Goal: Answer question/provide support: Share knowledge or assist other users

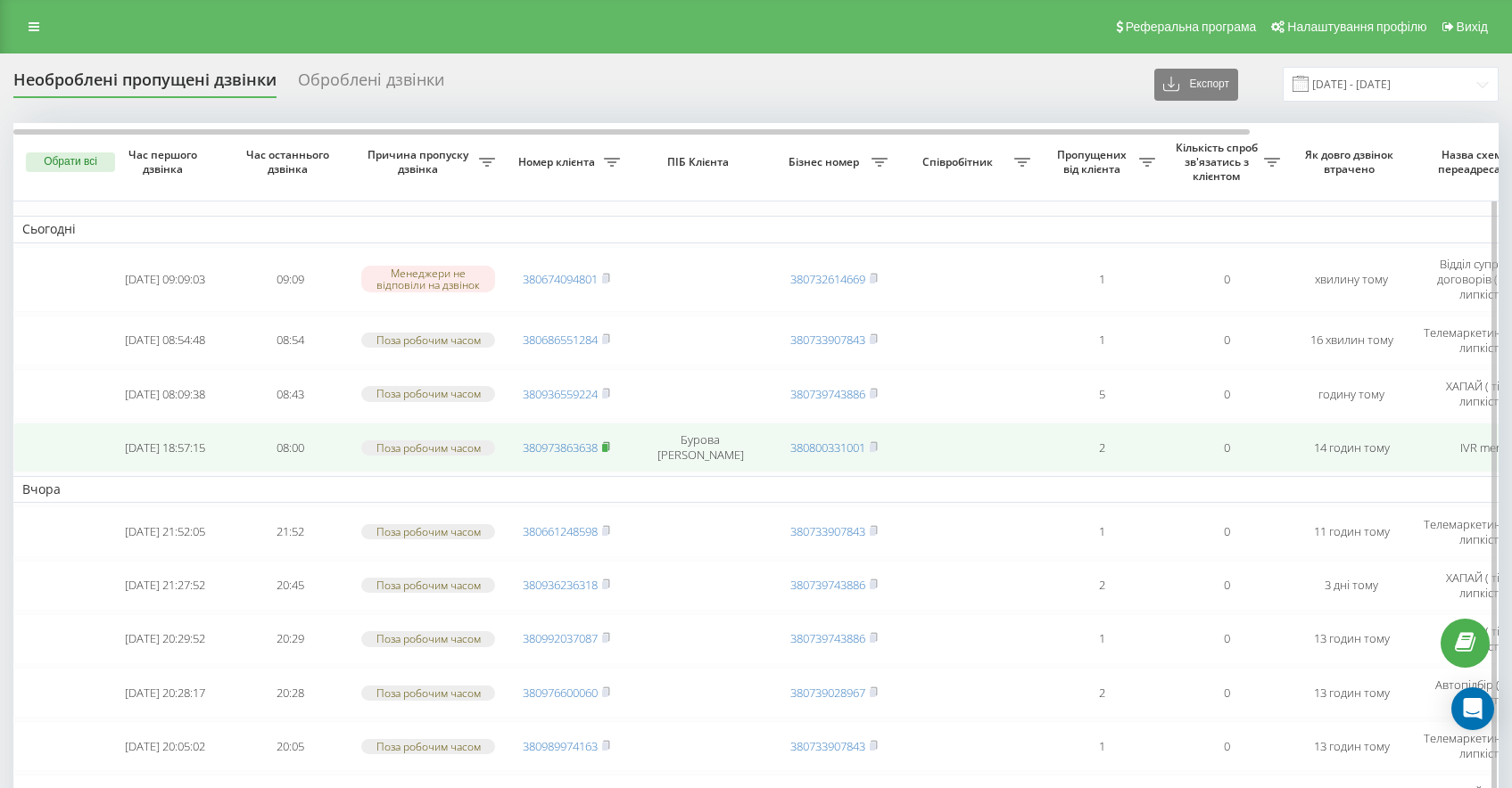
click at [607, 448] on rect at bounding box center [604, 448] width 5 height 8
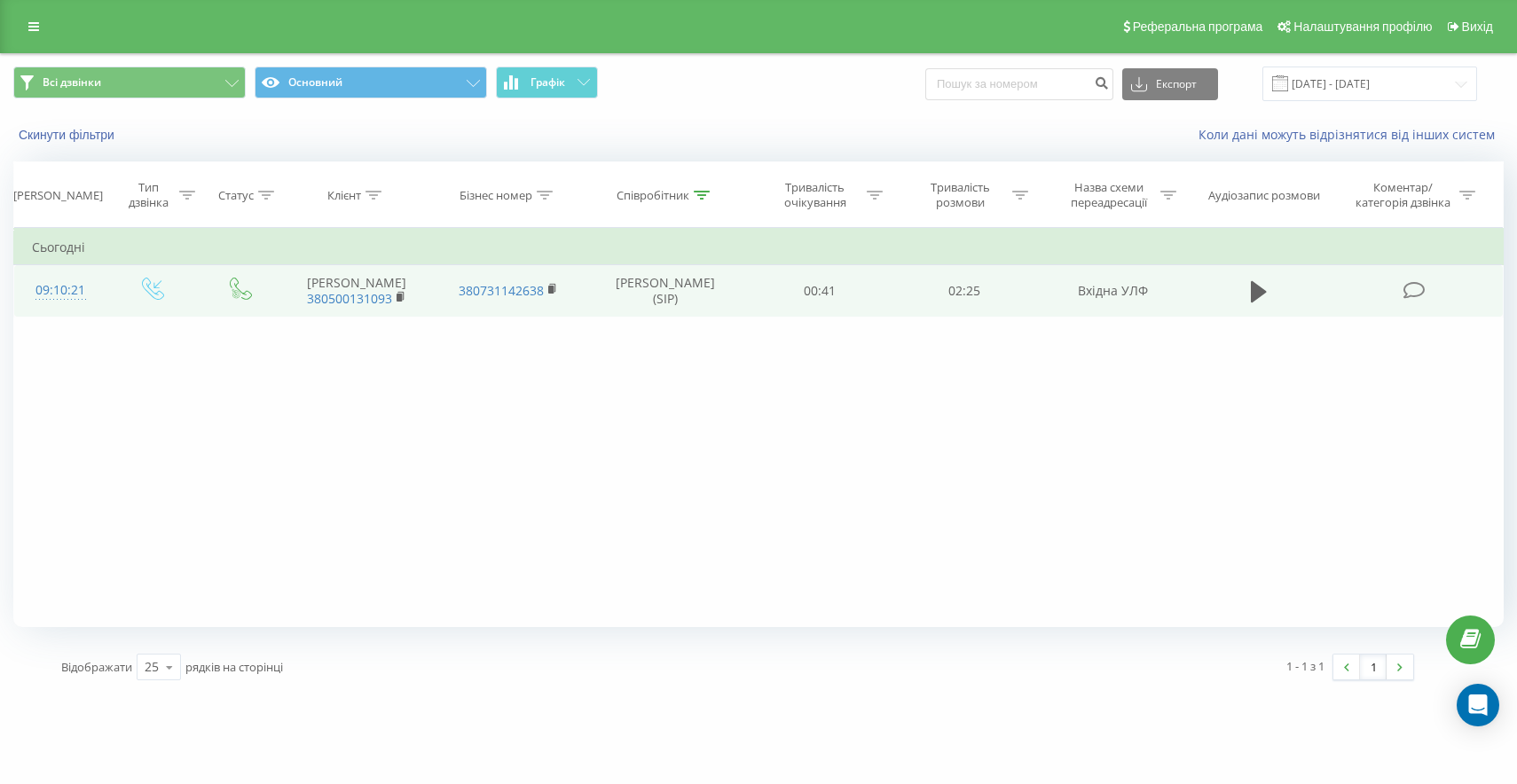
click at [1415, 297] on icon at bounding box center [1414, 290] width 22 height 18
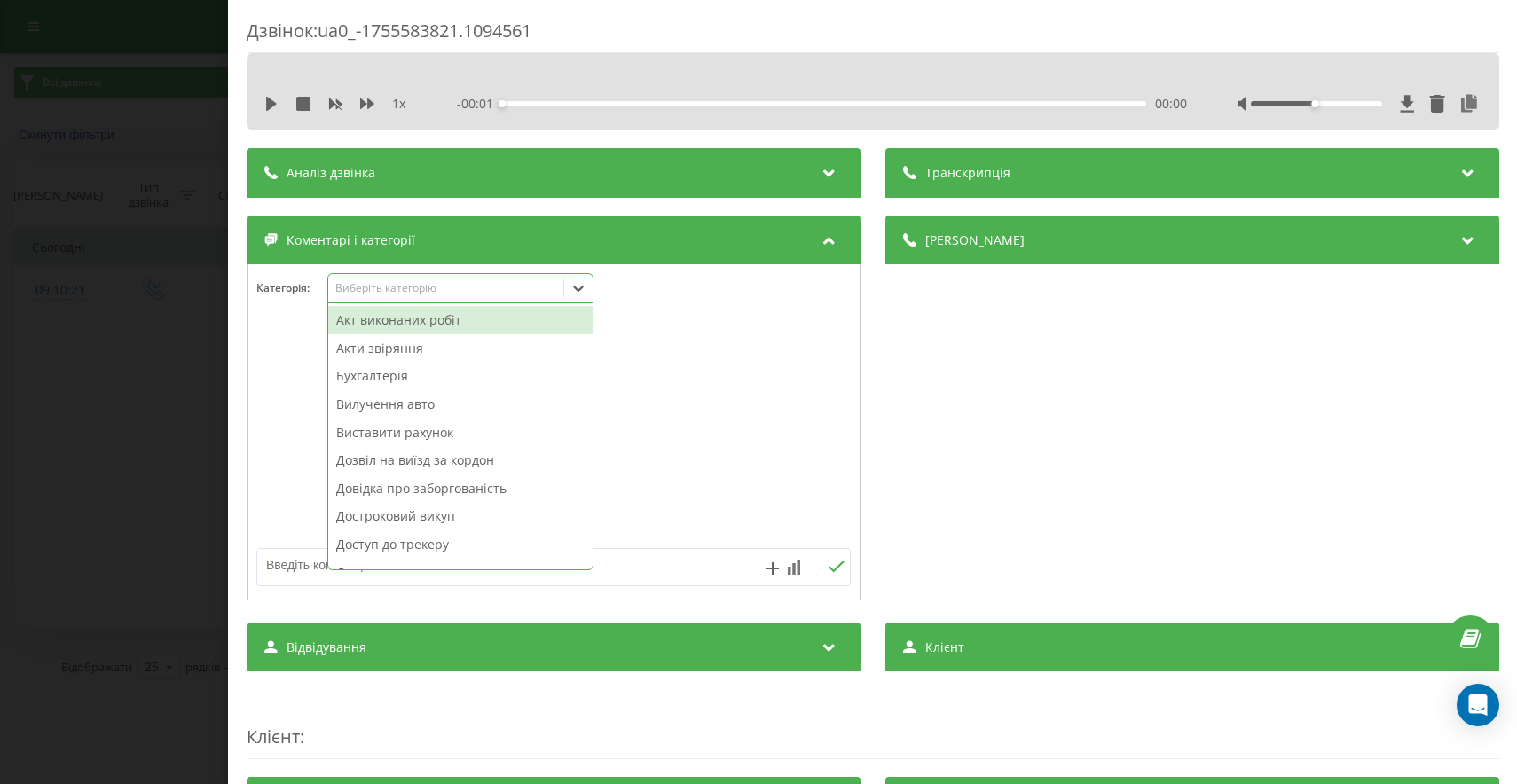
click at [494, 276] on div "Виберіть категорію" at bounding box center [460, 288] width 267 height 30
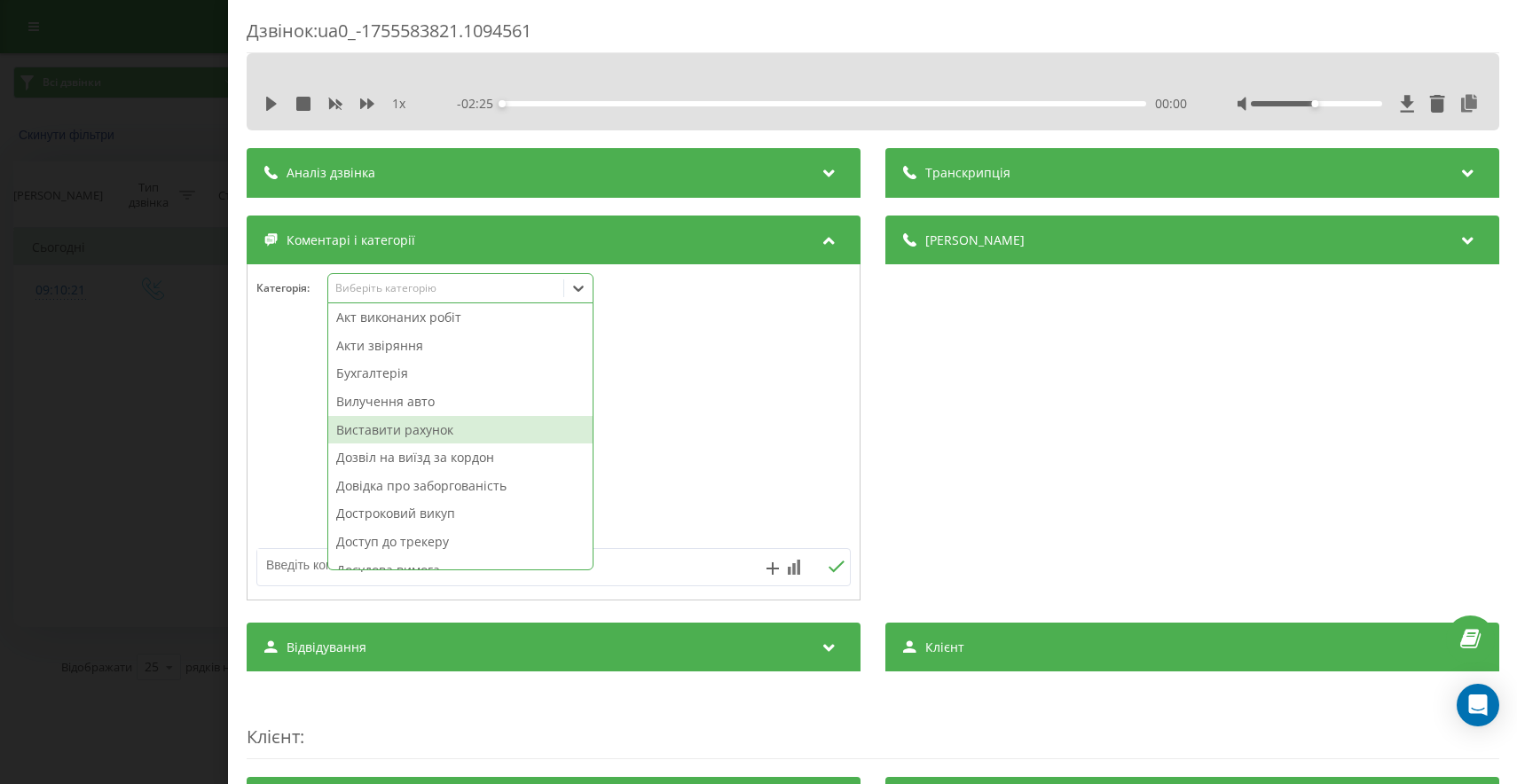
scroll to position [4, 0]
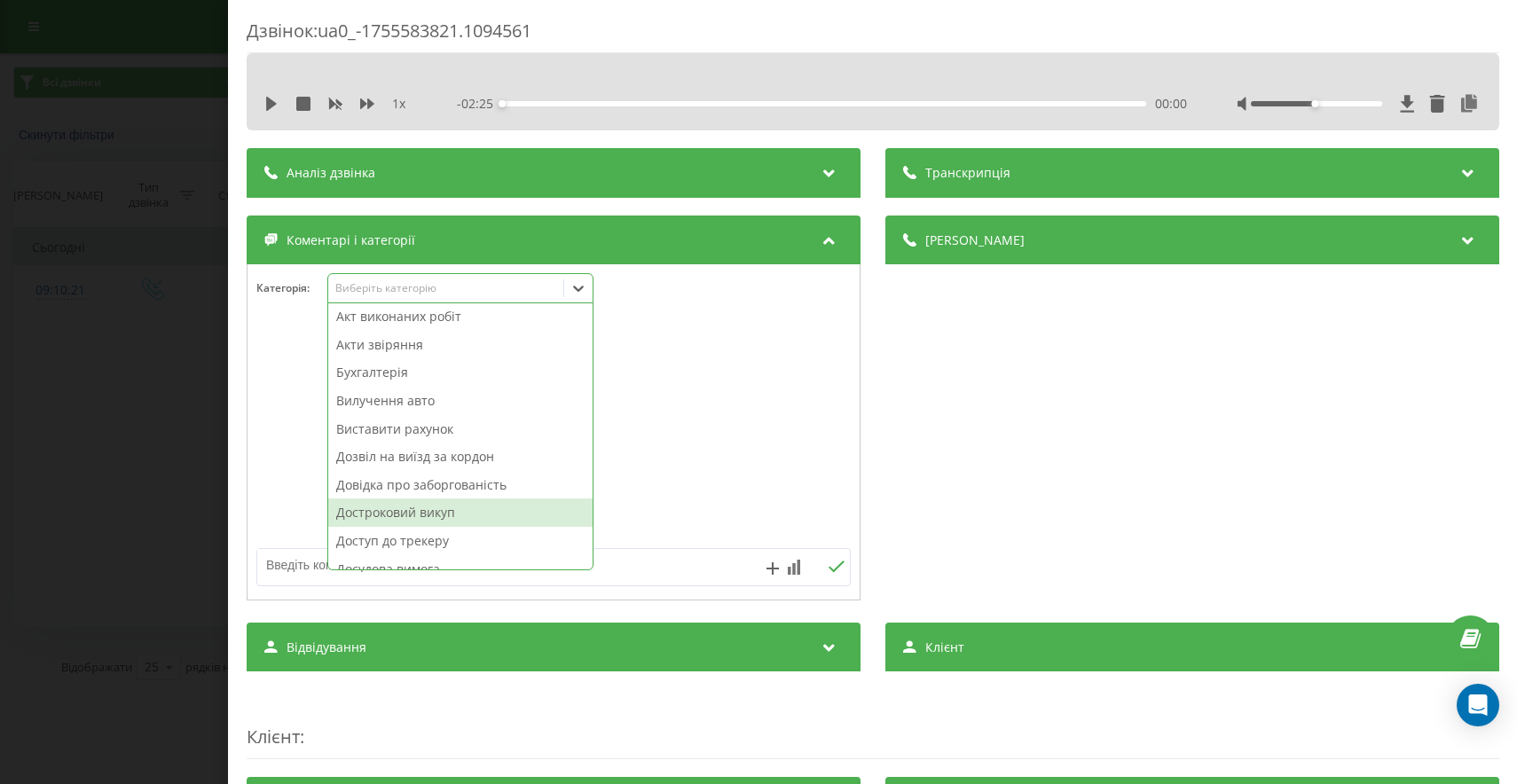
click at [434, 505] on div "Достроковий викуп" at bounding box center [460, 512] width 265 height 28
click at [114, 468] on div "Дзвінок : ua0_-1755583821.1094561 1 x - 02:25 00:00 00:00 Транскрипція Для AI-а…" at bounding box center [758, 392] width 1517 height 784
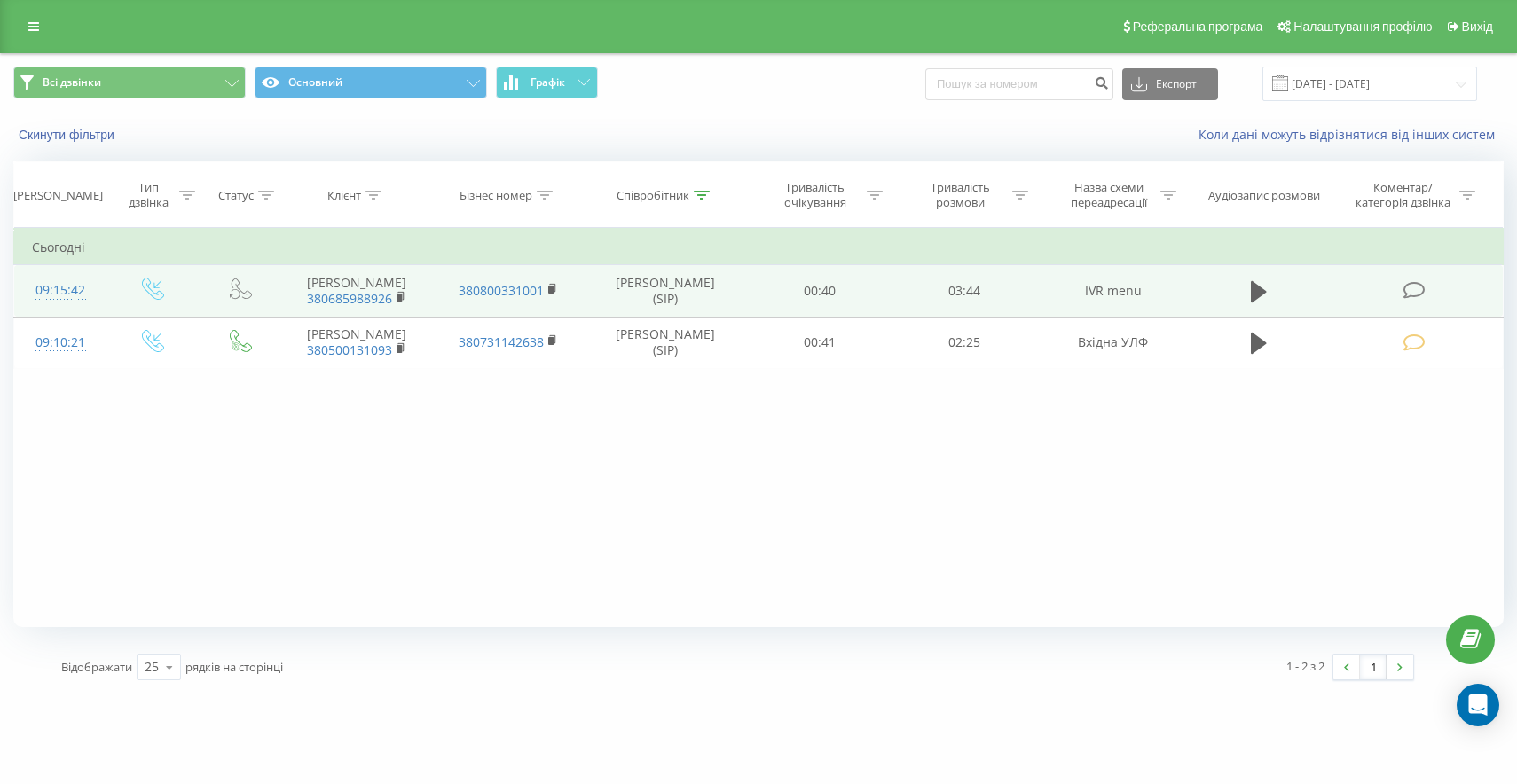
click at [1416, 300] on icon at bounding box center [1414, 290] width 22 height 18
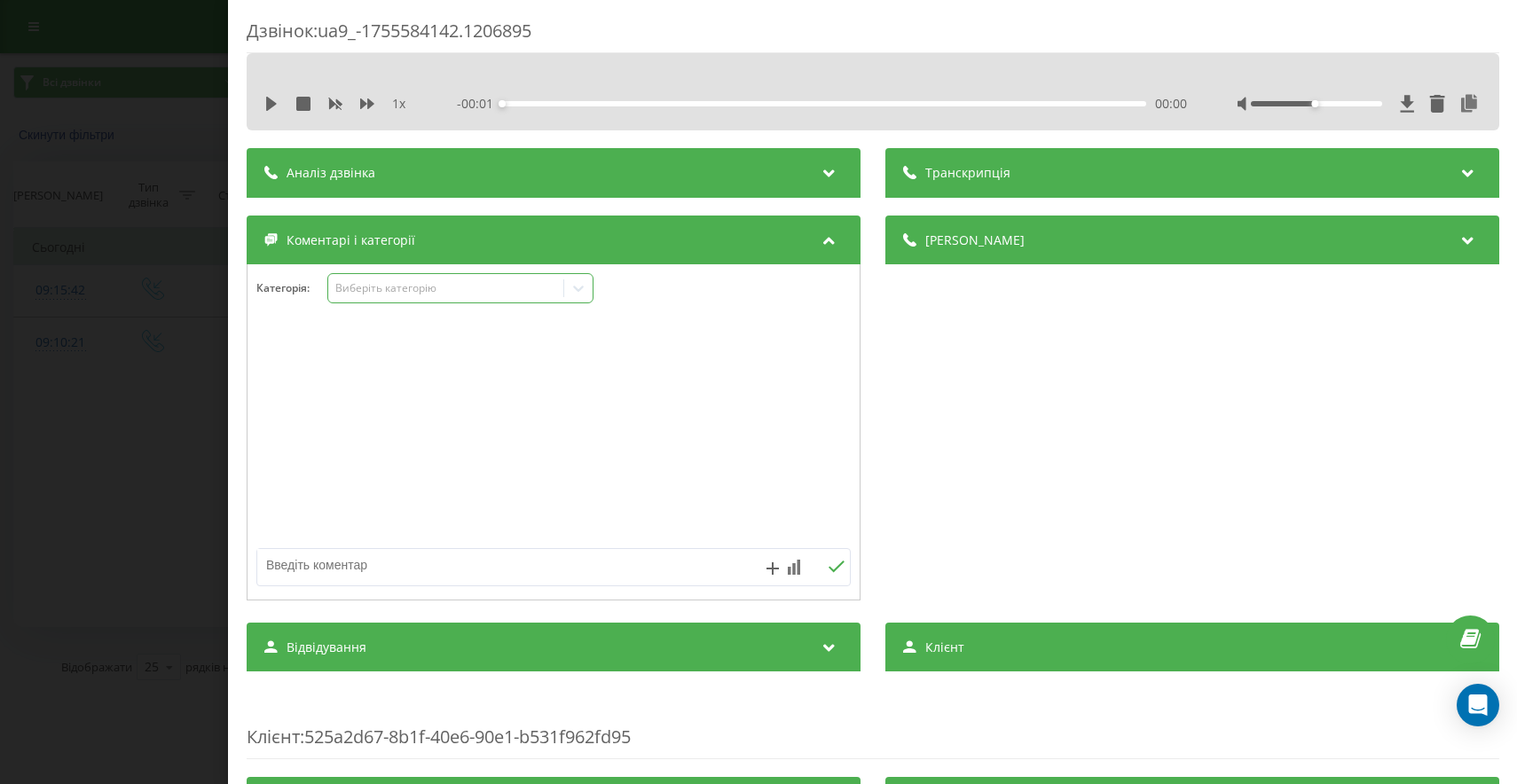
click at [406, 287] on div "Виберіть категорію" at bounding box center [446, 288] width 222 height 15
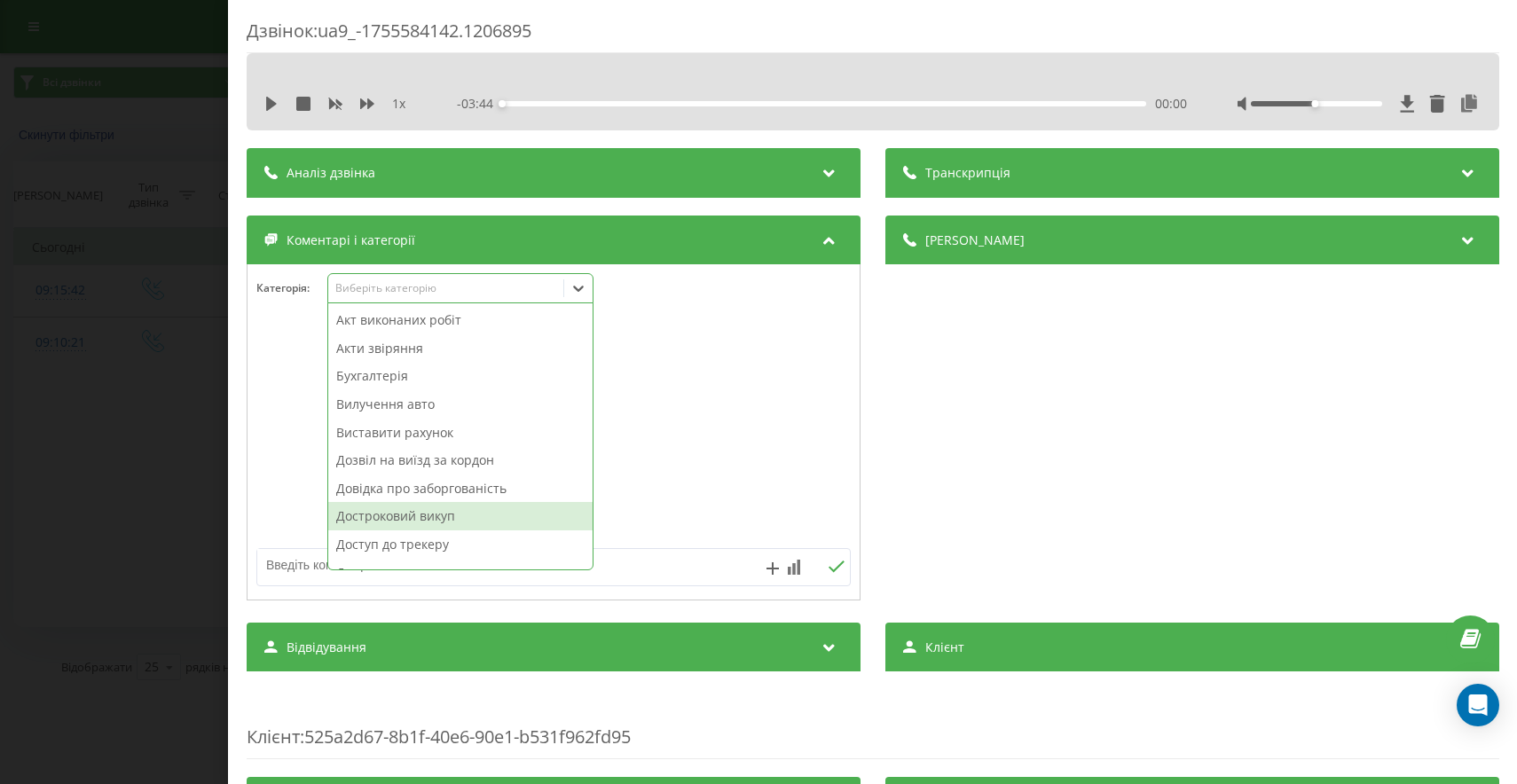
click at [464, 511] on div "Достроковий викуп" at bounding box center [460, 516] width 265 height 28
click at [160, 527] on div "Дзвінок : ua9_-1755584142.1206895 1 x - 03:44 00:00 00:00 Транскрипція Для AI-а…" at bounding box center [758, 392] width 1517 height 784
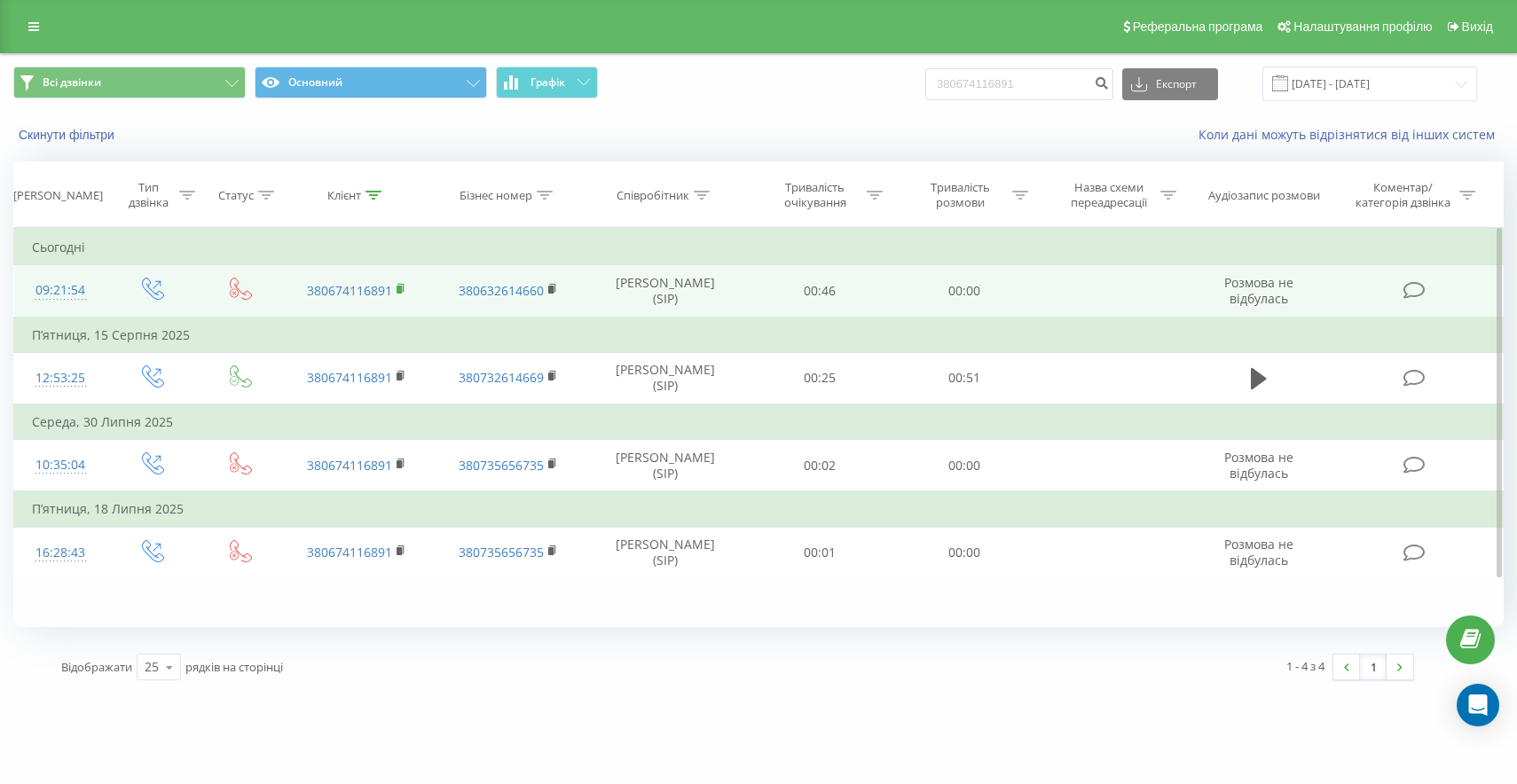
click at [403, 292] on icon at bounding box center [401, 288] width 6 height 8
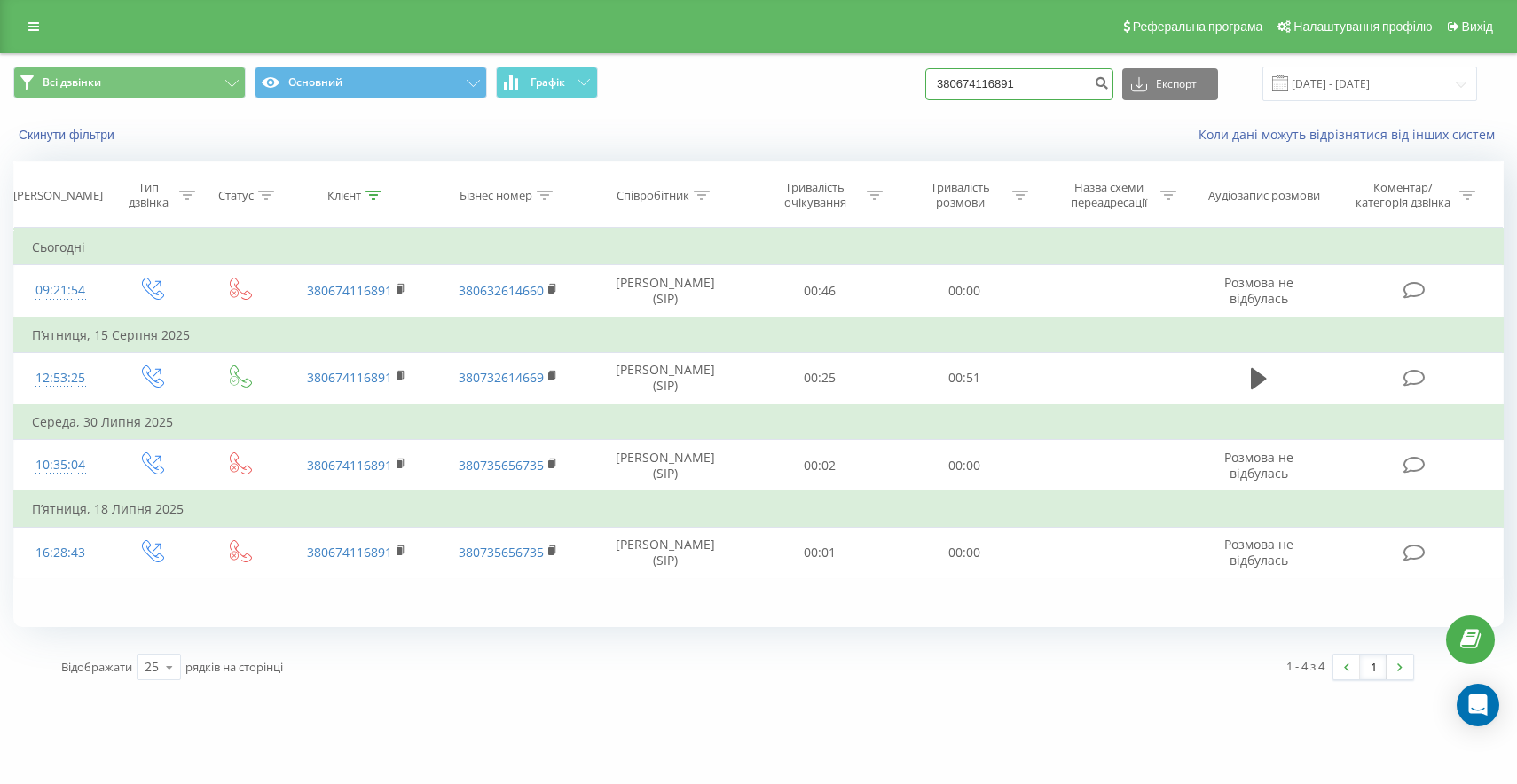
drag, startPoint x: 1058, startPoint y: 82, endPoint x: 908, endPoint y: 67, distance: 150.7
click at [936, 75] on div "Всі дзвінки Основний Графік 380674116891 Експорт .csv .xls .xlsx 19.05.2025 - 1…" at bounding box center [759, 84] width 1491 height 35
paste input "380951772085"
type input "380951772085"
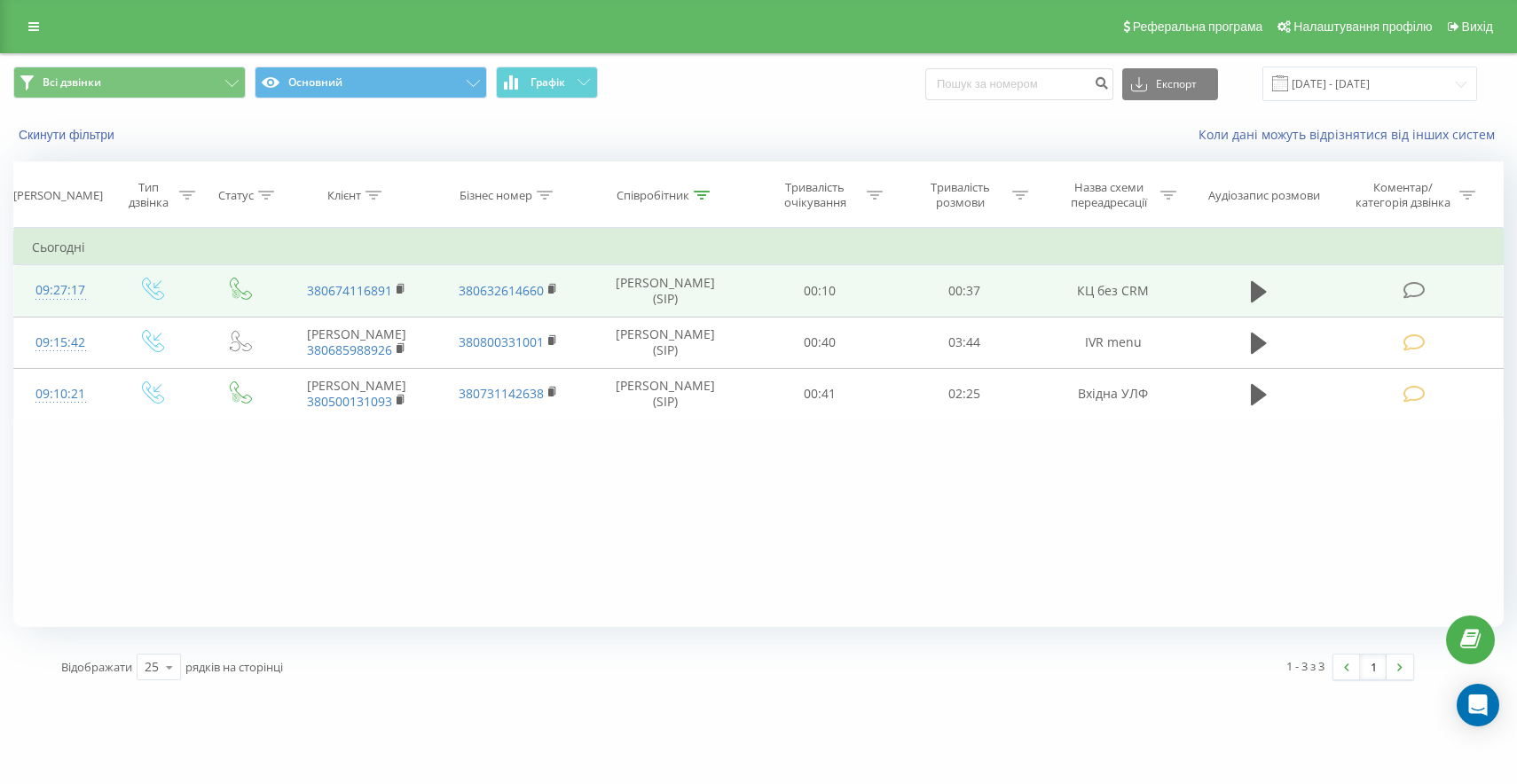
click at [1419, 294] on icon at bounding box center [1414, 290] width 22 height 18
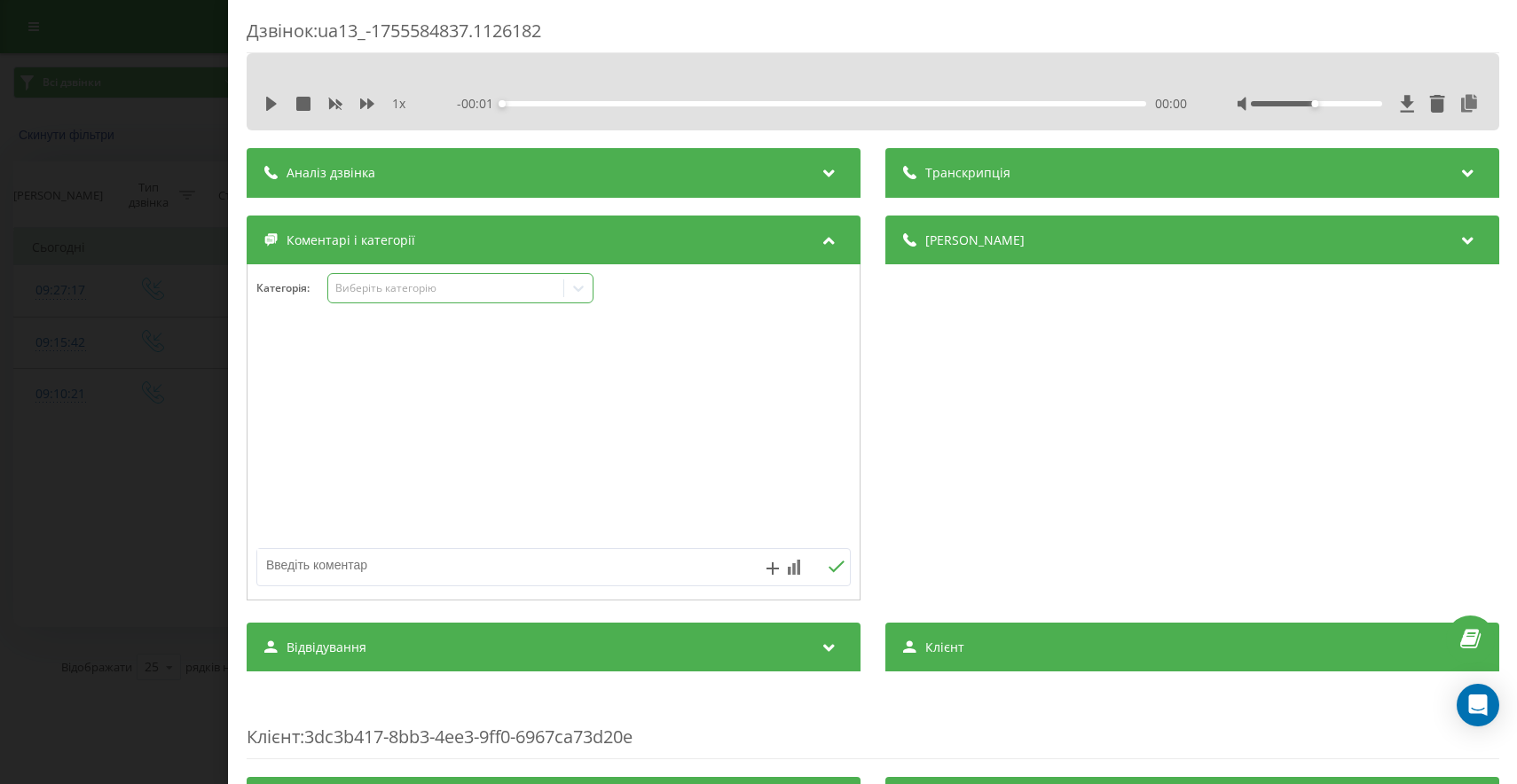
click at [452, 297] on div "Виберіть категорію" at bounding box center [446, 288] width 235 height 17
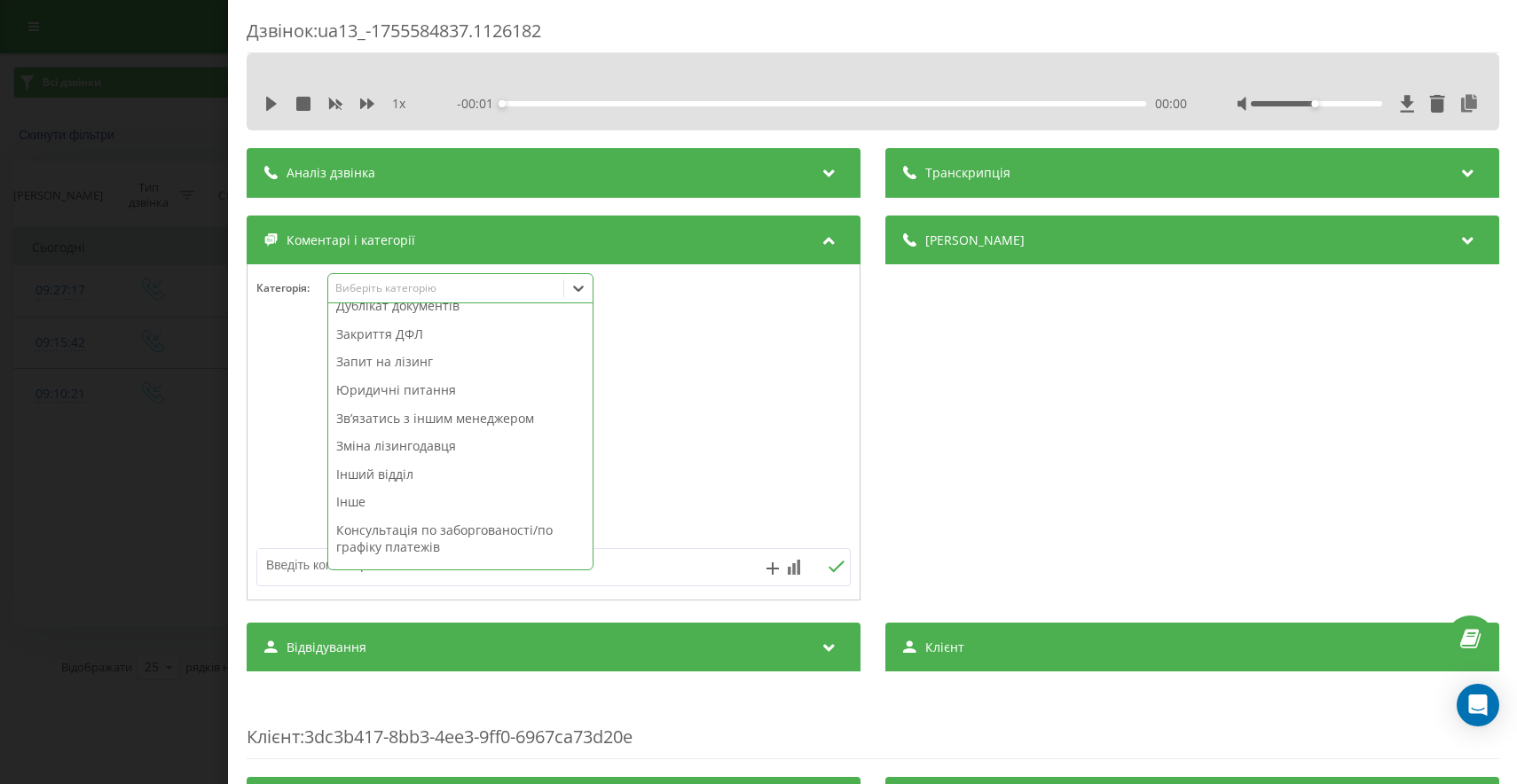
scroll to position [371, 0]
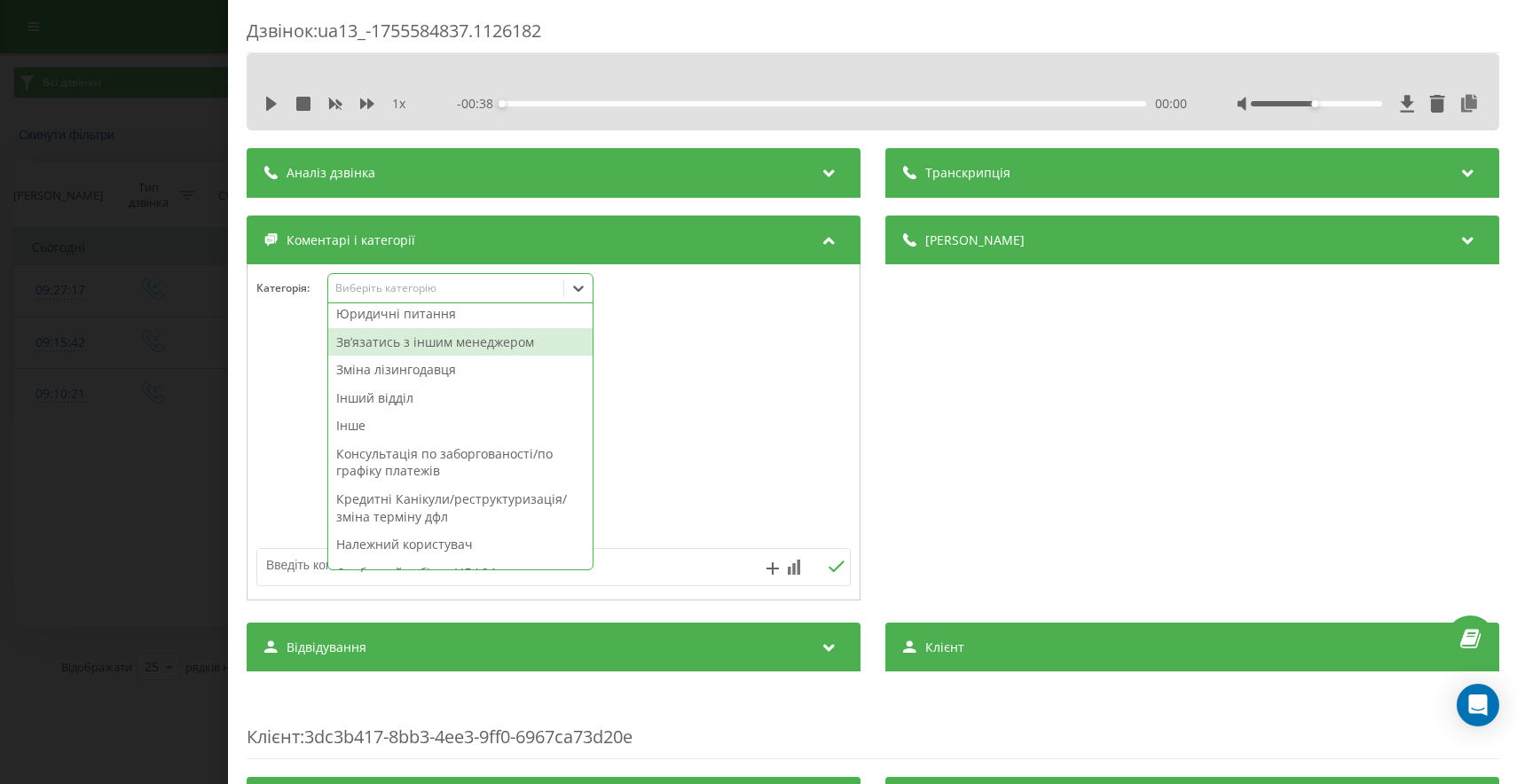
click at [493, 345] on div "Звʼязатись з іншим менеджером" at bounding box center [460, 341] width 265 height 28
click at [106, 505] on div "Дзвінок : ua13_-1755584837.1126182 1 x - 00:38 00:00 00:00 Транскрипція Для AI-…" at bounding box center [758, 392] width 1517 height 784
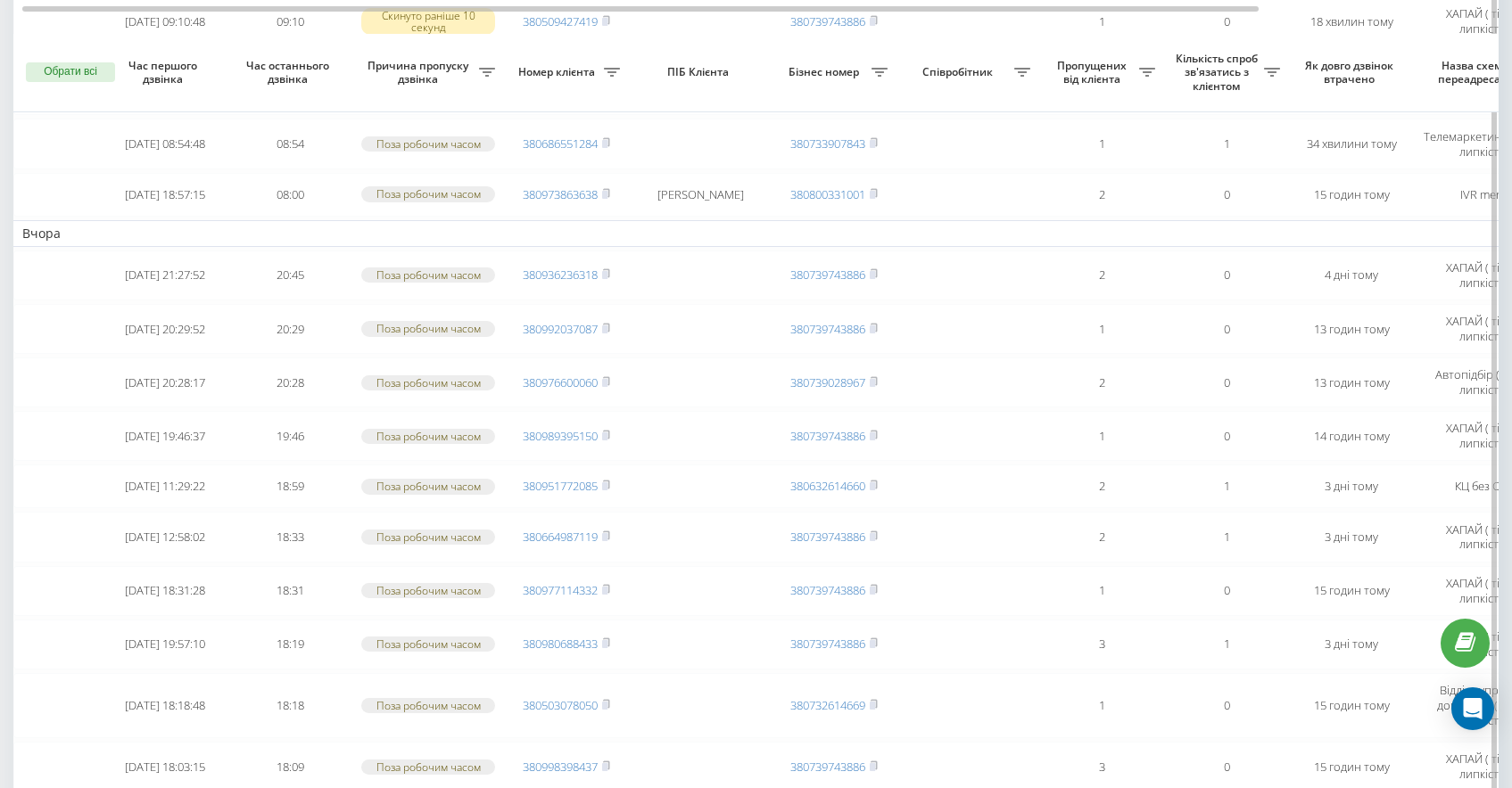
scroll to position [444, 0]
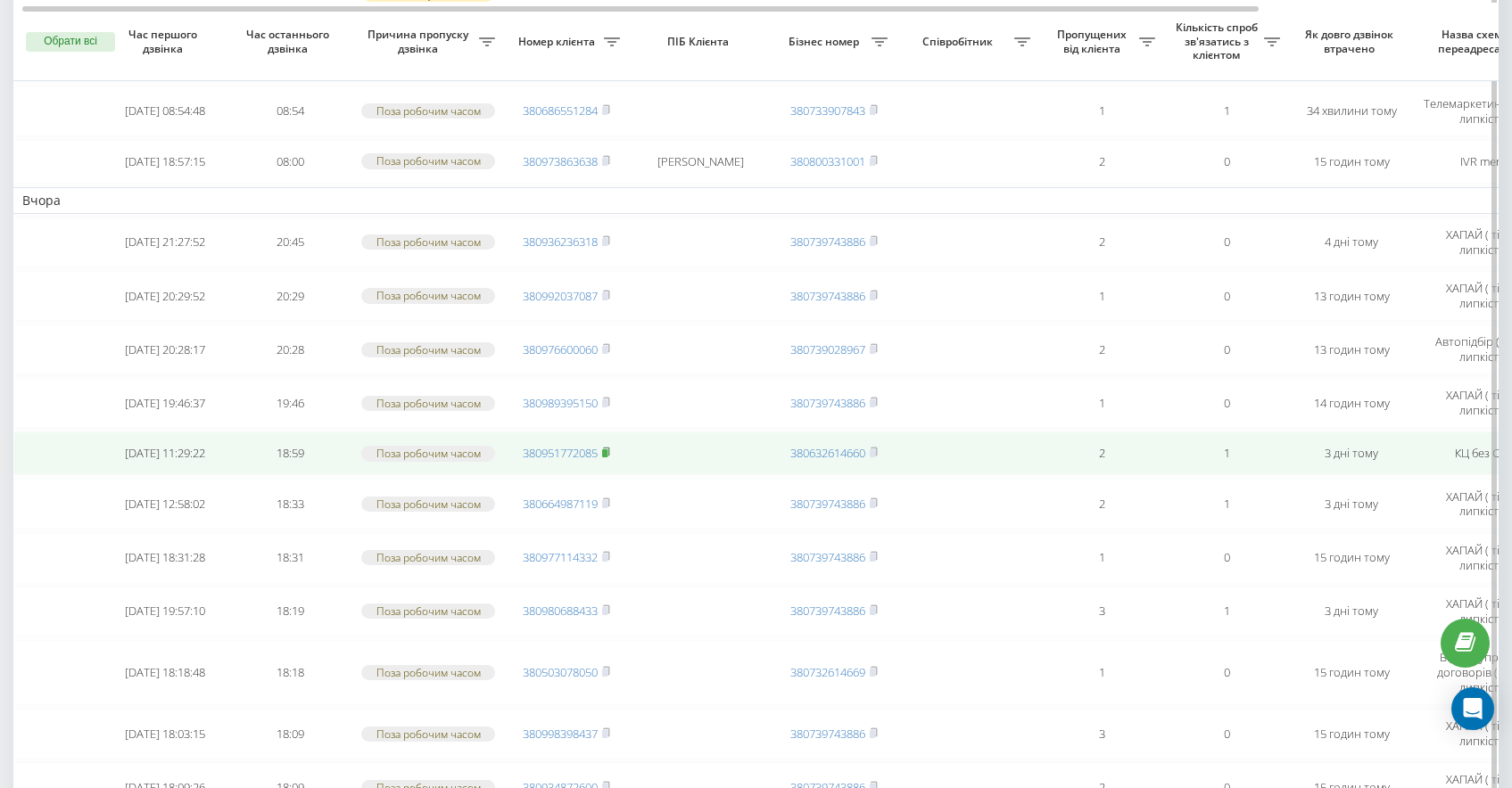
click at [609, 456] on icon at bounding box center [605, 452] width 6 height 8
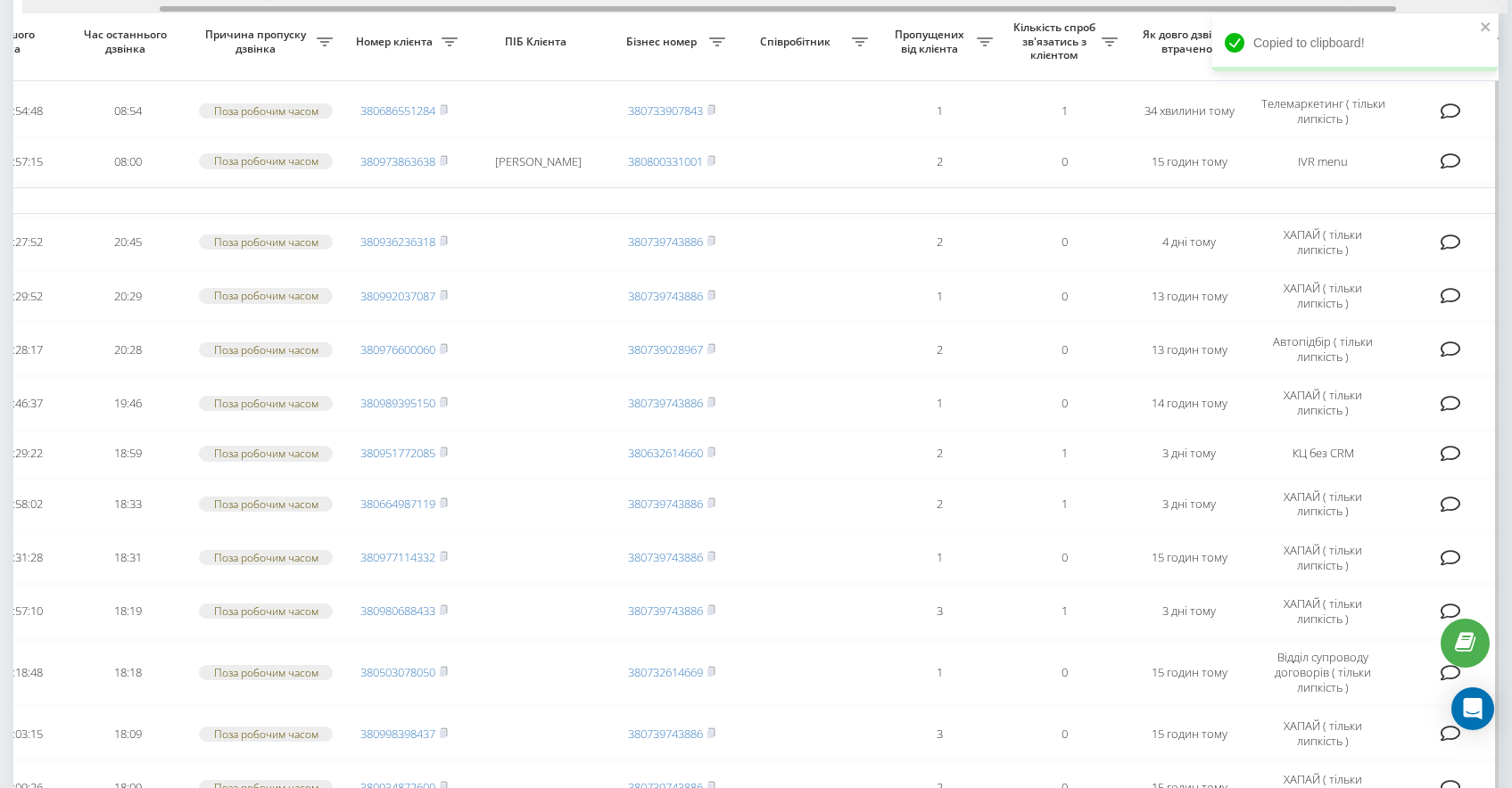
scroll to position [0, 166]
drag, startPoint x: 516, startPoint y: 9, endPoint x: 654, endPoint y: 22, distance: 138.6
click at [654, 22] on div "Обрати всі Час першого дзвінка Час останнього дзвінка Причина пропуску дзвінка …" at bounding box center [756, 502] width 1485 height 1645
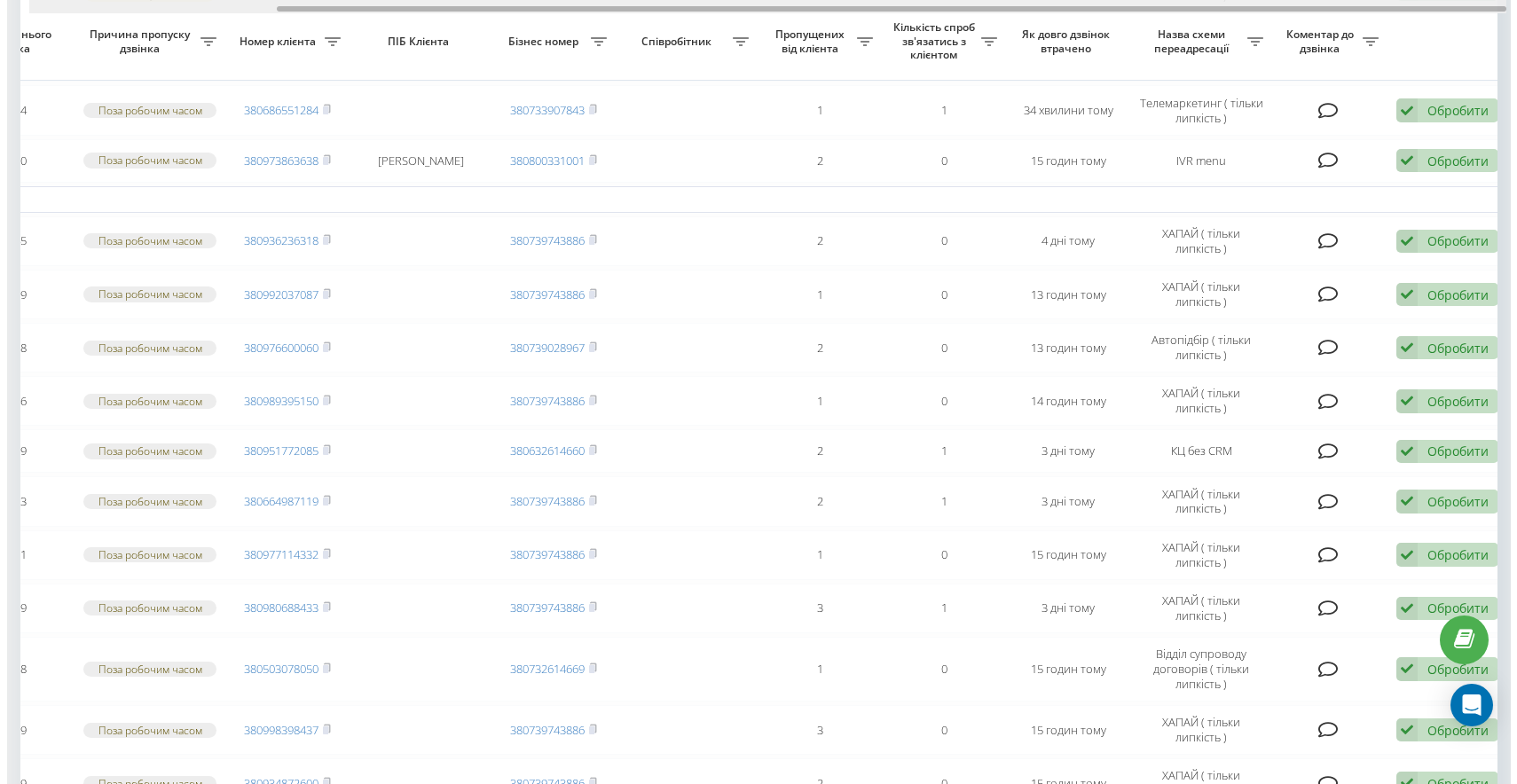
scroll to position [0, 297]
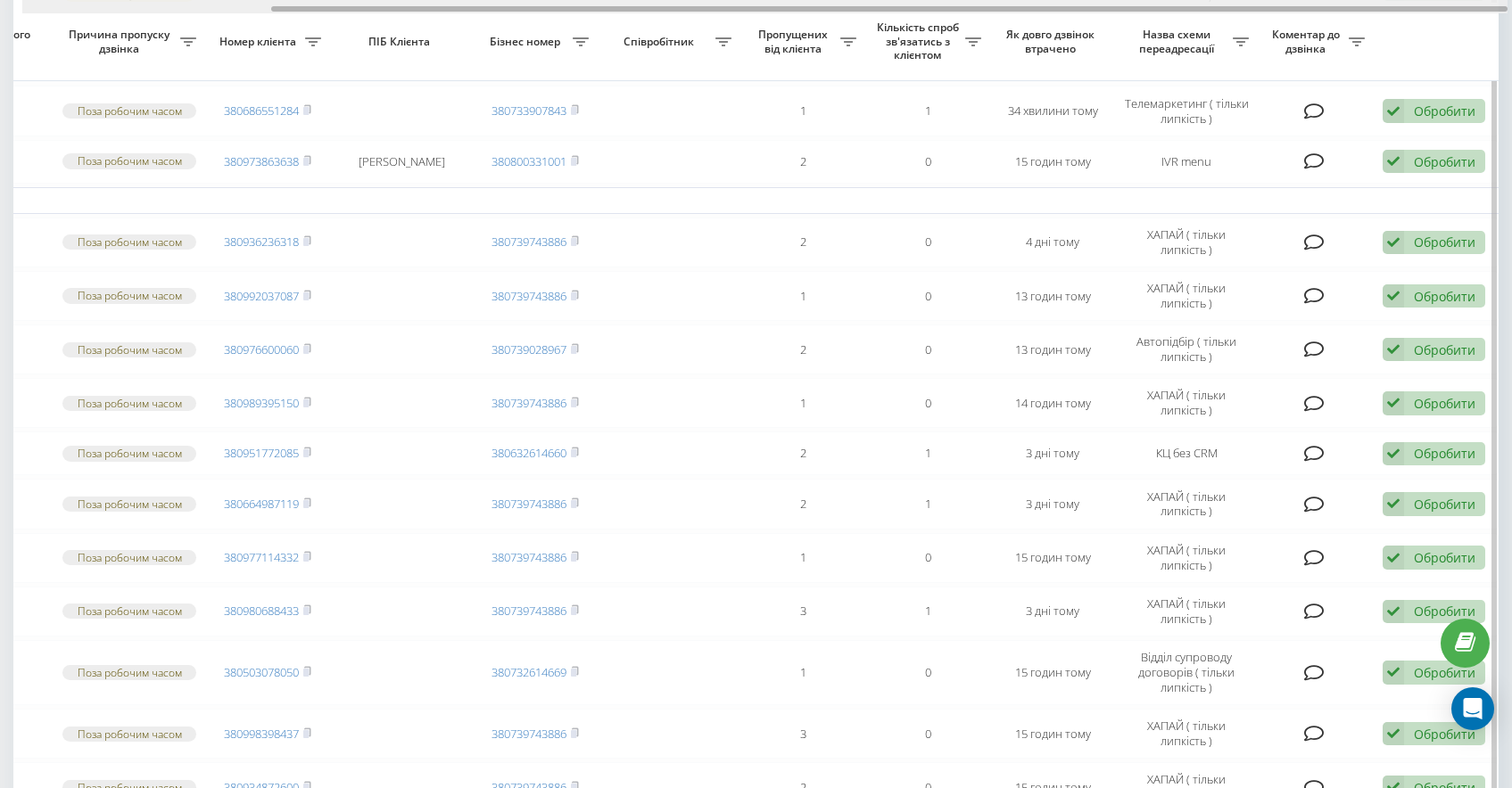
drag, startPoint x: 876, startPoint y: 18, endPoint x: 989, endPoint y: 22, distance: 113.1
click at [989, 22] on div "Обрати всі Час першого дзвінка Час останнього дзвінка Причина пропуску дзвінка …" at bounding box center [756, 502] width 1485 height 1645
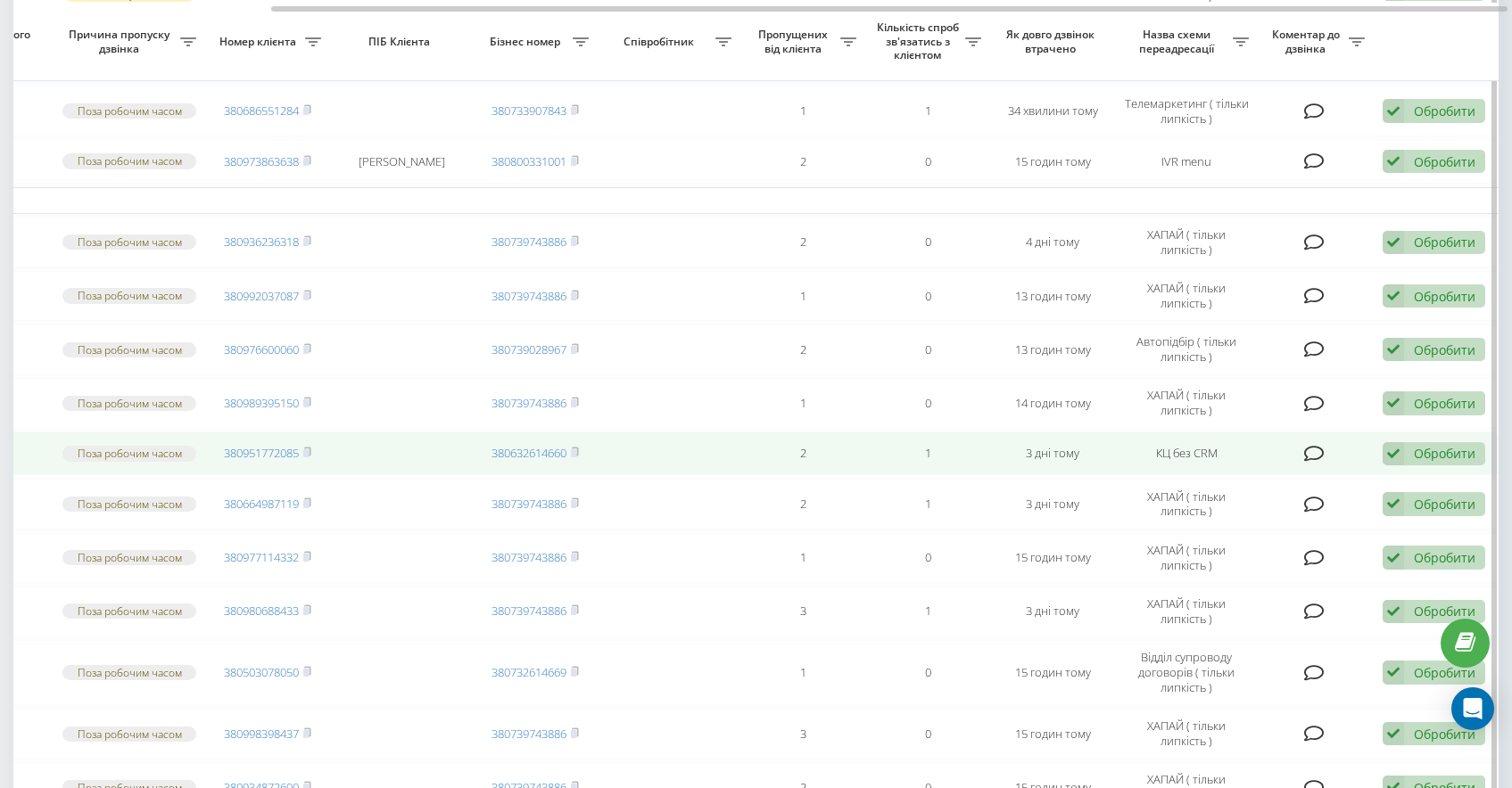
click at [1452, 460] on div "Обробити" at bounding box center [1444, 453] width 62 height 17
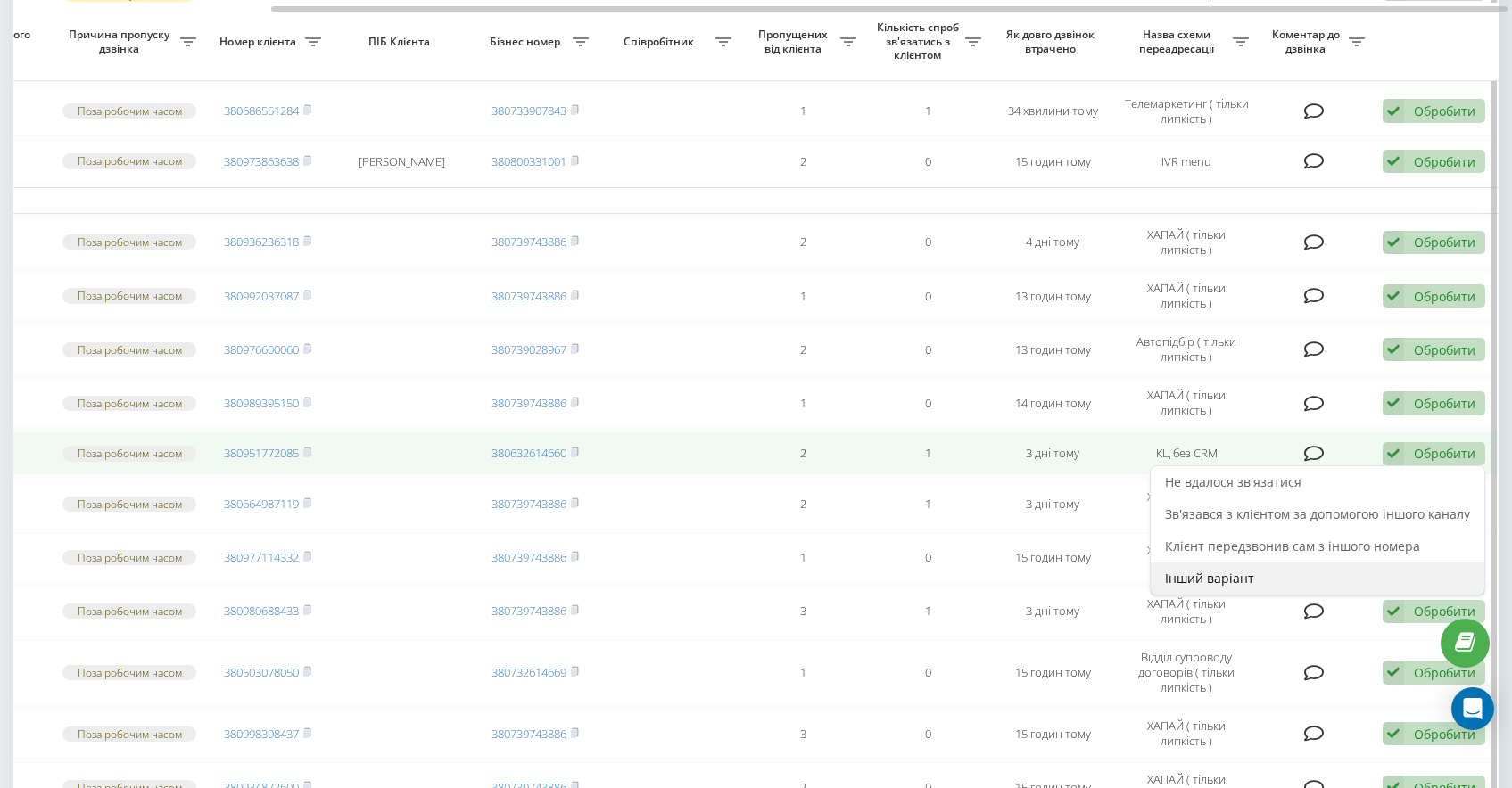
click at [1230, 582] on span "Інший варіант" at bounding box center [1209, 578] width 89 height 17
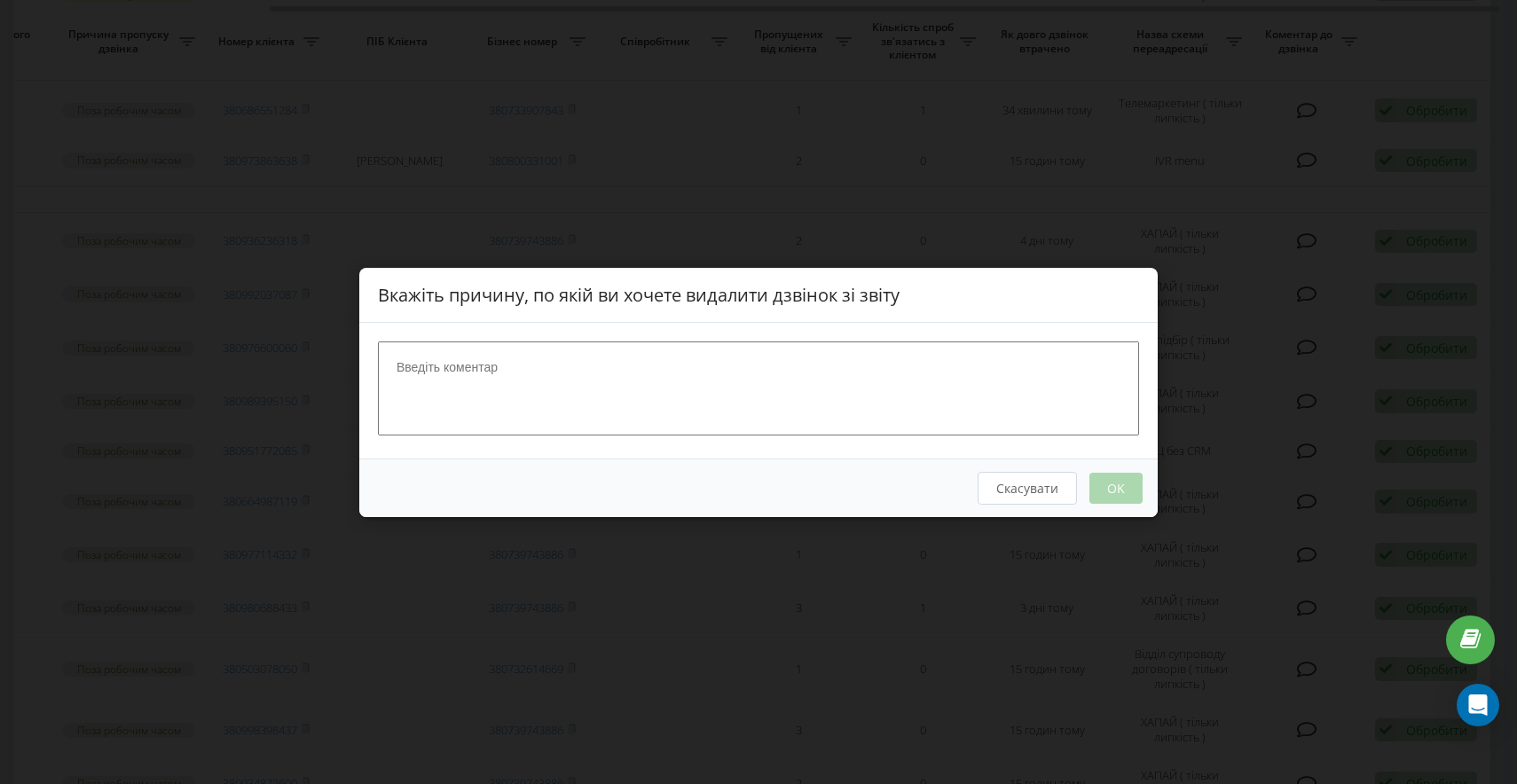
click at [636, 384] on textarea at bounding box center [758, 387] width 761 height 94
type textarea "Бондар Дар'я"
click at [1133, 484] on button "OK" at bounding box center [1116, 487] width 54 height 31
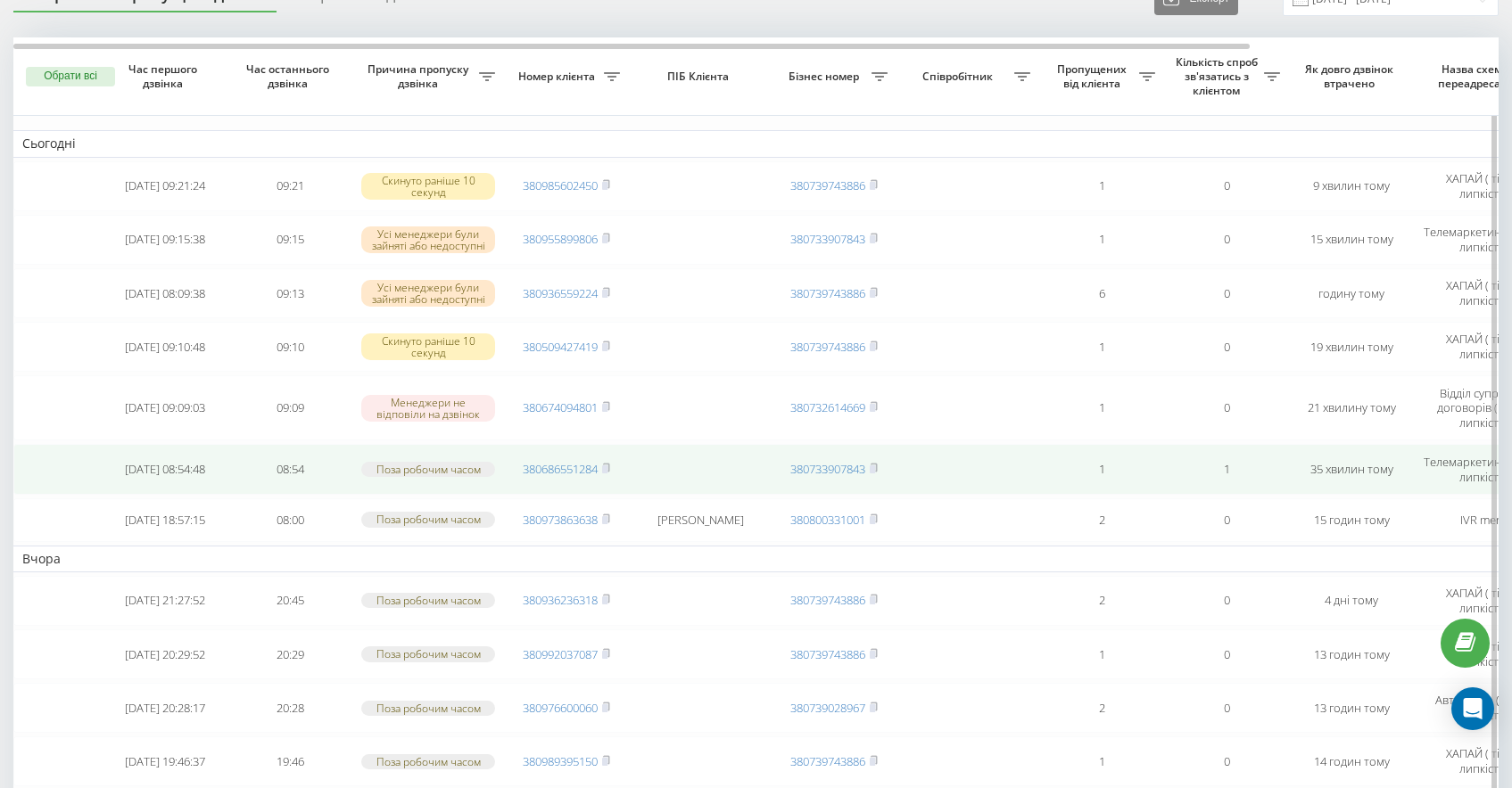
scroll to position [120, 0]
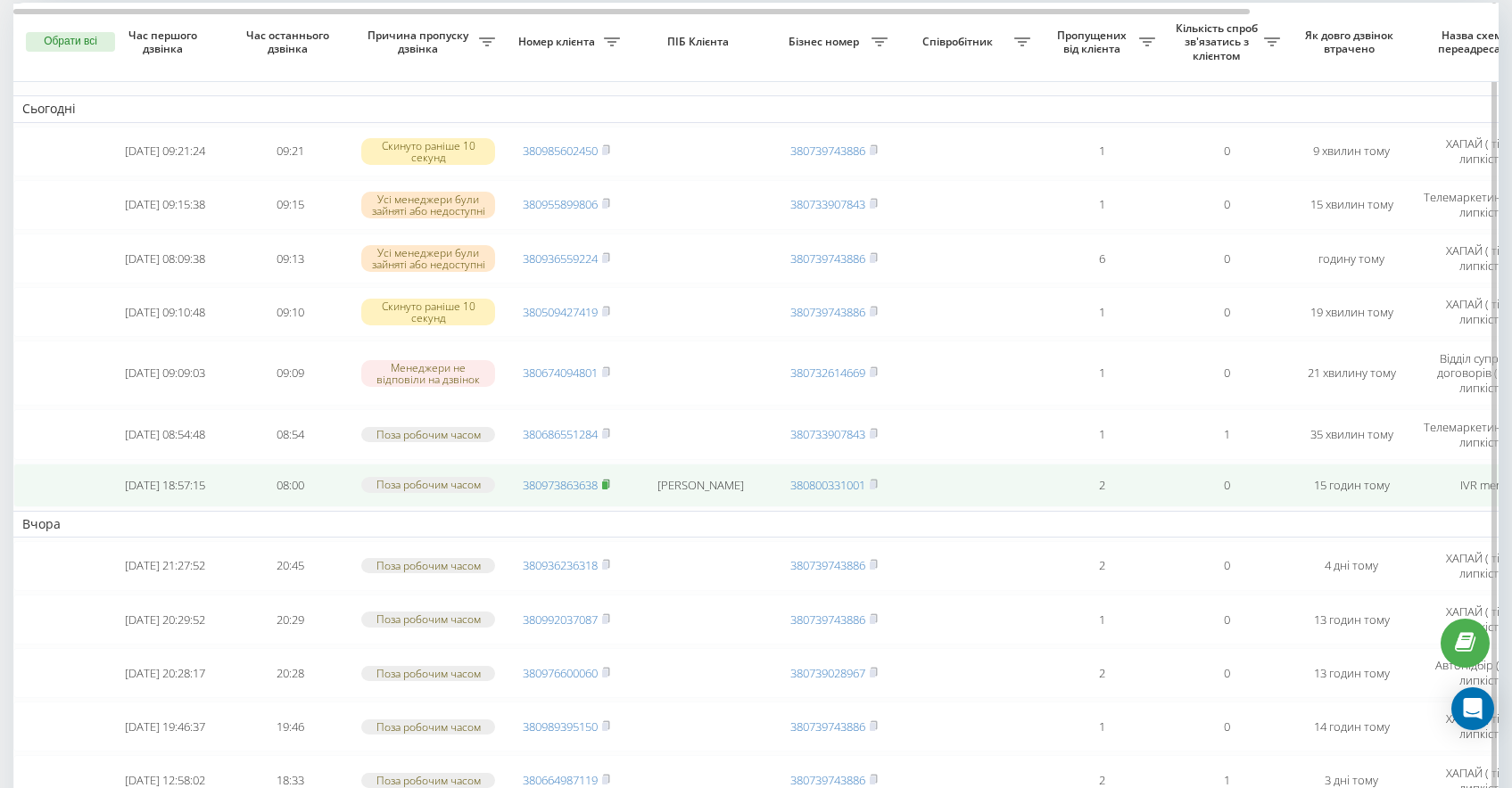
click at [607, 487] on rect at bounding box center [604, 485] width 5 height 8
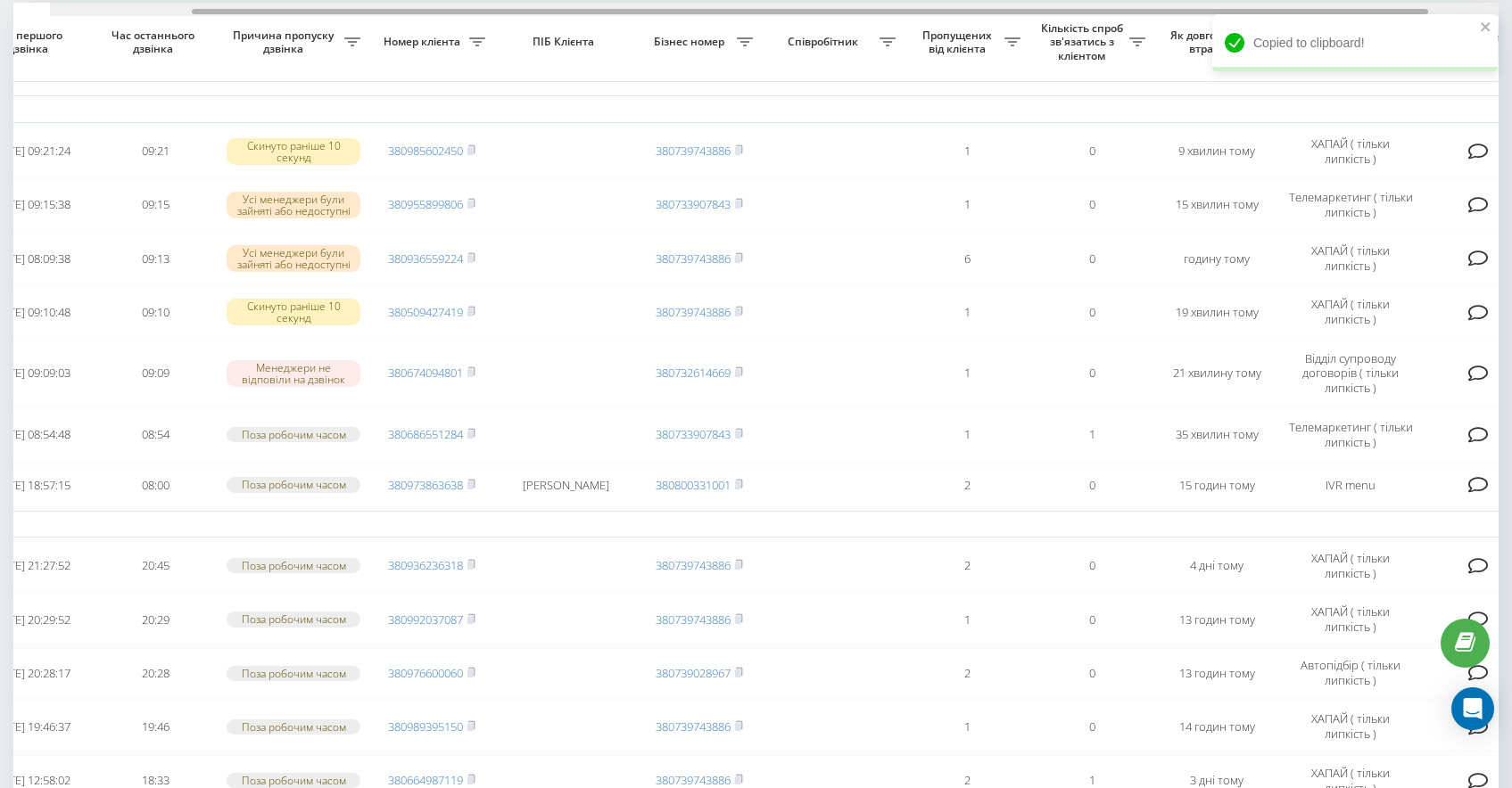
scroll to position [0, 298]
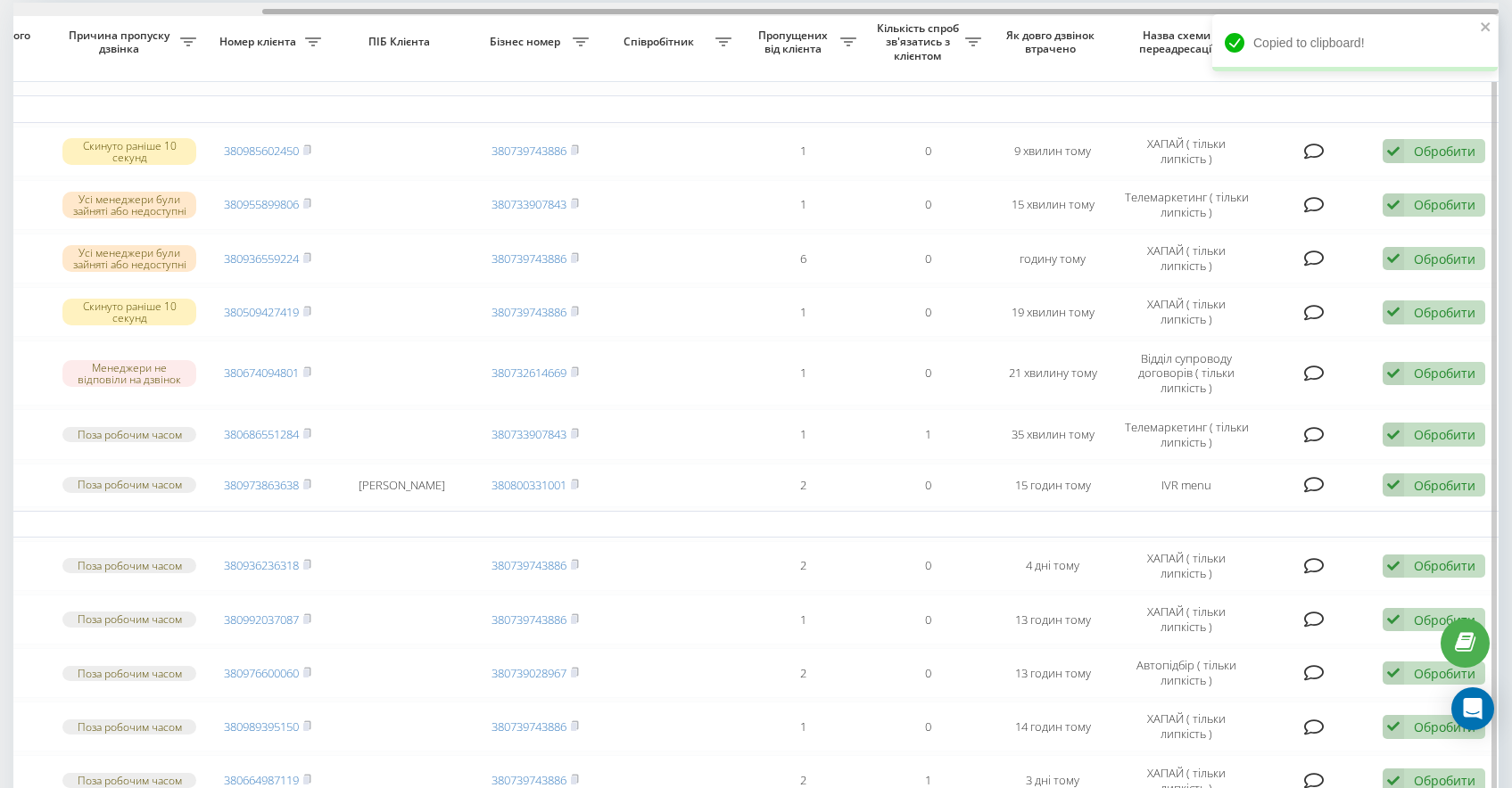
drag, startPoint x: 602, startPoint y: 14, endPoint x: 1078, endPoint y: 41, distance: 476.8
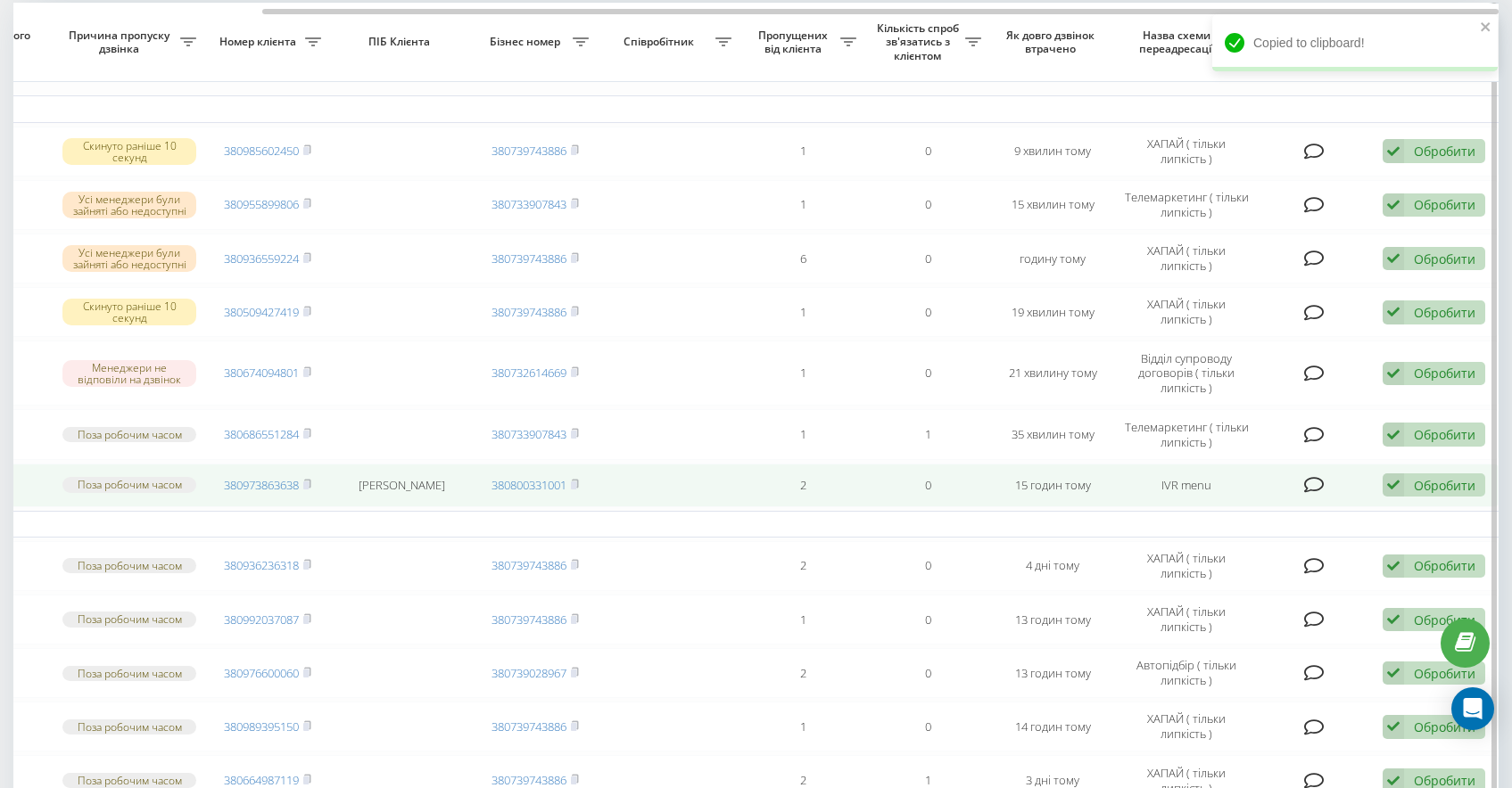
click at [1443, 479] on div "Обробити" at bounding box center [1444, 485] width 62 height 17
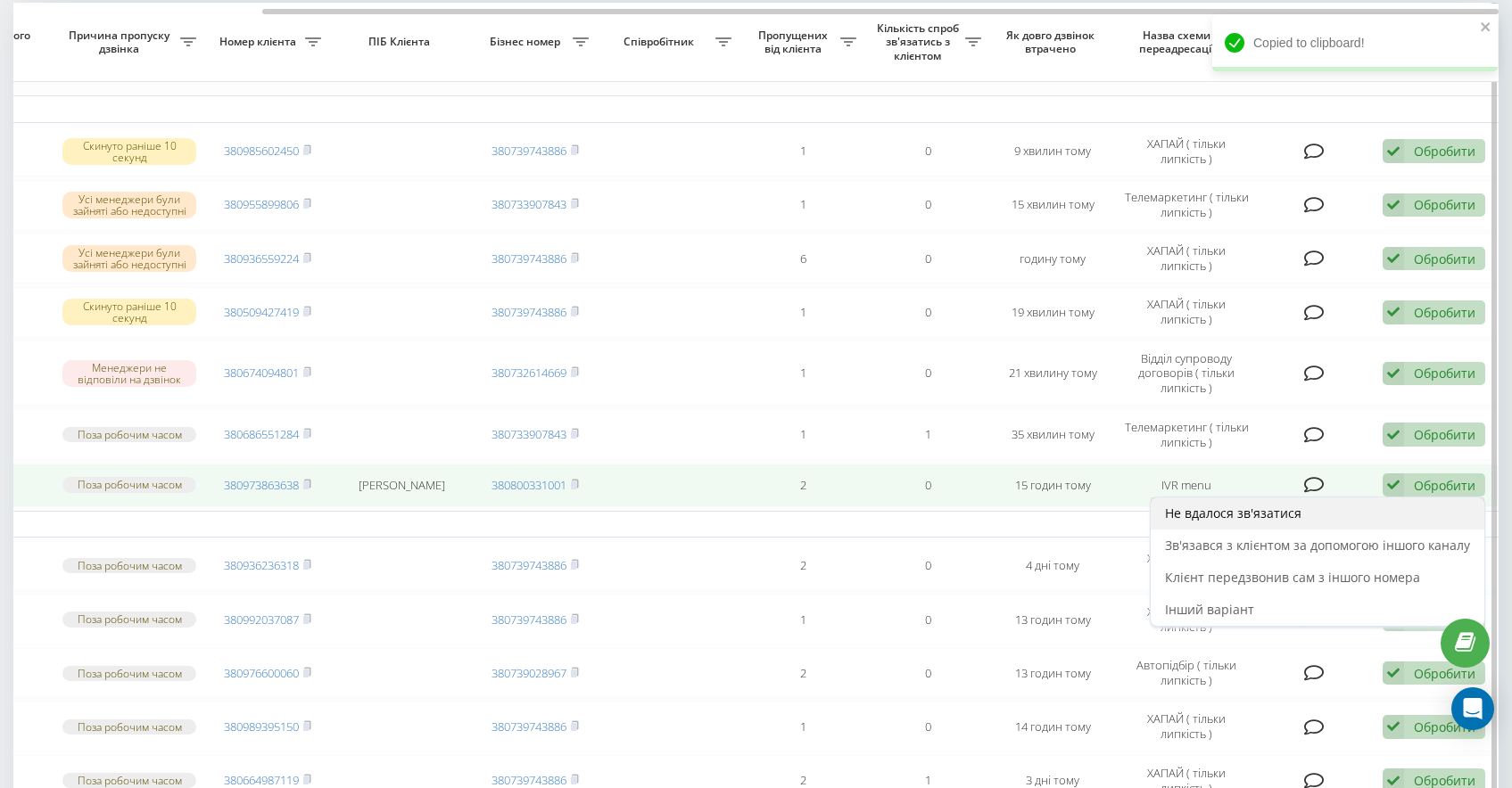
click at [1291, 525] on div "Не вдалося зв'язатися" at bounding box center [1316, 513] width 334 height 32
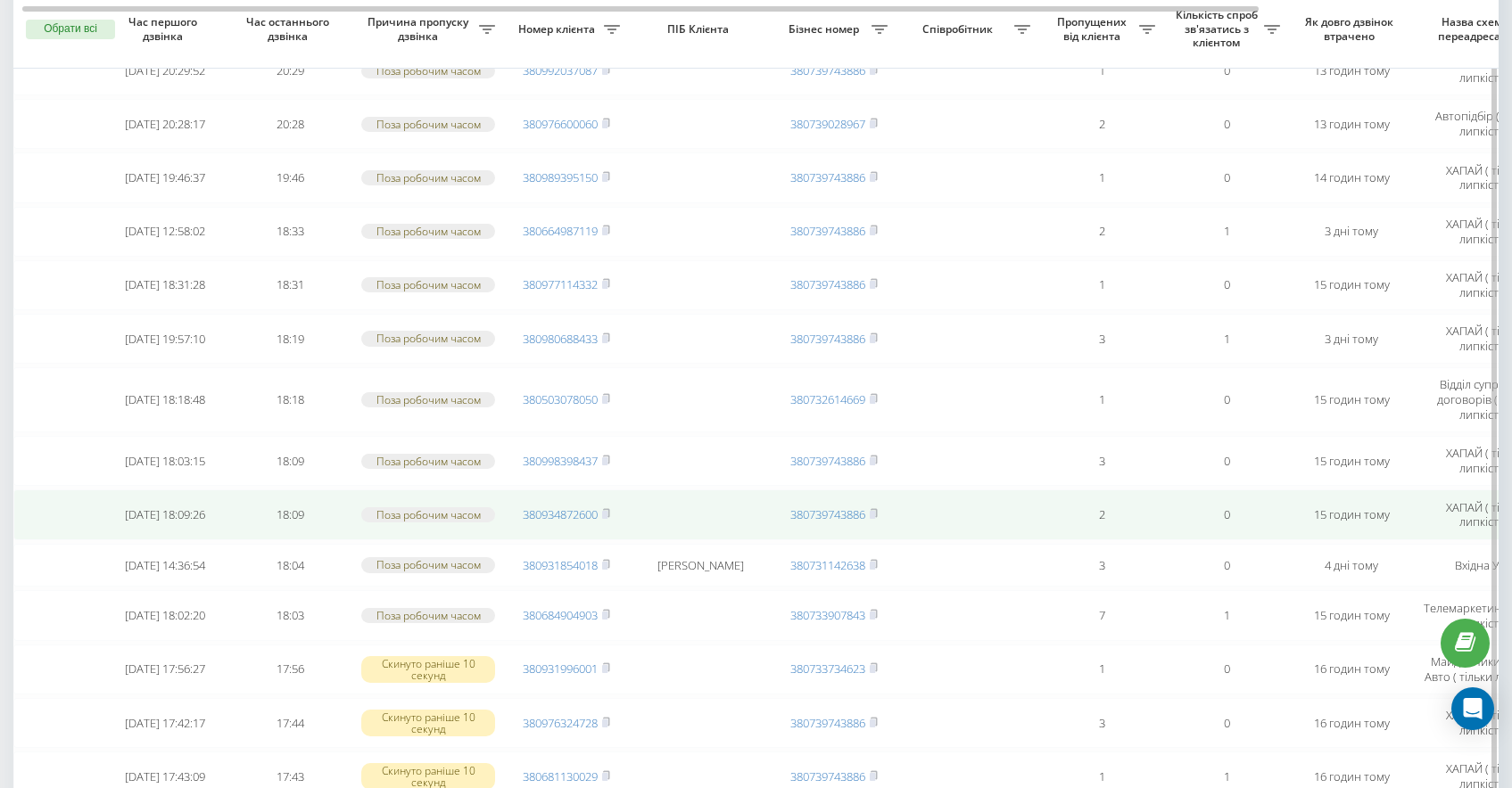
scroll to position [651, 0]
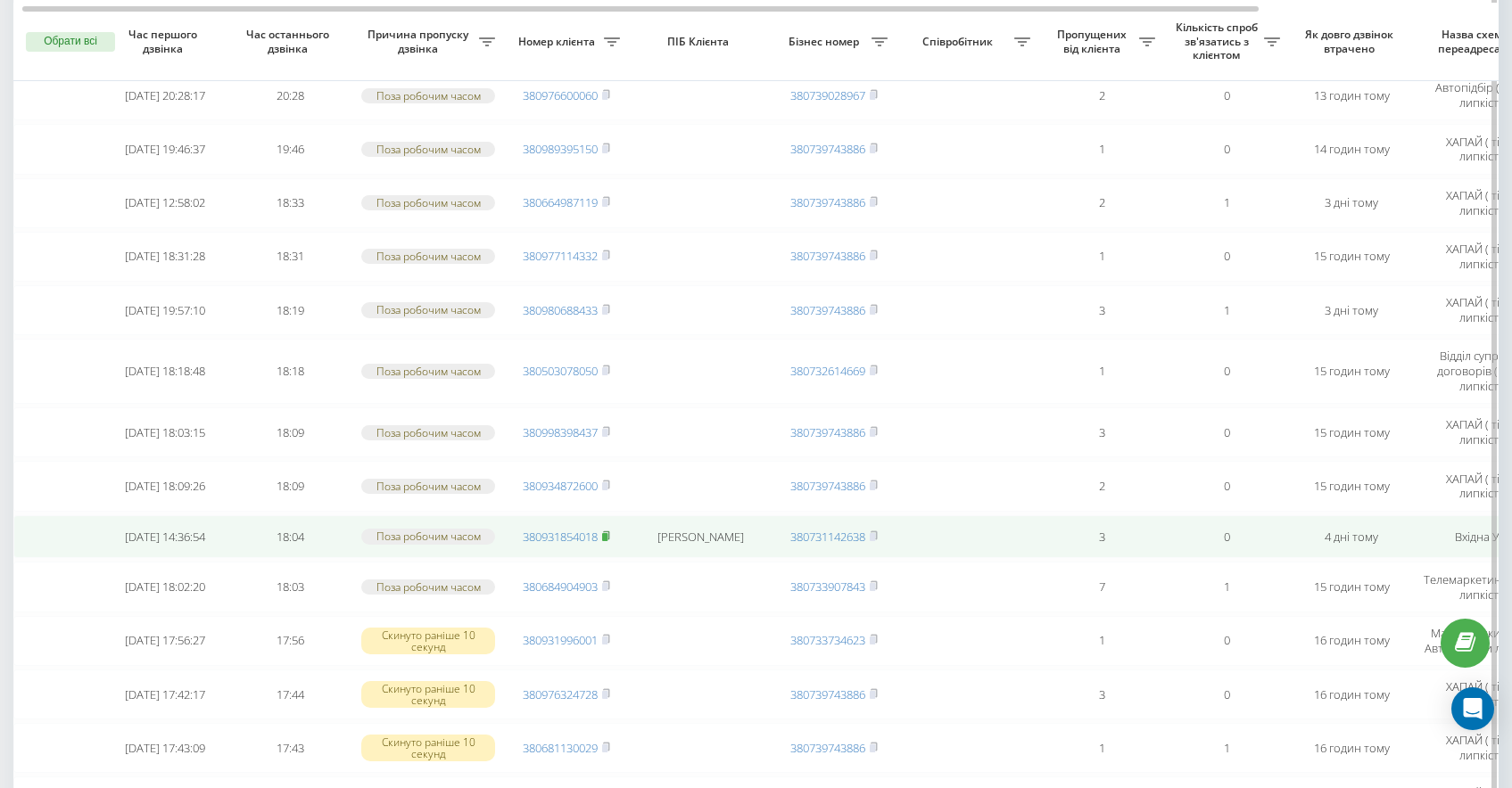
click at [604, 535] on icon at bounding box center [606, 536] width 8 height 11
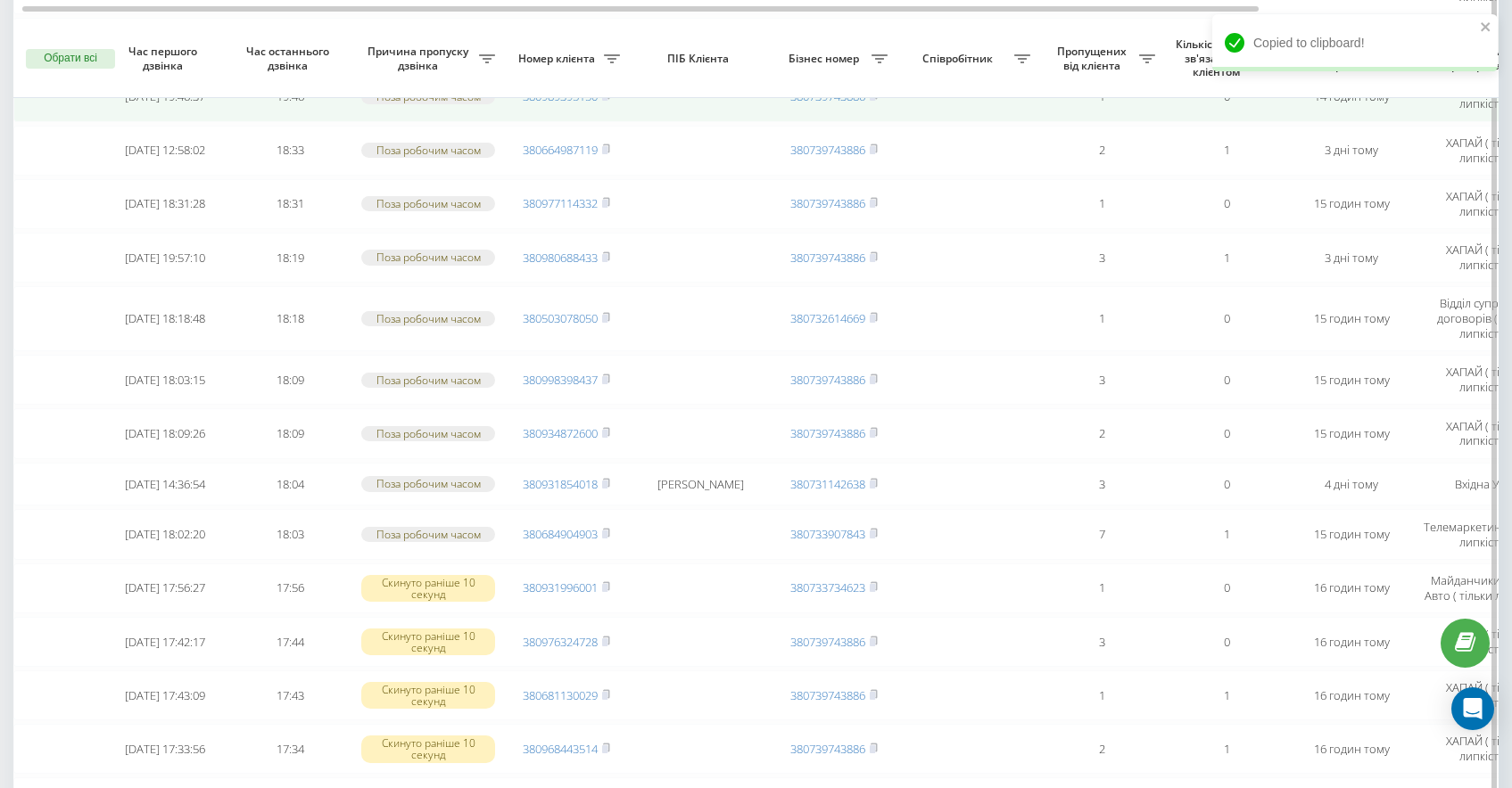
scroll to position [721, 0]
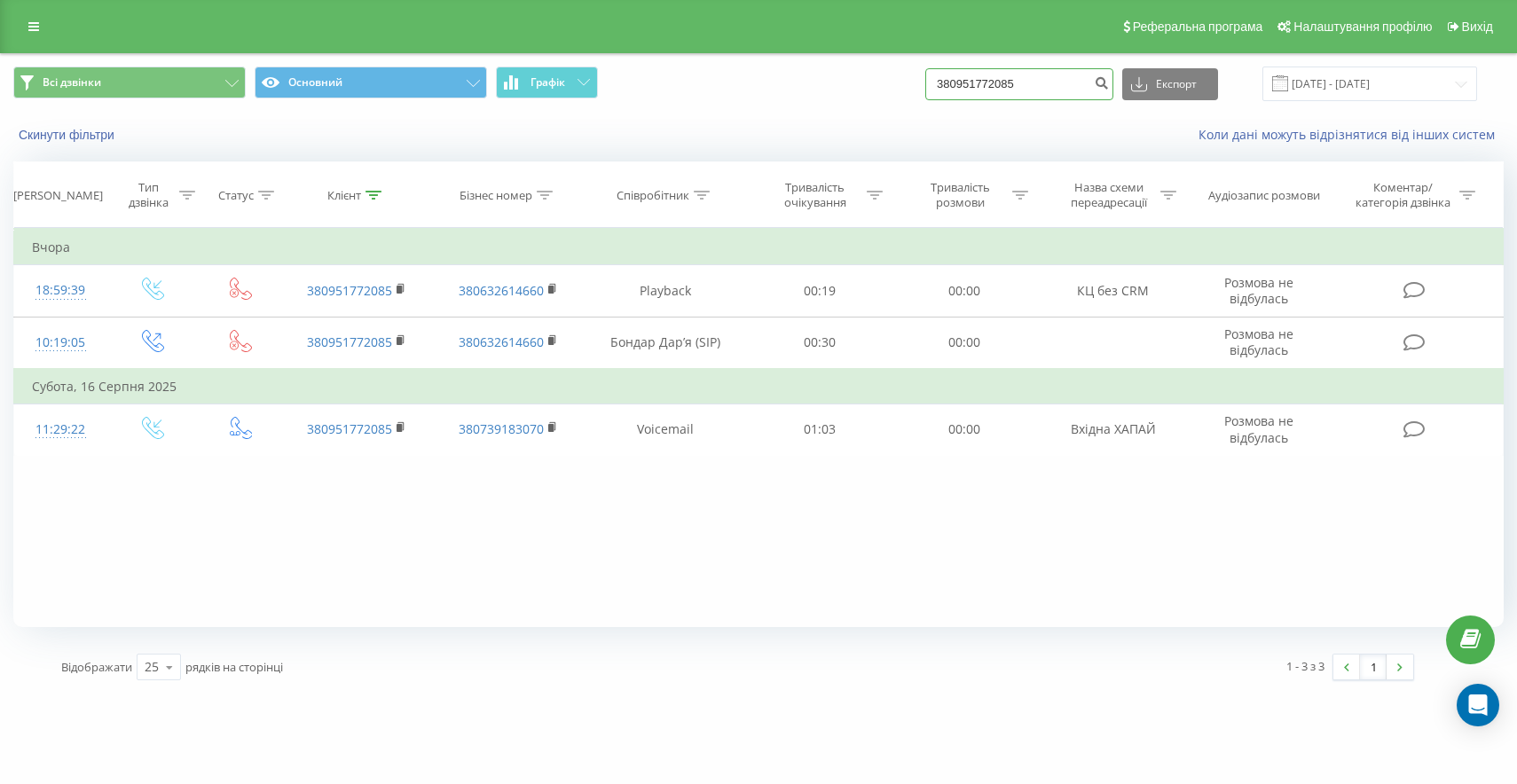
drag, startPoint x: 1078, startPoint y: 89, endPoint x: 785, endPoint y: 49, distance: 295.7
click at [801, 56] on div "Всі дзвінки Основний Графік 380951772085 Експорт .csv .xls .xlsx [DATE] - [DATE]" at bounding box center [758, 84] width 1515 height 59
paste input "380672592035"
type input "380672592035"
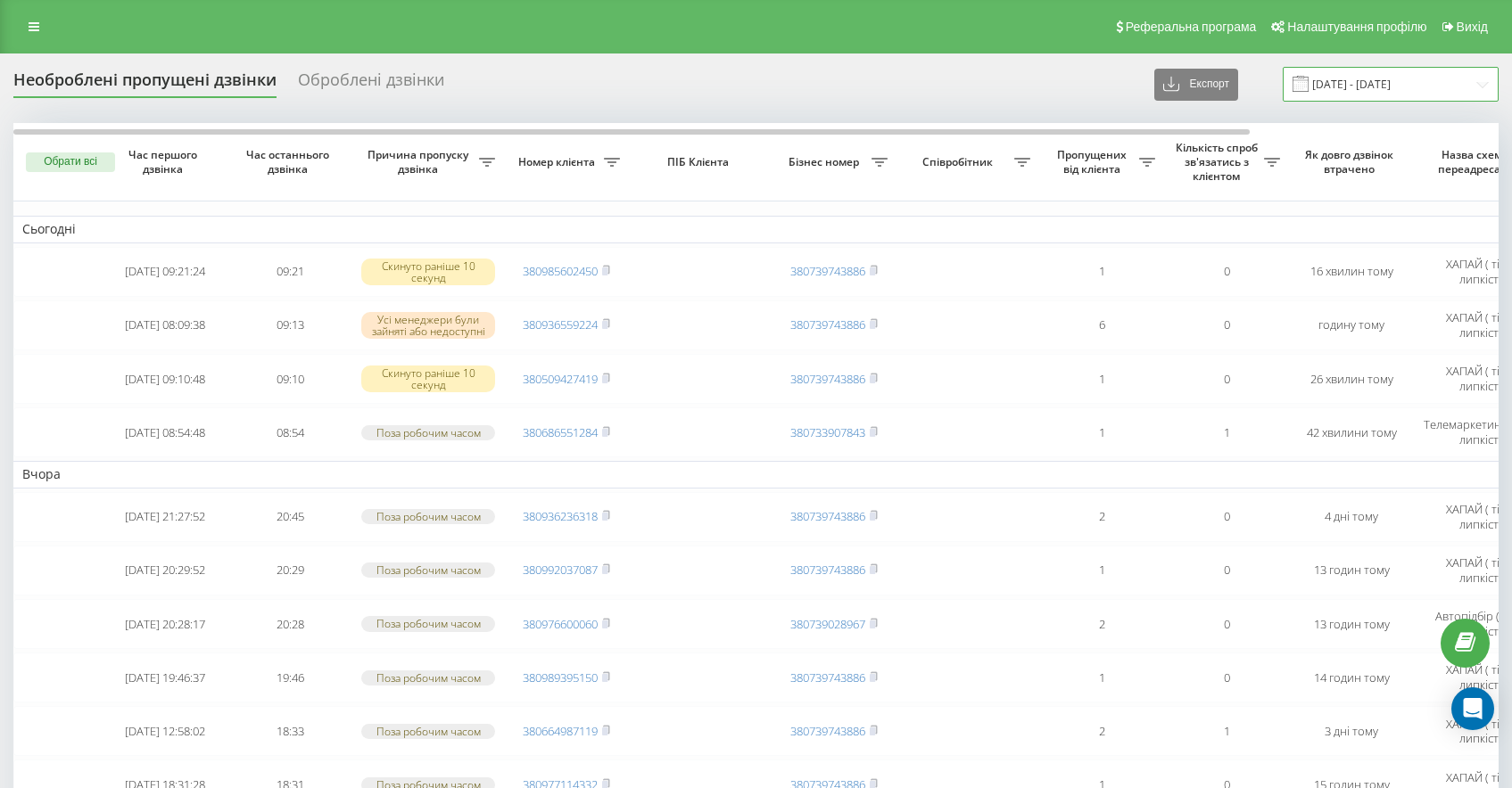
click at [1361, 94] on input "19.07.2025 - 19.08.2025" at bounding box center [1390, 84] width 216 height 35
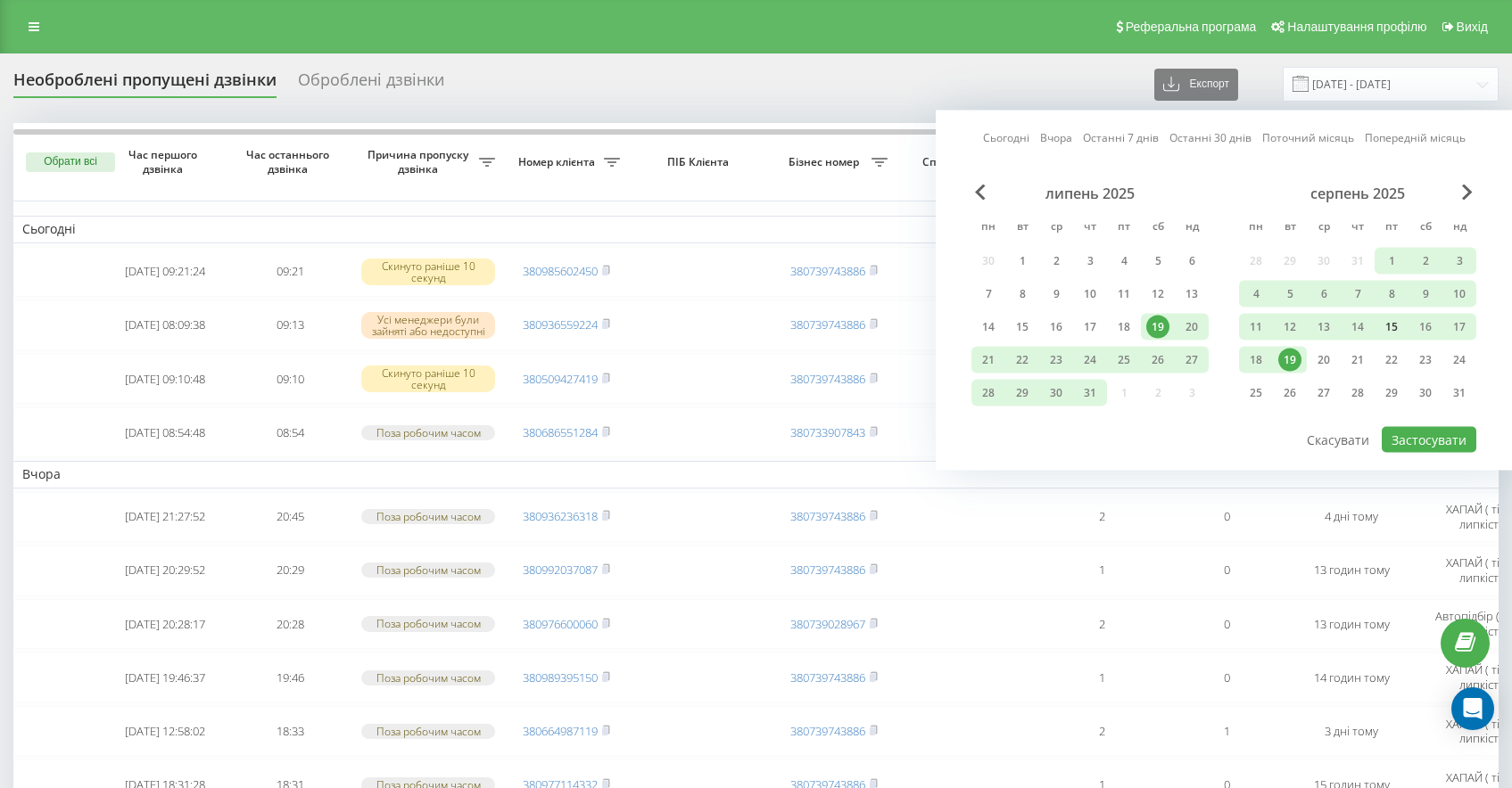
click at [1395, 330] on div "15" at bounding box center [1392, 328] width 23 height 23
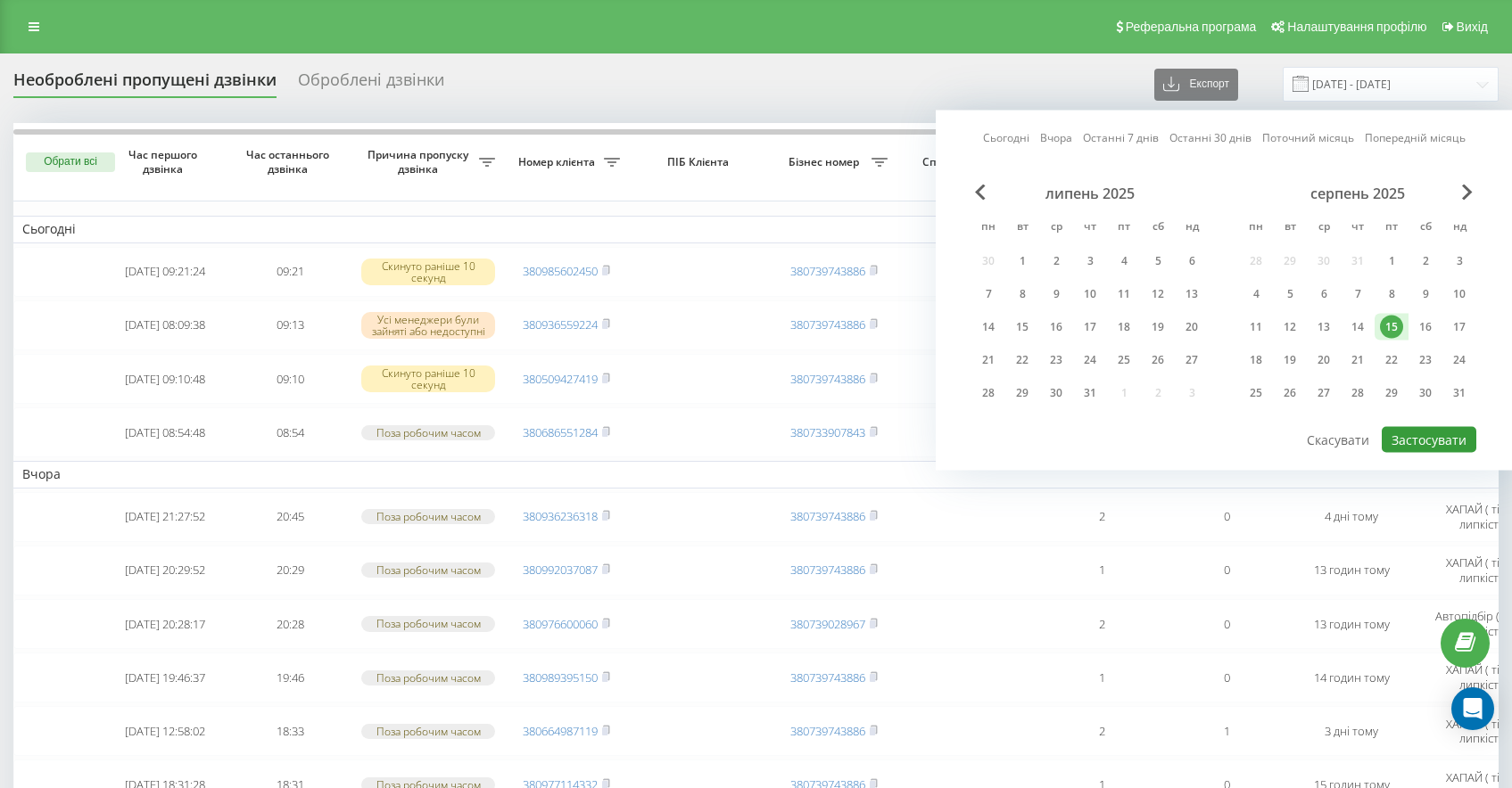
click at [1442, 445] on button "Застосувати" at bounding box center [1428, 440] width 95 height 25
type input "15.08.2025 - 15.08.2025"
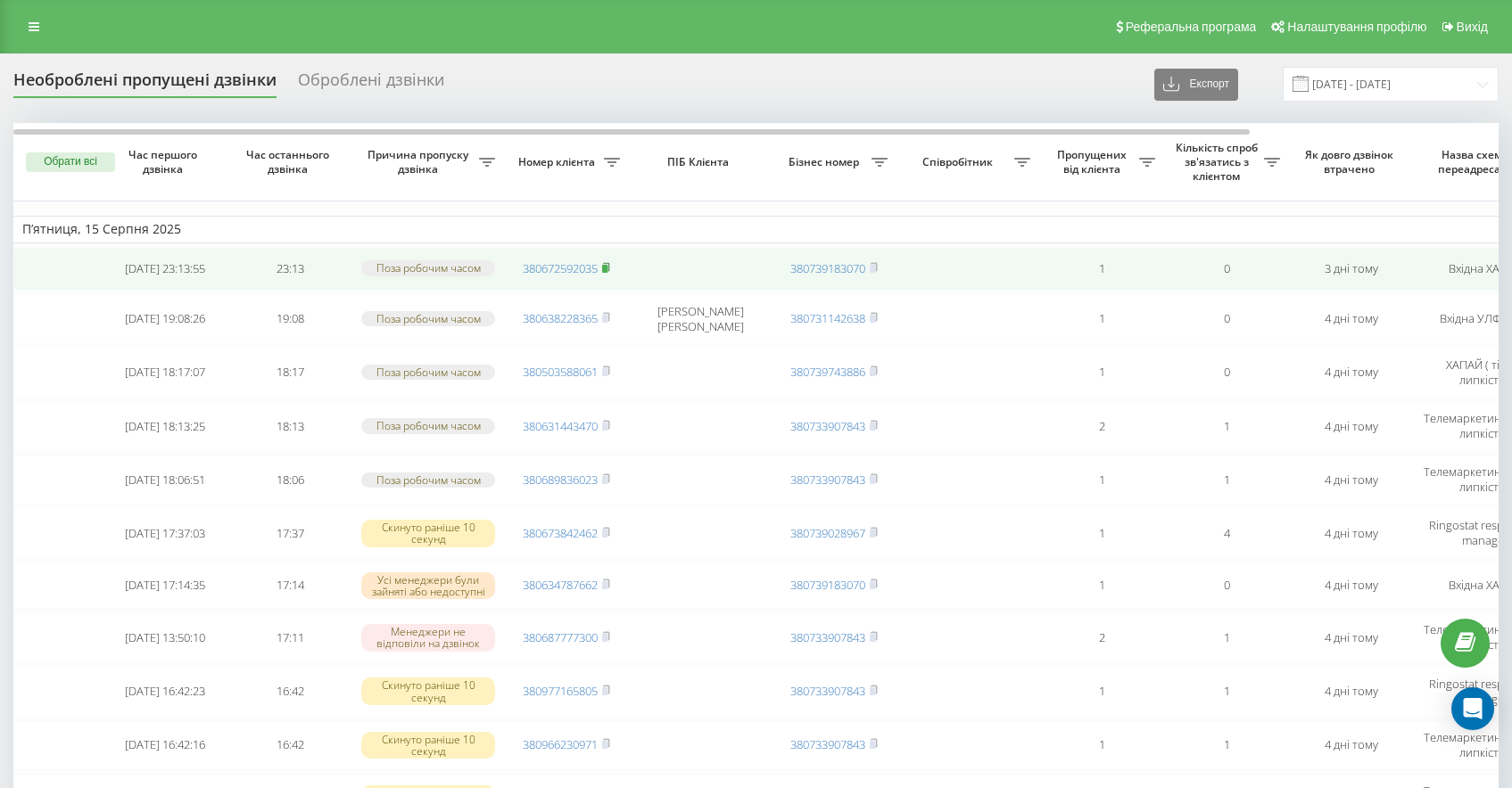
click at [609, 276] on span at bounding box center [606, 268] width 8 height 16
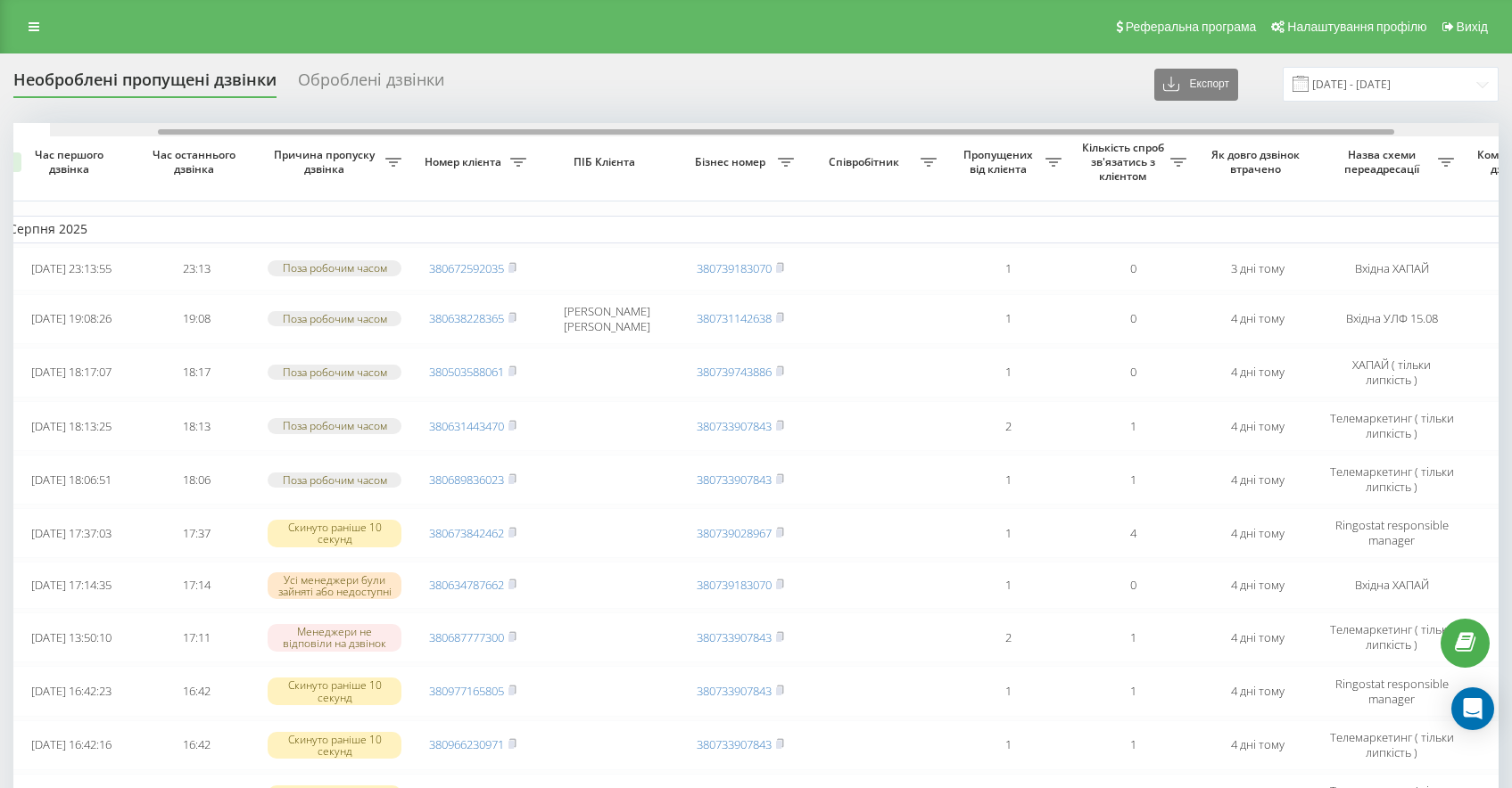
scroll to position [0, 298]
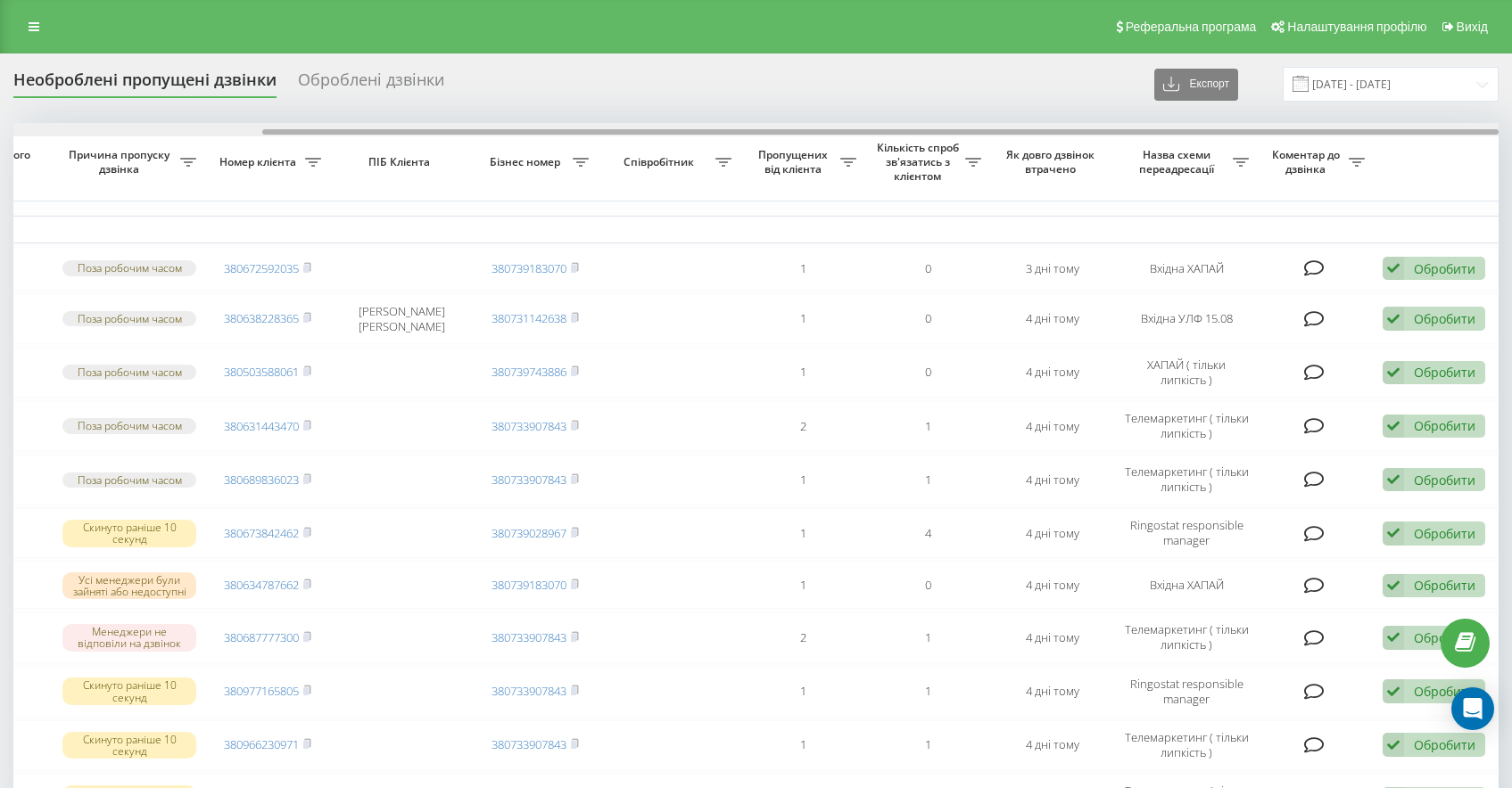
drag, startPoint x: 666, startPoint y: 129, endPoint x: 999, endPoint y: 151, distance: 333.7
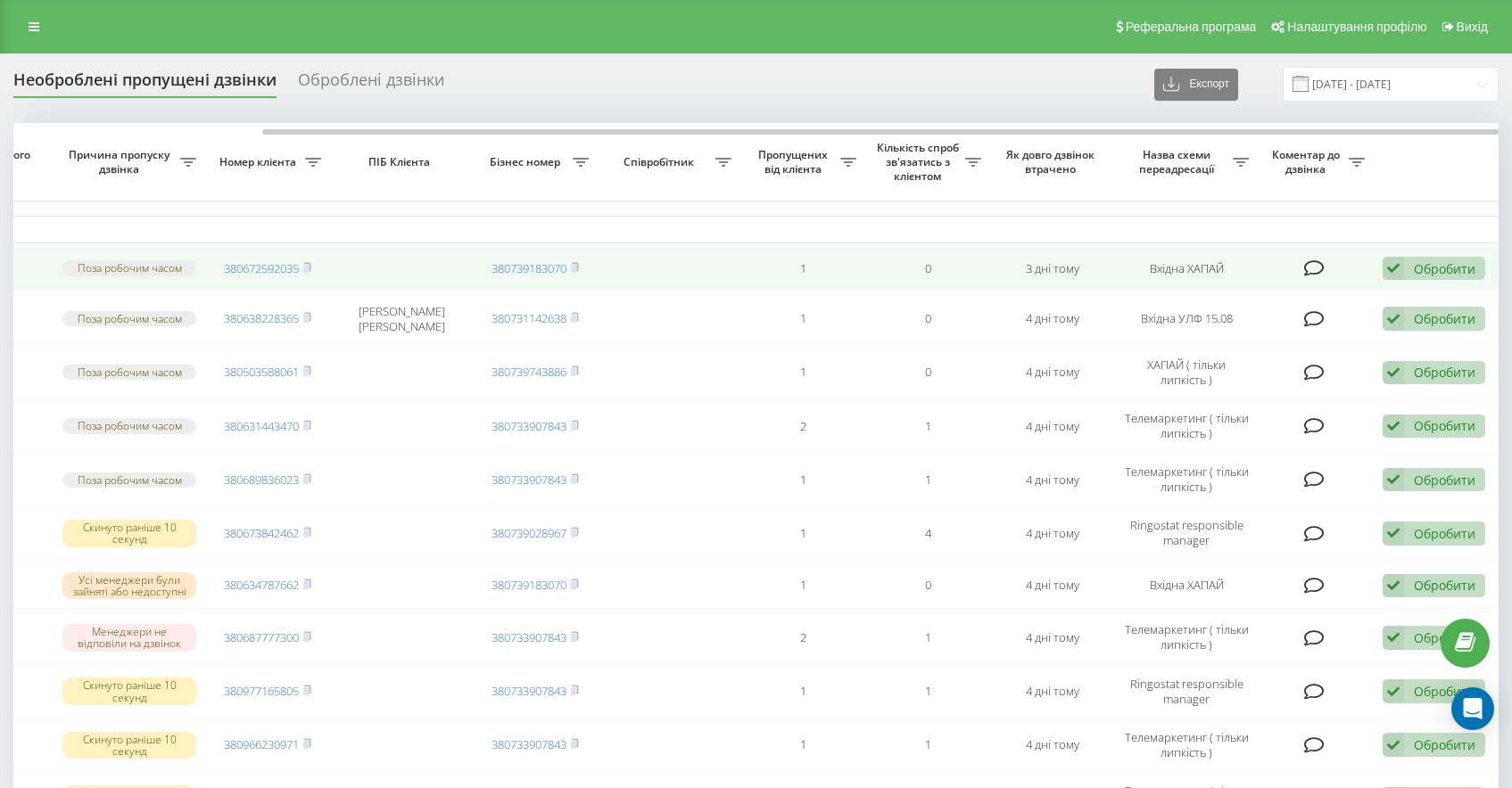
click at [1426, 286] on td "Обробити Не вдалося зв'язатися Зв'язався з клієнтом за допомогою іншого каналу …" at bounding box center [1436, 269] width 125 height 44
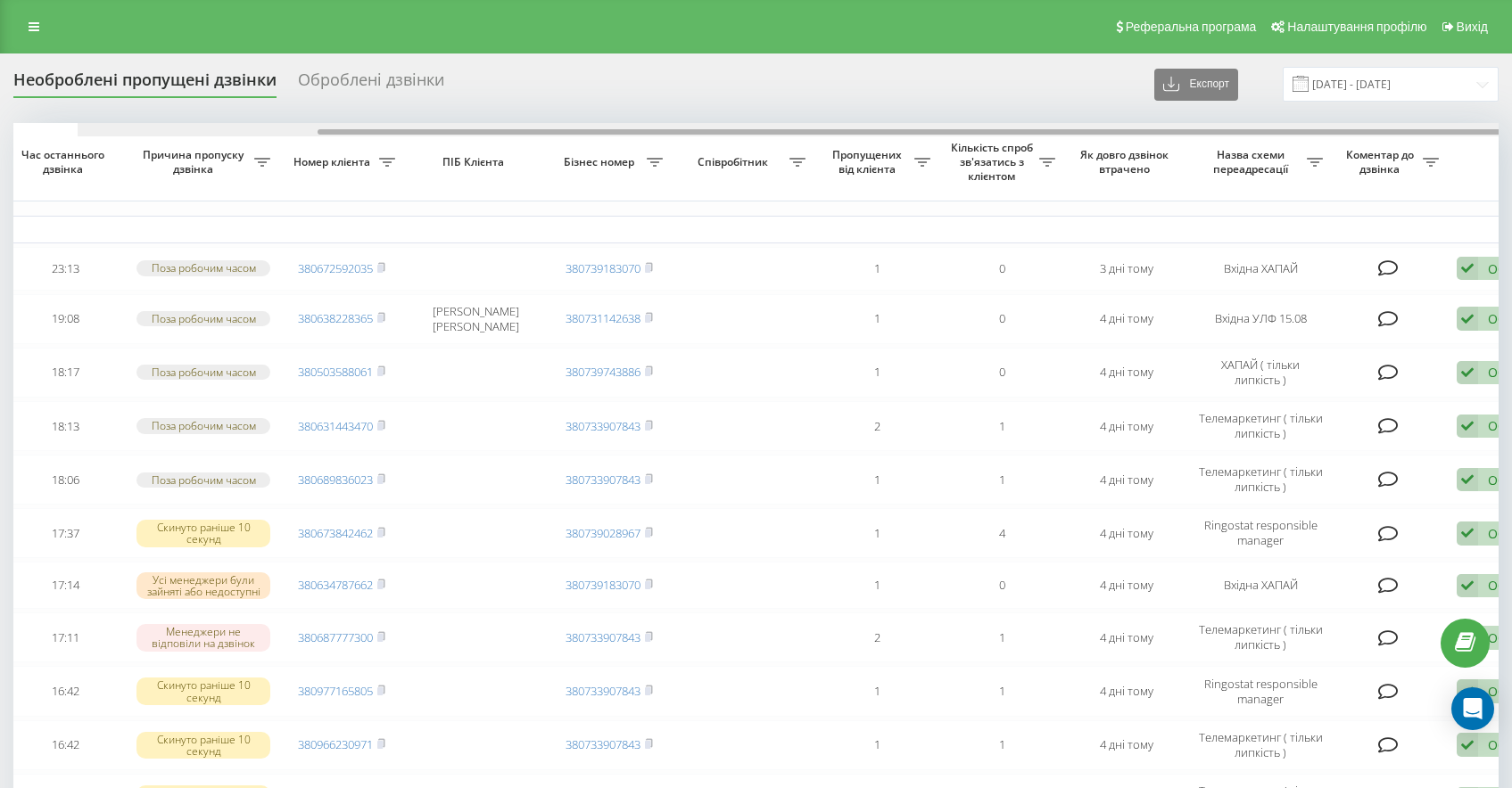
scroll to position [0, 0]
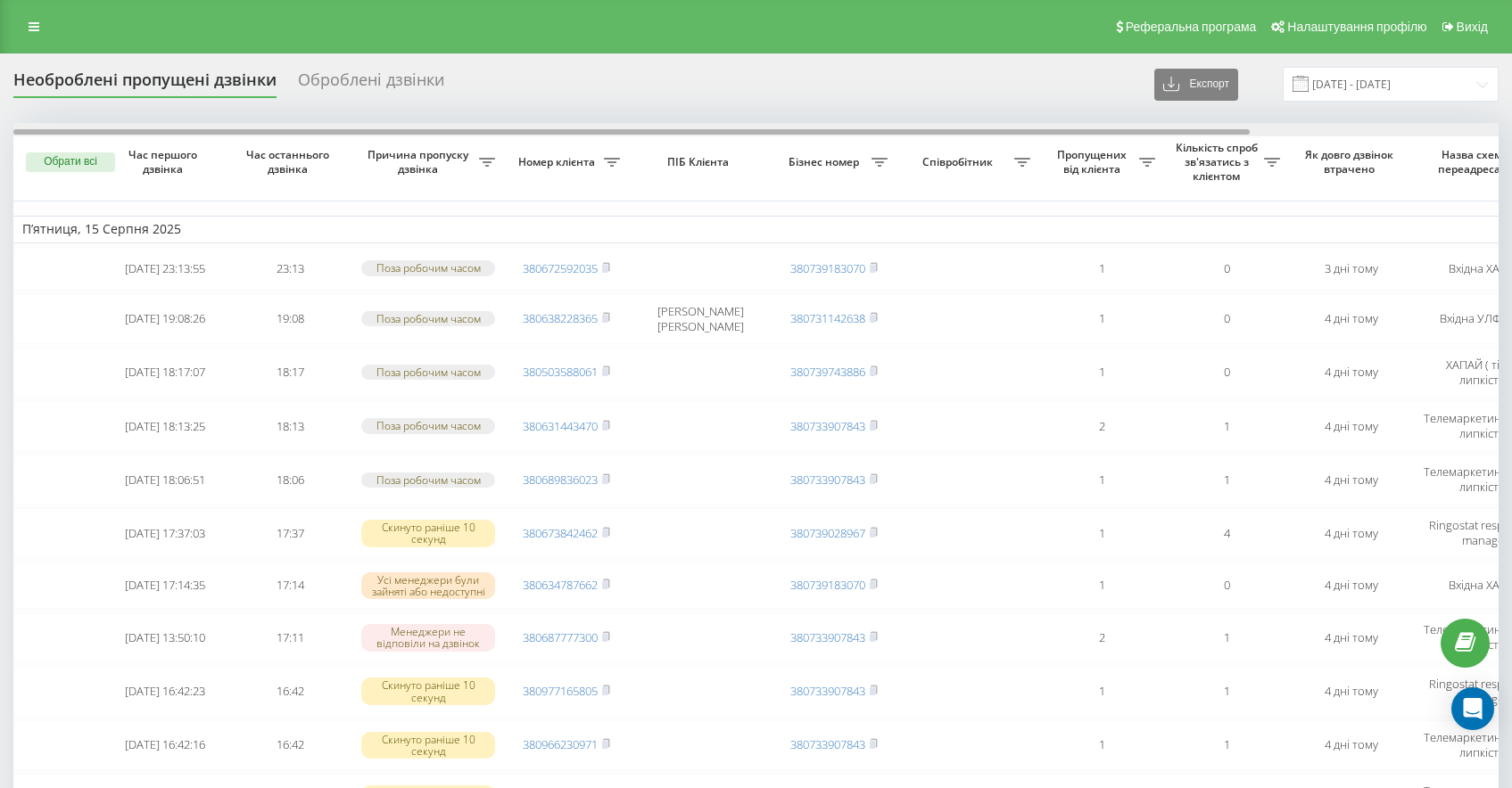
drag, startPoint x: 929, startPoint y: 133, endPoint x: 460, endPoint y: 101, distance: 470.1
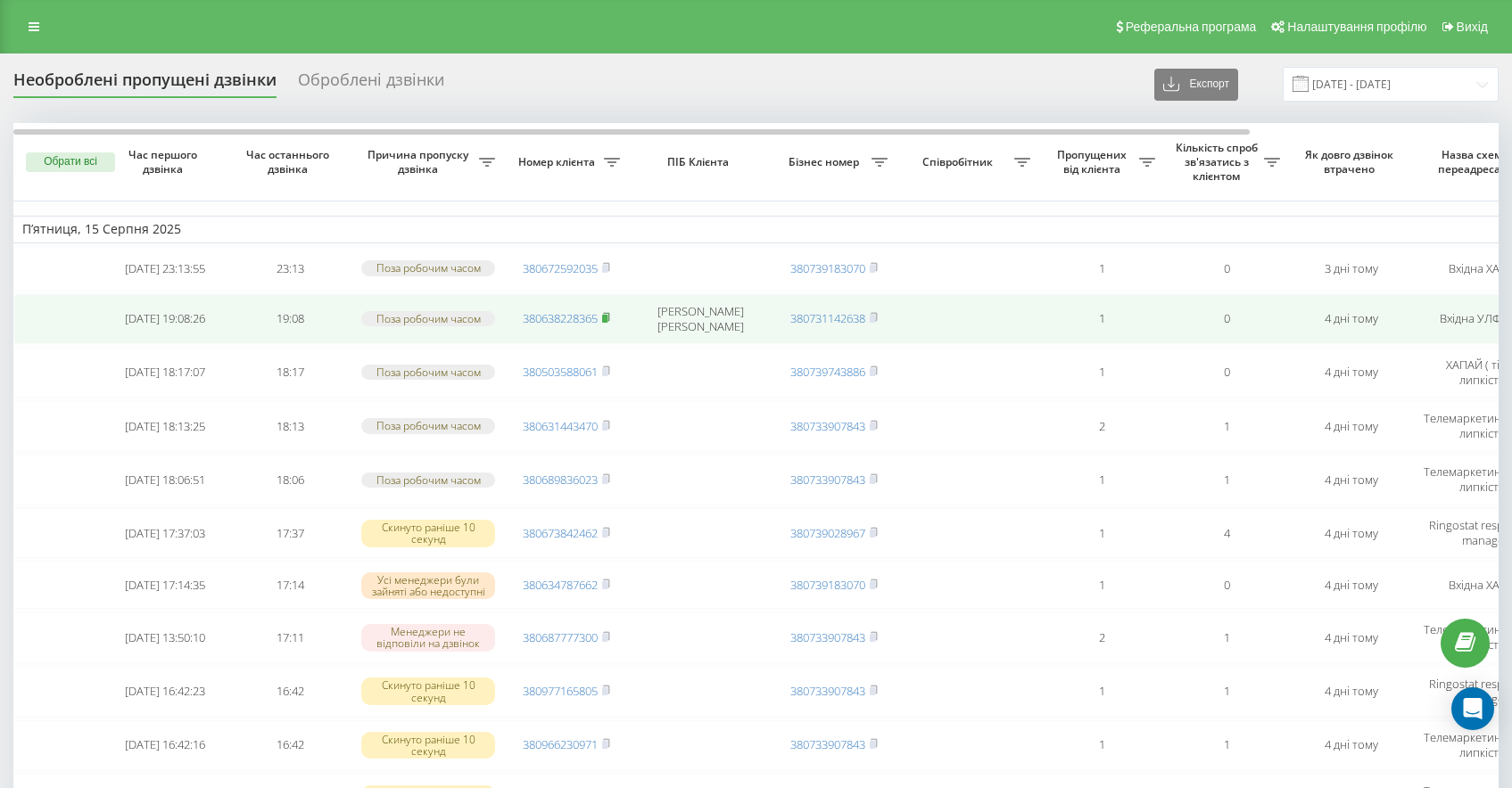
click at [607, 323] on rect at bounding box center [604, 319] width 5 height 8
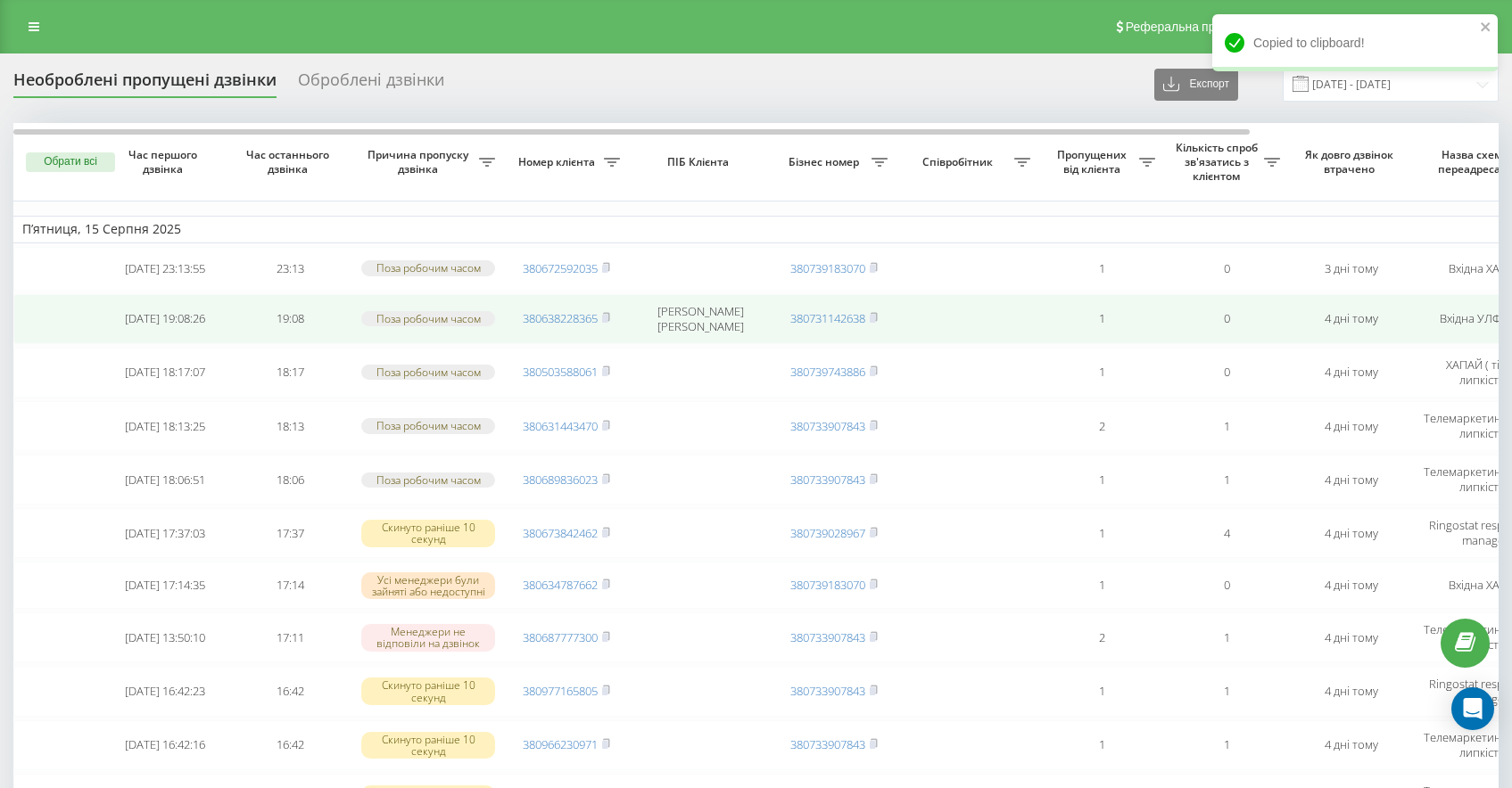
drag, startPoint x: 645, startPoint y: 319, endPoint x: 754, endPoint y: 341, distance: 111.2
click at [754, 341] on td "[PERSON_NAME]" at bounding box center [700, 319] width 143 height 50
copy td "[PERSON_NAME]"
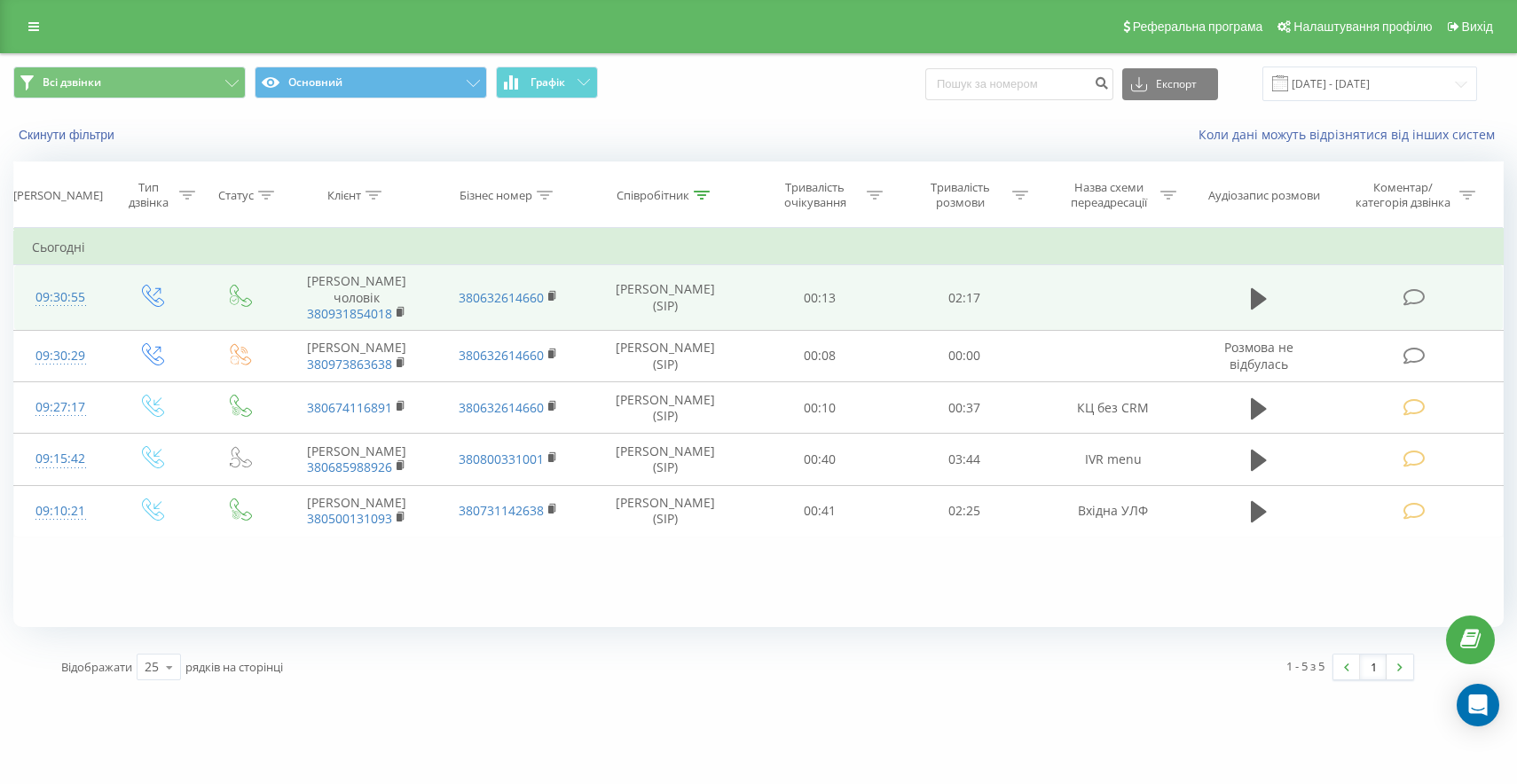
click at [1410, 307] on icon at bounding box center [1414, 297] width 22 height 18
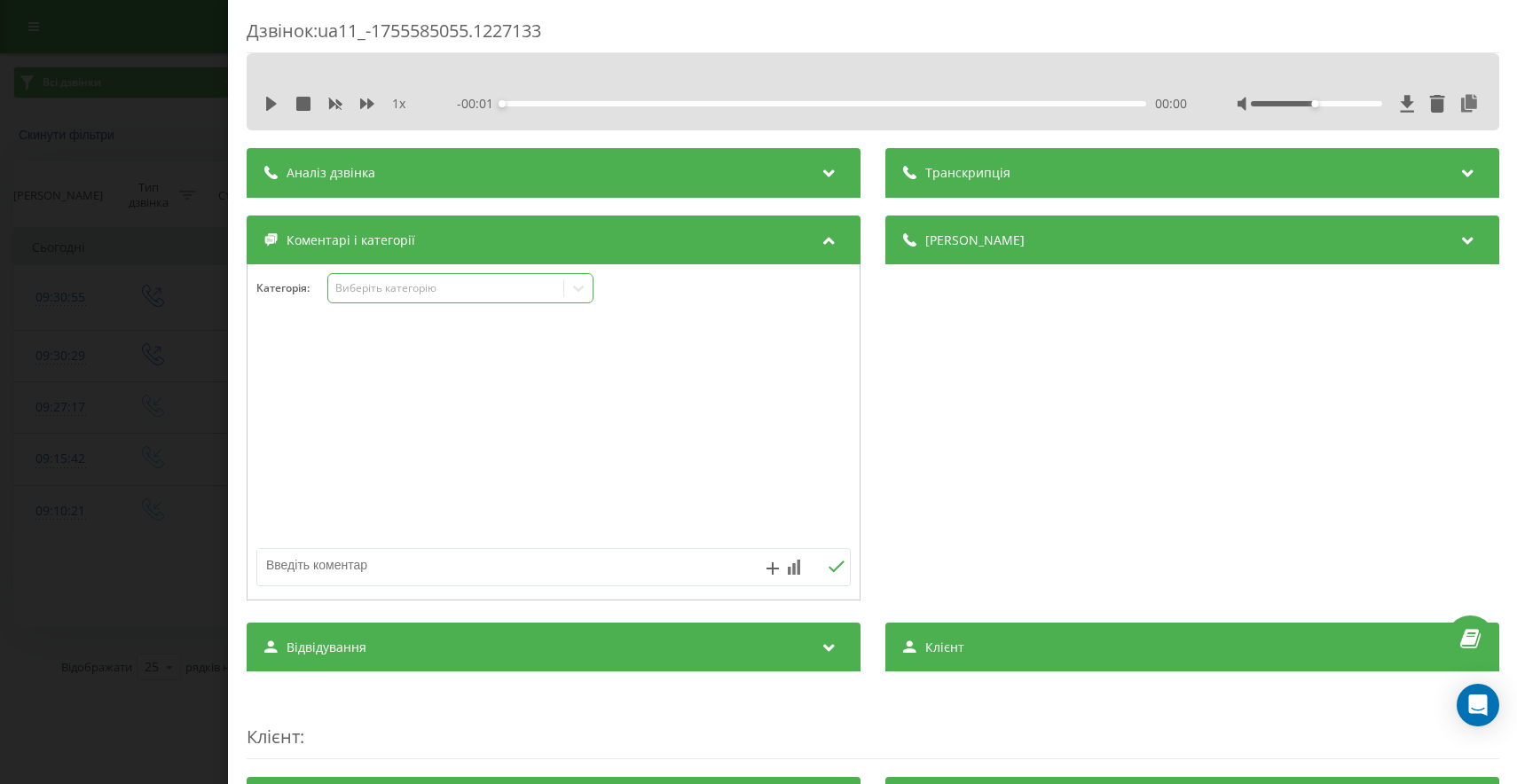
click at [460, 289] on div "Виберіть категорію" at bounding box center [446, 288] width 222 height 15
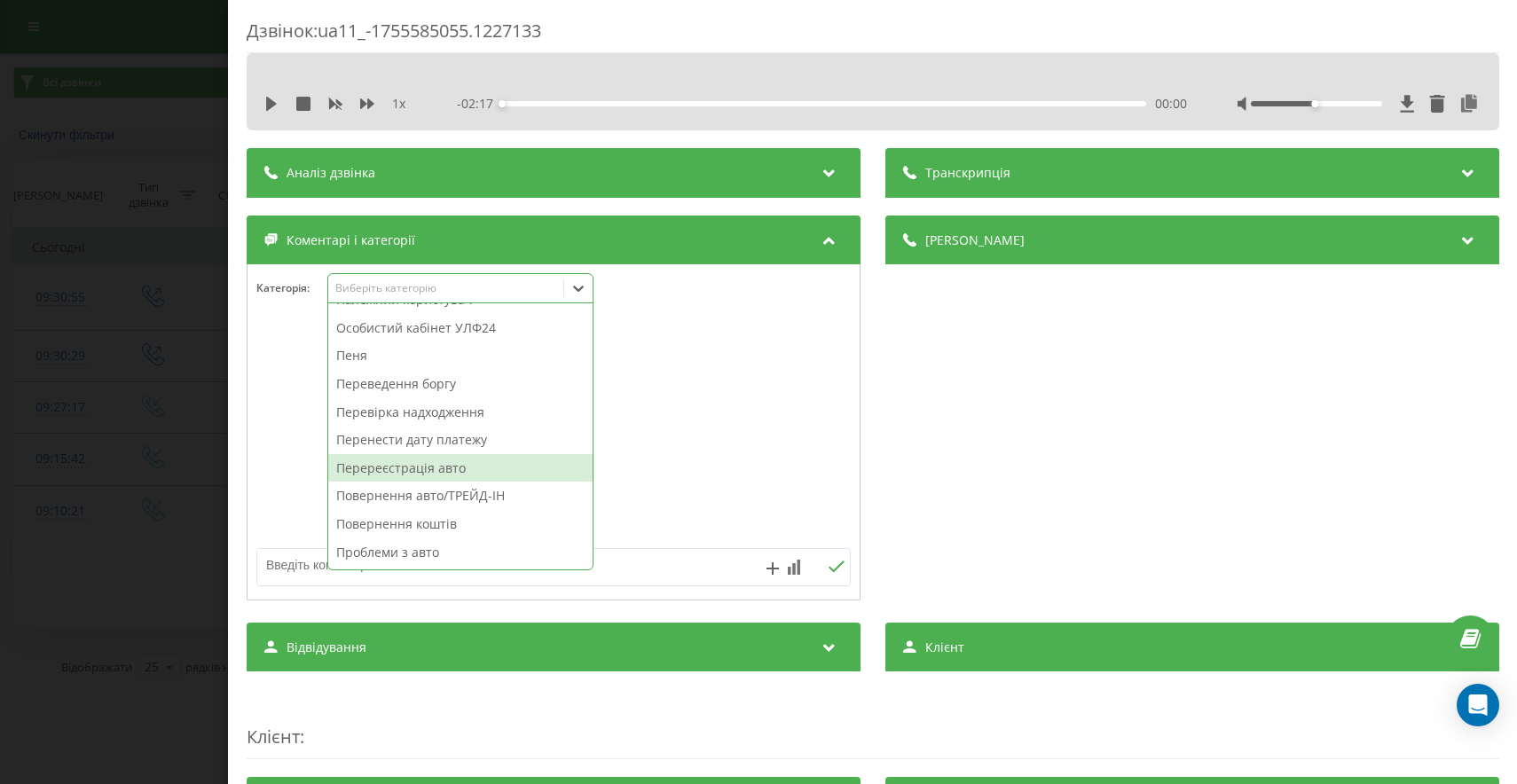
scroll to position [676, 0]
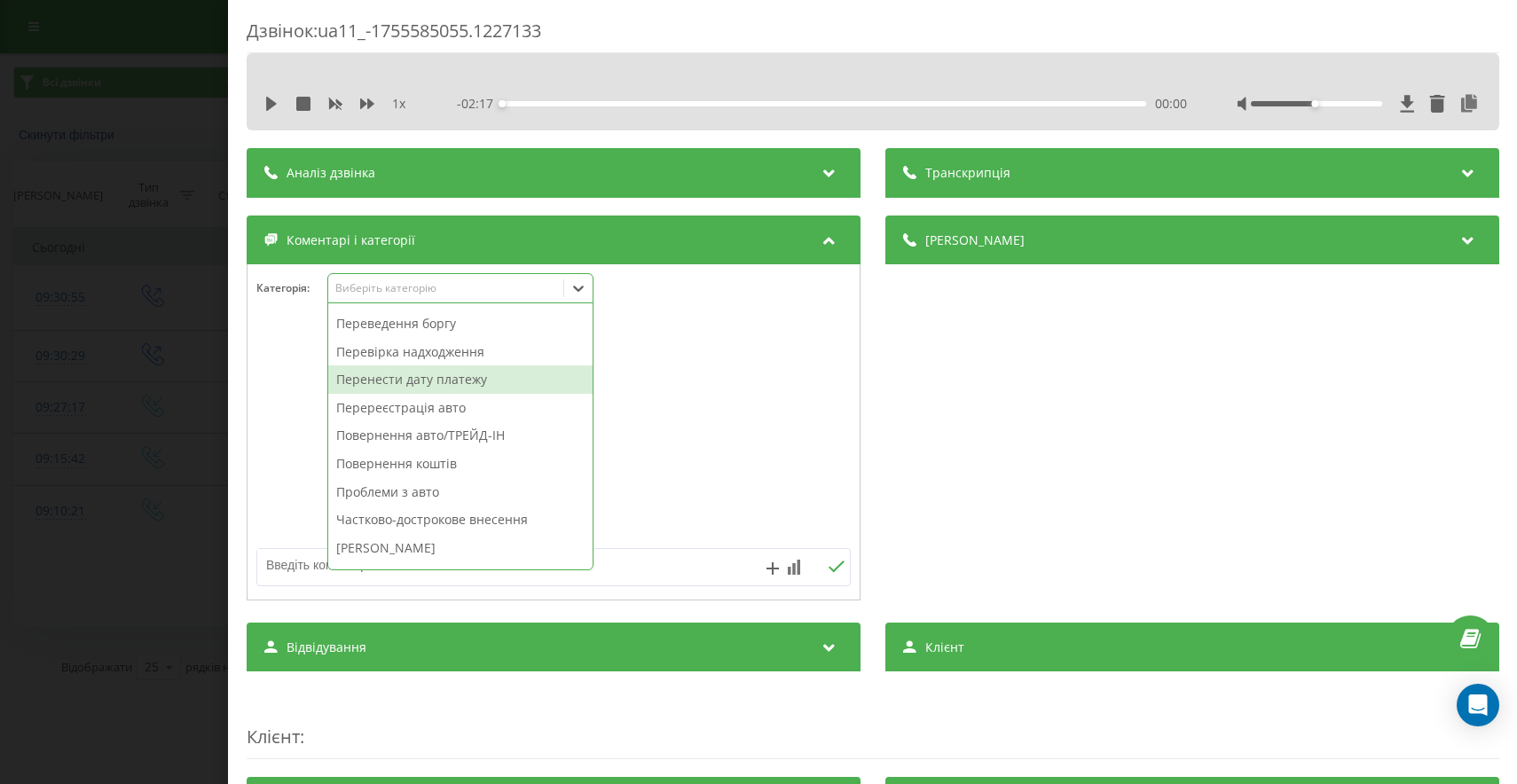
click at [452, 374] on div "Перенести дату платежу" at bounding box center [460, 379] width 265 height 28
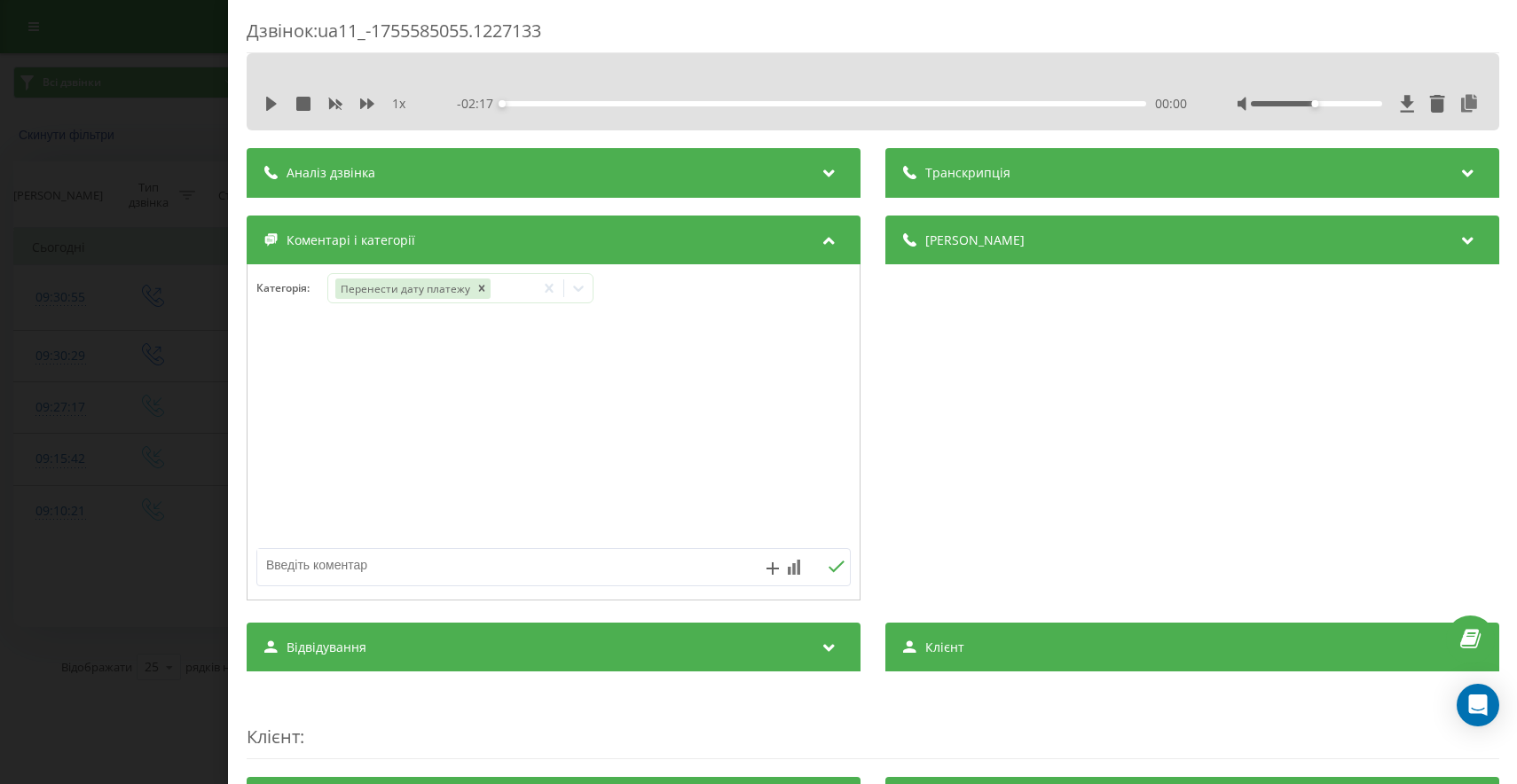
click at [89, 328] on div "Дзвінок : ua11_-1755585055.1227133 1 x - 02:17 00:00 00:00 Транскрипція Для AI-…" at bounding box center [758, 392] width 1517 height 784
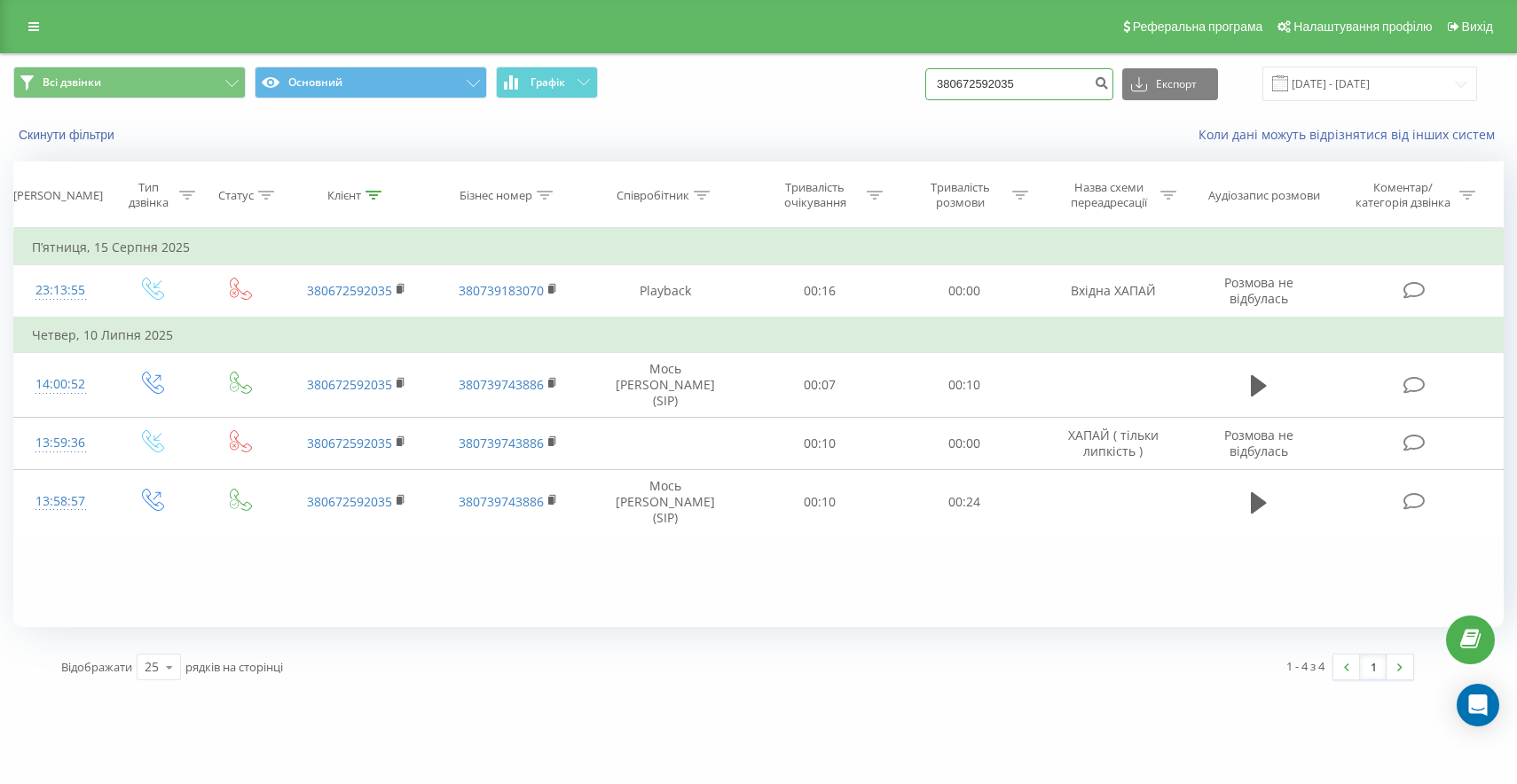
drag, startPoint x: 1088, startPoint y: 77, endPoint x: 748, endPoint y: 19, distance: 344.9
click at [809, 38] on div "Реферальна програма Налаштування профілю Вихід Всі дзвінки Основний Графік 3806…" at bounding box center [758, 346] width 1517 height 694
click at [1030, 78] on input "380672592035" at bounding box center [1019, 84] width 188 height 32
click at [1030, 79] on input "380672592035" at bounding box center [1019, 84] width 188 height 32
paste input "3822836"
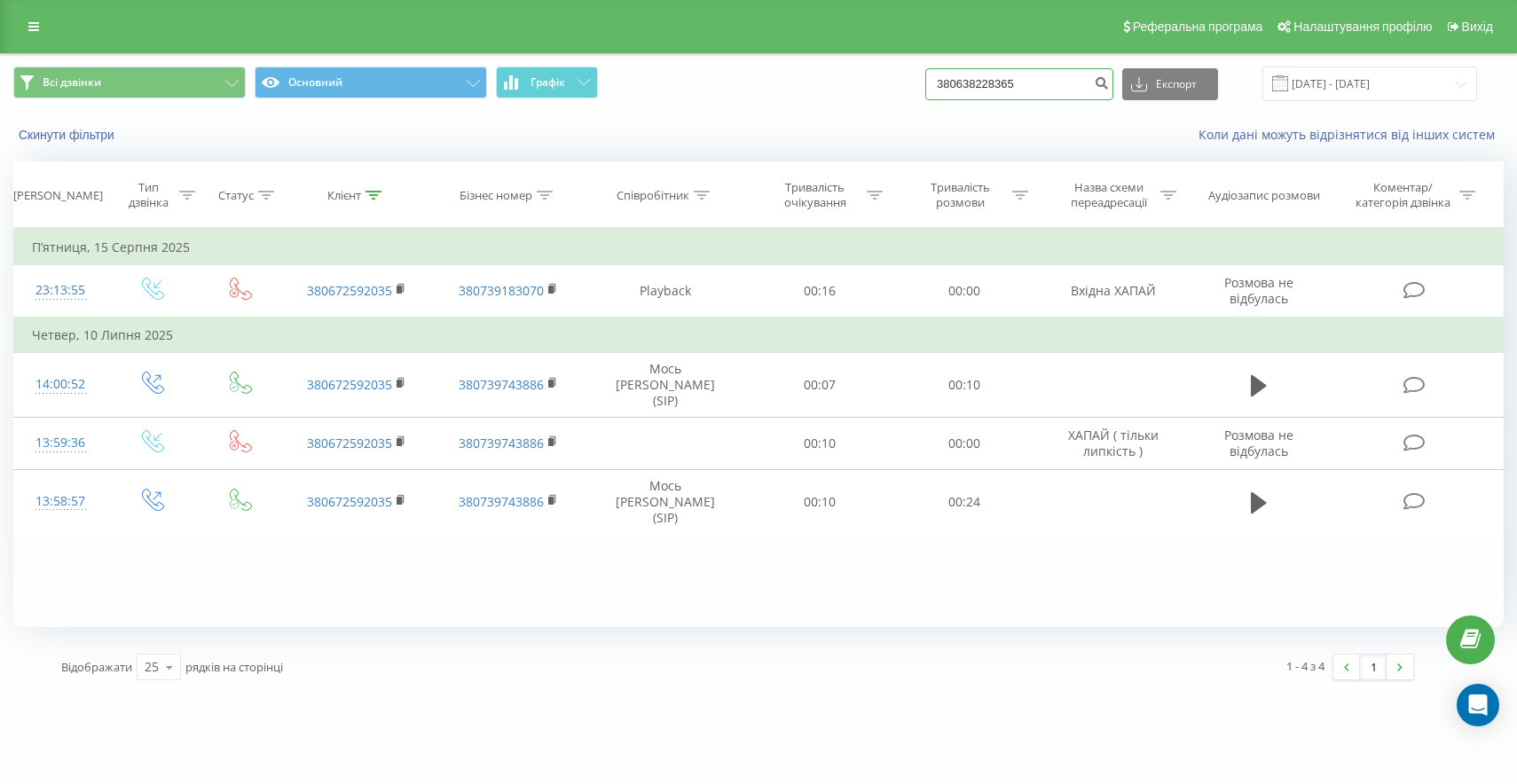
type input "380638228365"
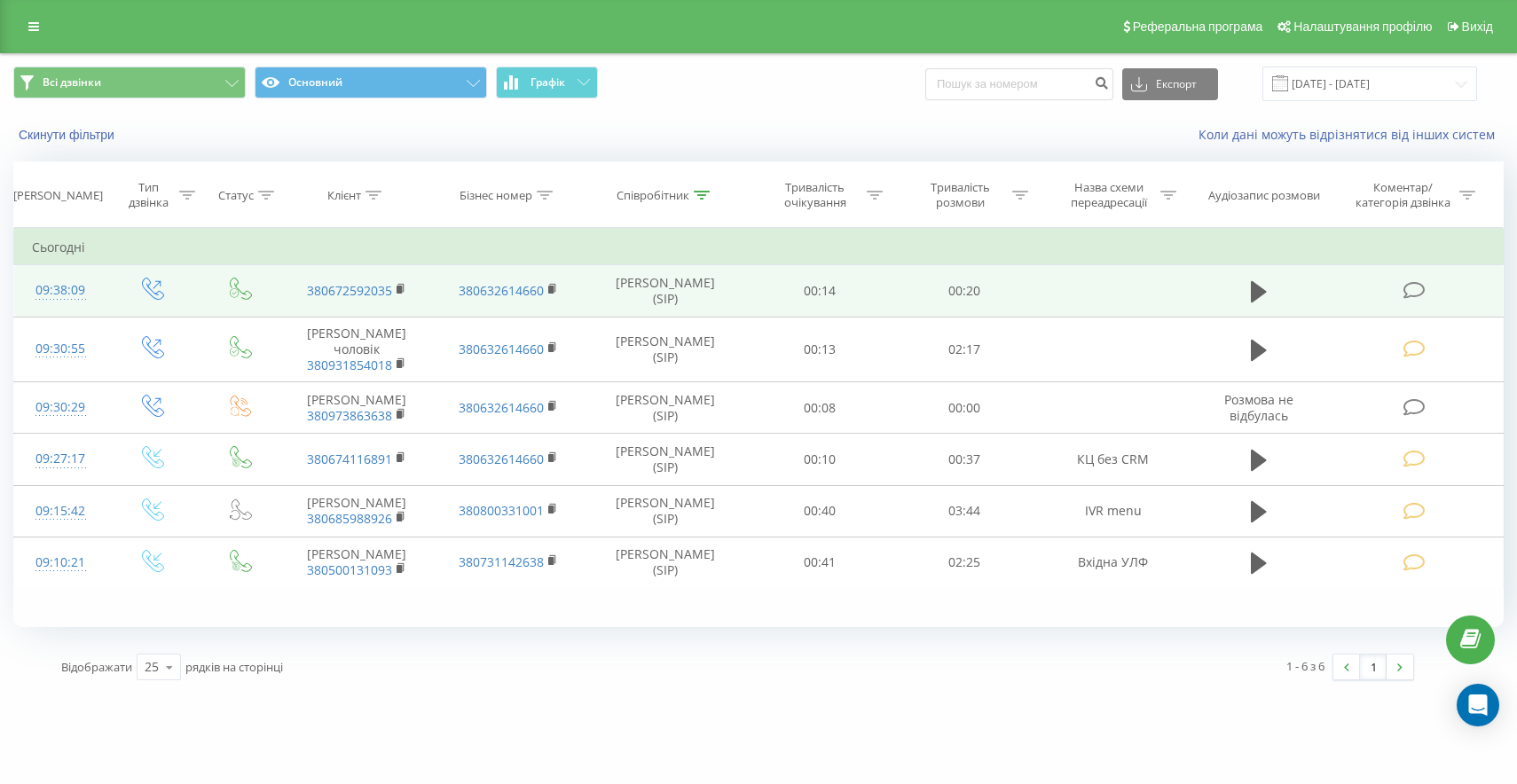
click at [1413, 290] on icon at bounding box center [1414, 290] width 22 height 18
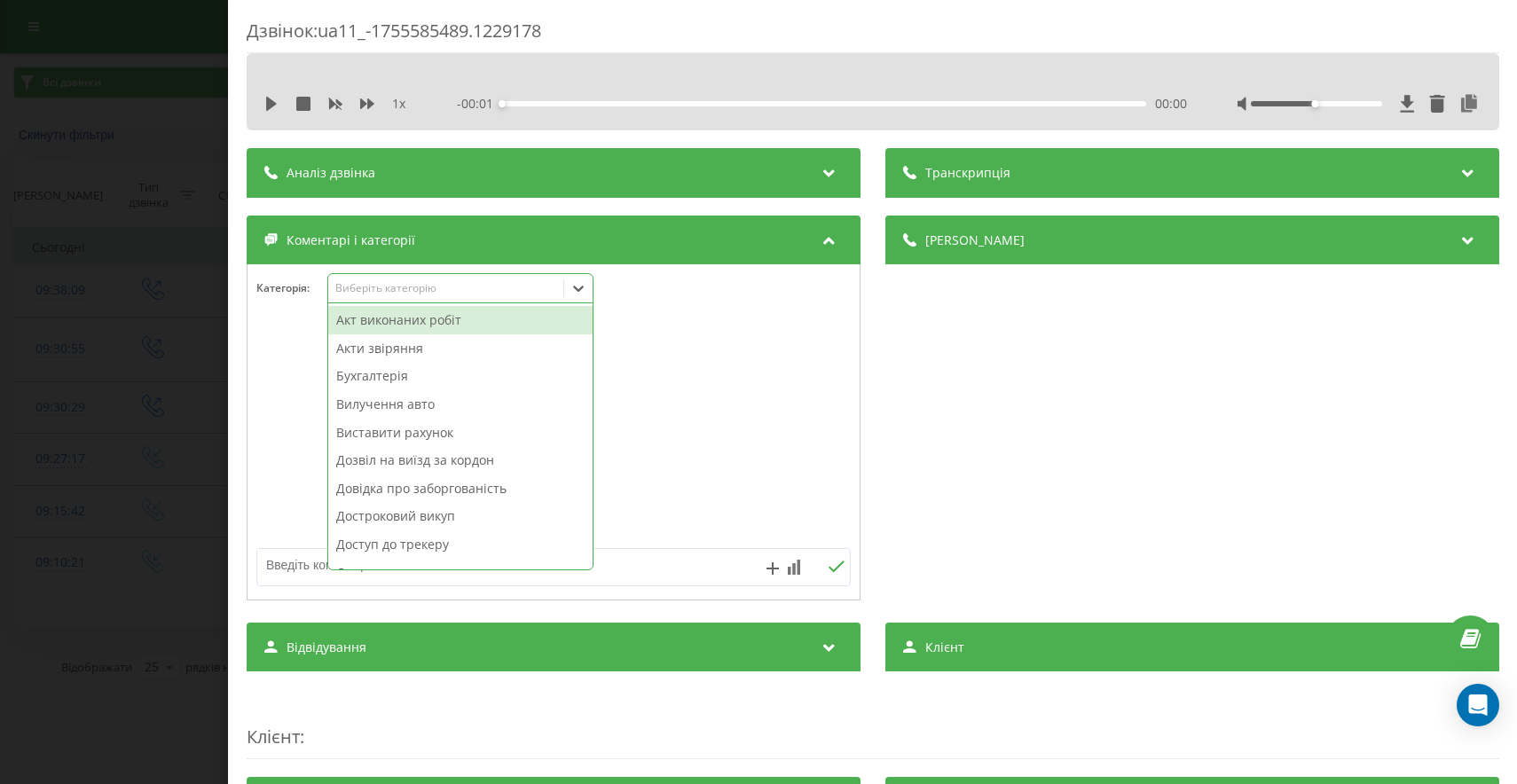
click at [420, 303] on div "Акт виконаних робіт, 1 of 41. 41 results available. Use Up and Down to choose o…" at bounding box center [460, 288] width 267 height 30
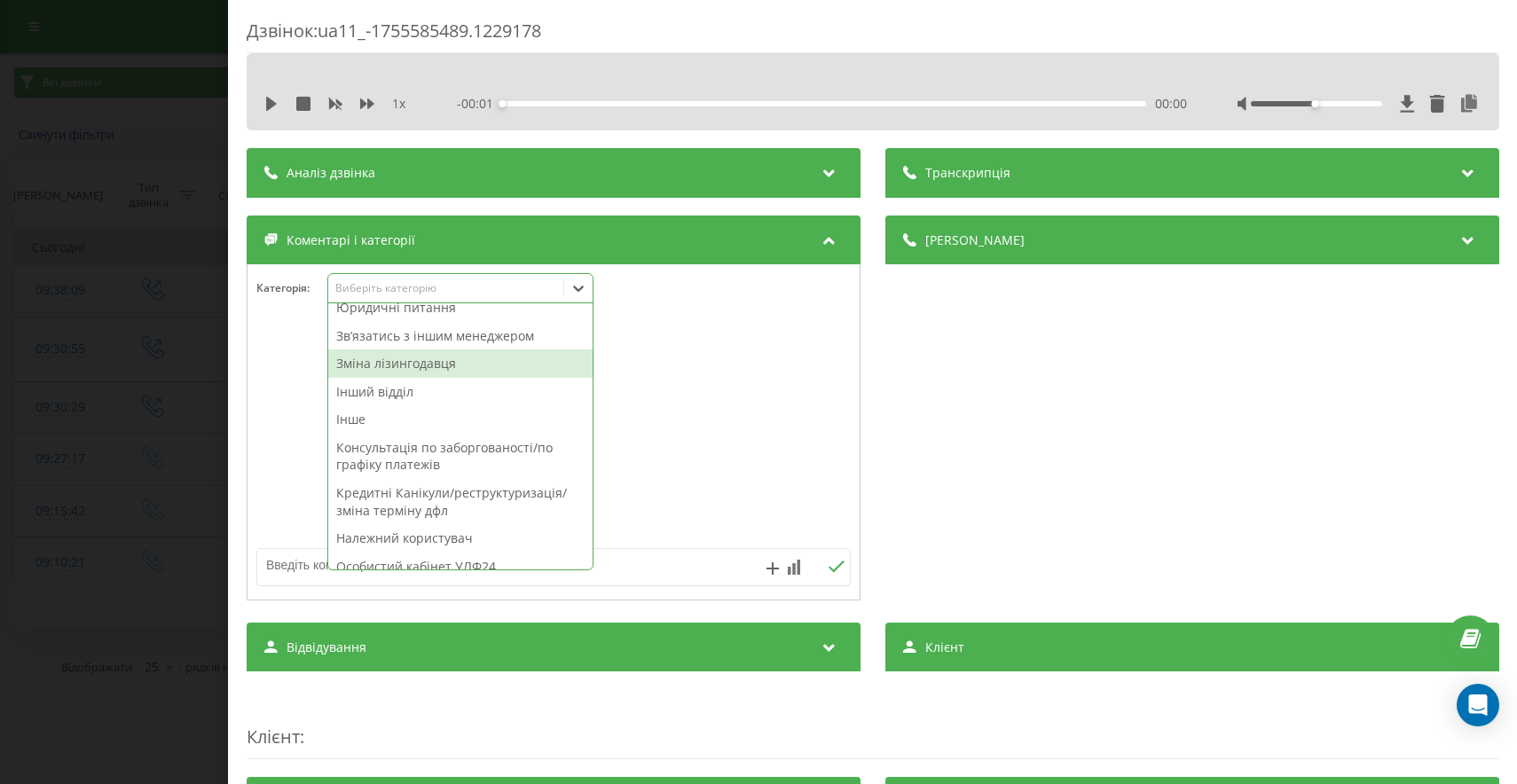
scroll to position [408, 0]
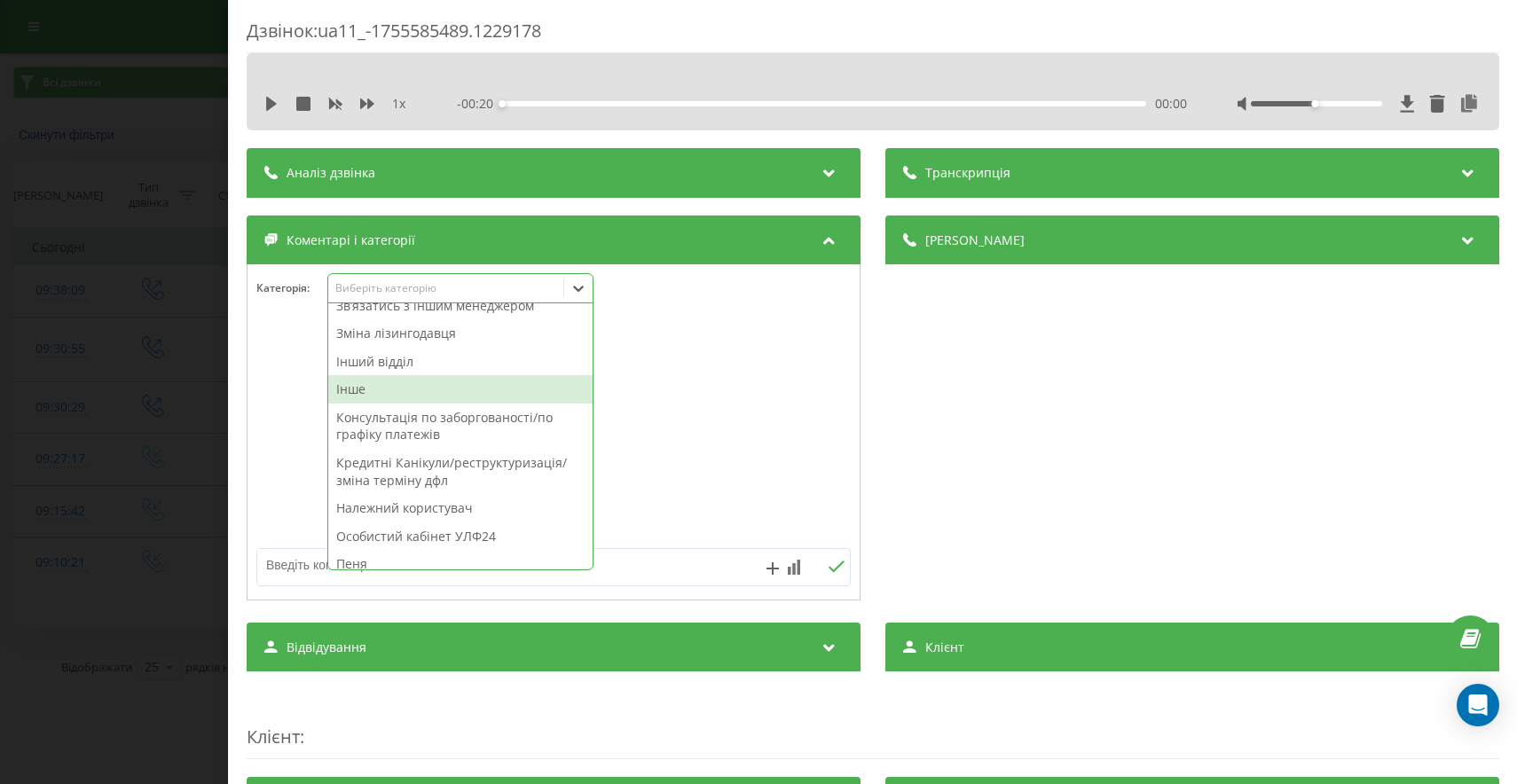
click at [358, 394] on div "Інше" at bounding box center [460, 389] width 265 height 28
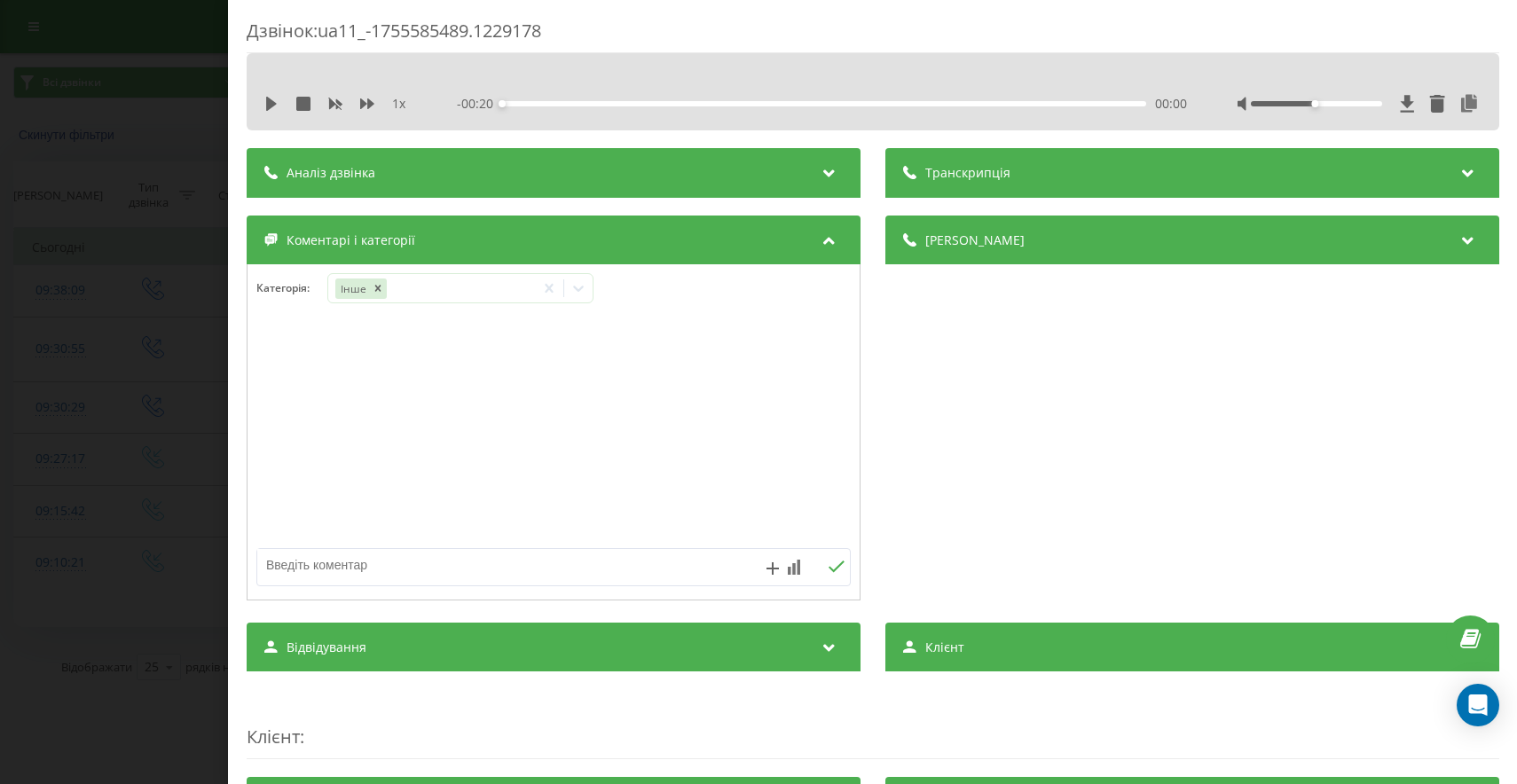
click at [29, 355] on div "Дзвінок : ua11_-1755585489.1229178 1 x - 00:20 00:00 00:00 Транскрипція Для AI-…" at bounding box center [758, 392] width 1517 height 784
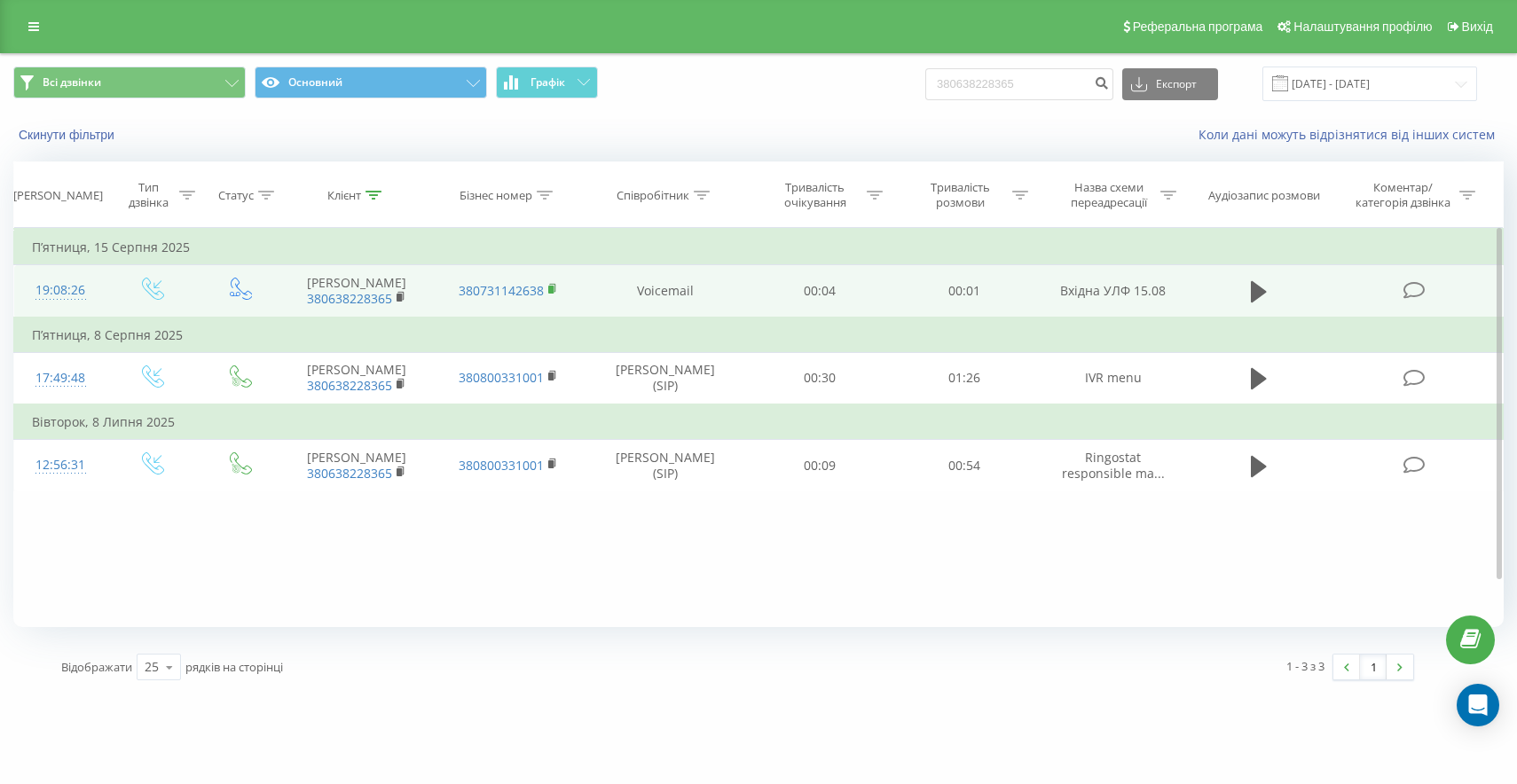
click at [552, 296] on icon at bounding box center [554, 289] width 10 height 13
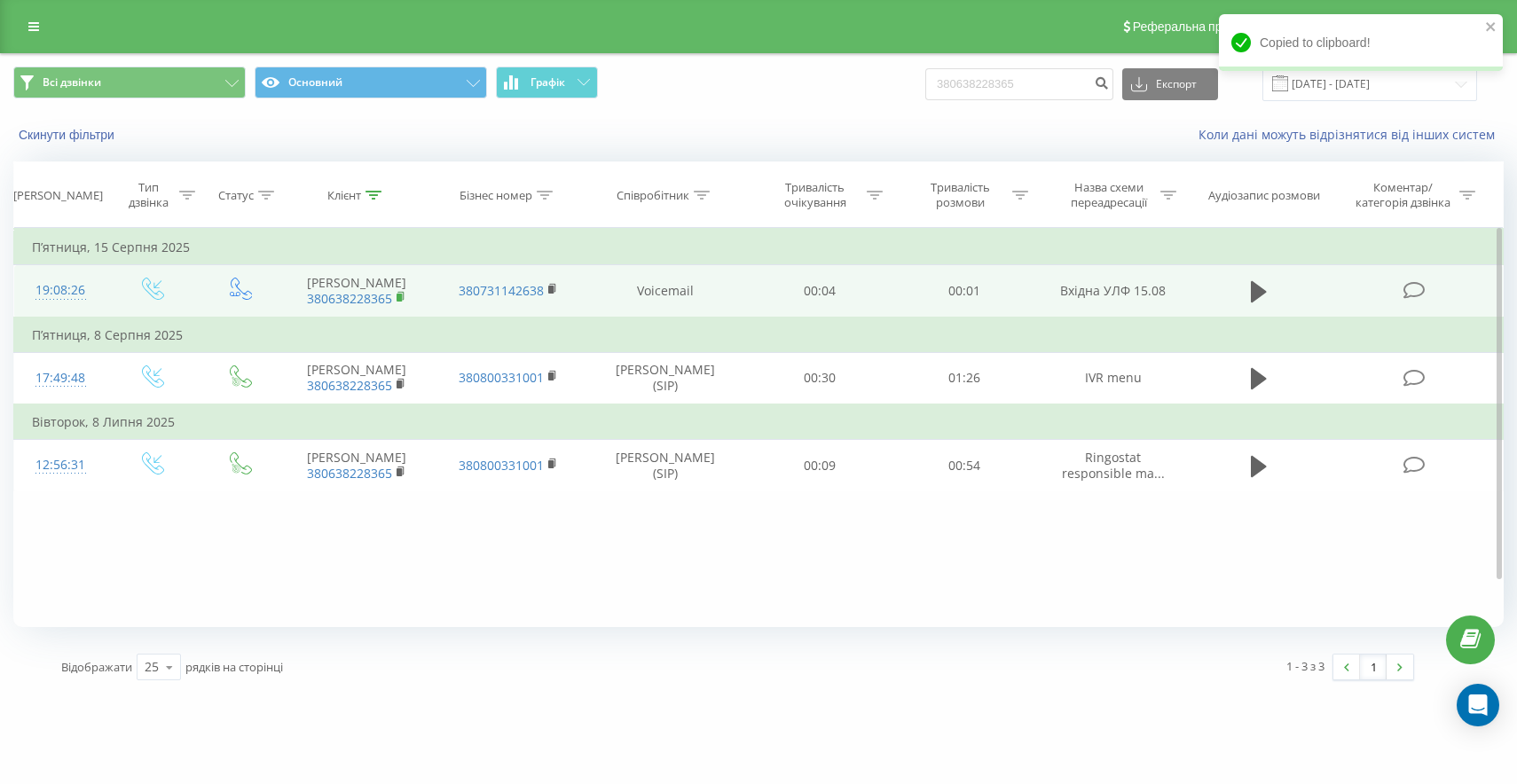
click at [397, 302] on rect at bounding box center [399, 298] width 5 height 8
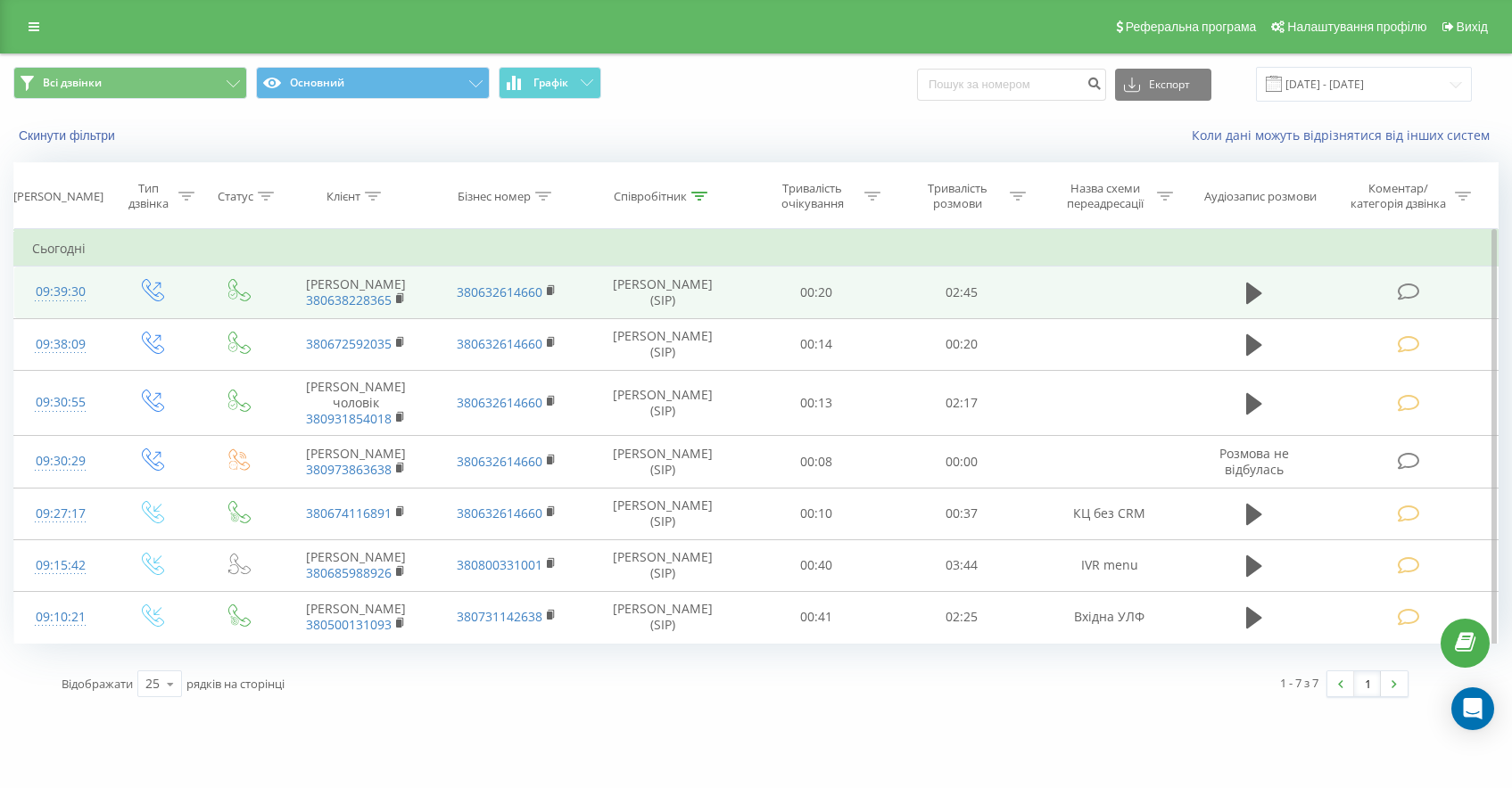
click at [1402, 301] on icon at bounding box center [1408, 291] width 22 height 19
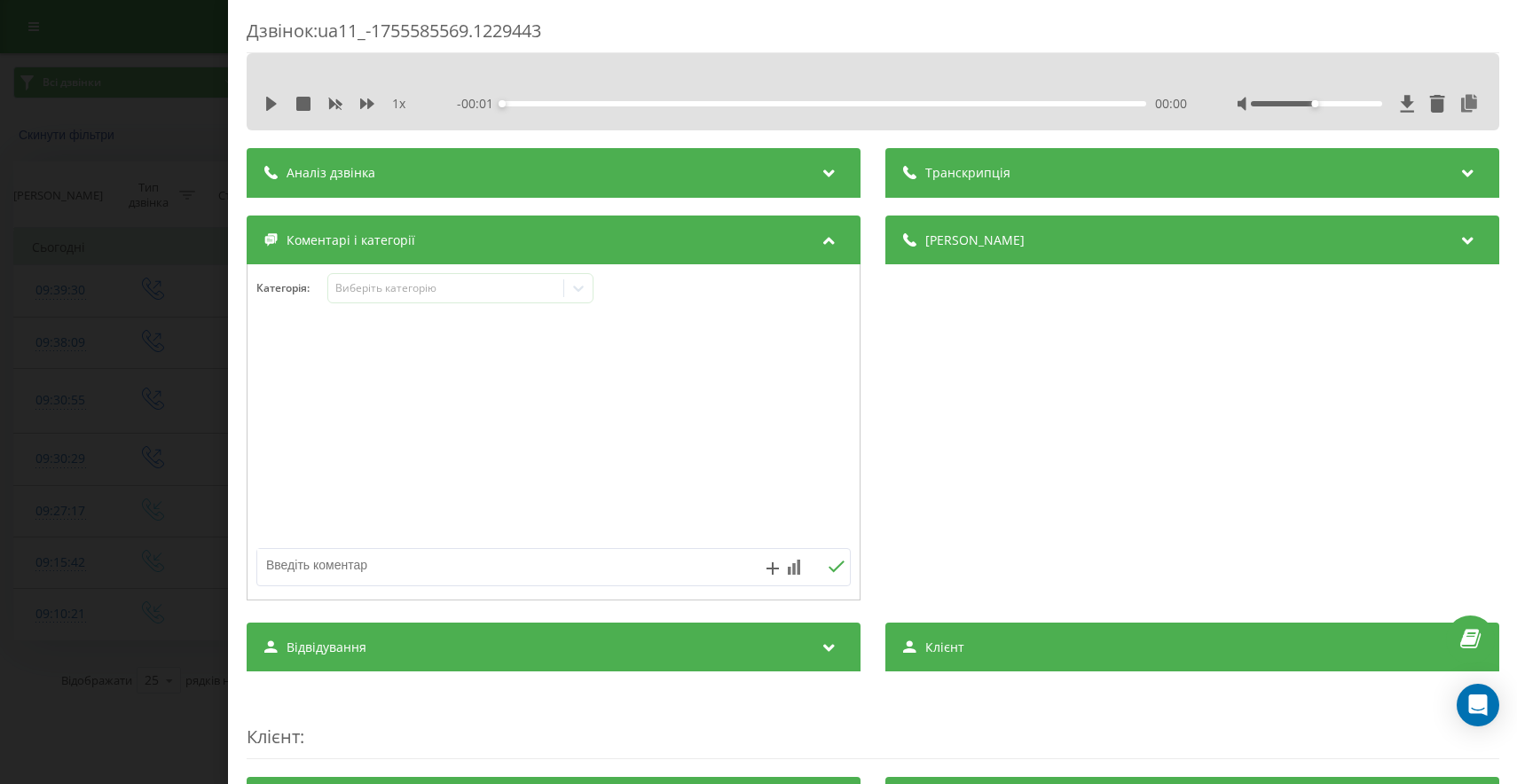
click at [418, 305] on div "Категорія : Виберіть категорію" at bounding box center [553, 300] width 612 height 53
click at [451, 288] on div "Виберіть категорію" at bounding box center [446, 288] width 222 height 15
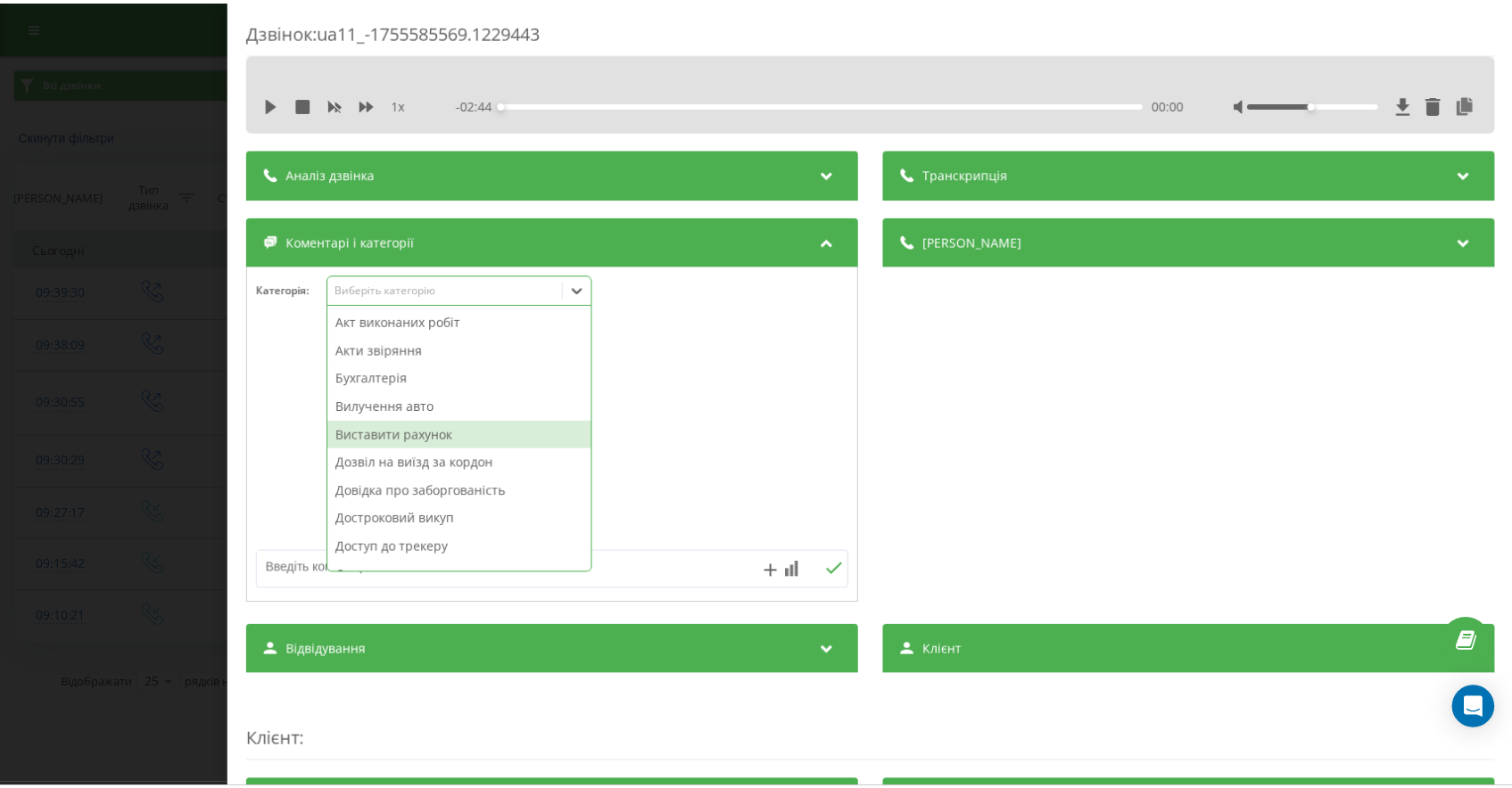
scroll to position [865, 0]
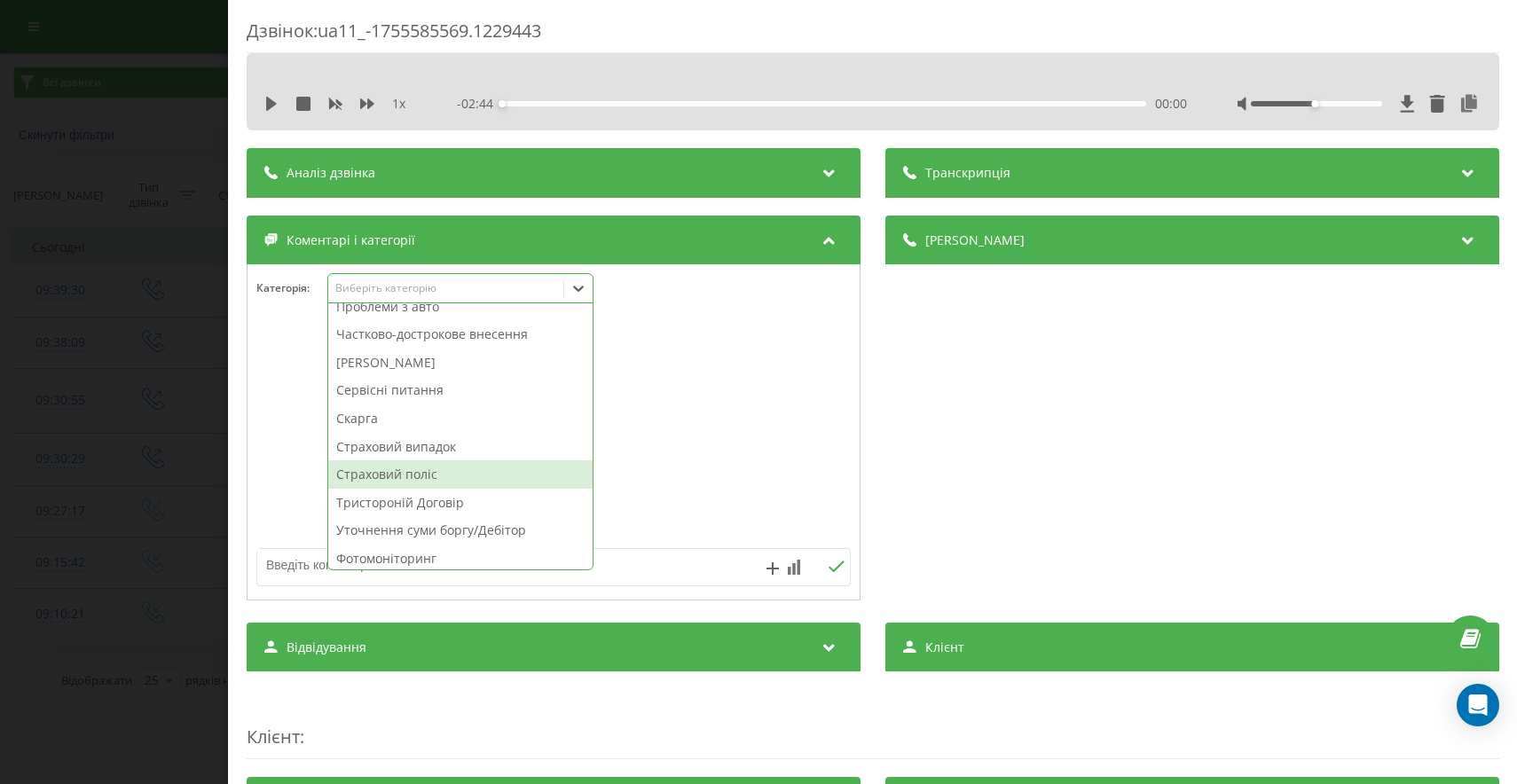
click at [446, 468] on div "Страховий поліс" at bounding box center [460, 474] width 265 height 28
click at [49, 496] on div "Дзвінок : ua11_-1755585569.1229443 1 x - 02:44 00:00 00:00 Транскрипція Для AI-…" at bounding box center [758, 392] width 1517 height 784
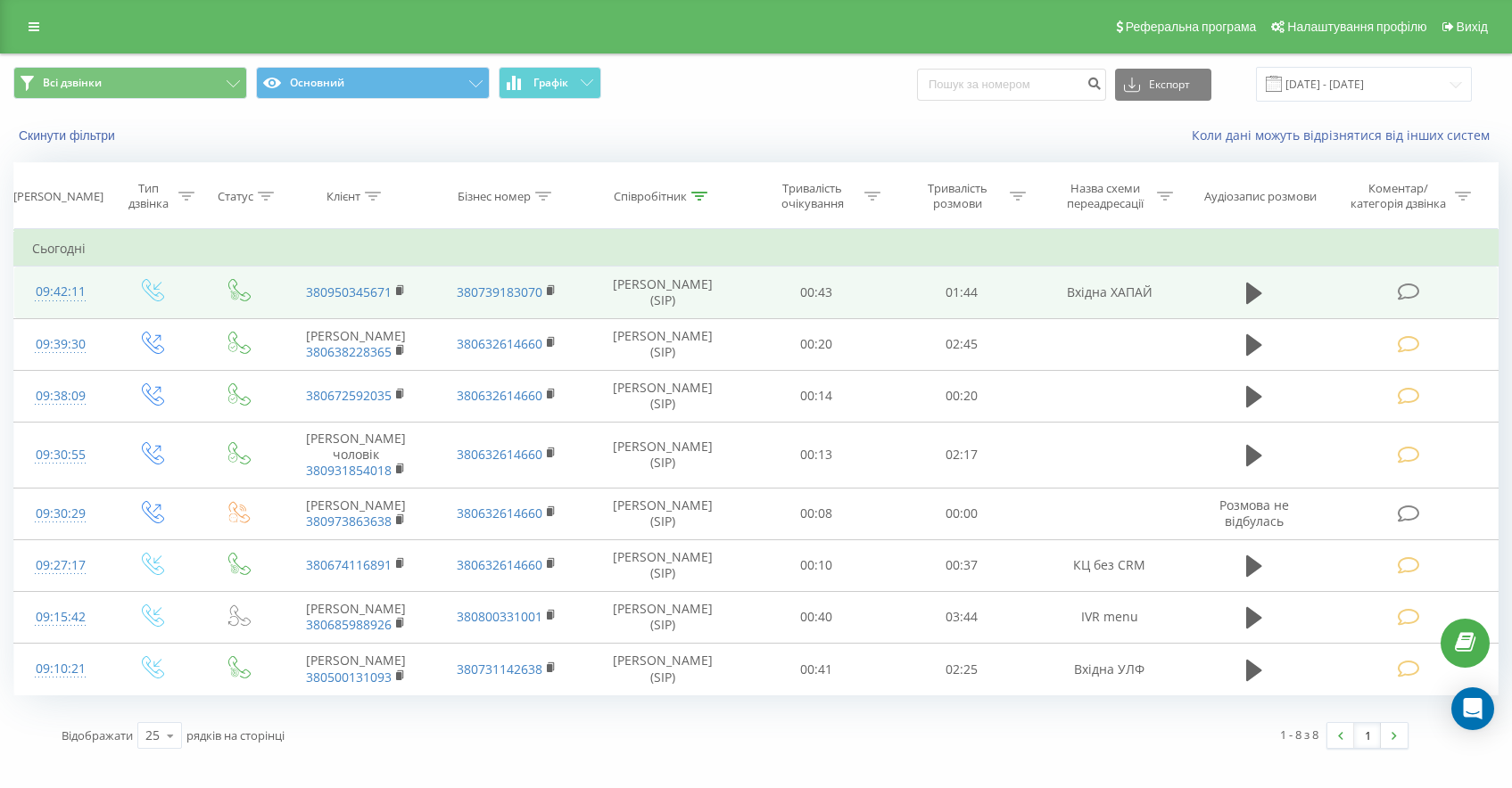
click at [1412, 288] on icon at bounding box center [1408, 291] width 22 height 19
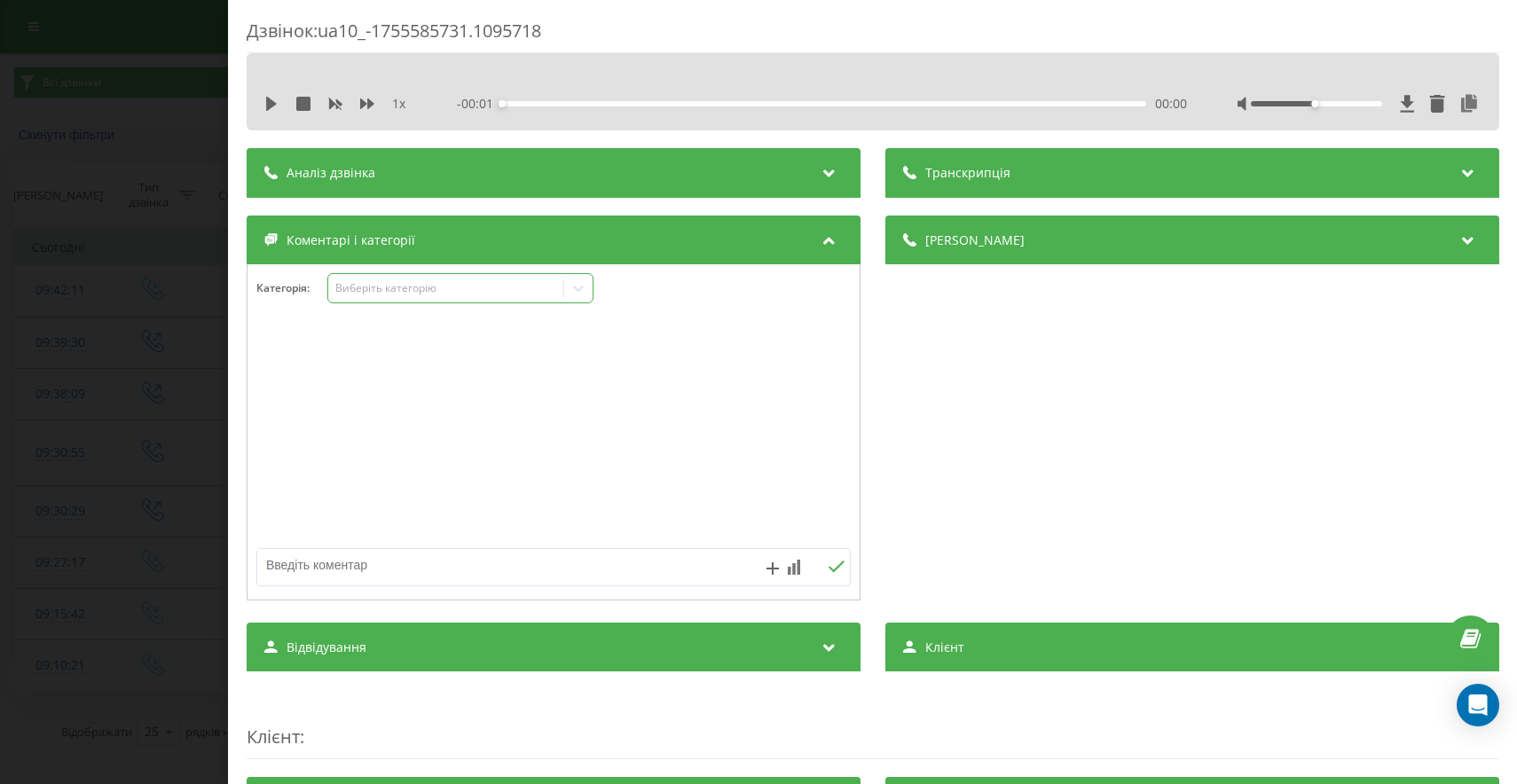
click at [435, 294] on div "Виберіть категорію" at bounding box center [446, 288] width 222 height 15
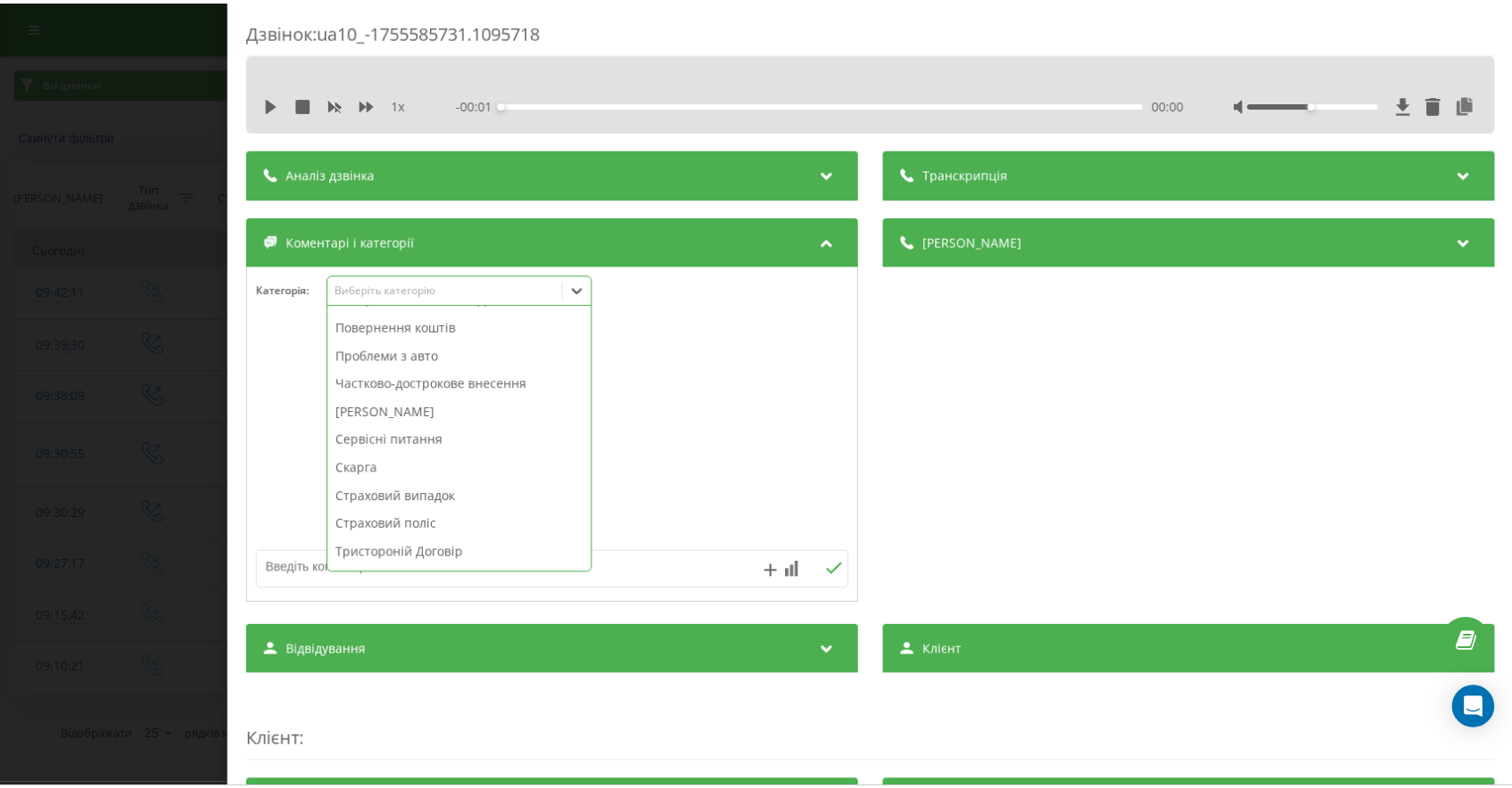
scroll to position [927, 0]
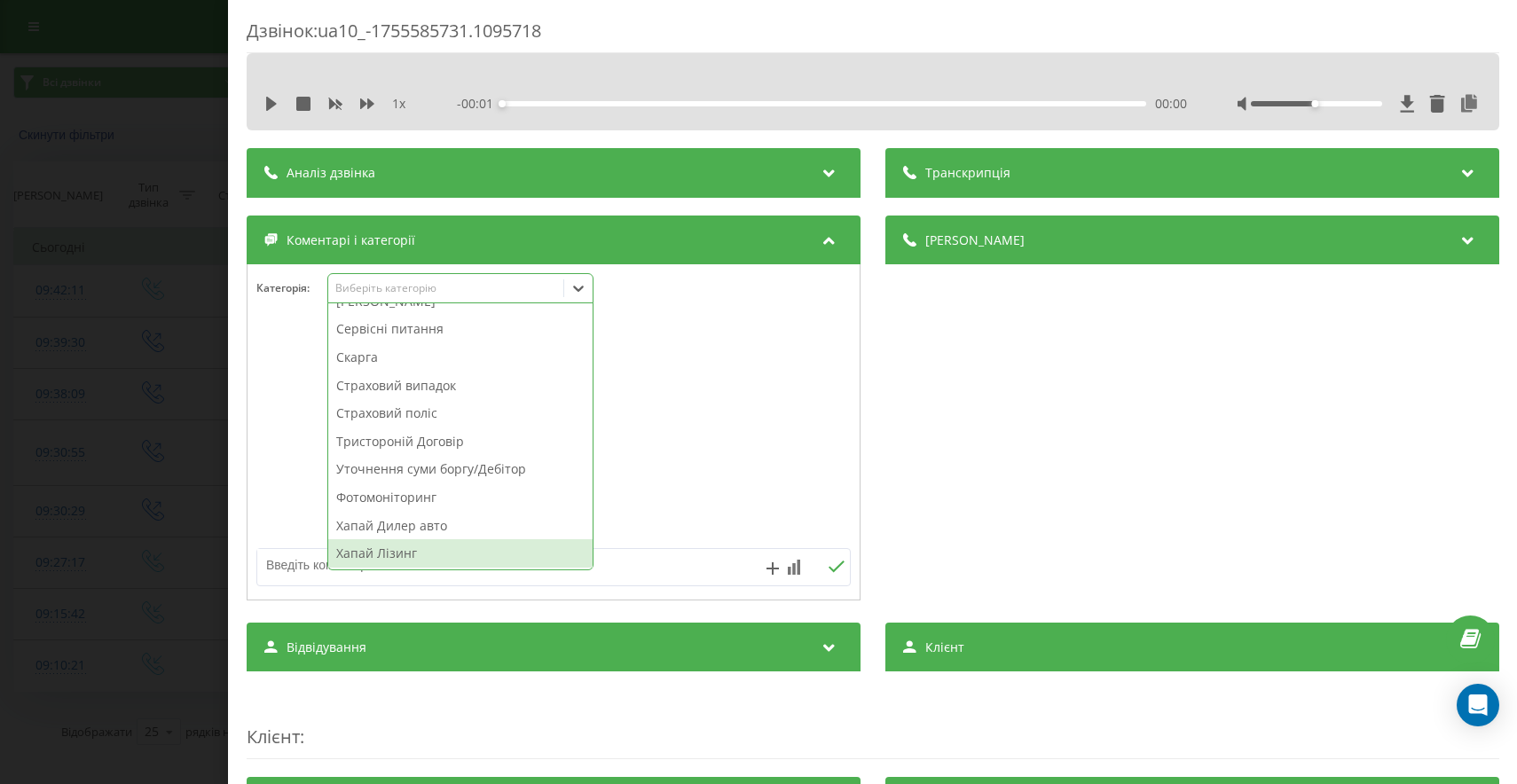
click at [378, 550] on div "Хапай Лізинг" at bounding box center [460, 552] width 265 height 28
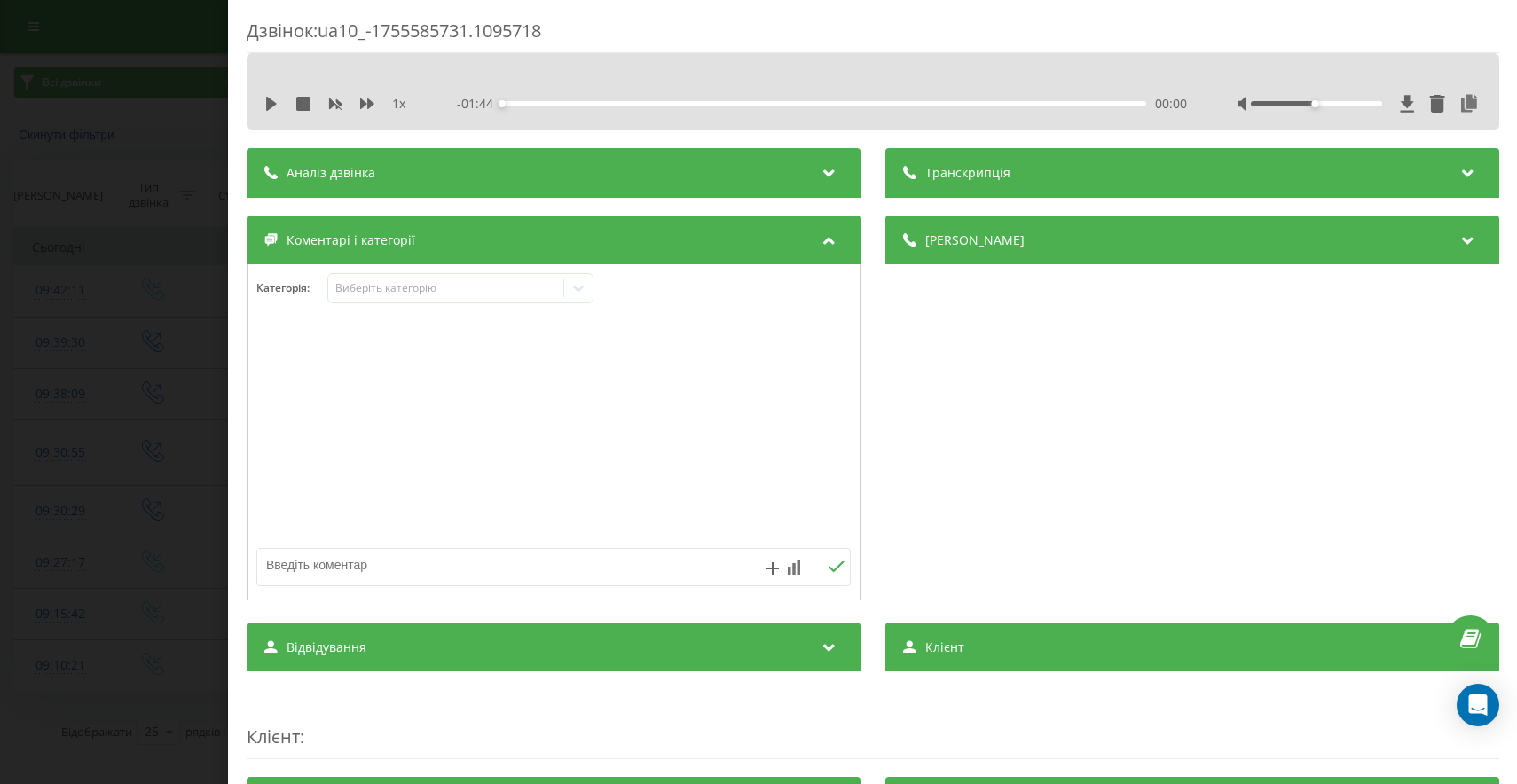
click at [73, 528] on div "Дзвінок : ua10_-1755585731.1095718 1 x - 01:44 00:00 00:00 Транскрипція Для AI-…" at bounding box center [758, 392] width 1517 height 784
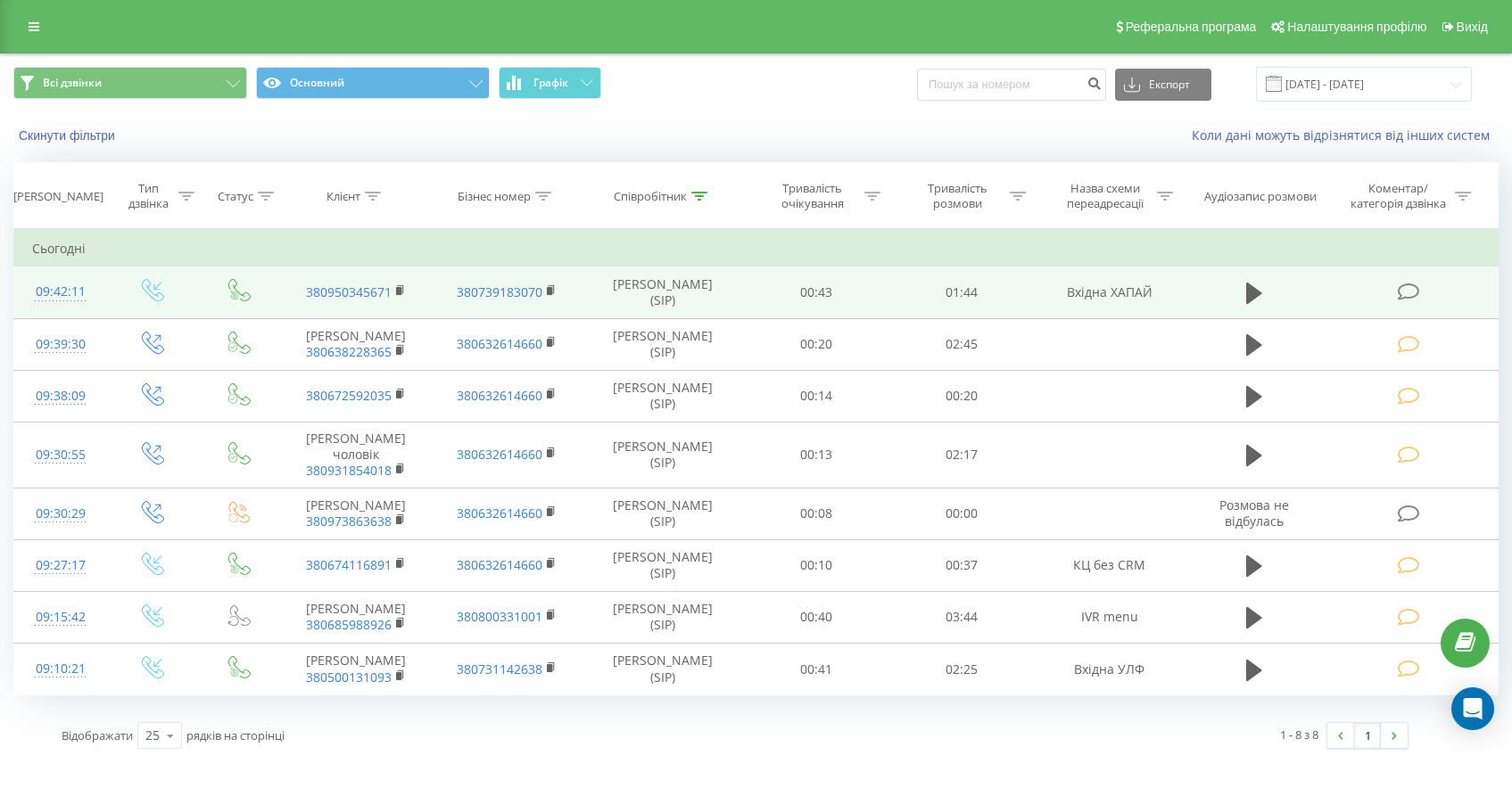
click at [1256, 277] on td at bounding box center [1254, 292] width 139 height 52
click at [1255, 290] on icon at bounding box center [1254, 293] width 16 height 22
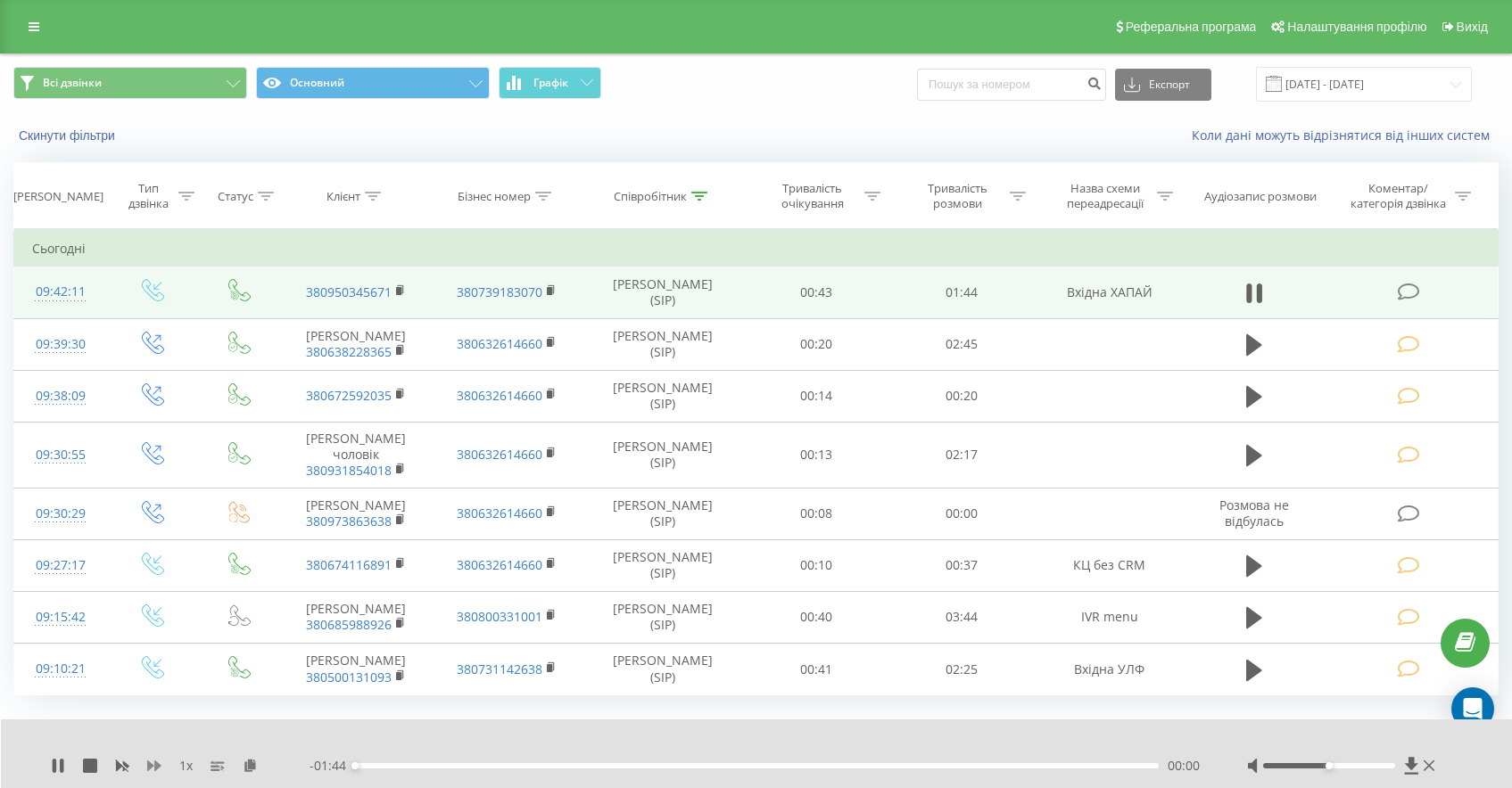
click at [148, 763] on icon at bounding box center [154, 766] width 15 height 11
click at [56, 760] on icon at bounding box center [55, 766] width 4 height 15
click at [46, 766] on div "1.5 x - 01:24 00:20 00:20" at bounding box center [757, 754] width 1512 height 68
click at [51, 766] on icon at bounding box center [58, 766] width 15 height 15
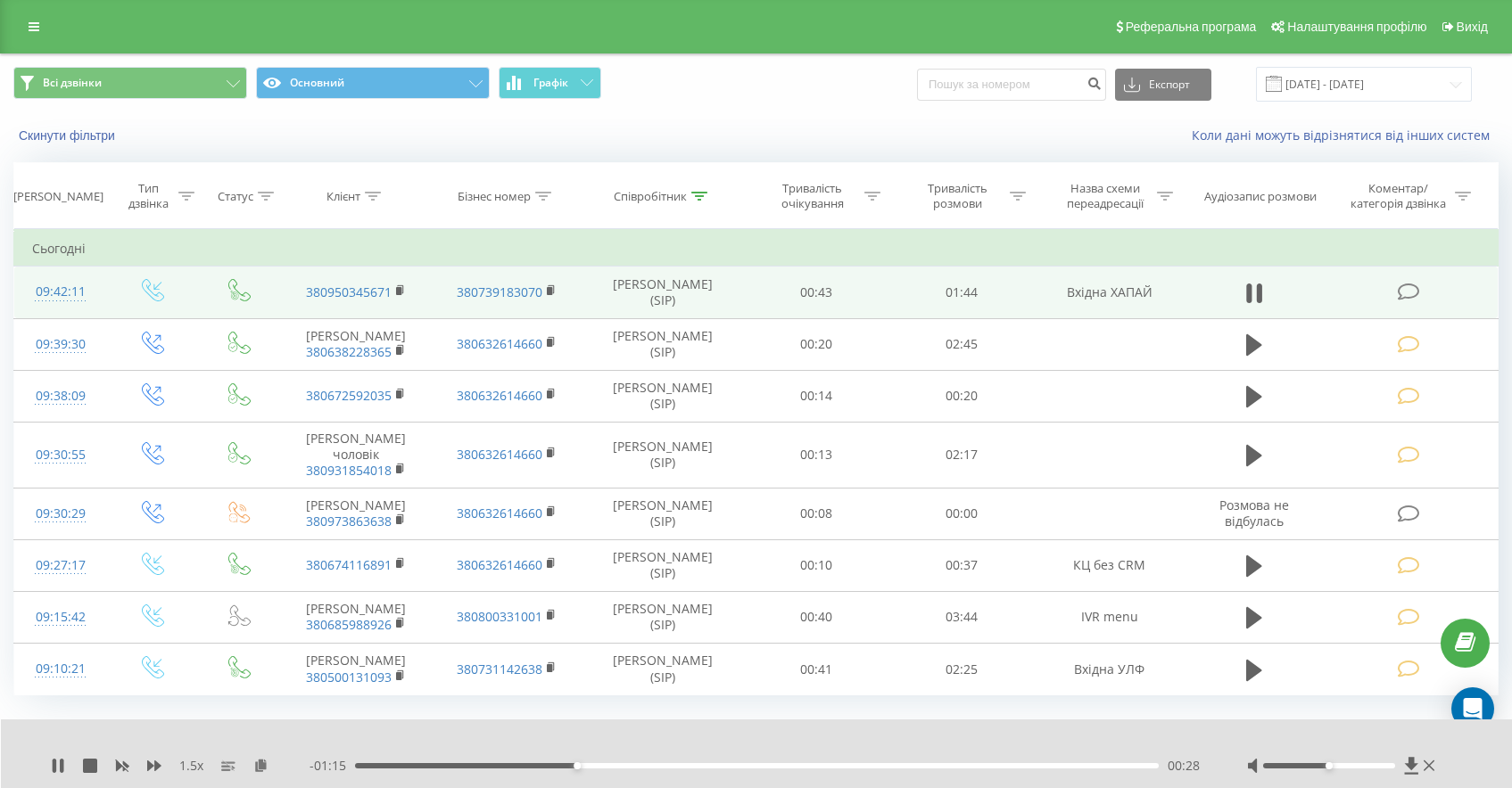
click at [394, 760] on div "- 01:15 00:28 00:28" at bounding box center [755, 766] width 893 height 18
click at [392, 764] on div "00:29" at bounding box center [757, 766] width 804 height 5
click at [53, 762] on icon at bounding box center [55, 766] width 4 height 15
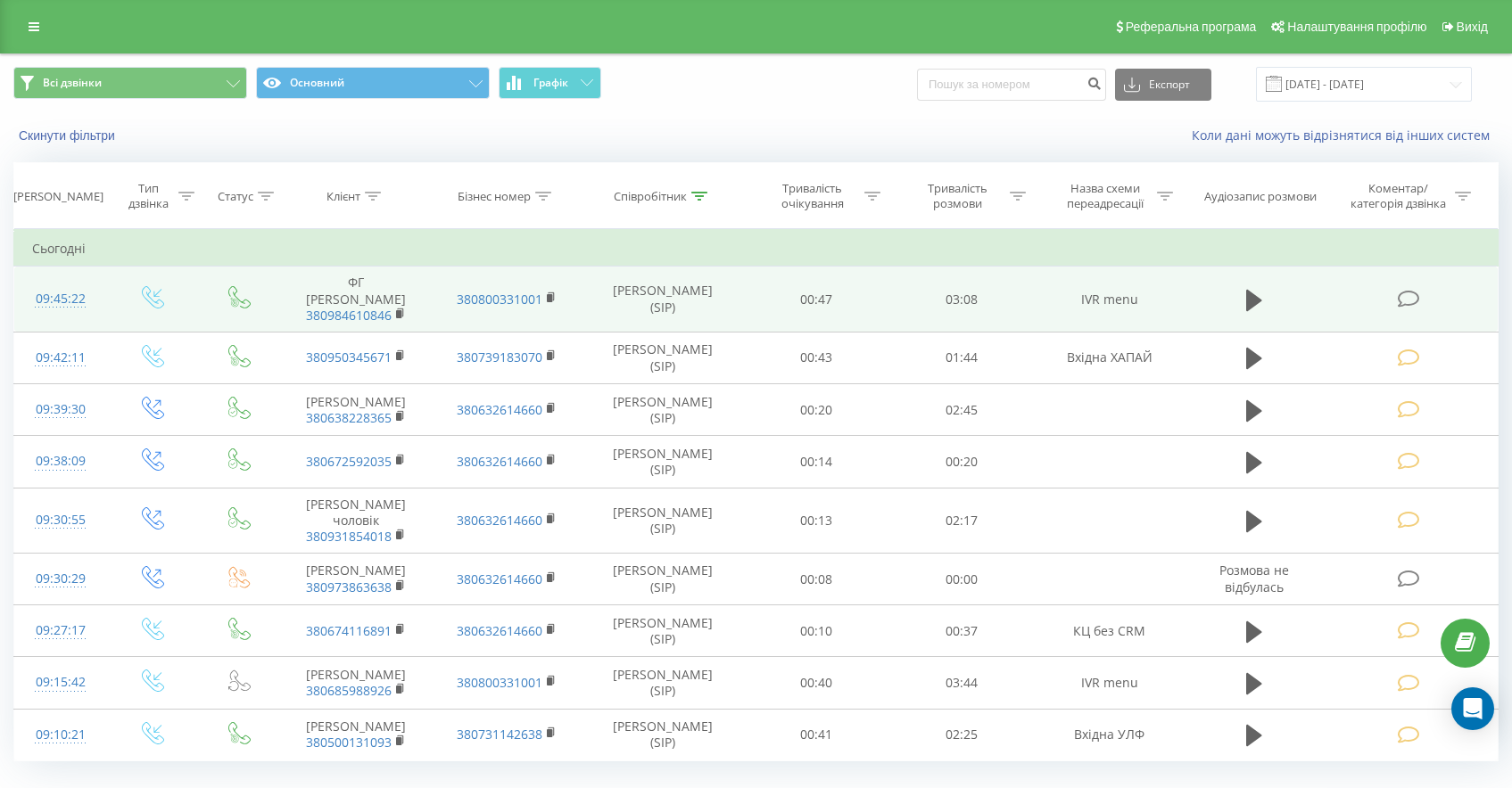
click at [1401, 291] on icon at bounding box center [1408, 298] width 22 height 19
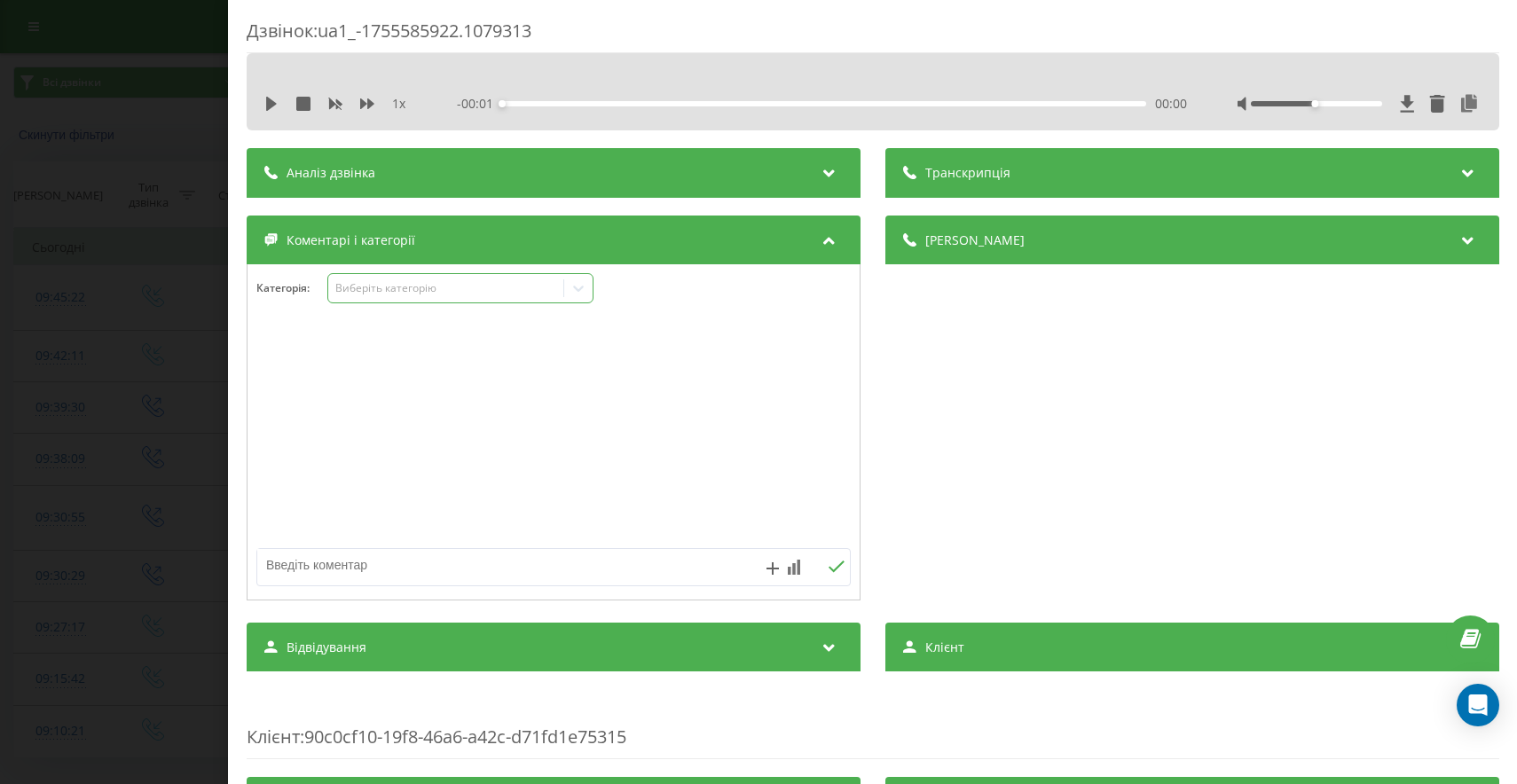
click at [466, 295] on div "Виберіть категорію" at bounding box center [446, 288] width 222 height 15
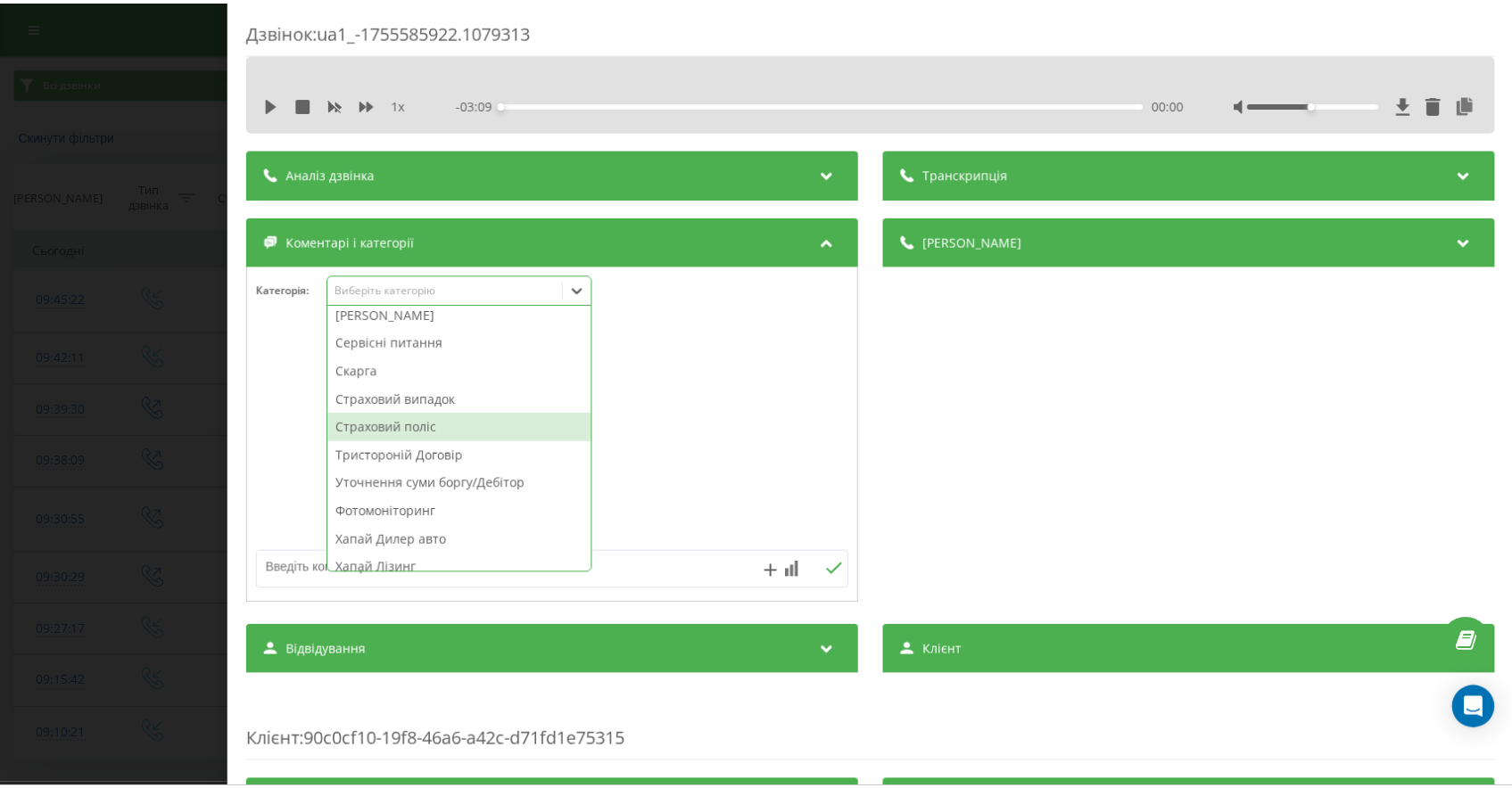
scroll to position [893, 0]
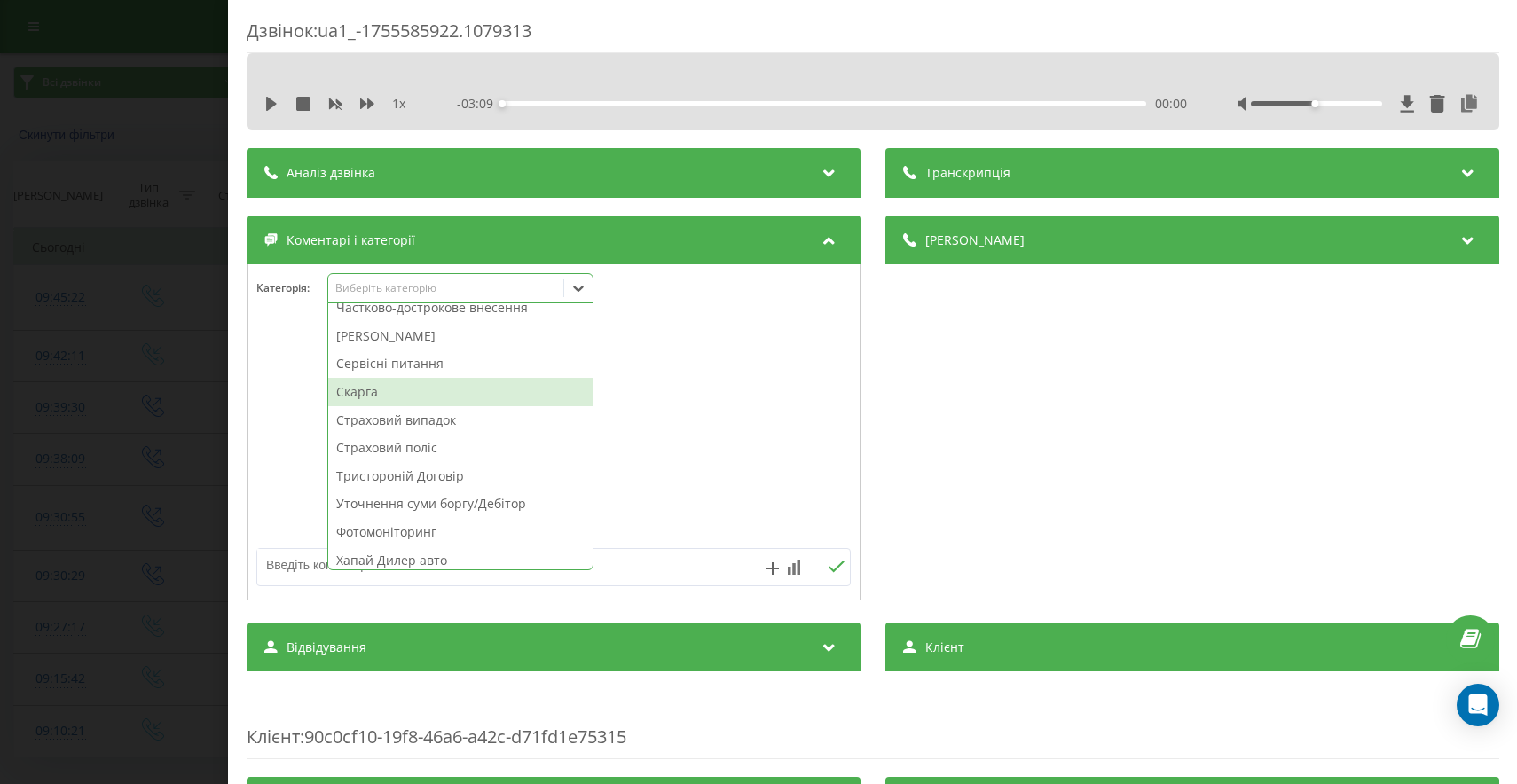
click at [86, 349] on div "Дзвінок : ua1_-1755585922.1079313 1 x - 03:09 00:00 00:00 Транскрипція Для AI-а…" at bounding box center [758, 392] width 1517 height 784
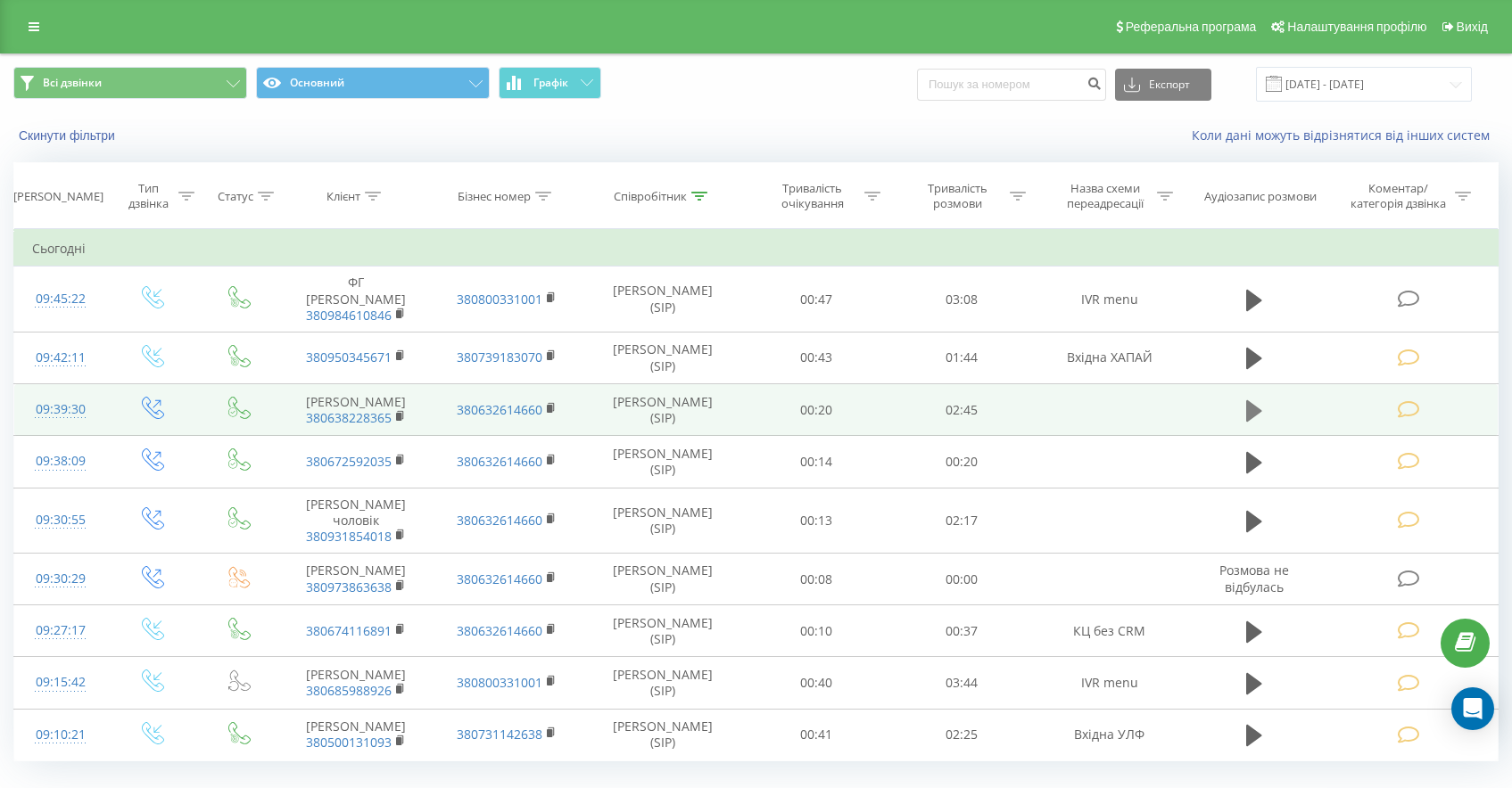
click at [1253, 415] on icon at bounding box center [1254, 411] width 16 height 22
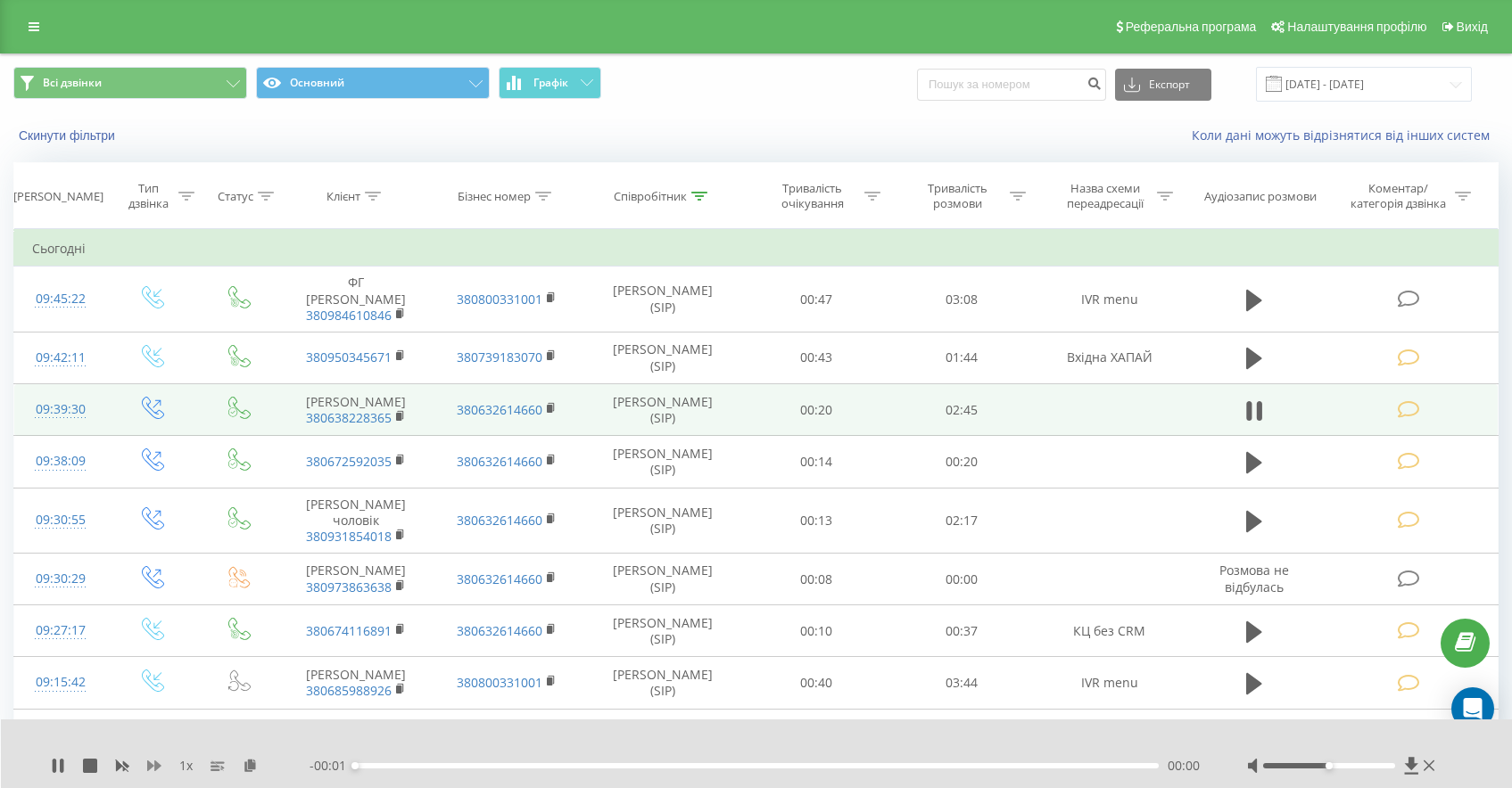
click at [151, 769] on icon at bounding box center [154, 766] width 15 height 15
click at [525, 764] on div "00:35" at bounding box center [757, 766] width 804 height 5
click at [511, 765] on div "00:35" at bounding box center [757, 766] width 804 height 5
click at [148, 770] on icon at bounding box center [154, 766] width 15 height 11
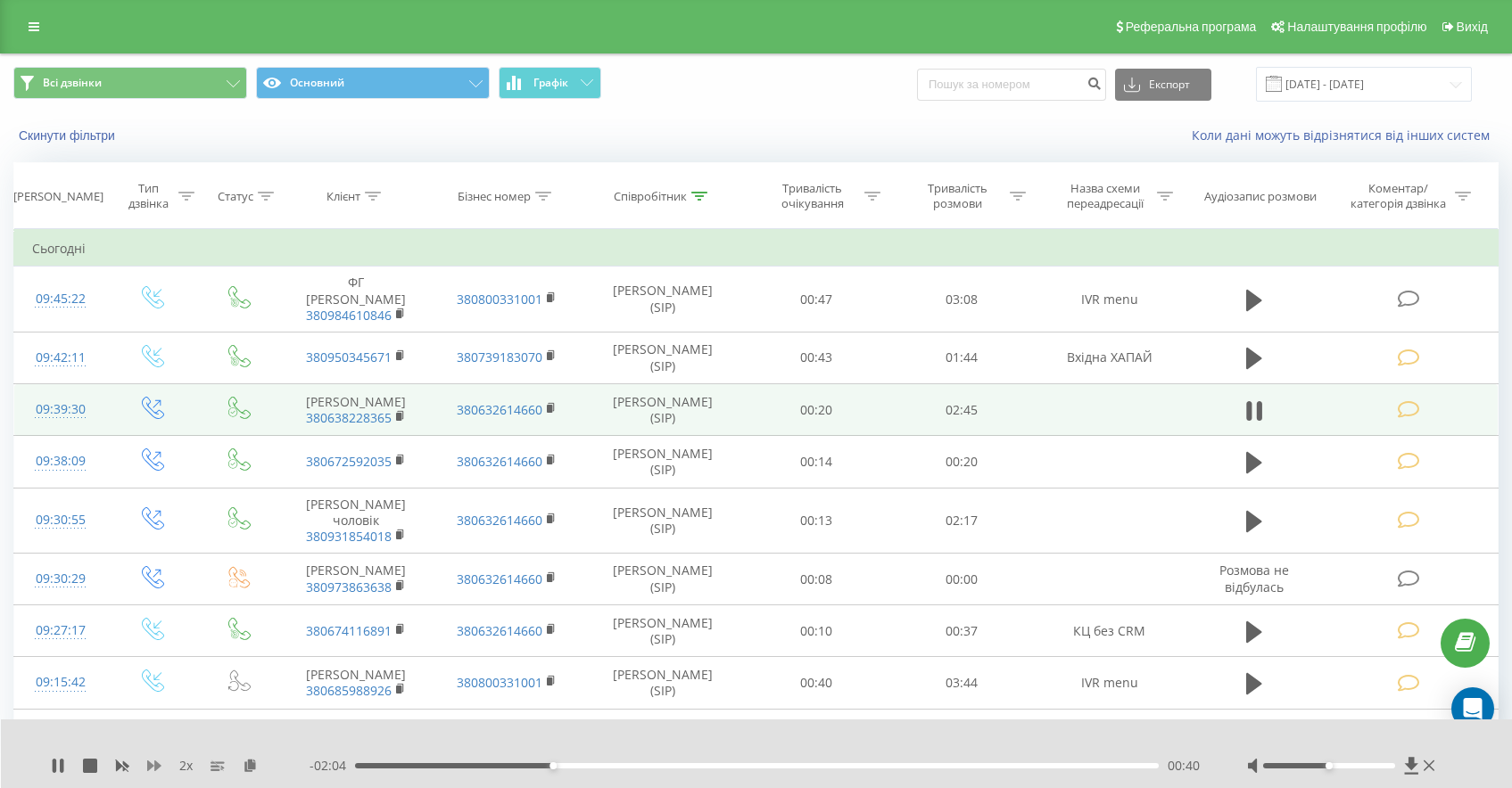
click at [148, 770] on icon at bounding box center [154, 766] width 15 height 11
click at [538, 765] on div "00:43" at bounding box center [757, 766] width 804 height 5
click at [527, 765] on div "00:35" at bounding box center [757, 766] width 804 height 5
click at [511, 762] on div "- 02:06 00:38 00:38" at bounding box center [755, 766] width 893 height 18
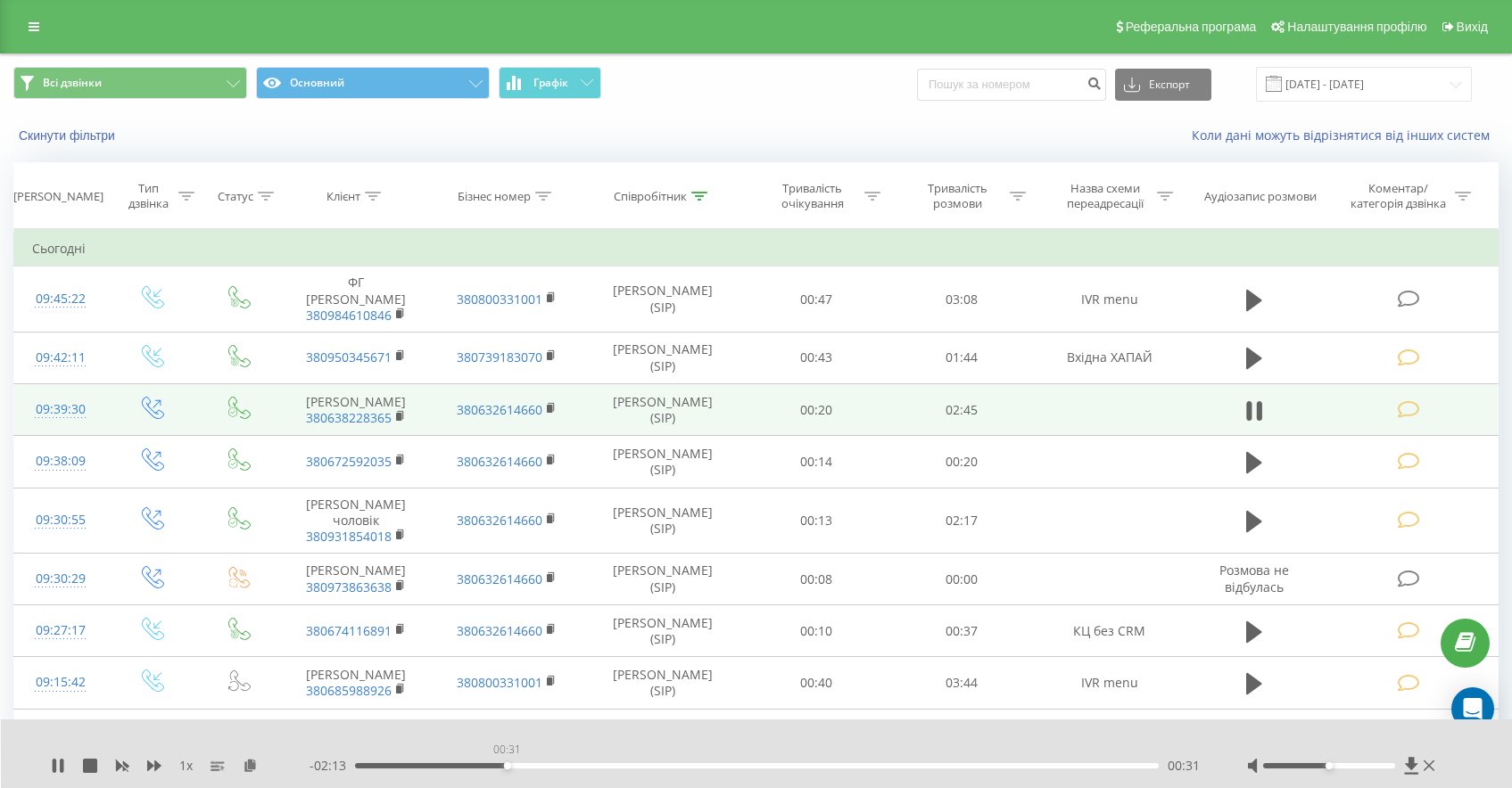
click at [507, 766] on div "00:31" at bounding box center [757, 766] width 804 height 5
click at [62, 760] on icon at bounding box center [58, 766] width 15 height 15
click at [60, 767] on icon at bounding box center [58, 766] width 11 height 15
click at [515, 761] on div "- 02:05 00:38 00:38" at bounding box center [755, 766] width 893 height 18
click at [518, 765] on div "00:38" at bounding box center [757, 766] width 804 height 5
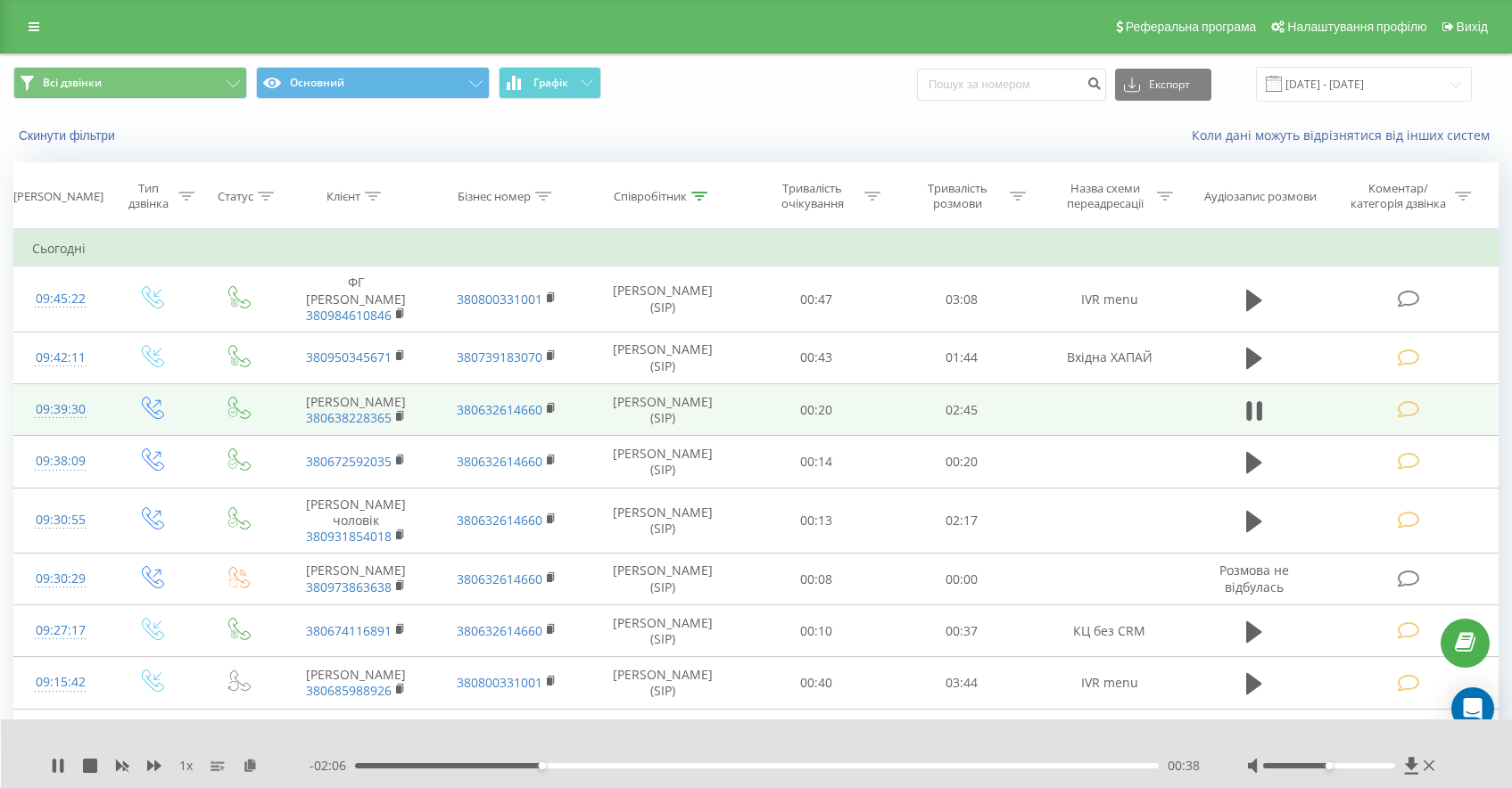
click at [519, 764] on div "00:38" at bounding box center [757, 766] width 804 height 5
click at [520, 766] on div "00:33" at bounding box center [757, 766] width 804 height 5
click at [61, 769] on icon at bounding box center [62, 766] width 4 height 15
click at [154, 768] on icon at bounding box center [154, 766] width 15 height 15
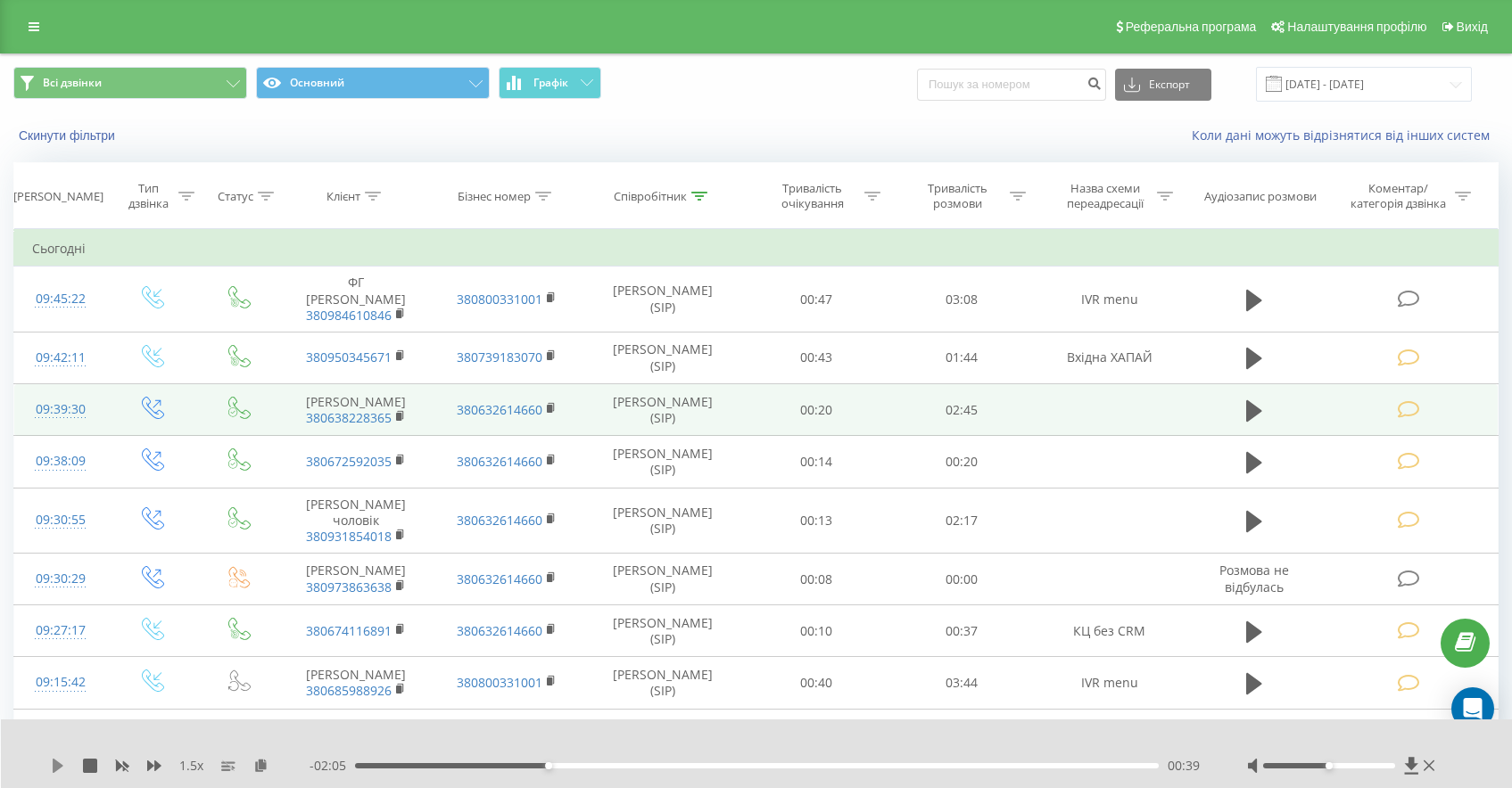
click at [52, 767] on icon at bounding box center [58, 766] width 15 height 15
click at [612, 760] on div "- 02:04 00:40 00:40" at bounding box center [755, 766] width 893 height 18
click at [616, 766] on div "00:41" at bounding box center [757, 766] width 804 height 5
click at [642, 765] on div "00:54" at bounding box center [757, 766] width 804 height 5
click at [718, 766] on div "00:59" at bounding box center [757, 766] width 804 height 5
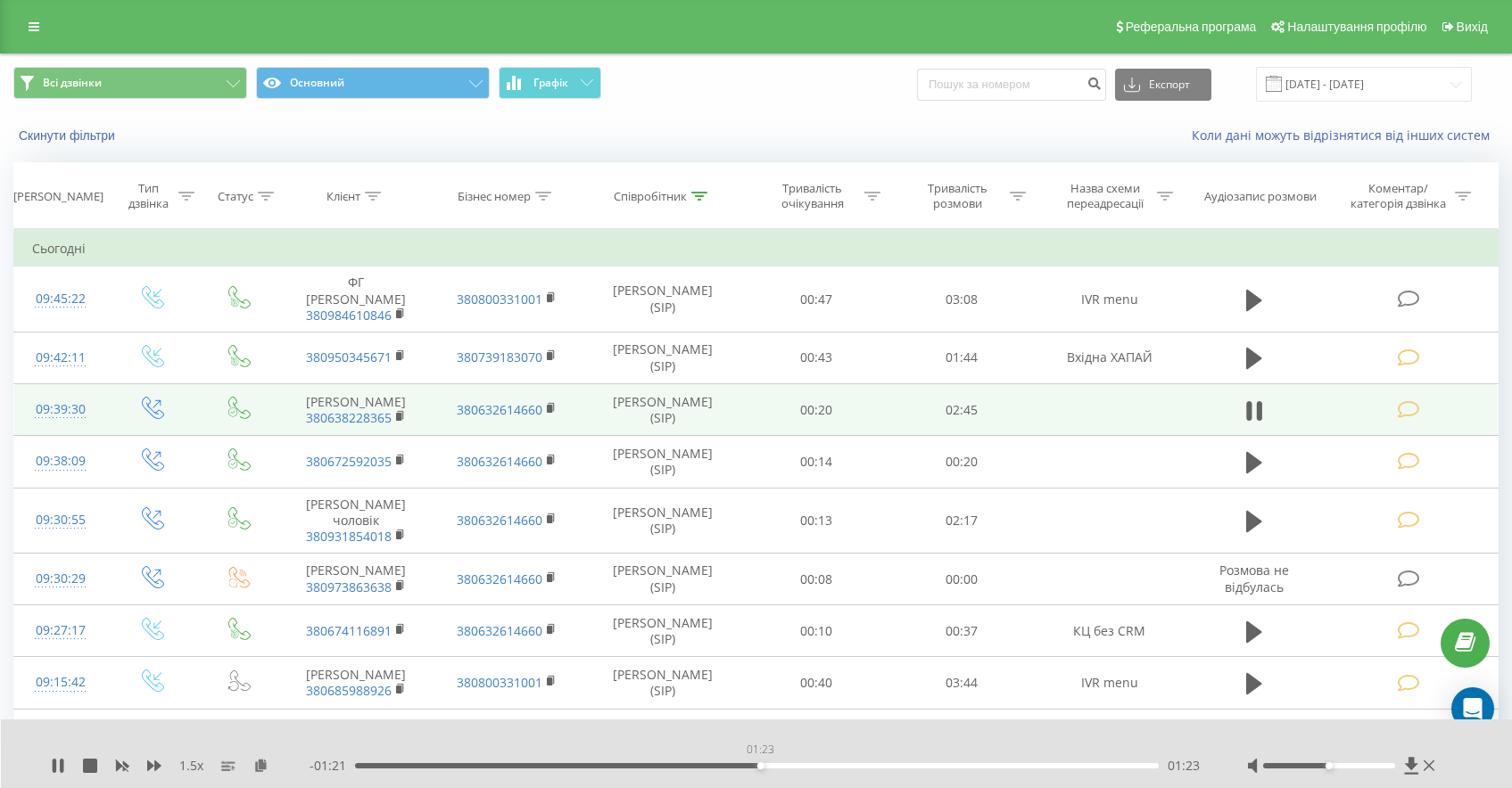
click at [760, 766] on div "01:23" at bounding box center [757, 766] width 804 height 5
click at [800, 766] on div "01:24" at bounding box center [757, 766] width 804 height 5
click at [817, 766] on div "01:32" at bounding box center [757, 766] width 804 height 5
click at [828, 765] on div "01:35" at bounding box center [757, 766] width 804 height 5
click at [850, 764] on div "01:38" at bounding box center [757, 766] width 804 height 5
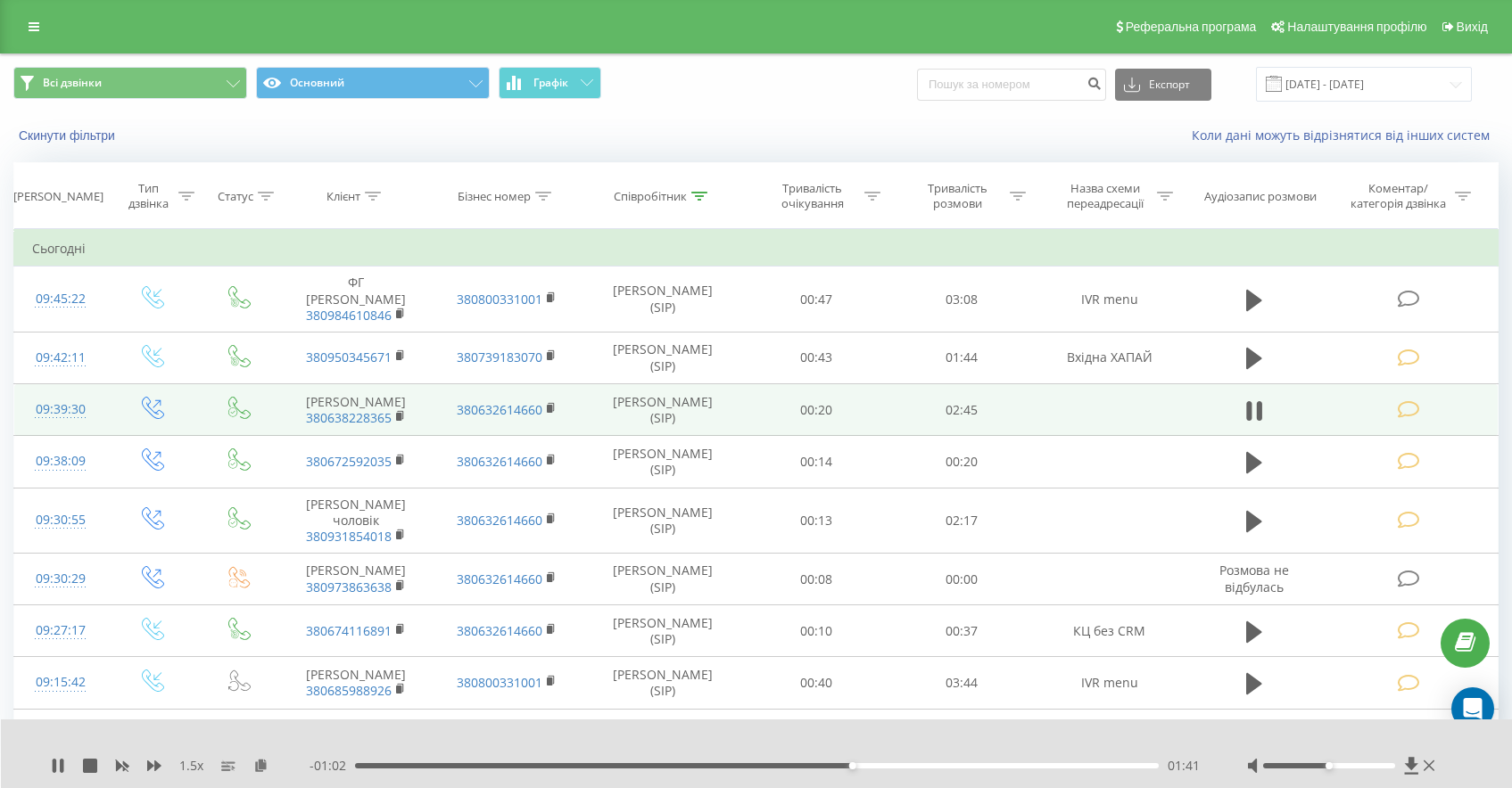
click at [872, 766] on div "01:41" at bounding box center [757, 766] width 804 height 5
click at [899, 766] on div "01:51" at bounding box center [757, 766] width 804 height 5
click at [820, 765] on div "01:35" at bounding box center [757, 766] width 804 height 5
click at [776, 765] on div "01:35" at bounding box center [757, 766] width 804 height 5
click at [733, 766] on div "01:26" at bounding box center [757, 766] width 804 height 5
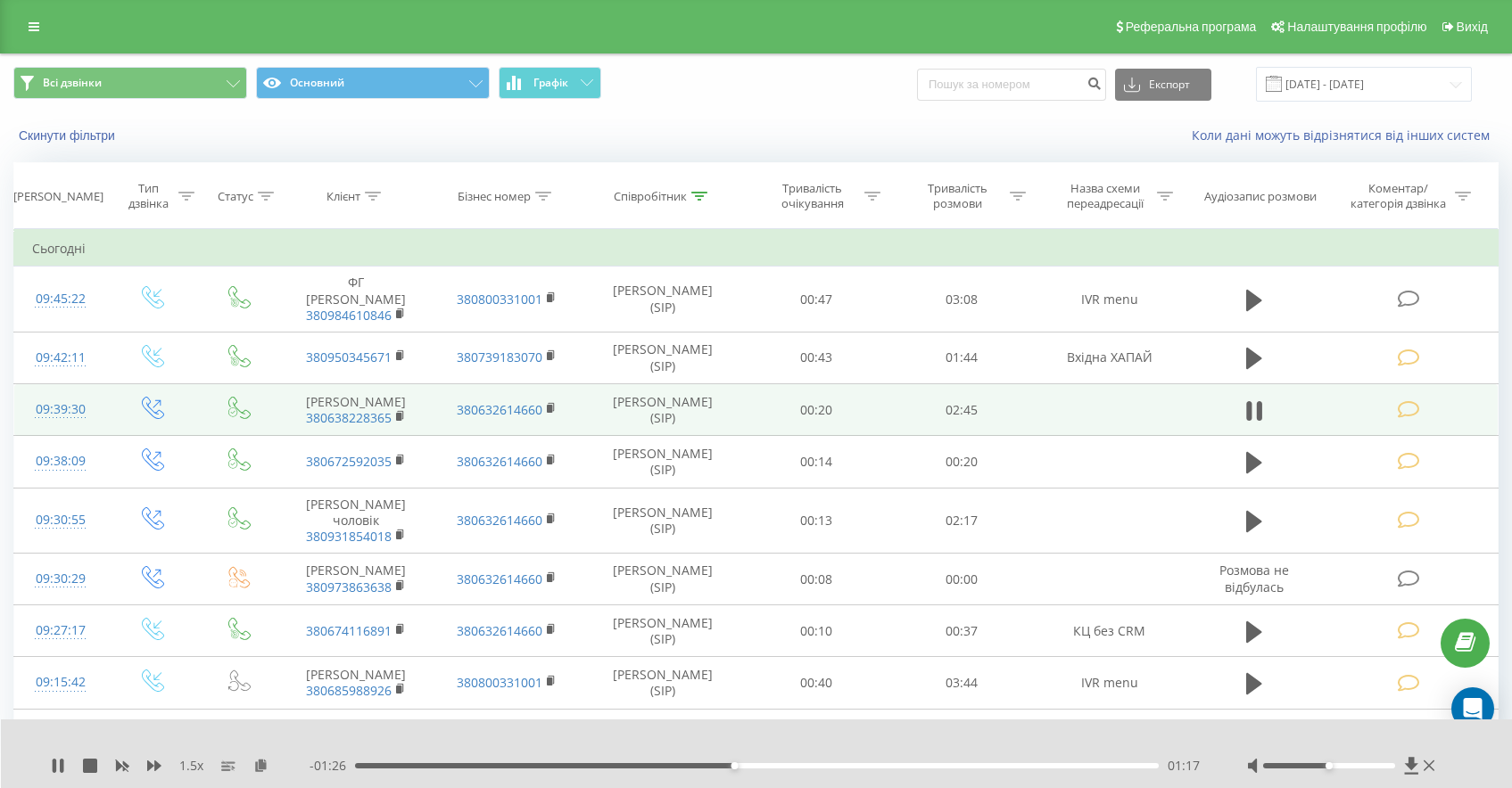
click at [707, 766] on div "01:17" at bounding box center [757, 766] width 804 height 5
click at [680, 766] on div "01:13" at bounding box center [757, 766] width 804 height 5
click at [664, 764] on div "01:03" at bounding box center [757, 766] width 804 height 5
click at [646, 765] on div "01:03" at bounding box center [757, 766] width 804 height 5
click at [638, 765] on div "01:02" at bounding box center [757, 766] width 804 height 5
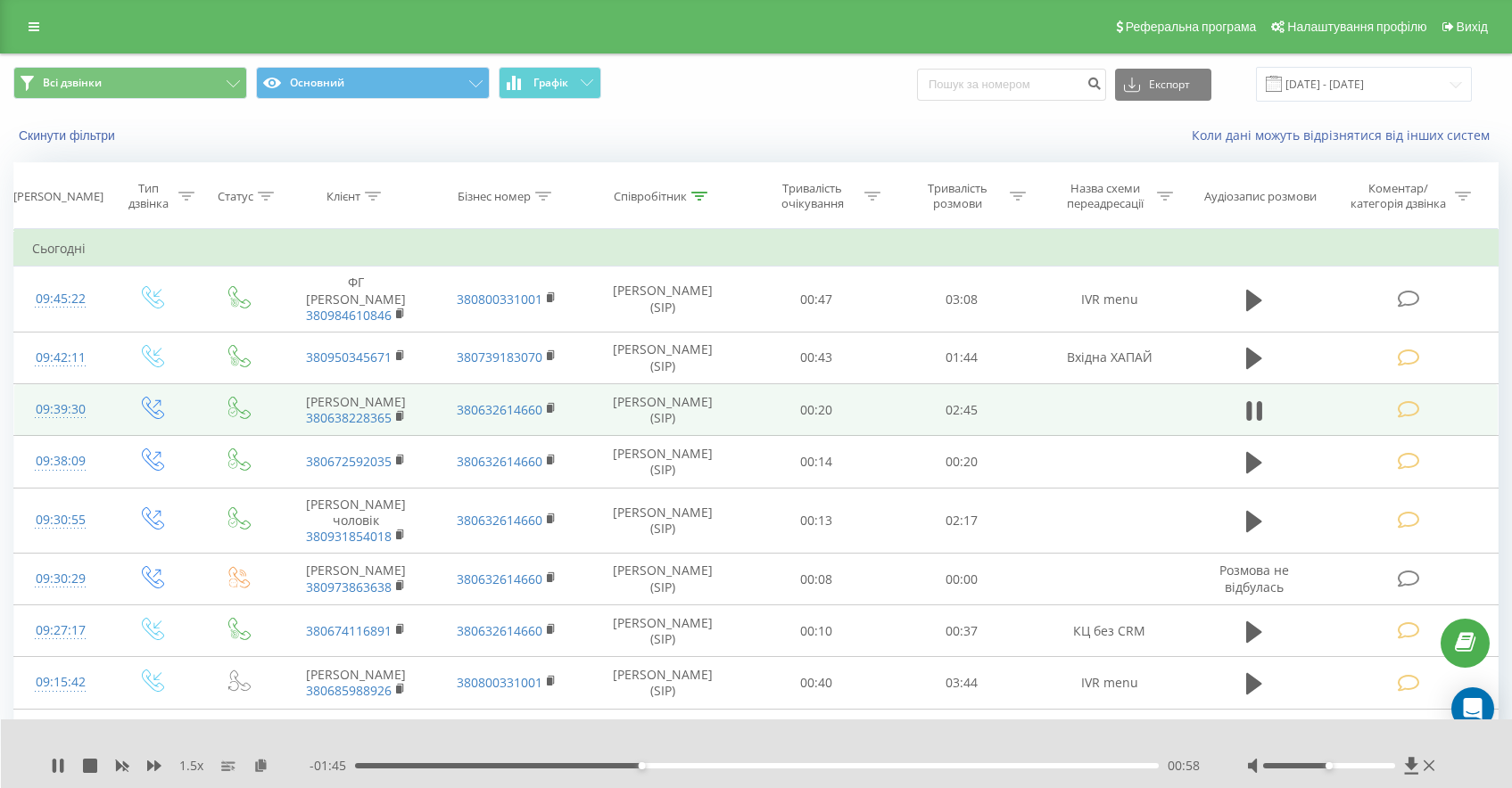
click at [600, 765] on div "00:58" at bounding box center [757, 766] width 804 height 5
click at [590, 764] on div "00:48" at bounding box center [757, 766] width 804 height 5
click at [617, 766] on div "00:53" at bounding box center [757, 766] width 804 height 5
click at [53, 766] on icon at bounding box center [55, 766] width 4 height 15
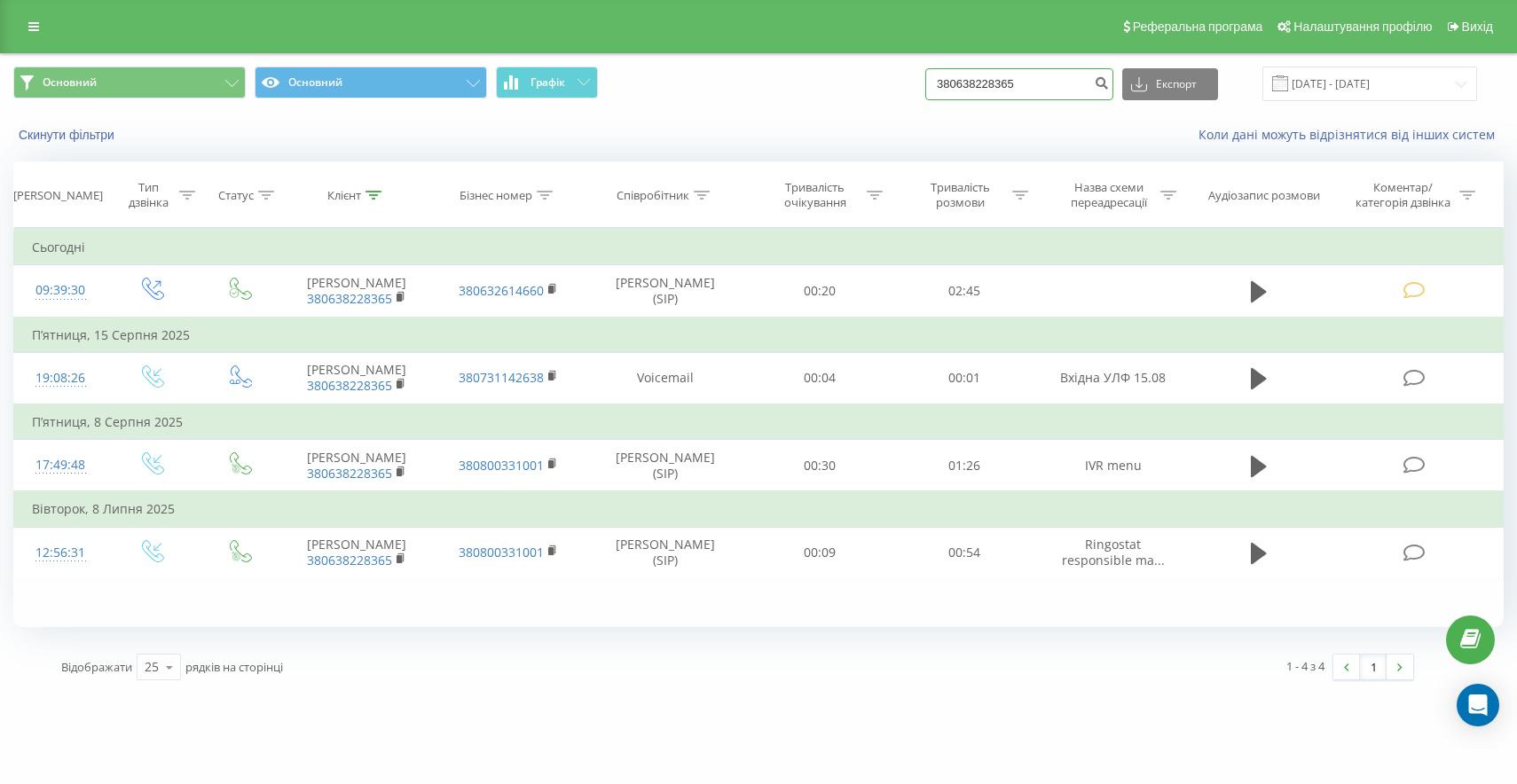
drag, startPoint x: 1070, startPoint y: 89, endPoint x: 842, endPoint y: 98, distance: 228.2
click at [842, 101] on div "Основний Основний Графік 380638228365 Експорт .csv .xls .xlsx [DATE] - [DATE]" at bounding box center [759, 84] width 1491 height 35
click at [1028, 75] on input "380638228365" at bounding box center [1019, 84] width 188 height 32
paste input "503097940"
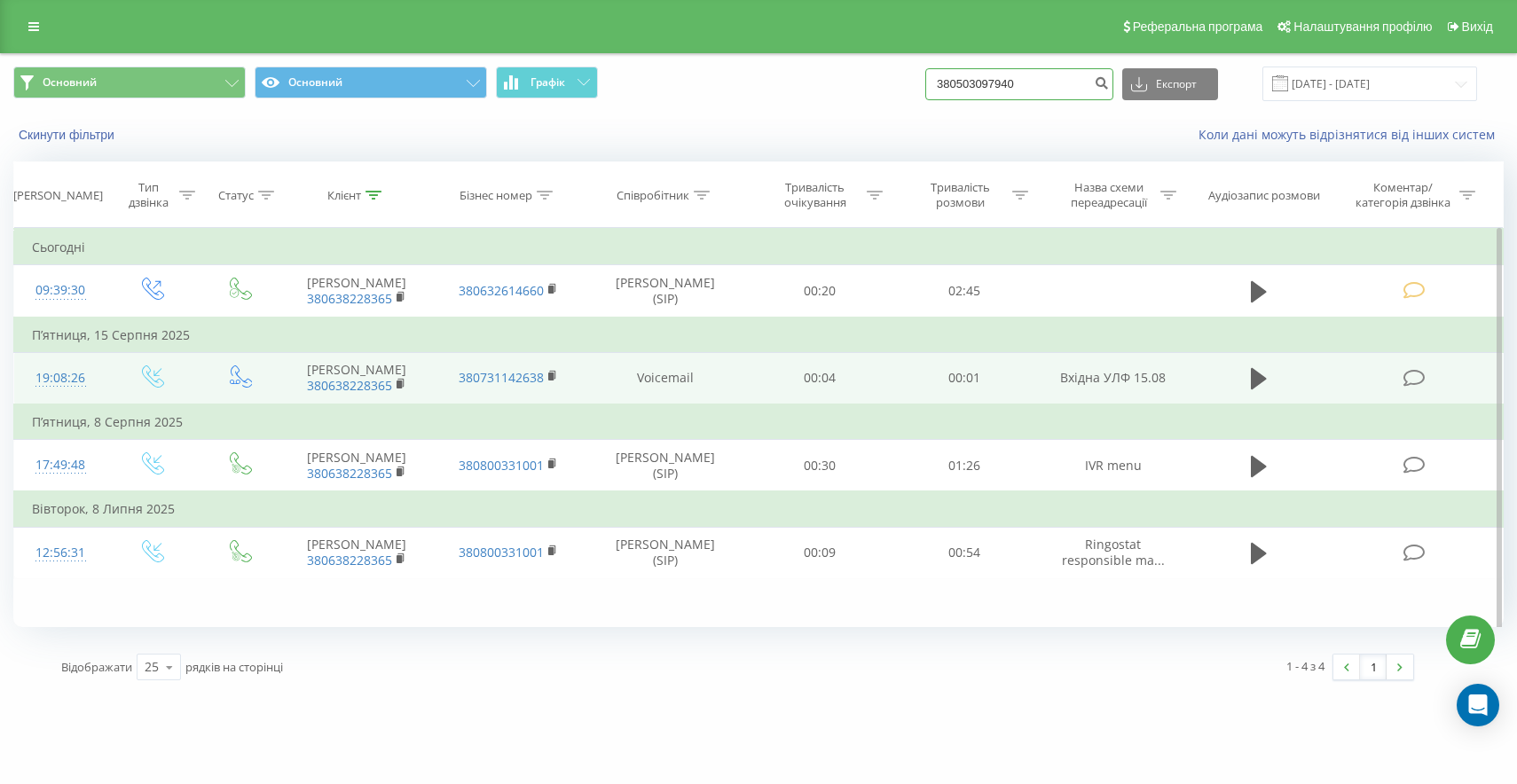
type input "380503097940"
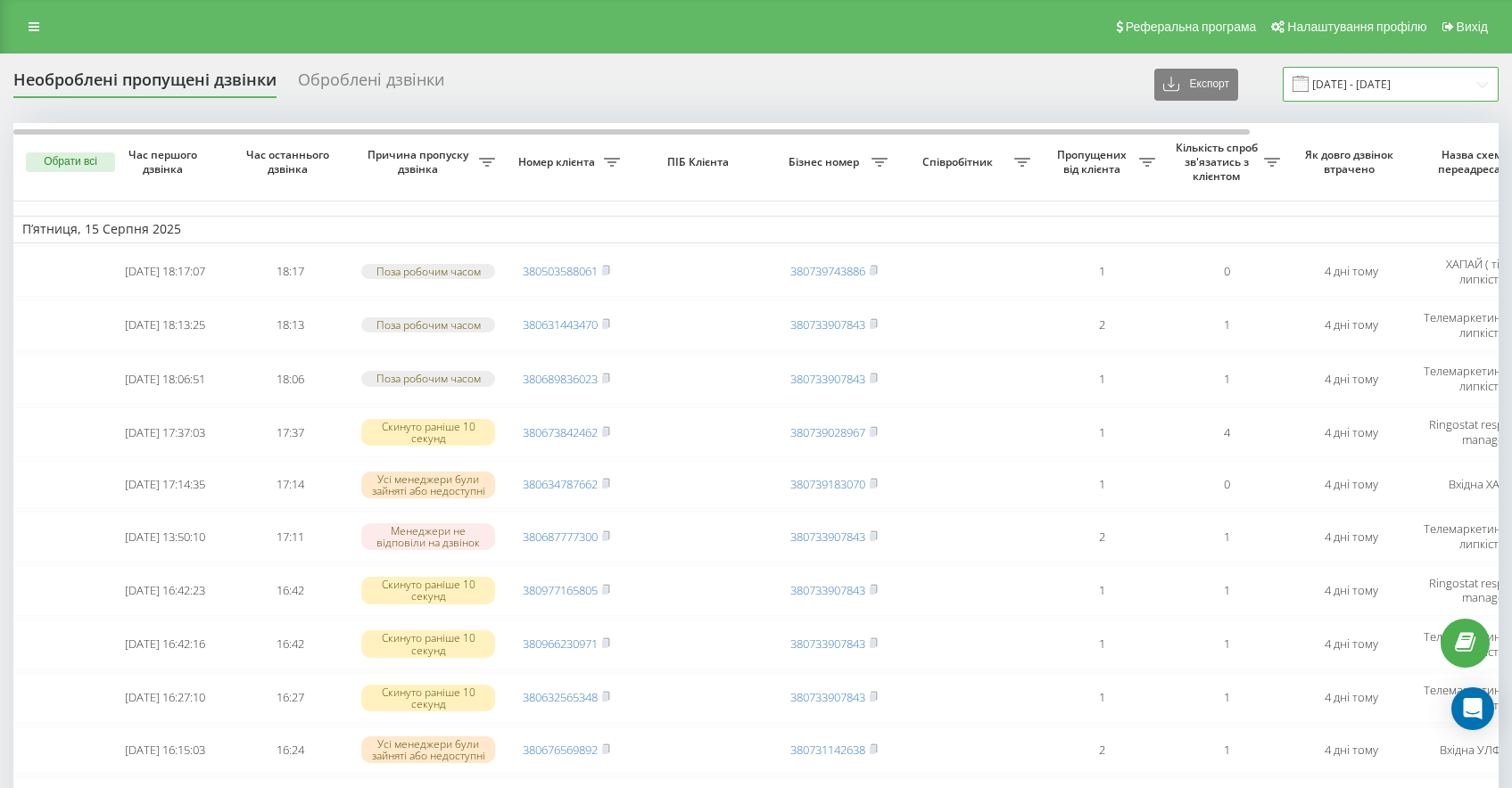
click at [1377, 97] on input "[DATE] - [DATE]" at bounding box center [1390, 84] width 216 height 35
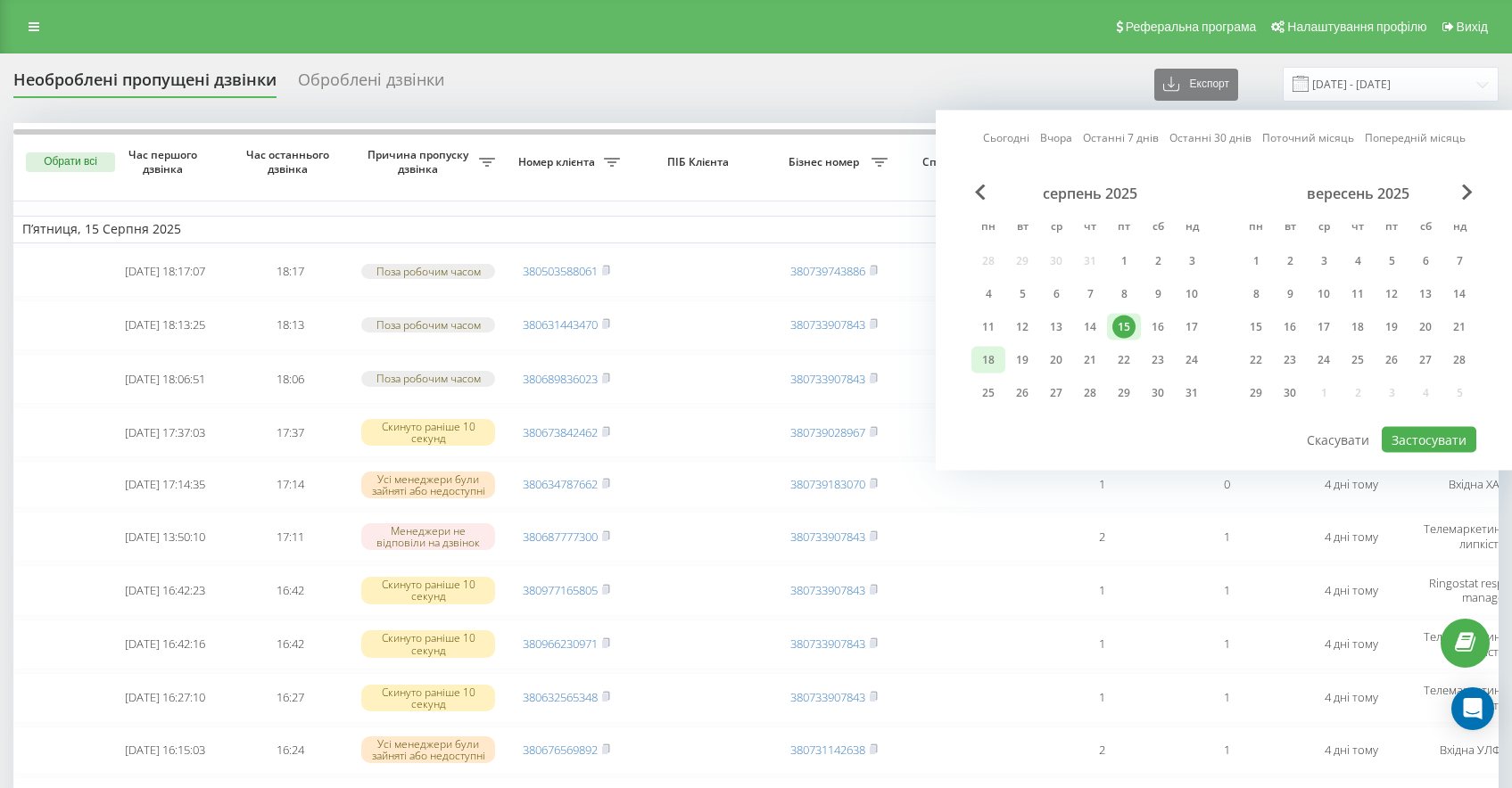
click at [994, 365] on div "18" at bounding box center [988, 361] width 23 height 23
click at [1406, 440] on button "Застосувати" at bounding box center [1428, 440] width 95 height 25
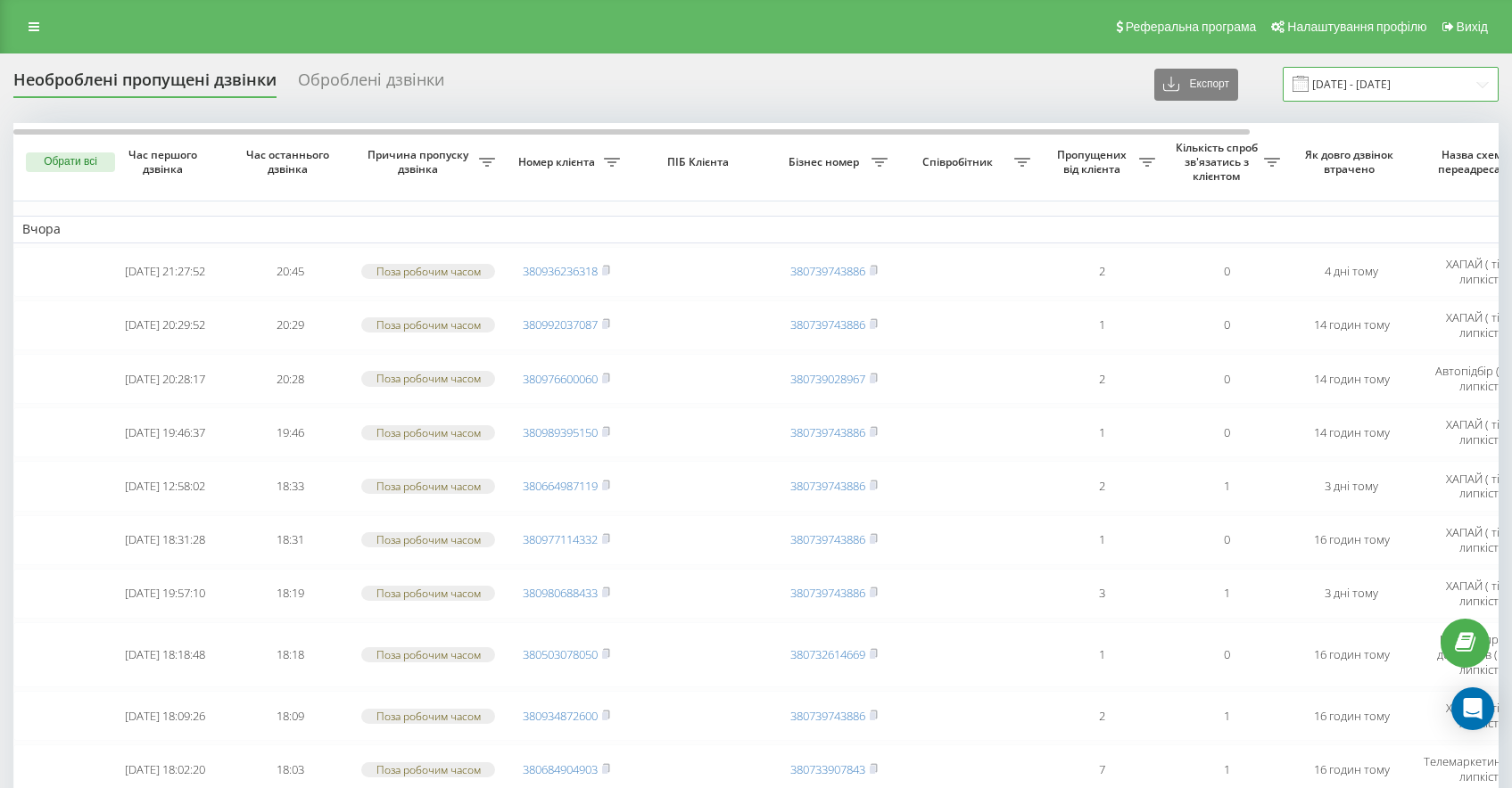
click at [1366, 95] on input "[DATE] - [DATE]" at bounding box center [1390, 84] width 216 height 35
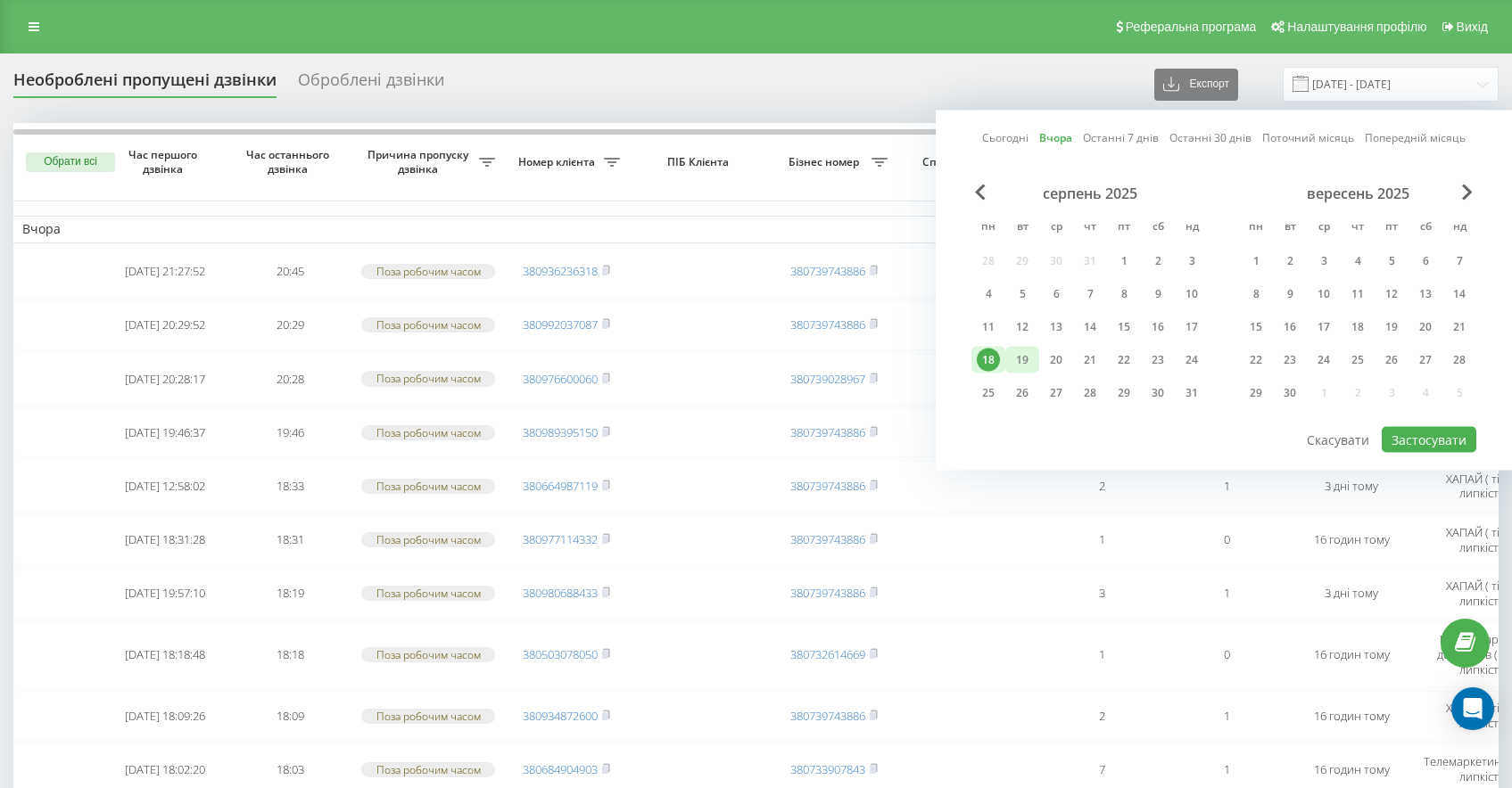
click at [1033, 358] on div "19" at bounding box center [1022, 361] width 23 height 23
click at [1422, 442] on button "Застосувати" at bounding box center [1428, 440] width 95 height 25
type input "[DATE] - [DATE]"
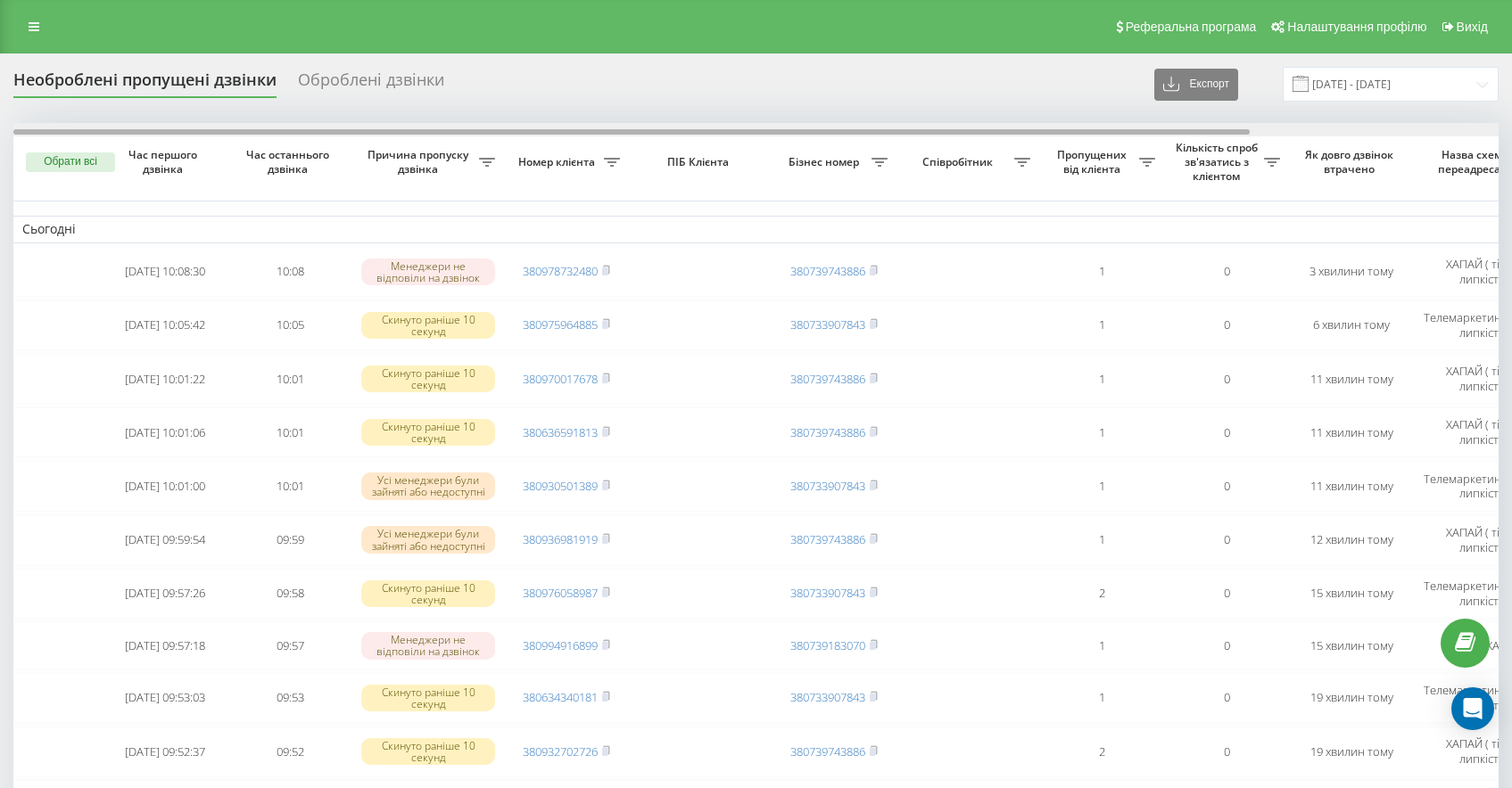
scroll to position [0, 298]
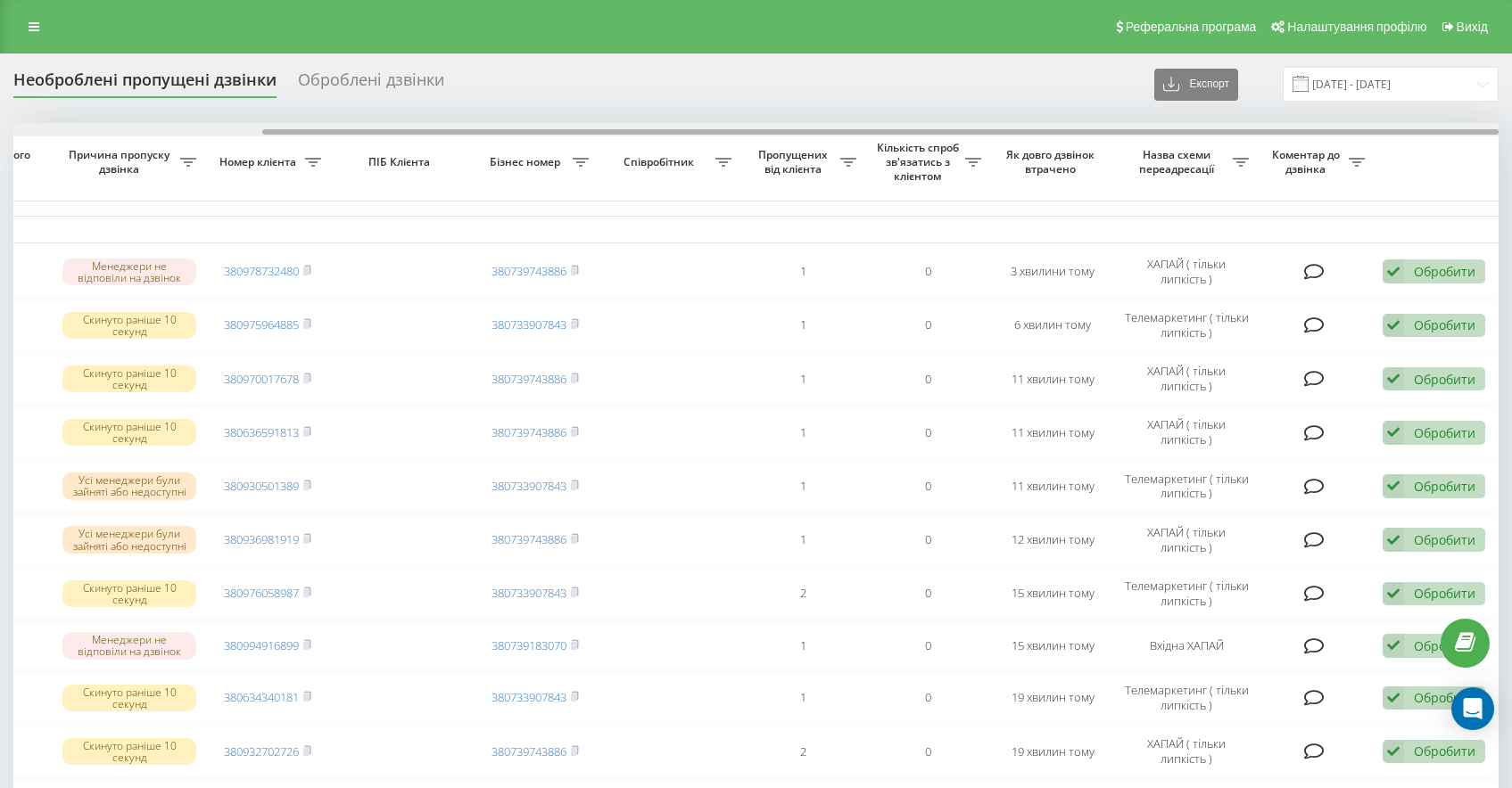
drag, startPoint x: 766, startPoint y: 128, endPoint x: 825, endPoint y: 136, distance: 59.5
click at [824, 136] on div at bounding box center [756, 130] width 1485 height 14
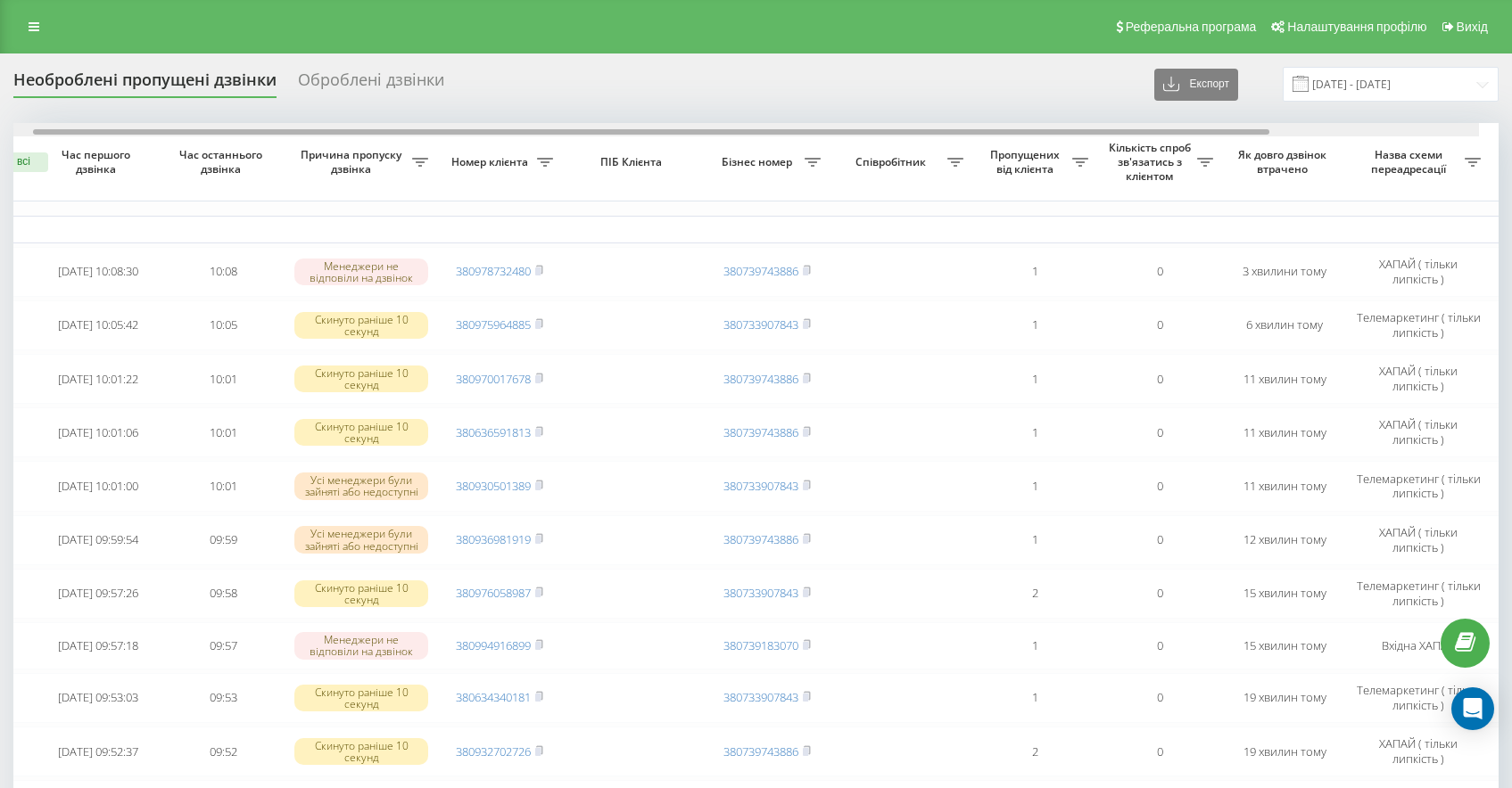
scroll to position [0, 46]
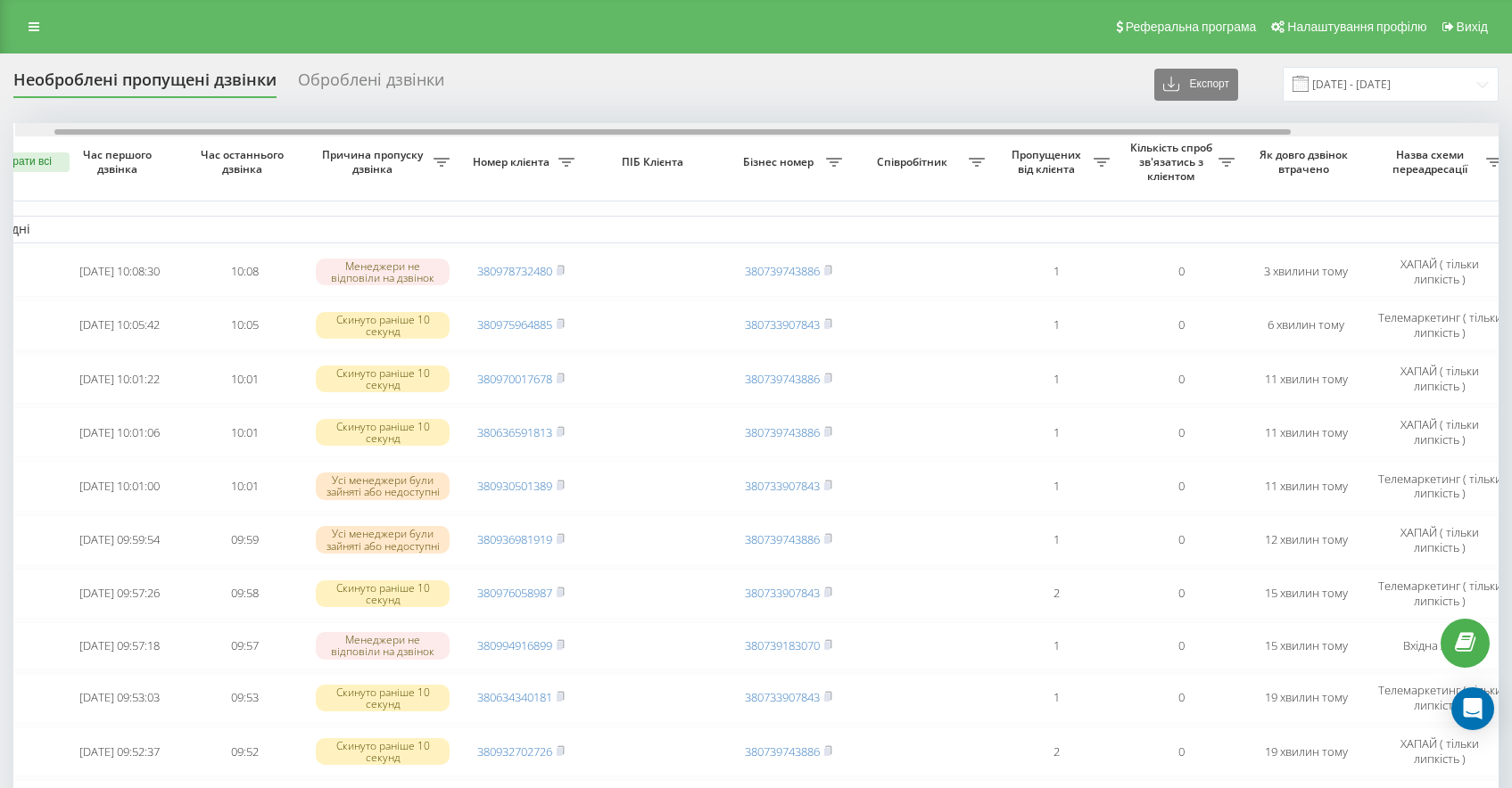
drag, startPoint x: 802, startPoint y: 134, endPoint x: 592, endPoint y: 113, distance: 211.0
click at [592, 113] on div "Необроблені пропущені дзвінки Оброблені дзвінки Експорт .csv .xlsx [DATE] - [DA…" at bounding box center [756, 733] width 1485 height 1334
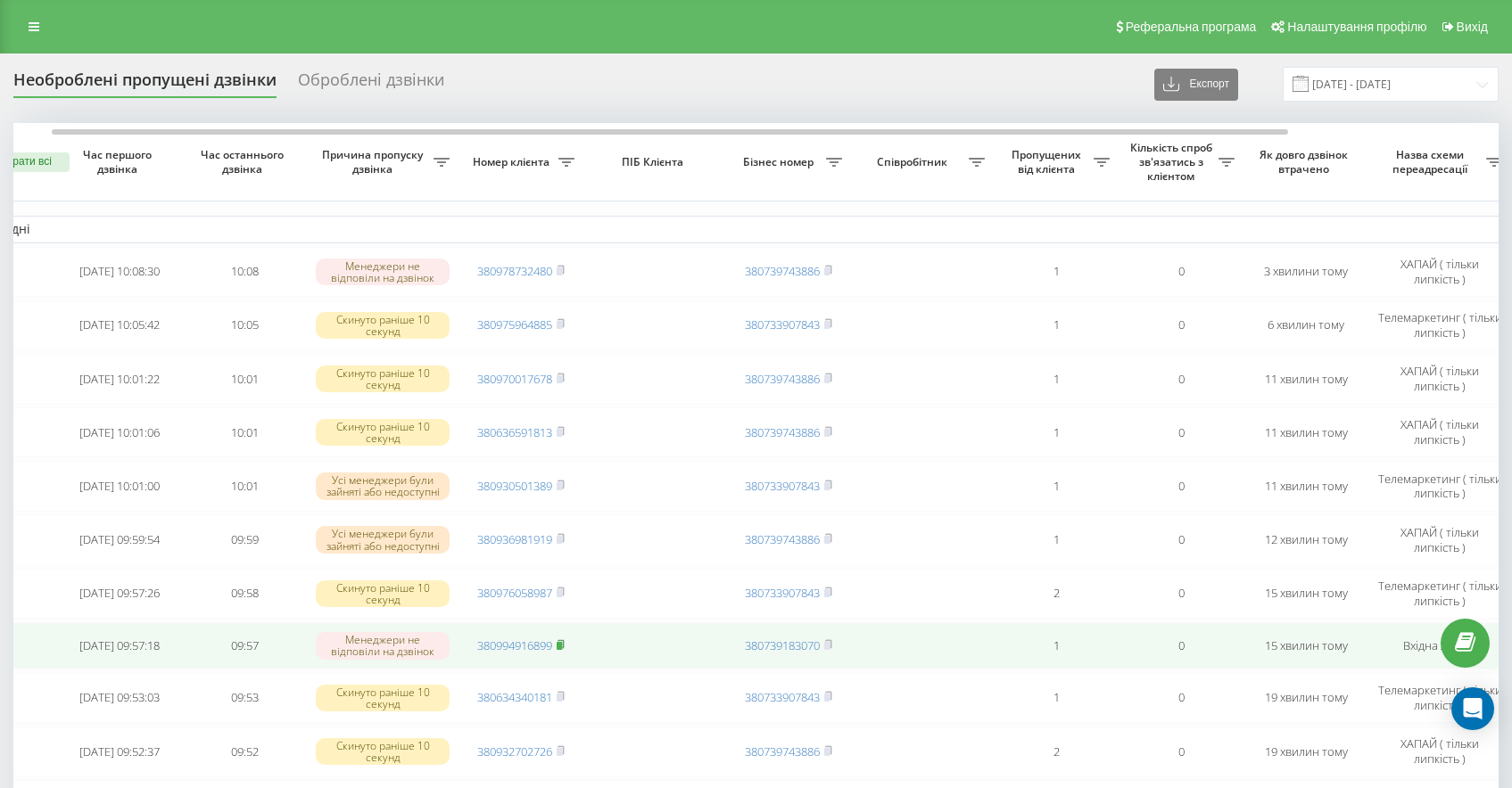
click at [560, 643] on rect at bounding box center [558, 646] width 5 height 8
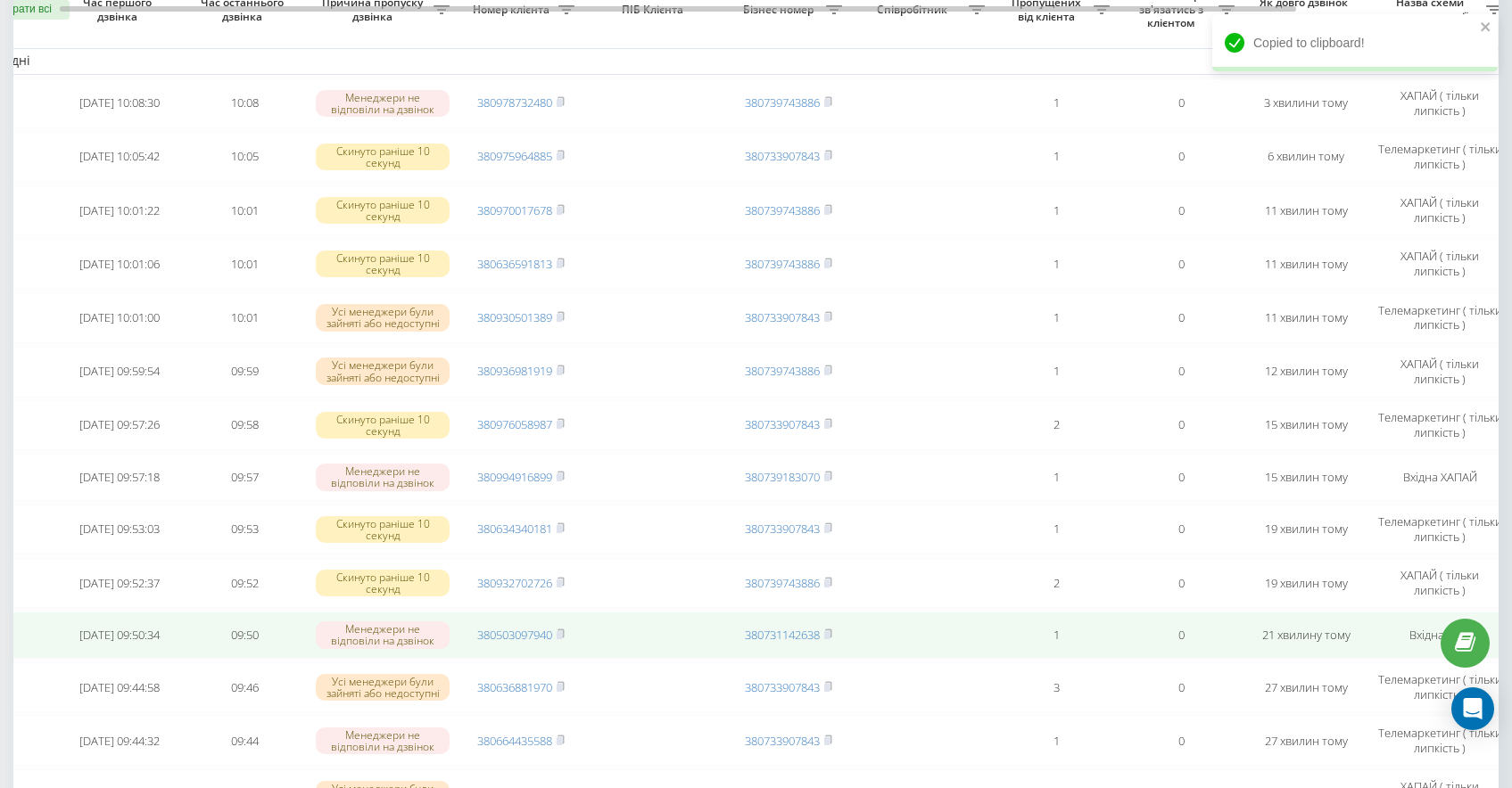
scroll to position [169, 0]
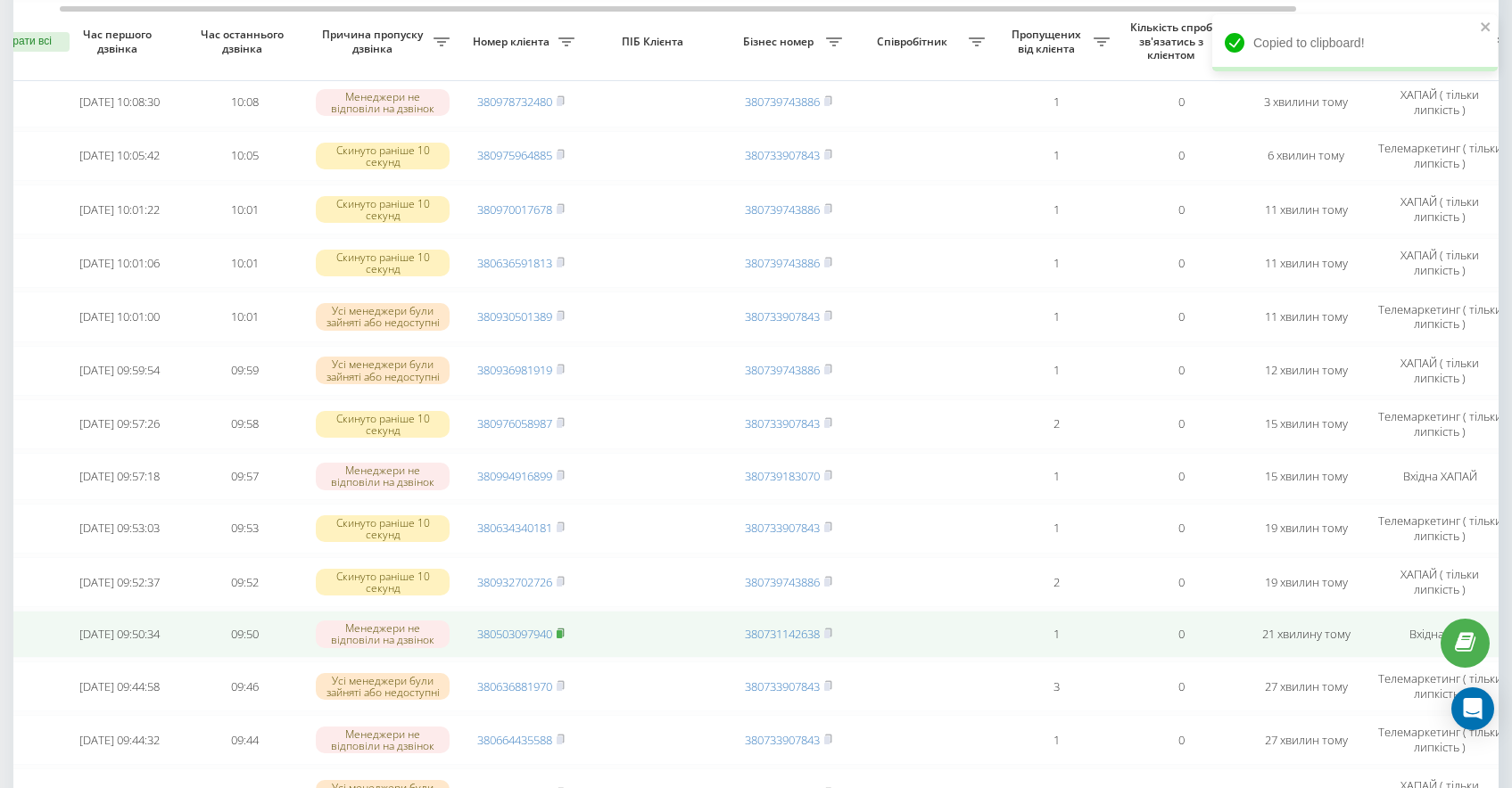
click at [564, 633] on icon at bounding box center [560, 633] width 8 height 11
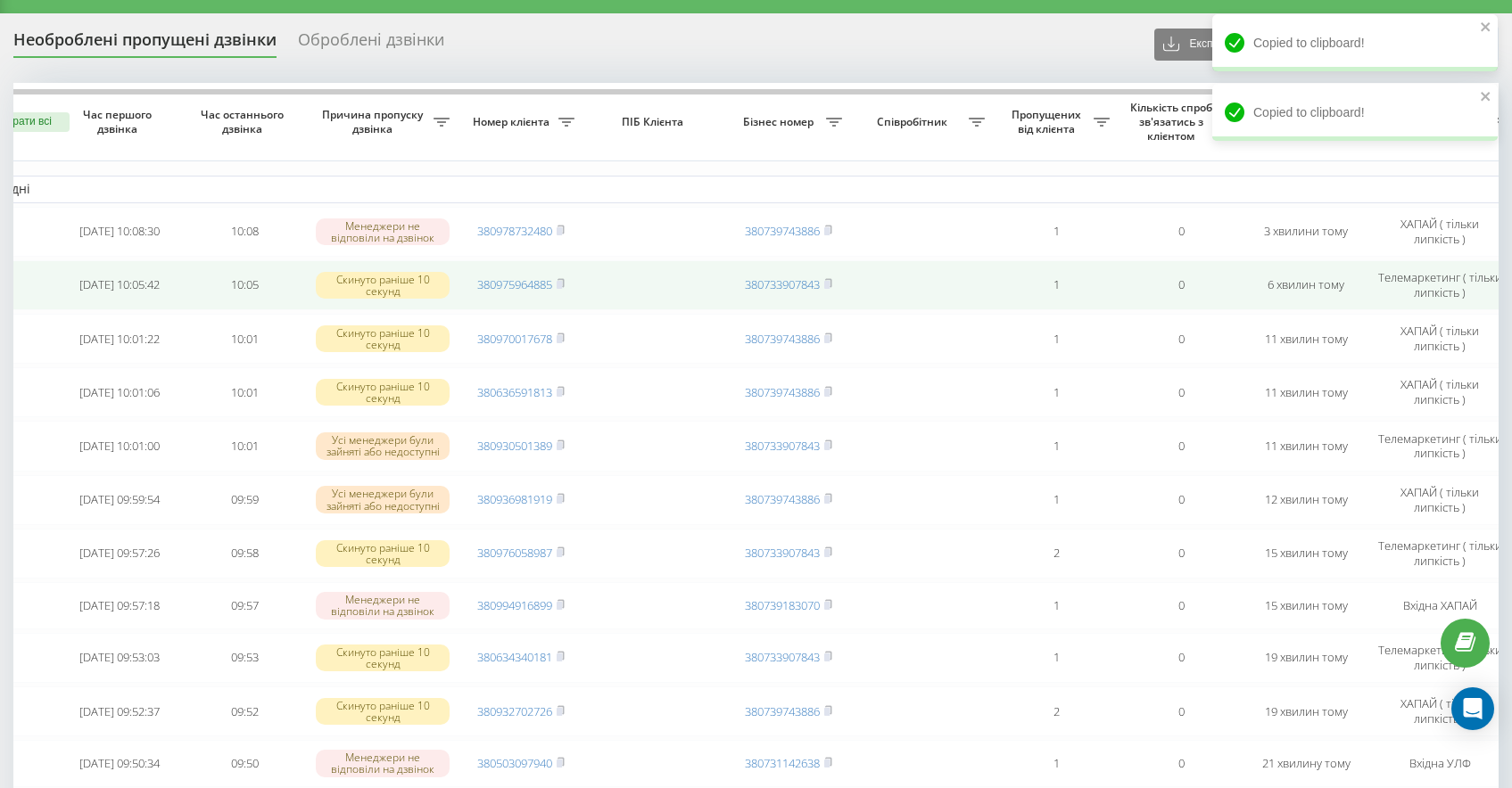
scroll to position [0, 0]
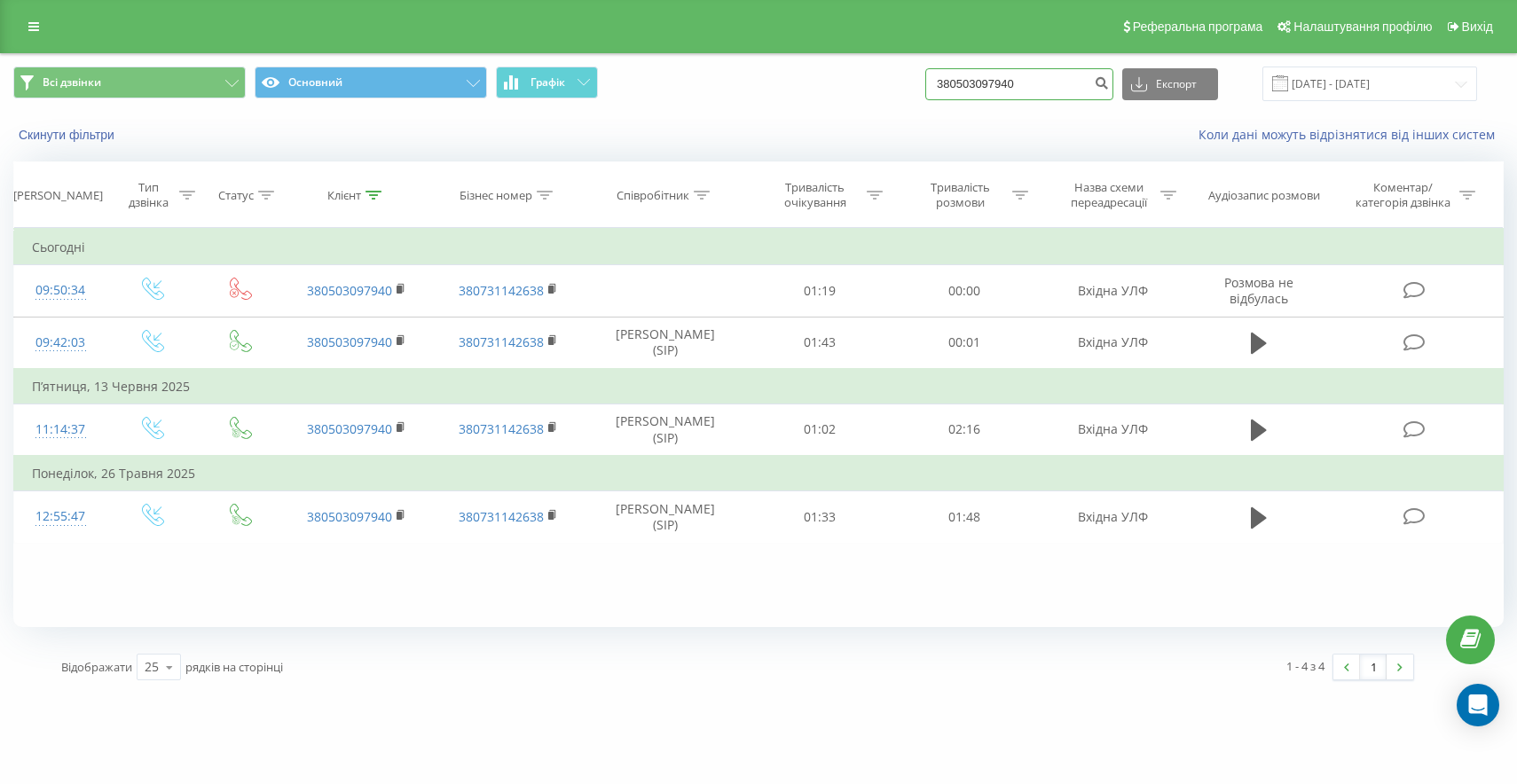
click at [1089, 89] on input "380503097940" at bounding box center [1019, 84] width 188 height 32
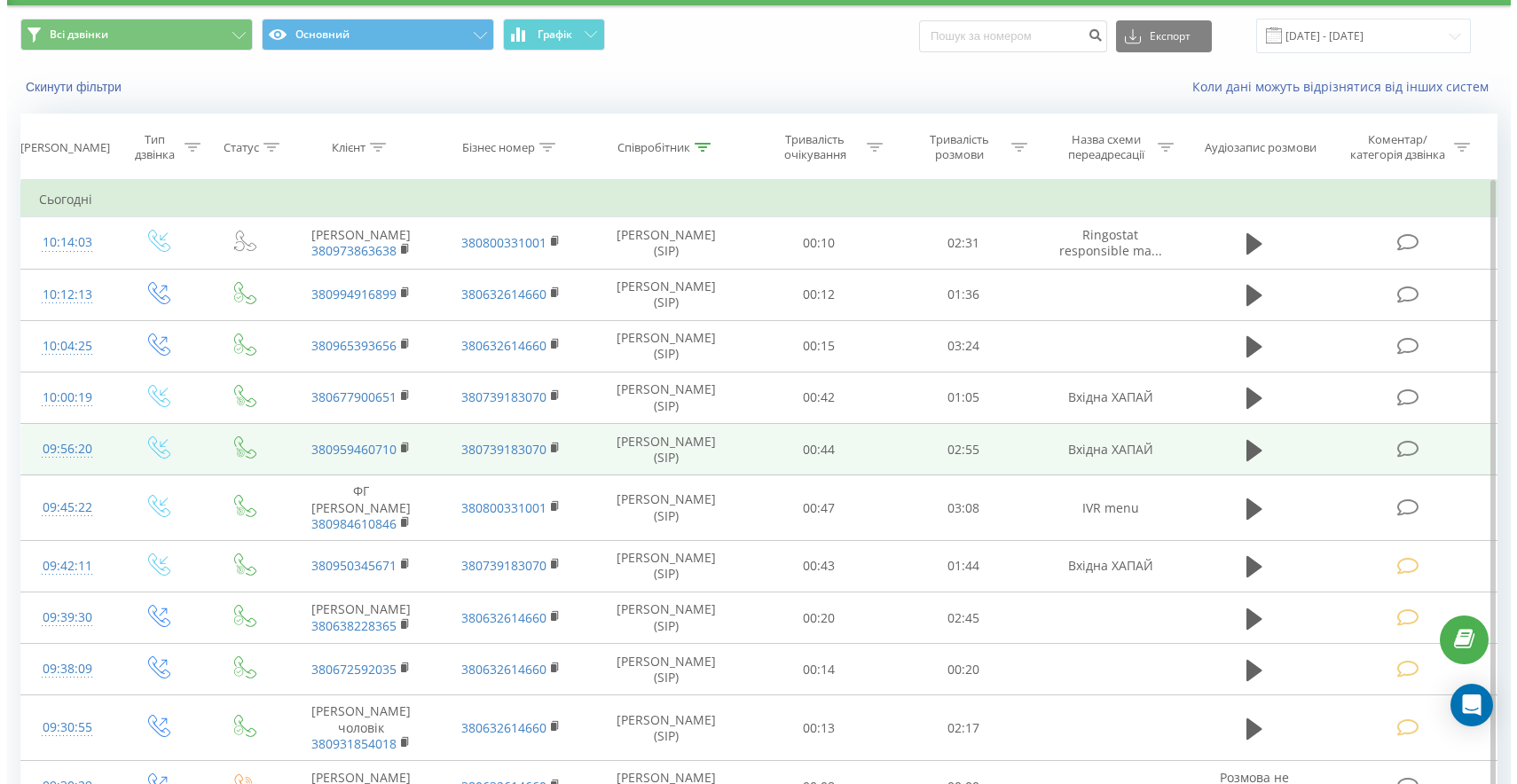
scroll to position [49, 0]
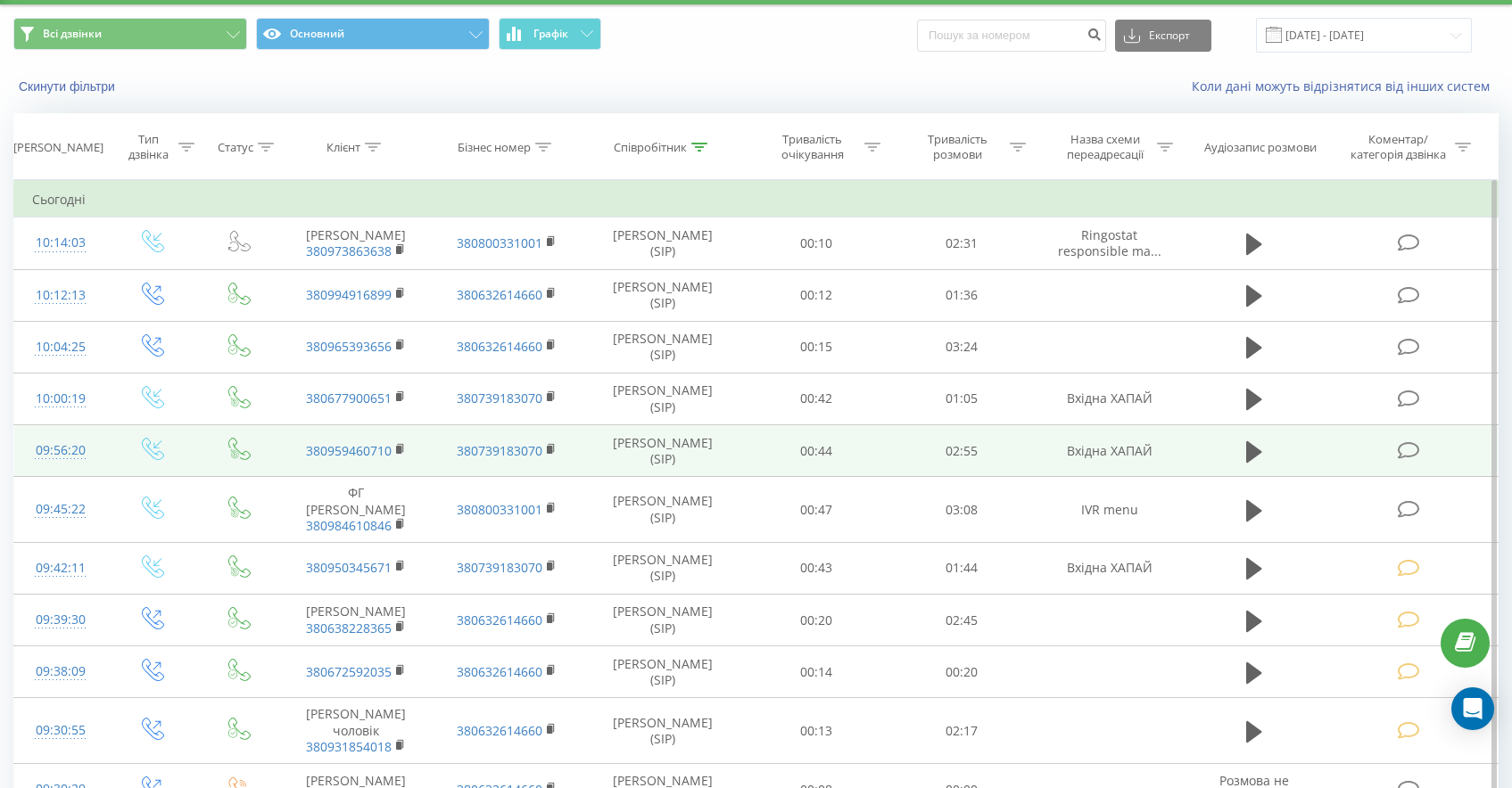
click at [1397, 466] on td at bounding box center [1410, 451] width 174 height 52
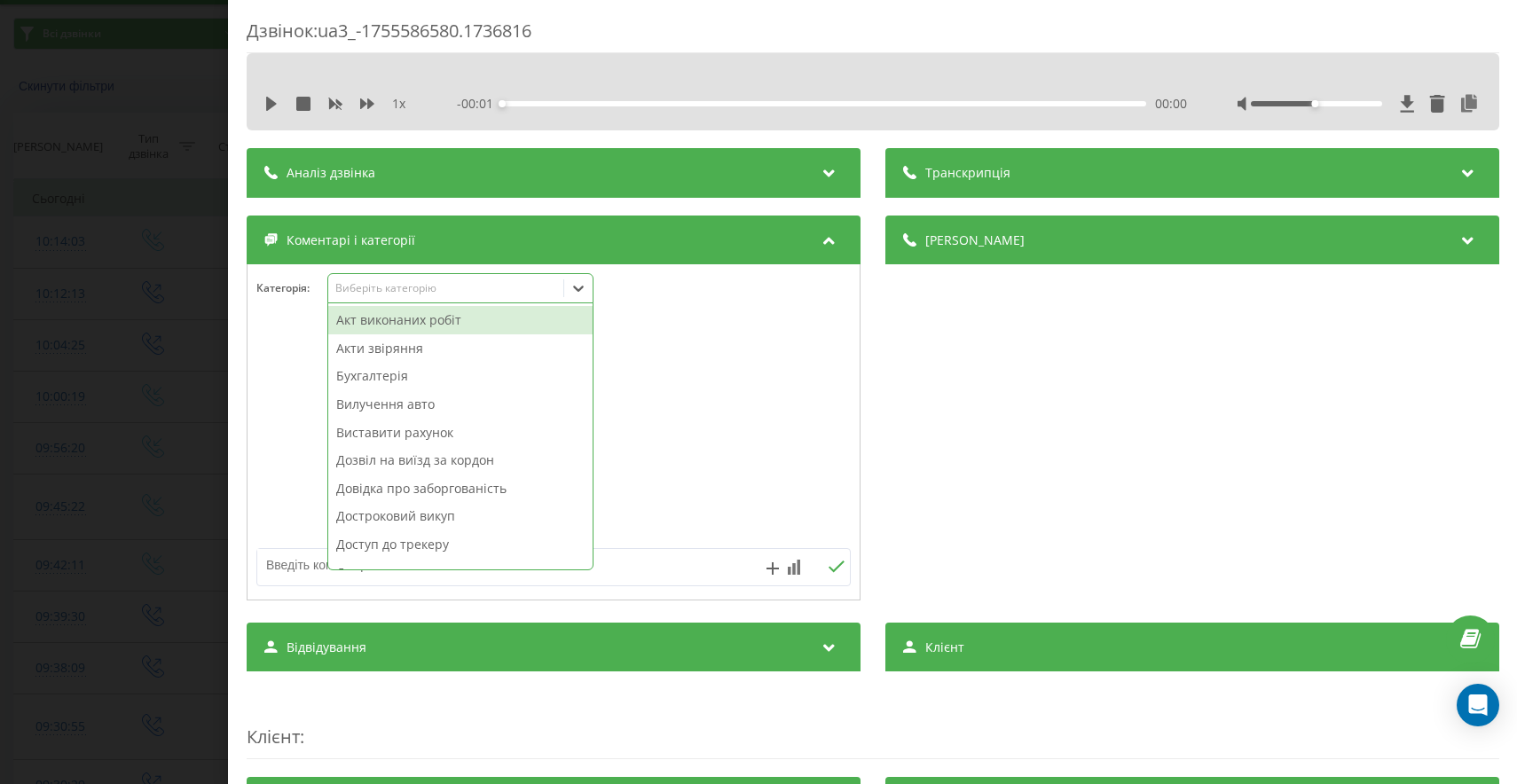
click at [467, 299] on div "Виберіть категорію" at bounding box center [460, 288] width 267 height 30
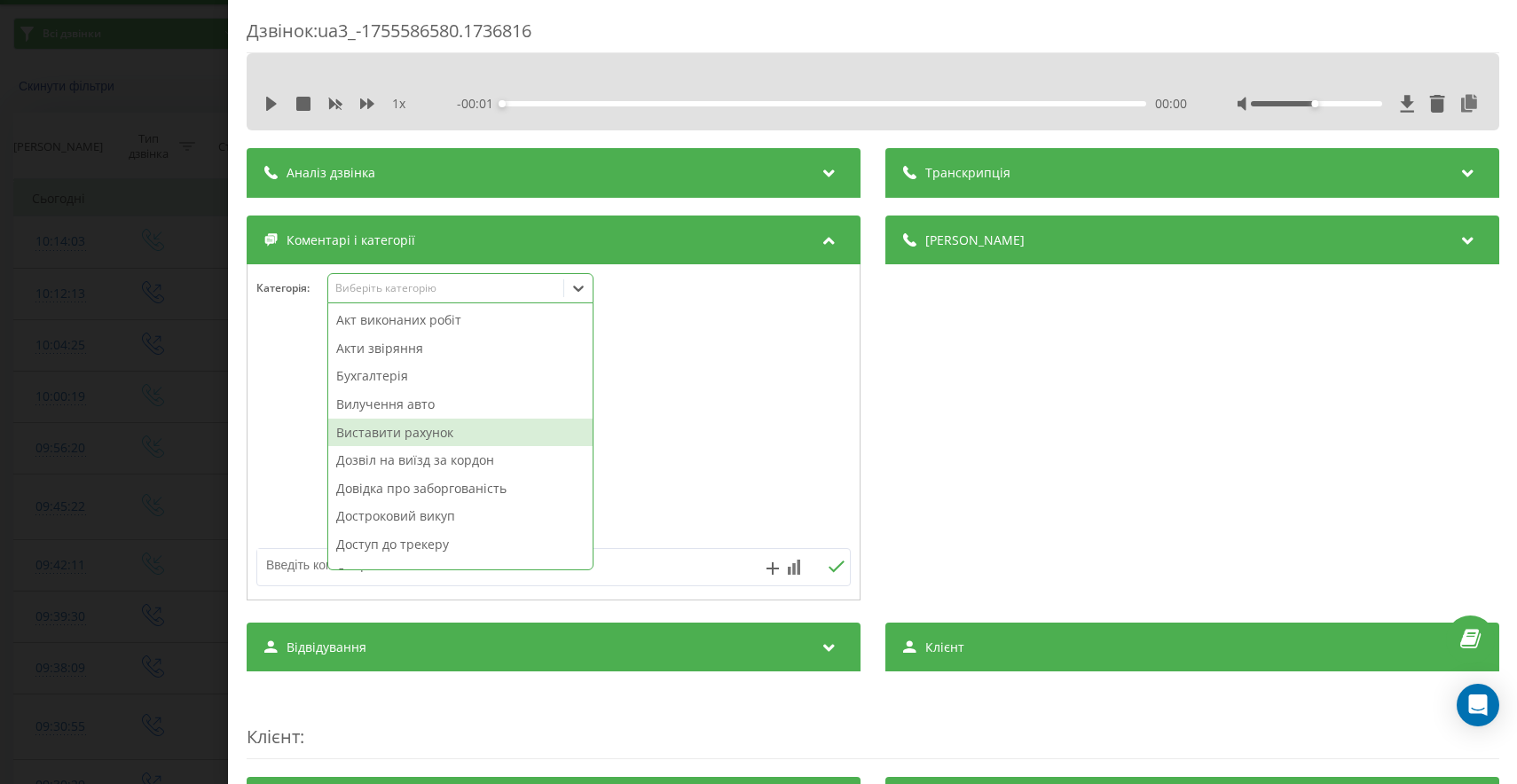
scroll to position [922, 0]
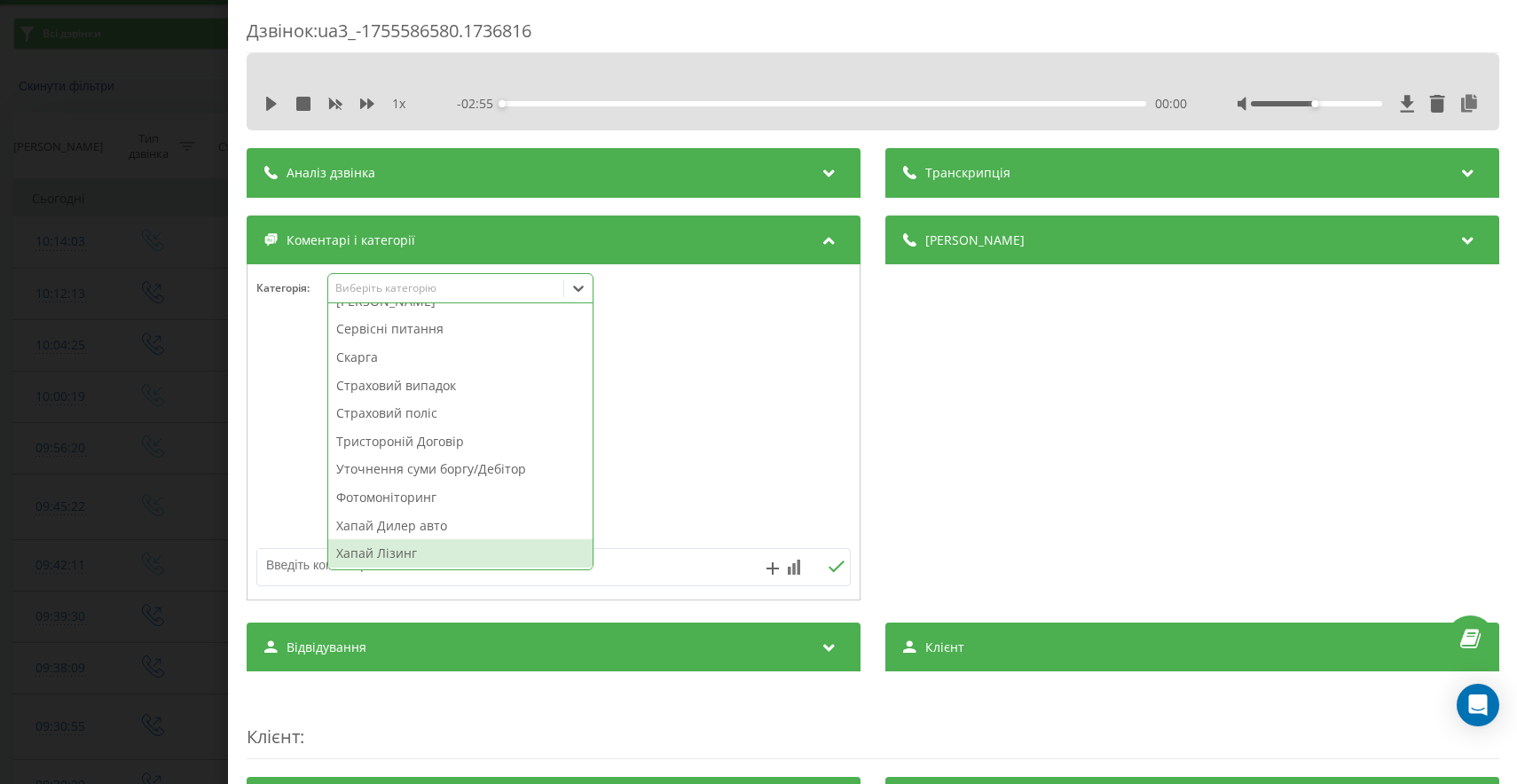
click at [378, 561] on div "Хапай Лізинг" at bounding box center [460, 552] width 265 height 28
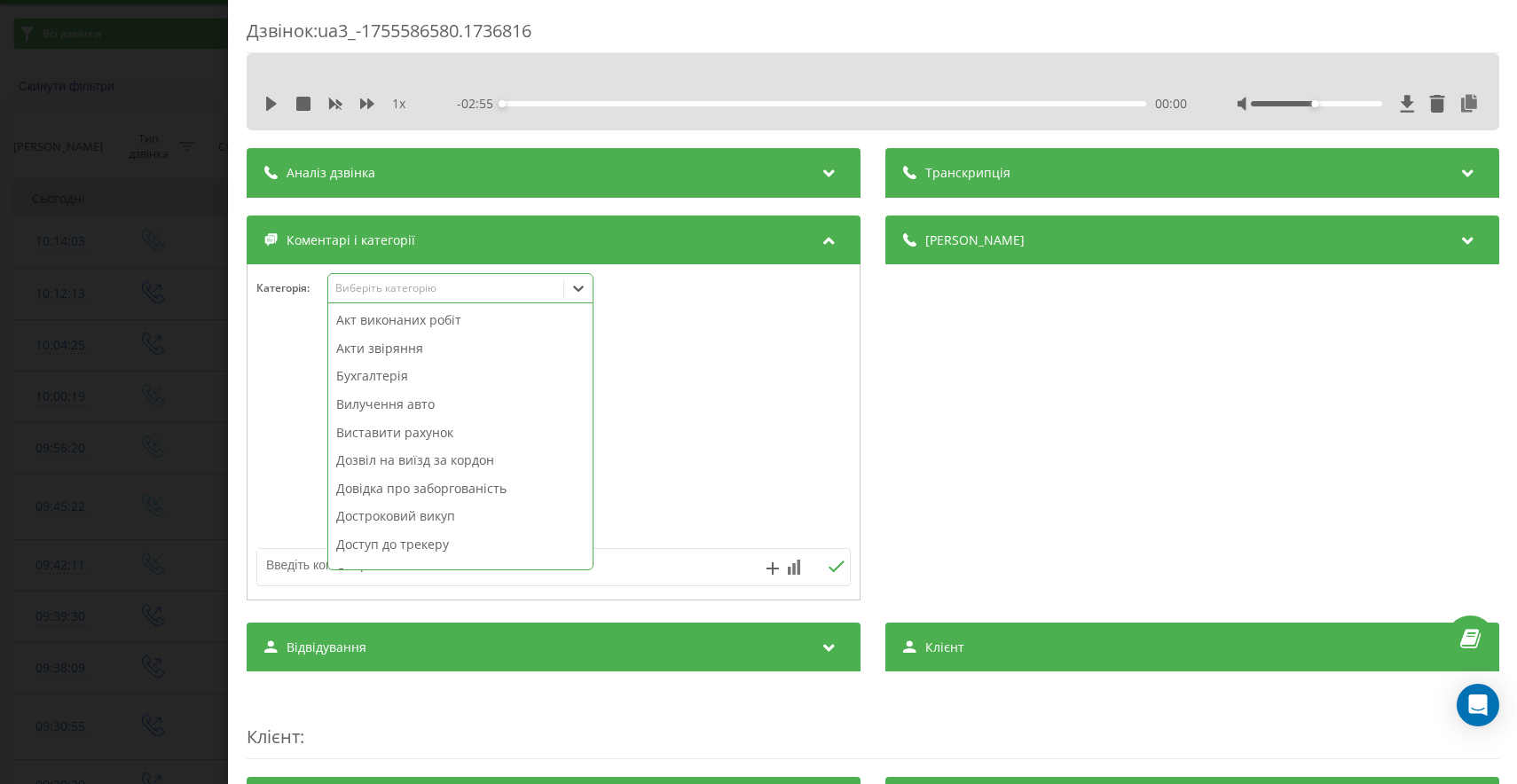
click at [50, 568] on div "Дзвінок : ua3_-1755586580.1736816 1 x - 02:55 00:00 00:00 Транскрипція Для AI-а…" at bounding box center [758, 392] width 1517 height 784
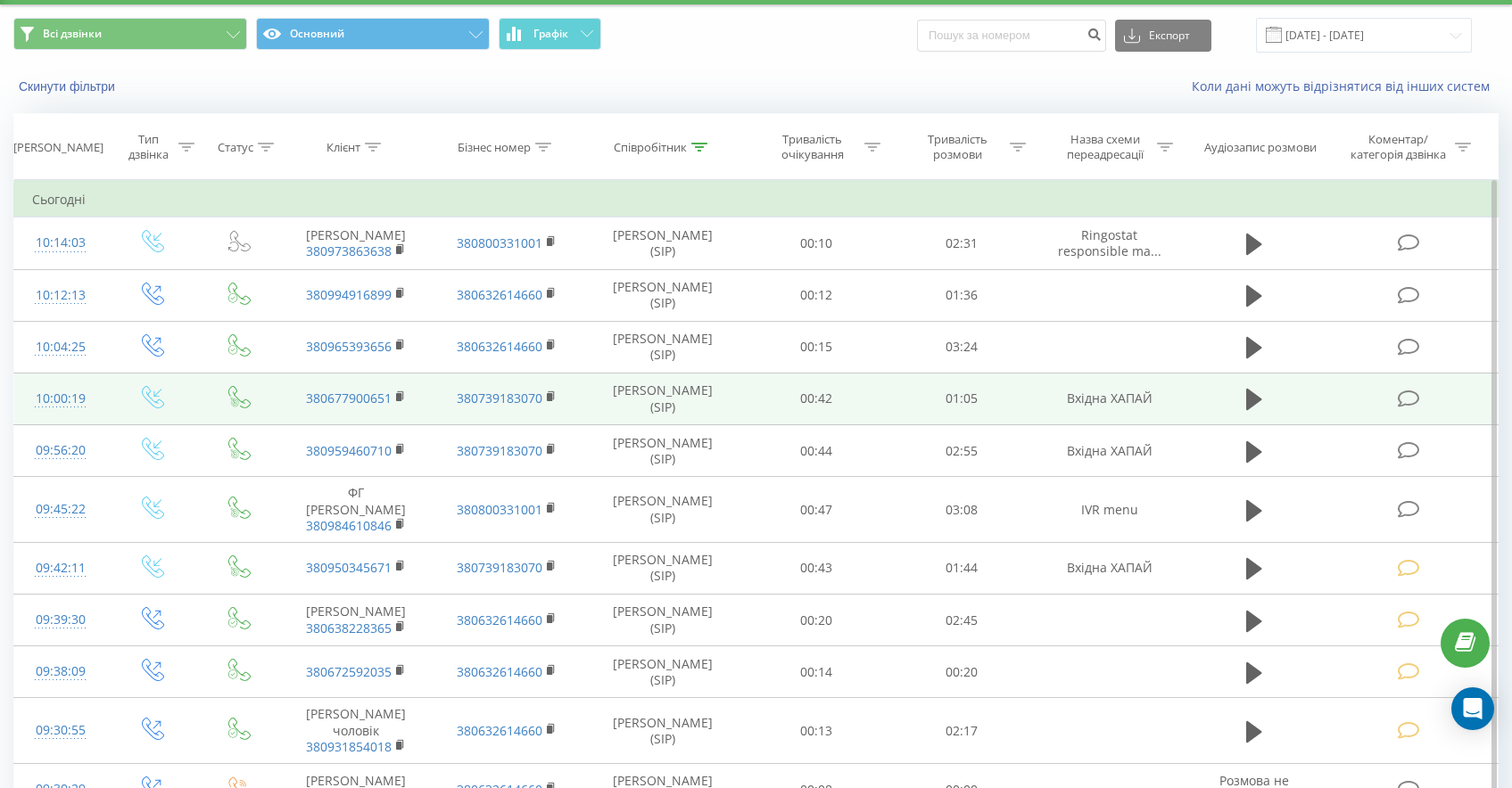
click at [1411, 409] on icon at bounding box center [1408, 398] width 22 height 19
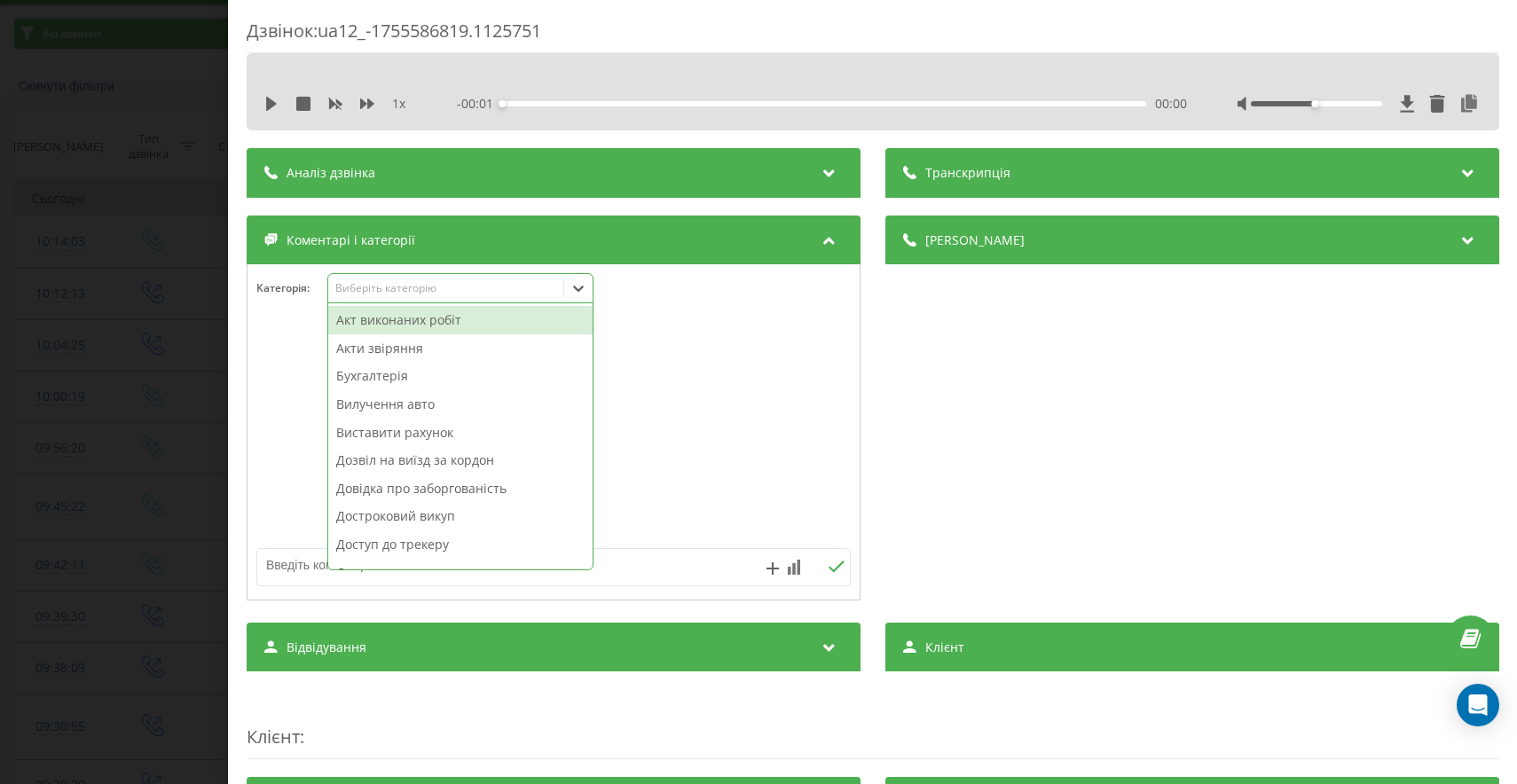
click at [438, 298] on div "Виберіть категорію" at bounding box center [460, 288] width 267 height 30
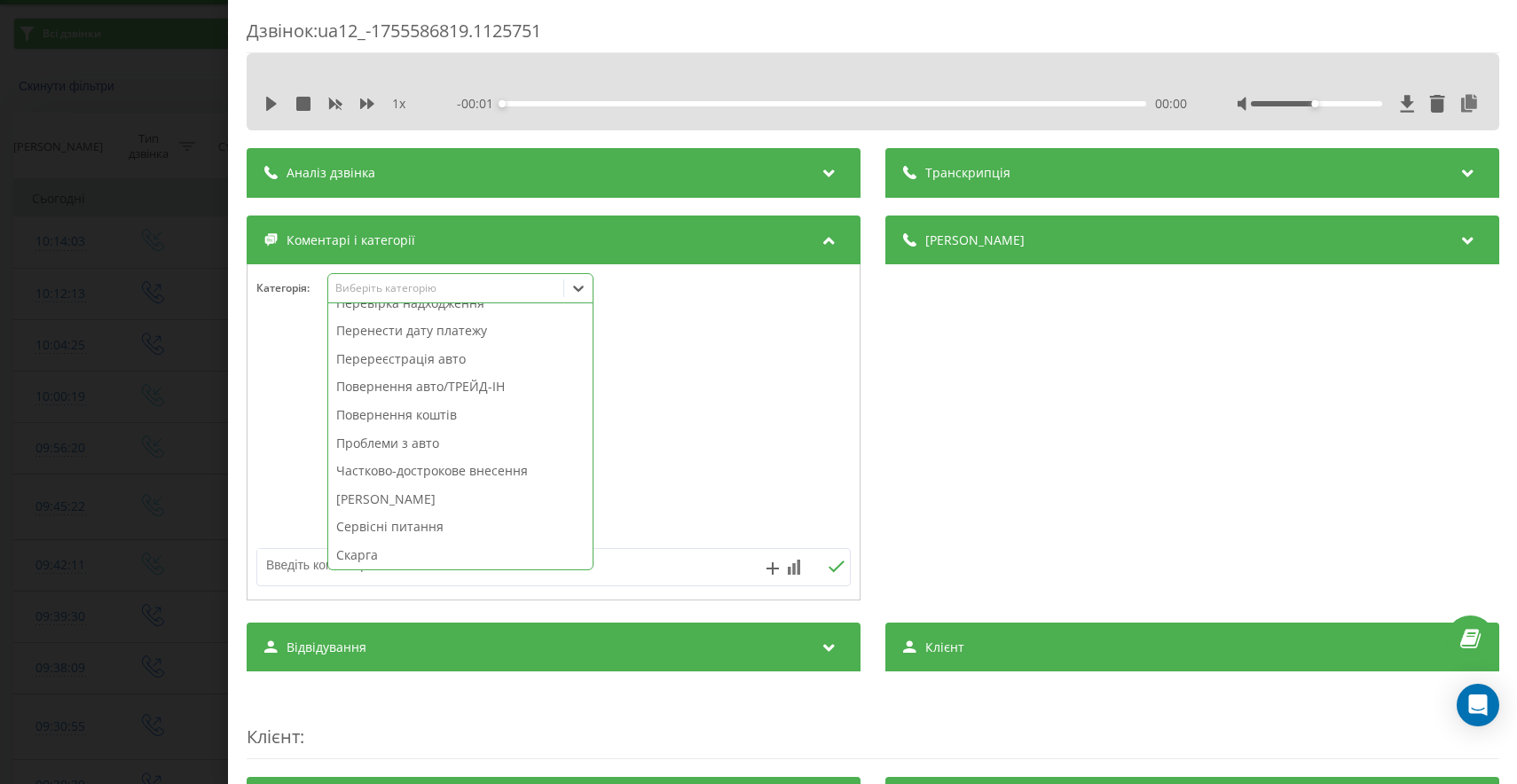
scroll to position [922, 0]
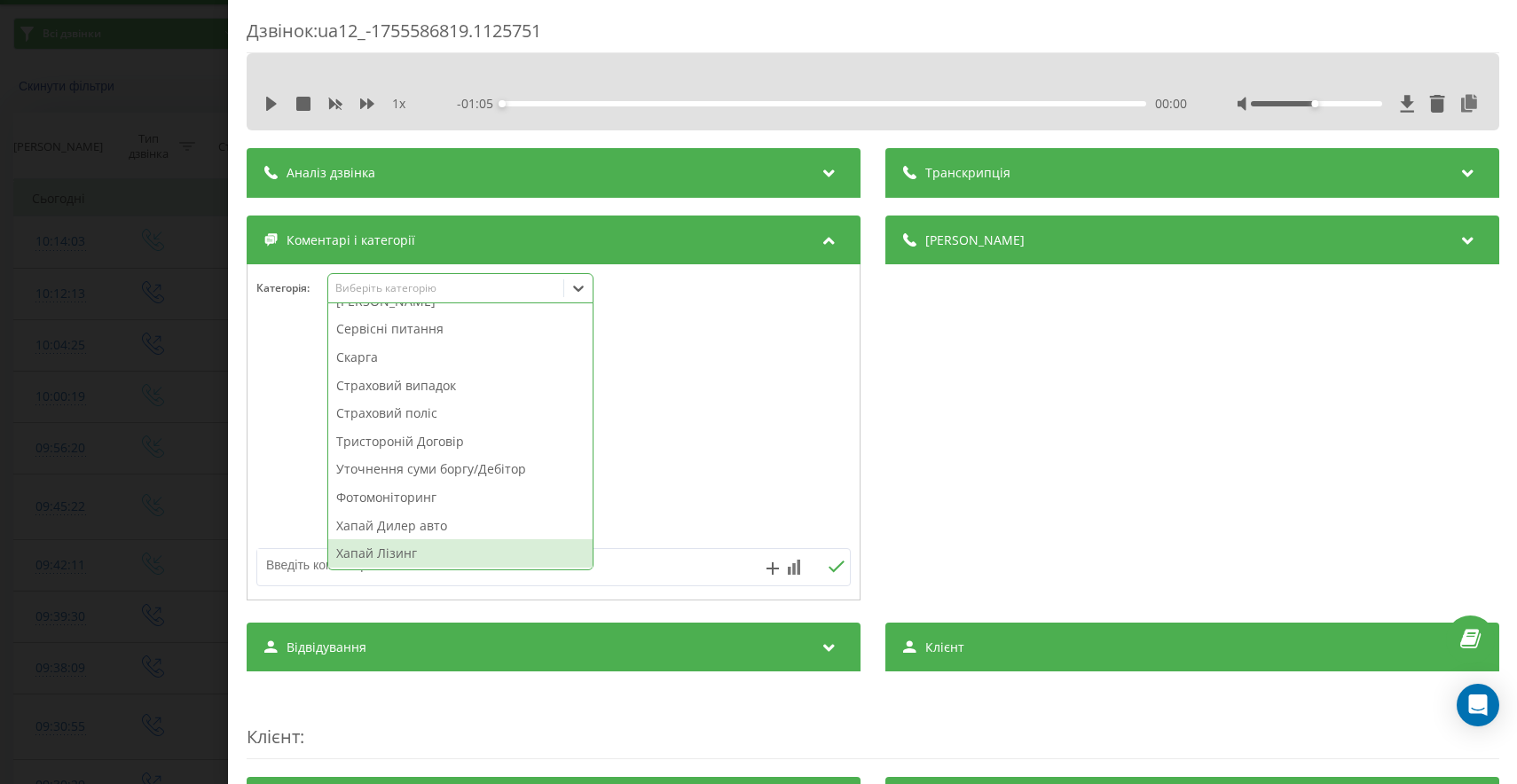
click at [371, 547] on div "Хапай Лізинг" at bounding box center [460, 552] width 265 height 28
click at [25, 531] on div "Дзвінок : ua12_-1755586819.1125751 1 x - 01:05 00:00 00:00 Транскрипція Для AI-…" at bounding box center [758, 392] width 1517 height 784
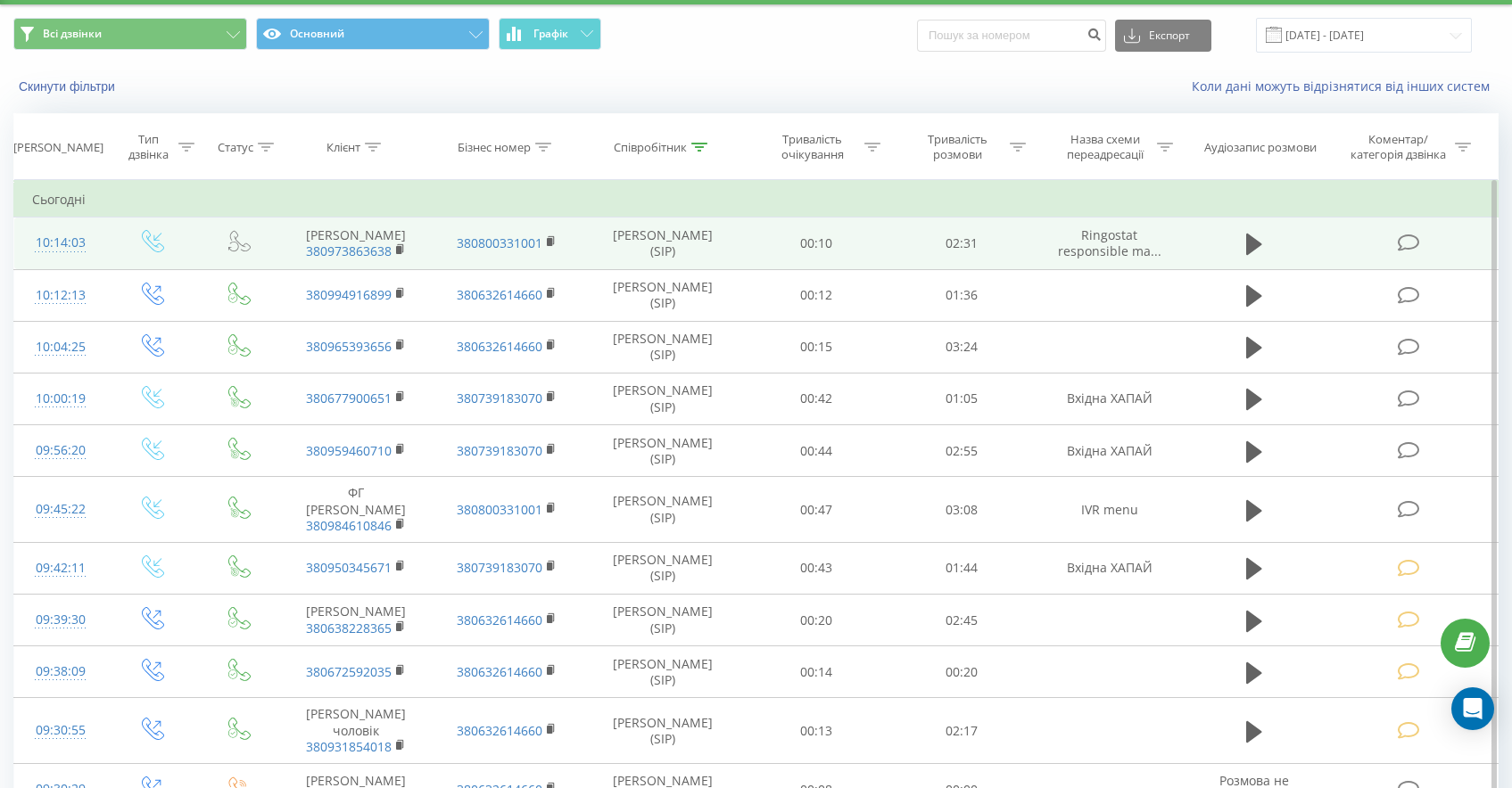
click at [1414, 245] on icon at bounding box center [1408, 242] width 22 height 19
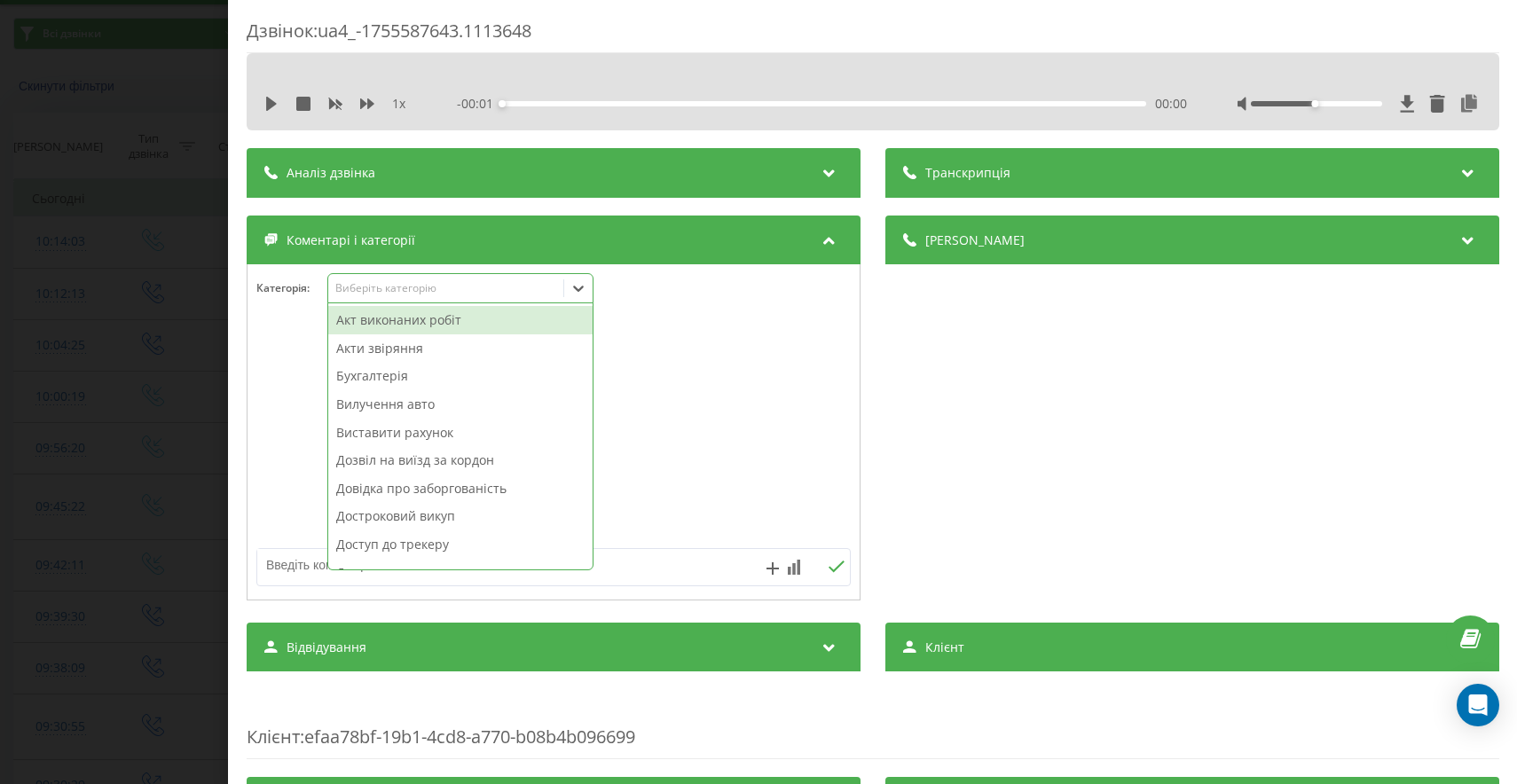
click at [450, 295] on div "Виберіть категорію" at bounding box center [446, 288] width 222 height 15
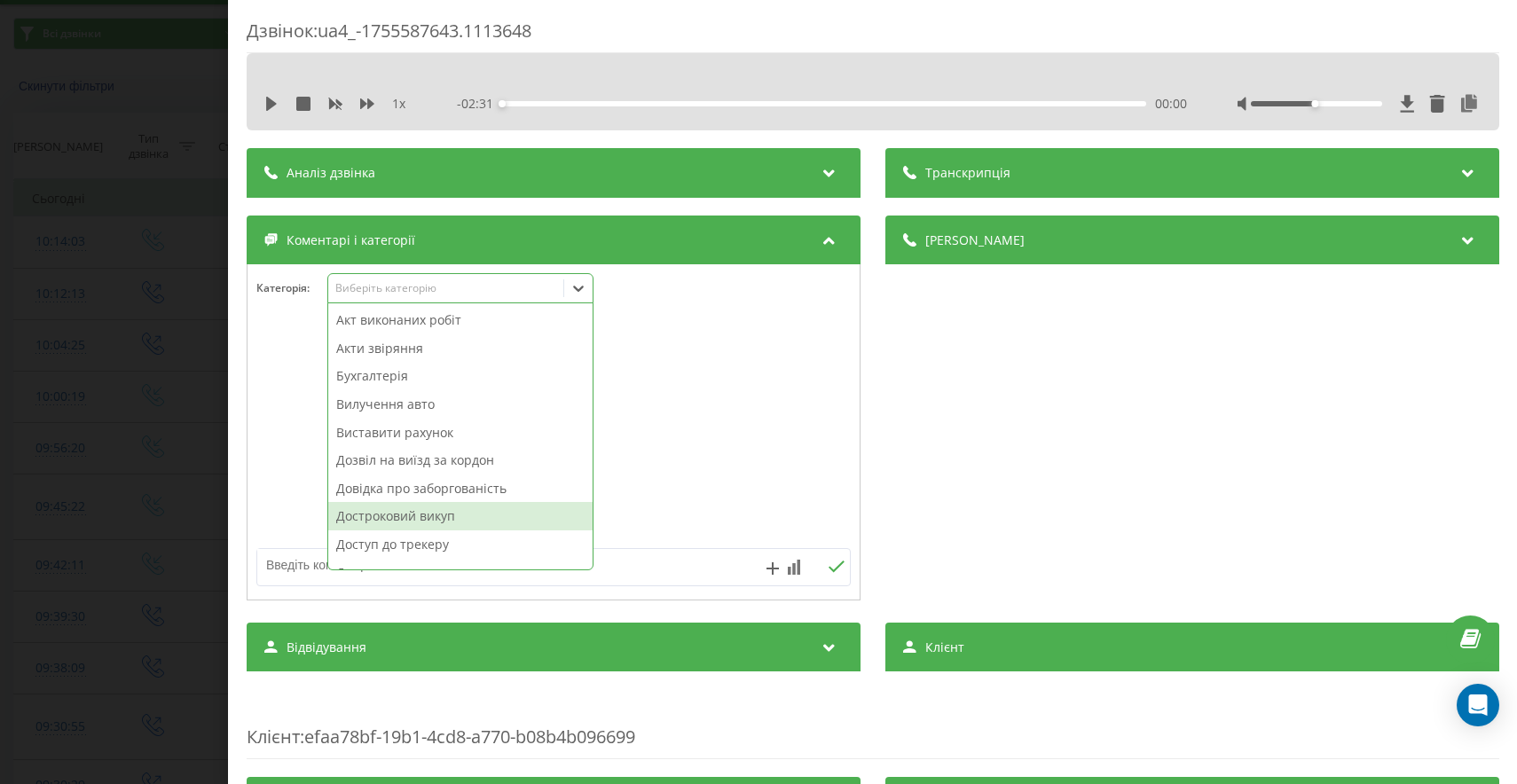
click at [432, 526] on div "Достроковий викуп" at bounding box center [460, 516] width 265 height 28
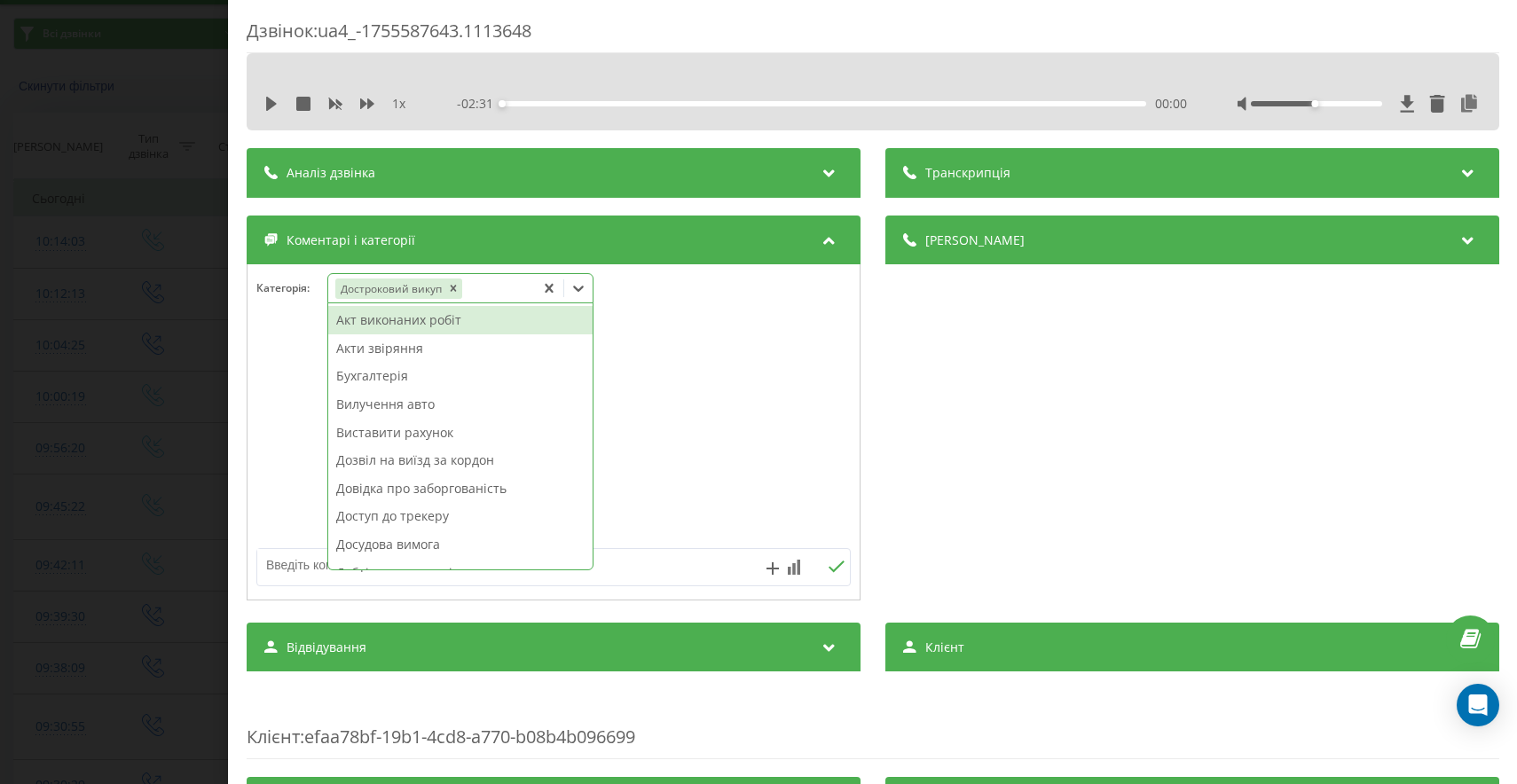
click at [55, 458] on div "Дзвінок : ua4_-1755587643.1113648 1 x - 02:31 00:00 00:00 Транскрипція Для AI-а…" at bounding box center [758, 392] width 1517 height 784
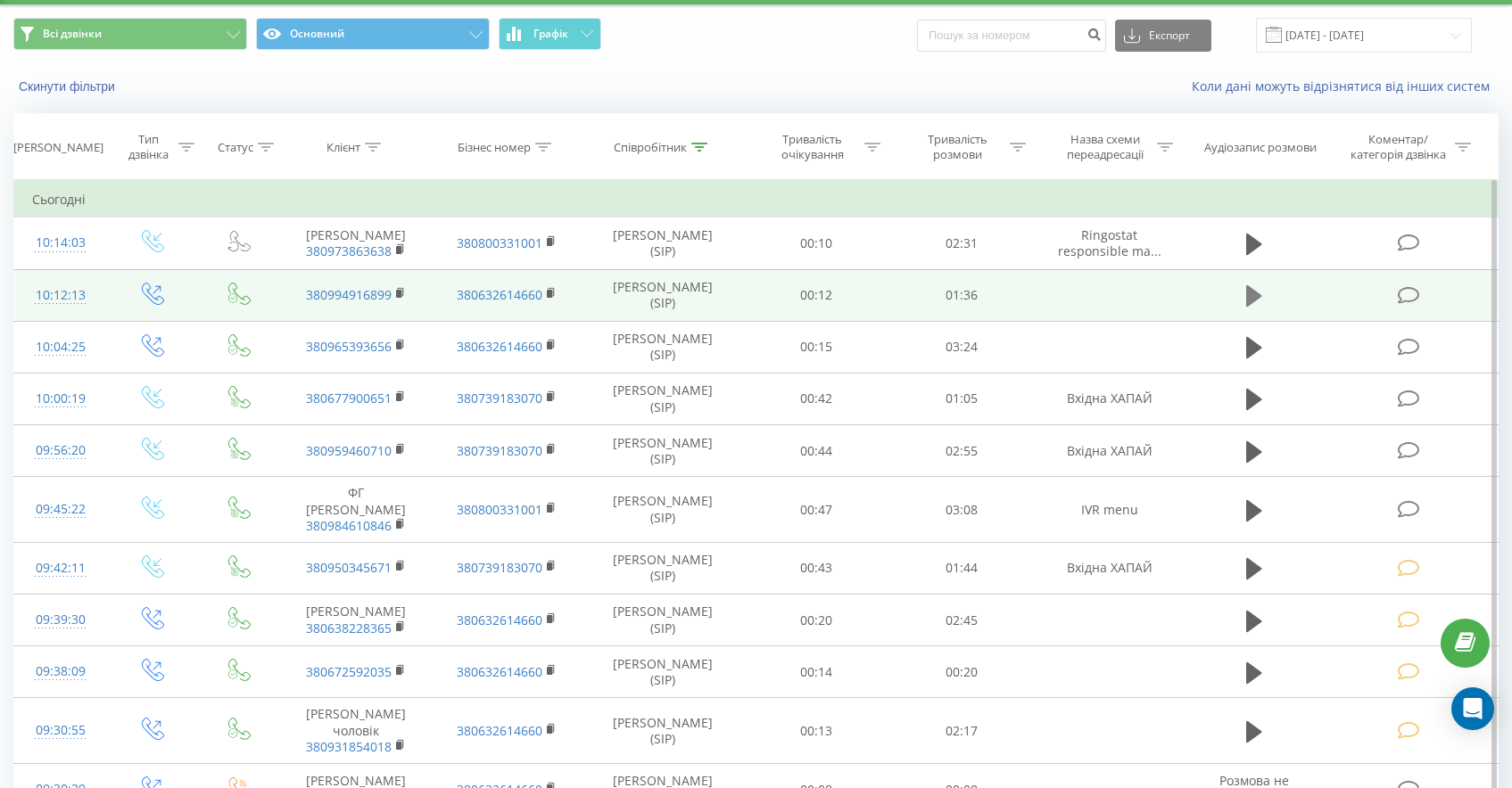
click at [1259, 309] on icon at bounding box center [1254, 296] width 16 height 25
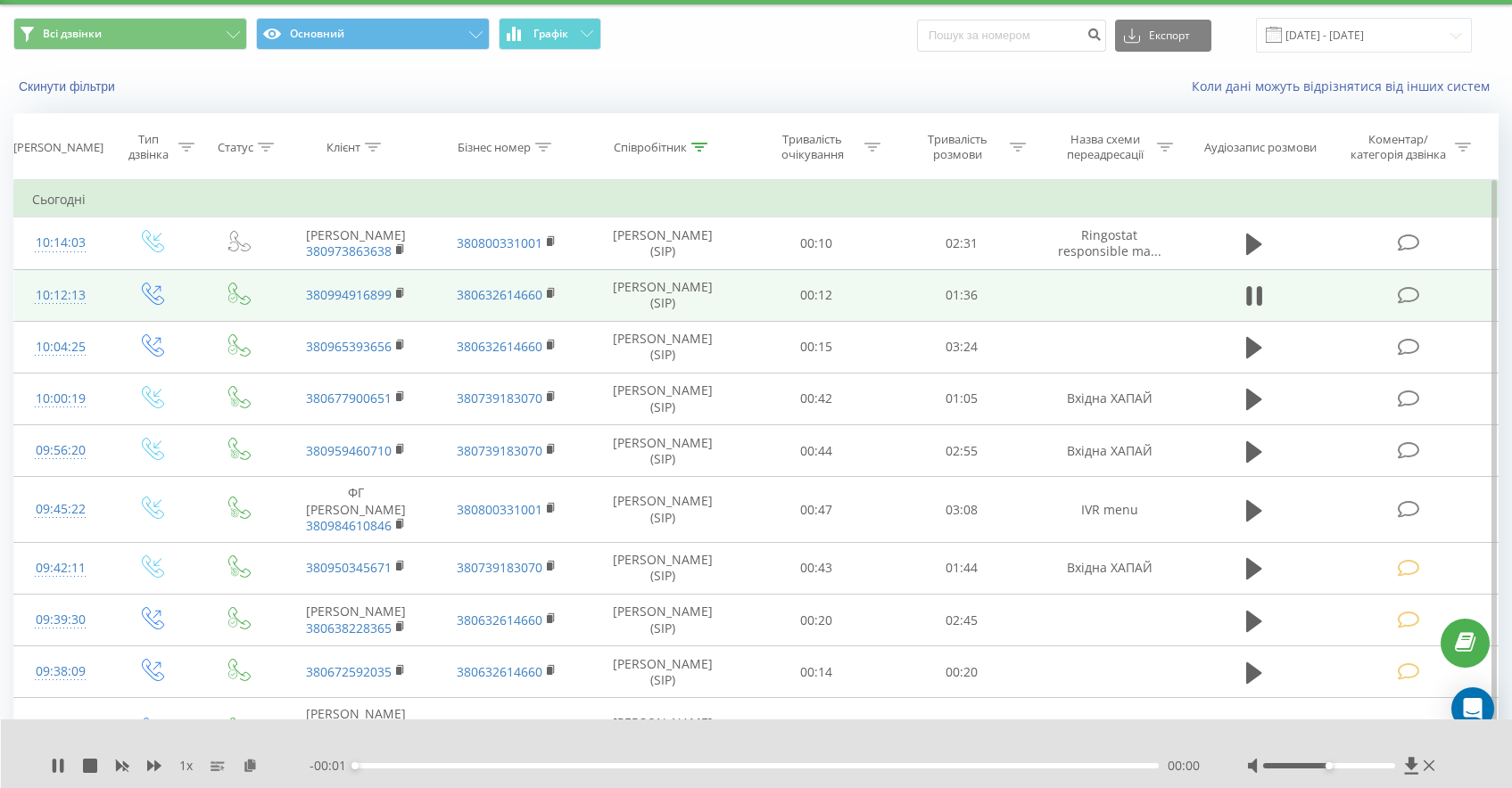
click at [144, 764] on div "1 x" at bounding box center [180, 766] width 258 height 18
click at [150, 766] on icon at bounding box center [154, 766] width 15 height 11
click at [413, 759] on div "- 01:34 00:02 00:02" at bounding box center [755, 766] width 893 height 18
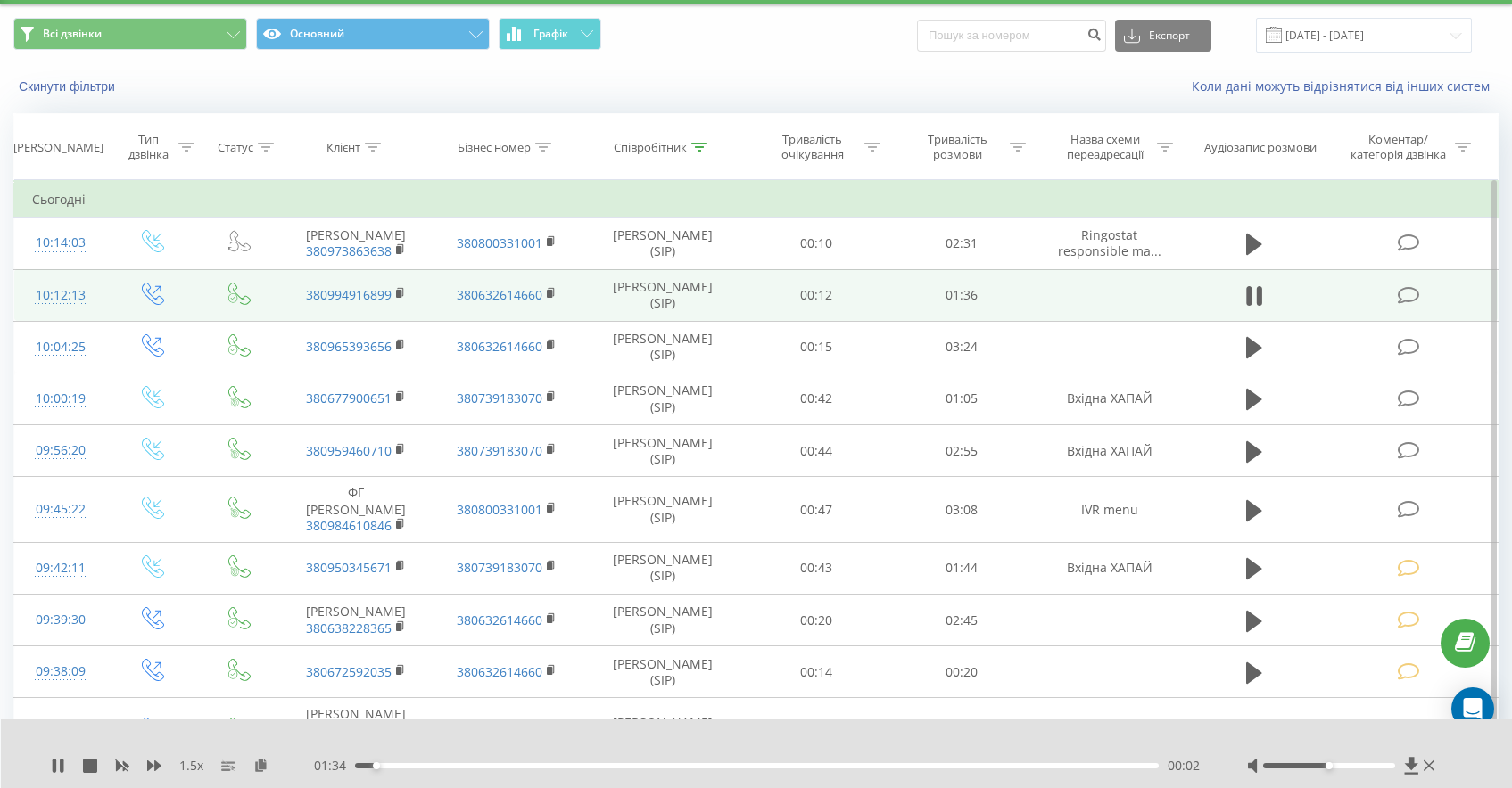
click at [417, 763] on div "- 01:34 00:02 00:02" at bounding box center [755, 766] width 893 height 18
click at [426, 764] on div "00:02" at bounding box center [757, 766] width 804 height 5
click at [452, 764] on div "00:09" at bounding box center [757, 766] width 804 height 5
click at [64, 762] on icon at bounding box center [62, 766] width 4 height 15
click at [1405, 305] on icon at bounding box center [1408, 295] width 22 height 19
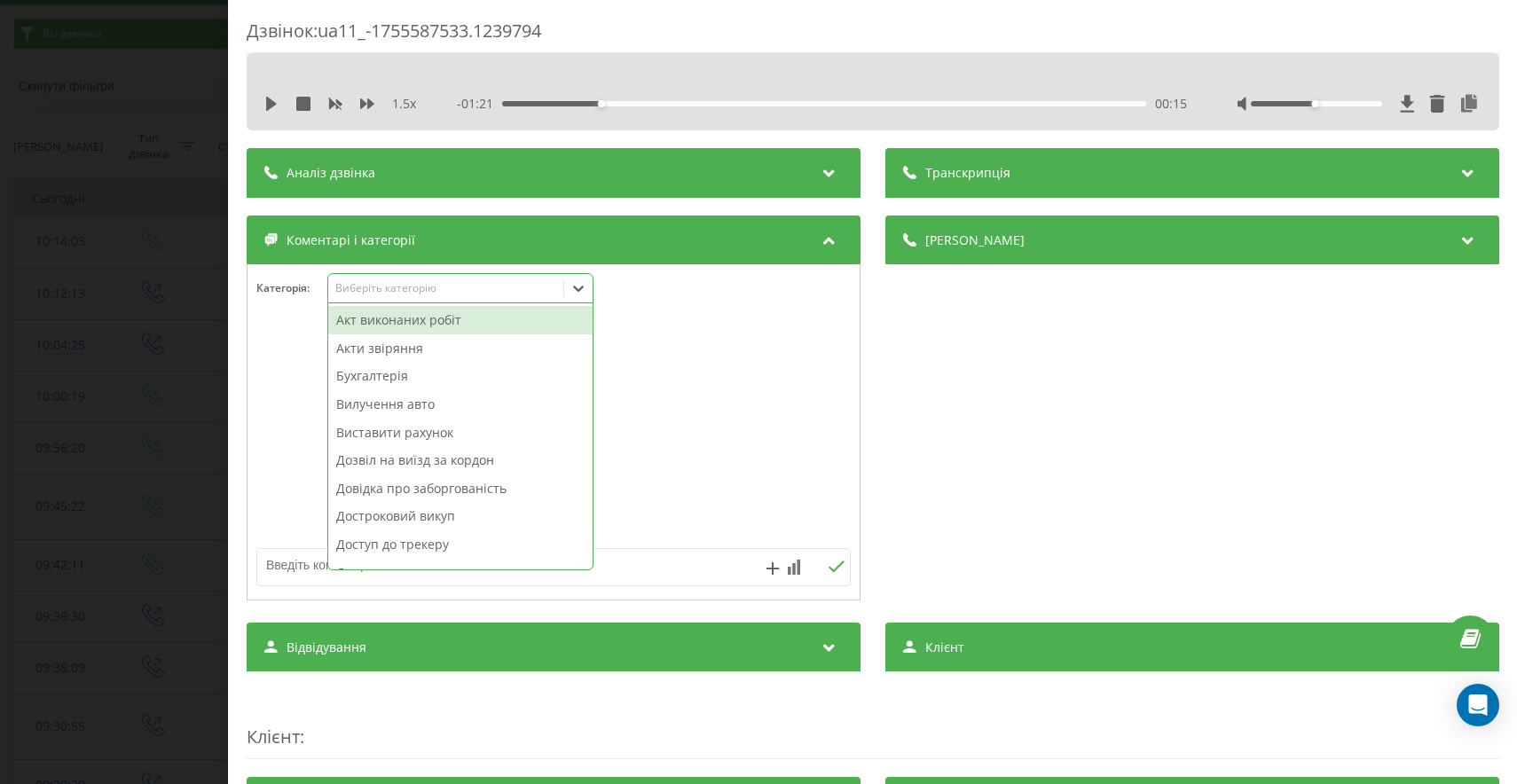
click at [434, 299] on div "Виберіть категорію" at bounding box center [460, 288] width 267 height 30
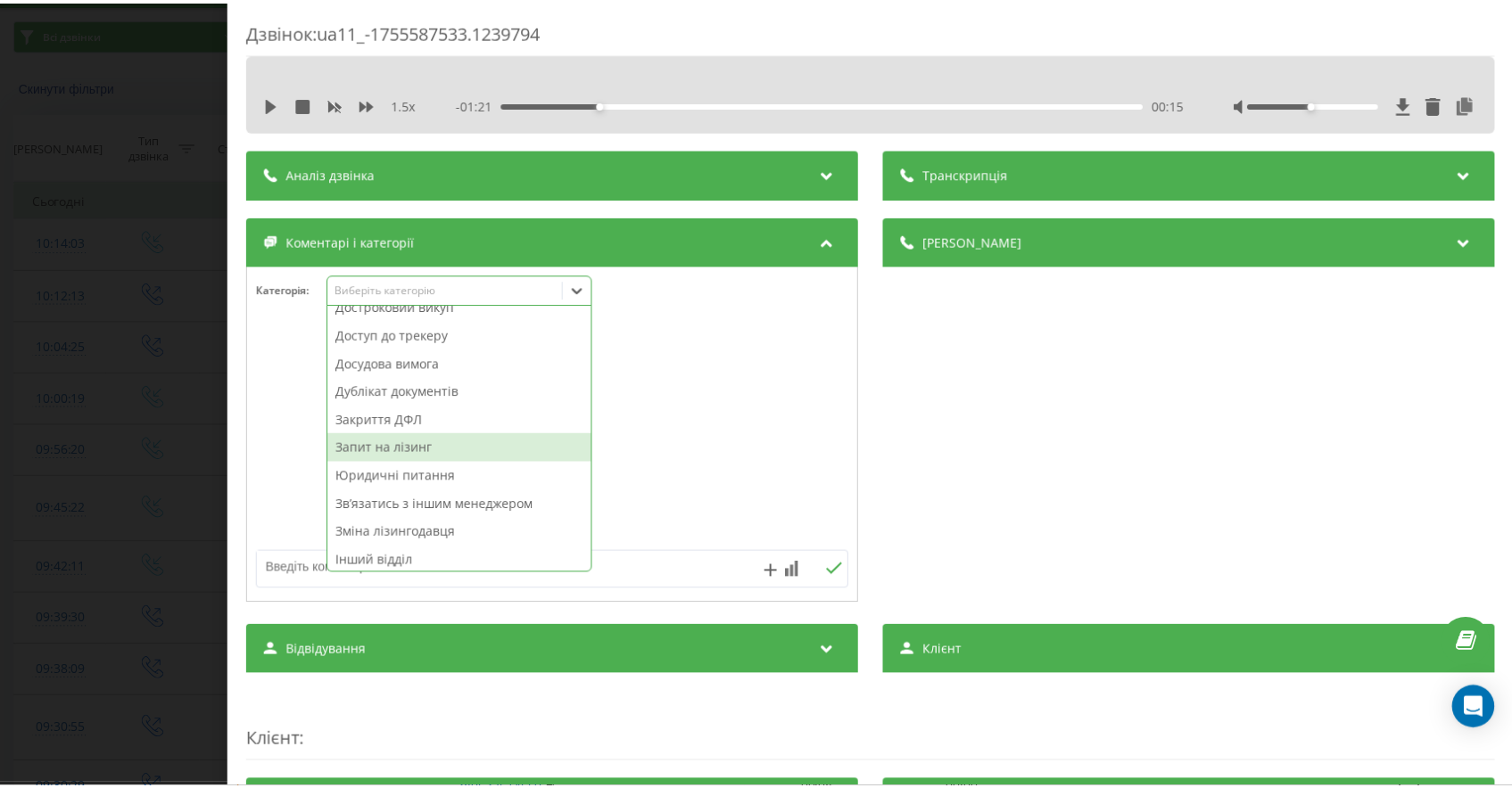
scroll to position [212, 0]
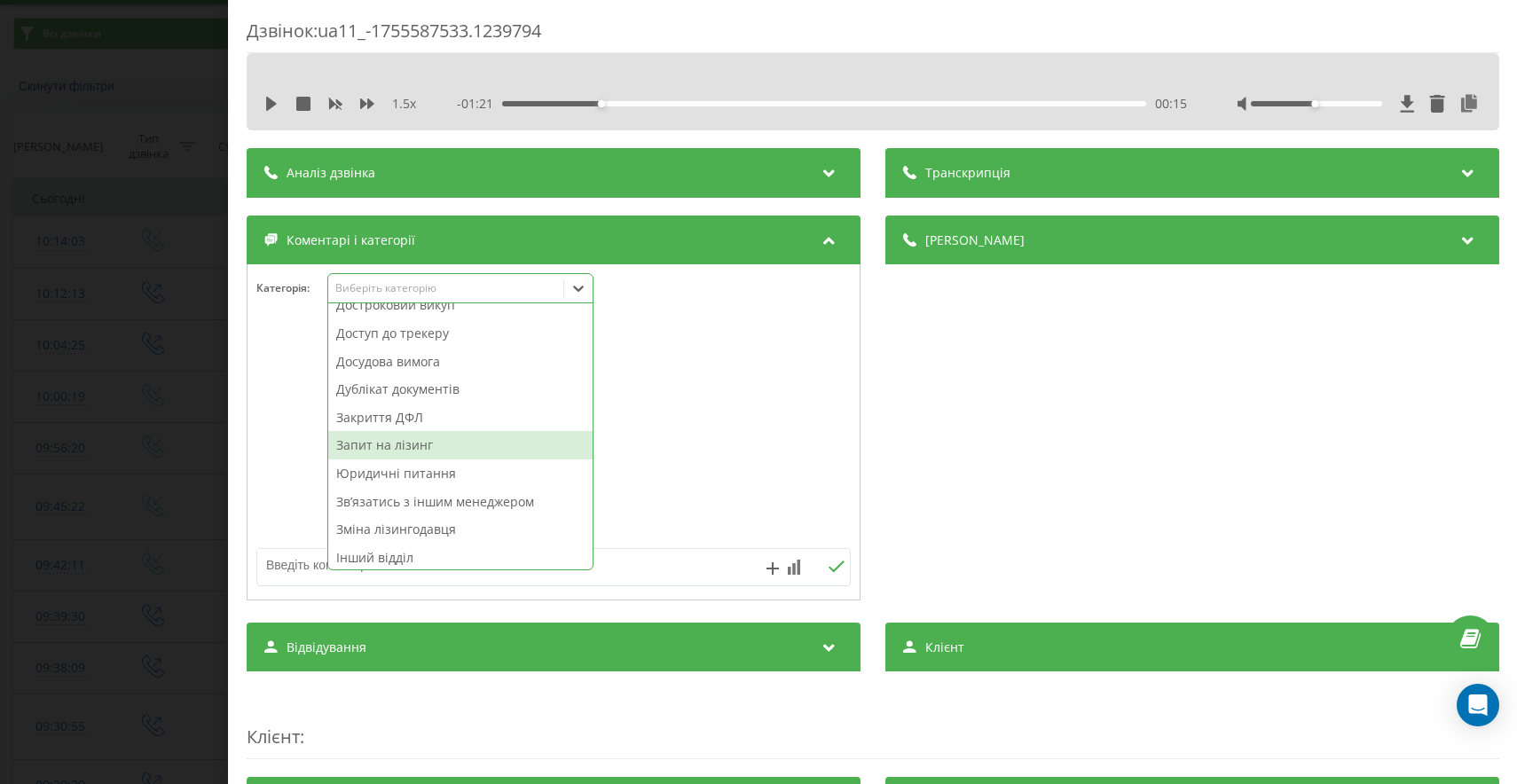
click at [405, 441] on div "Запит на лізинг" at bounding box center [460, 445] width 265 height 28
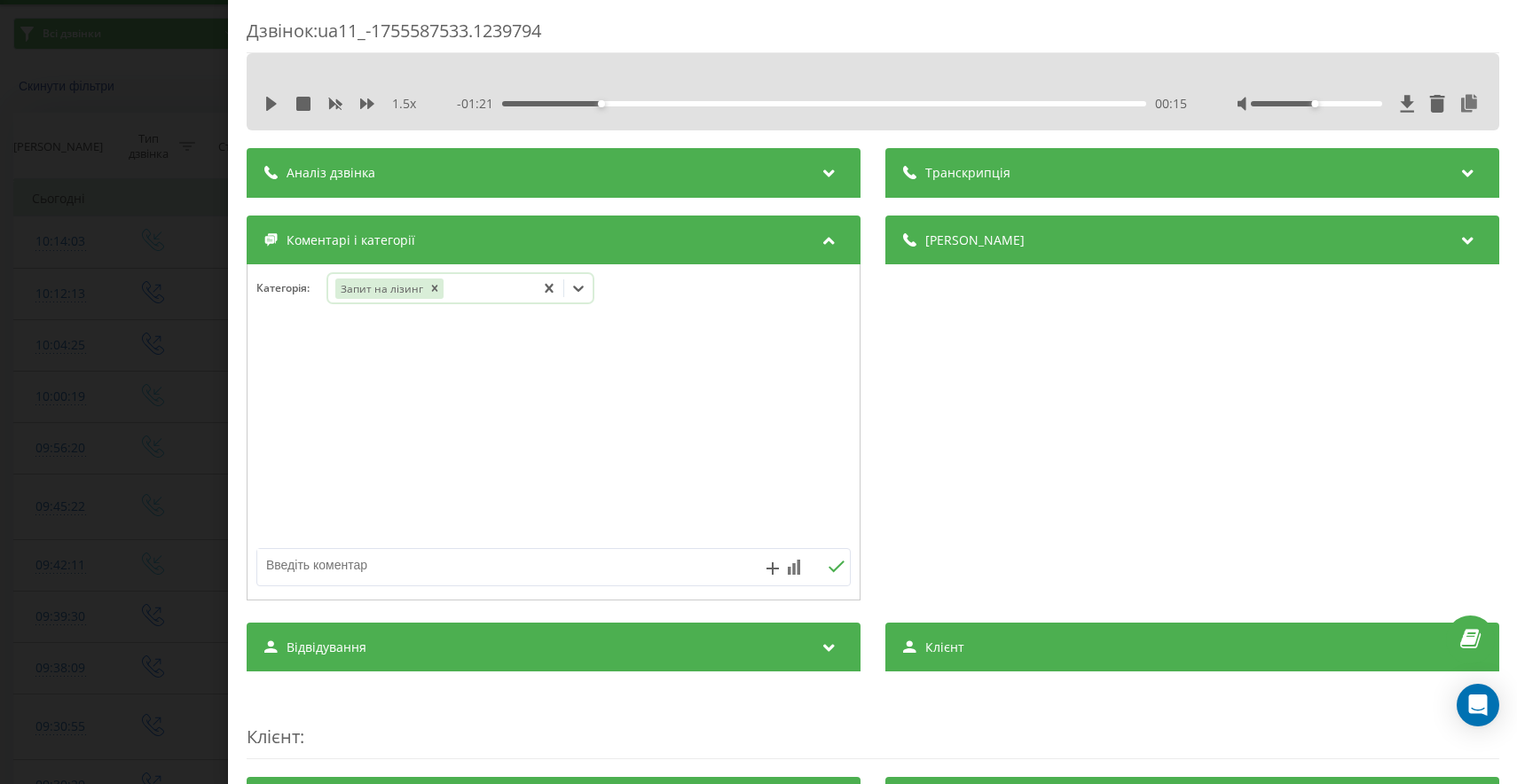
click at [70, 339] on div "Дзвінок : ua11_-1755587533.1239794 1.5 x - 01:21 00:15 00:15 Транскрипція Для A…" at bounding box center [758, 392] width 1517 height 784
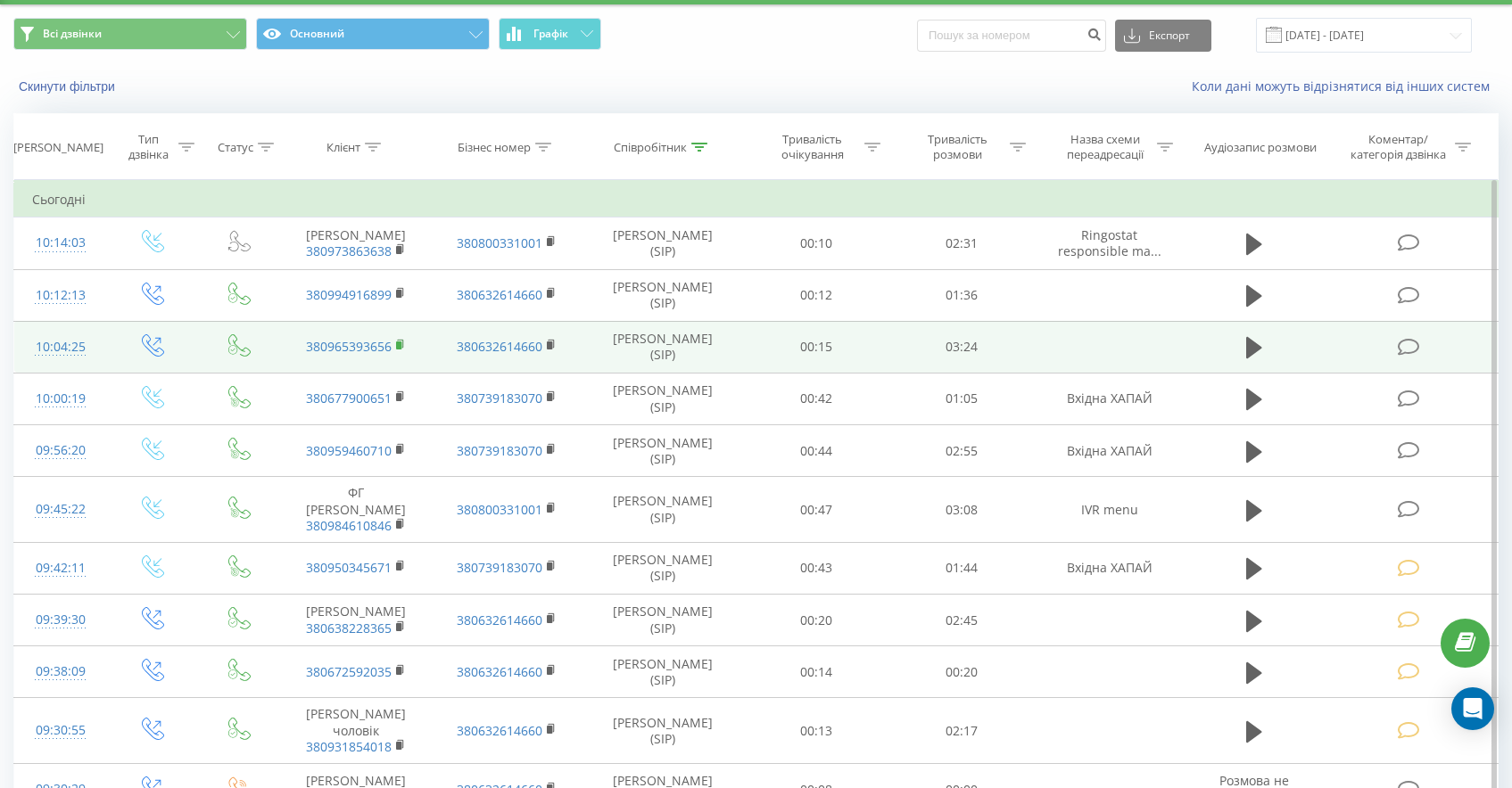
click at [400, 349] on rect at bounding box center [398, 345] width 5 height 8
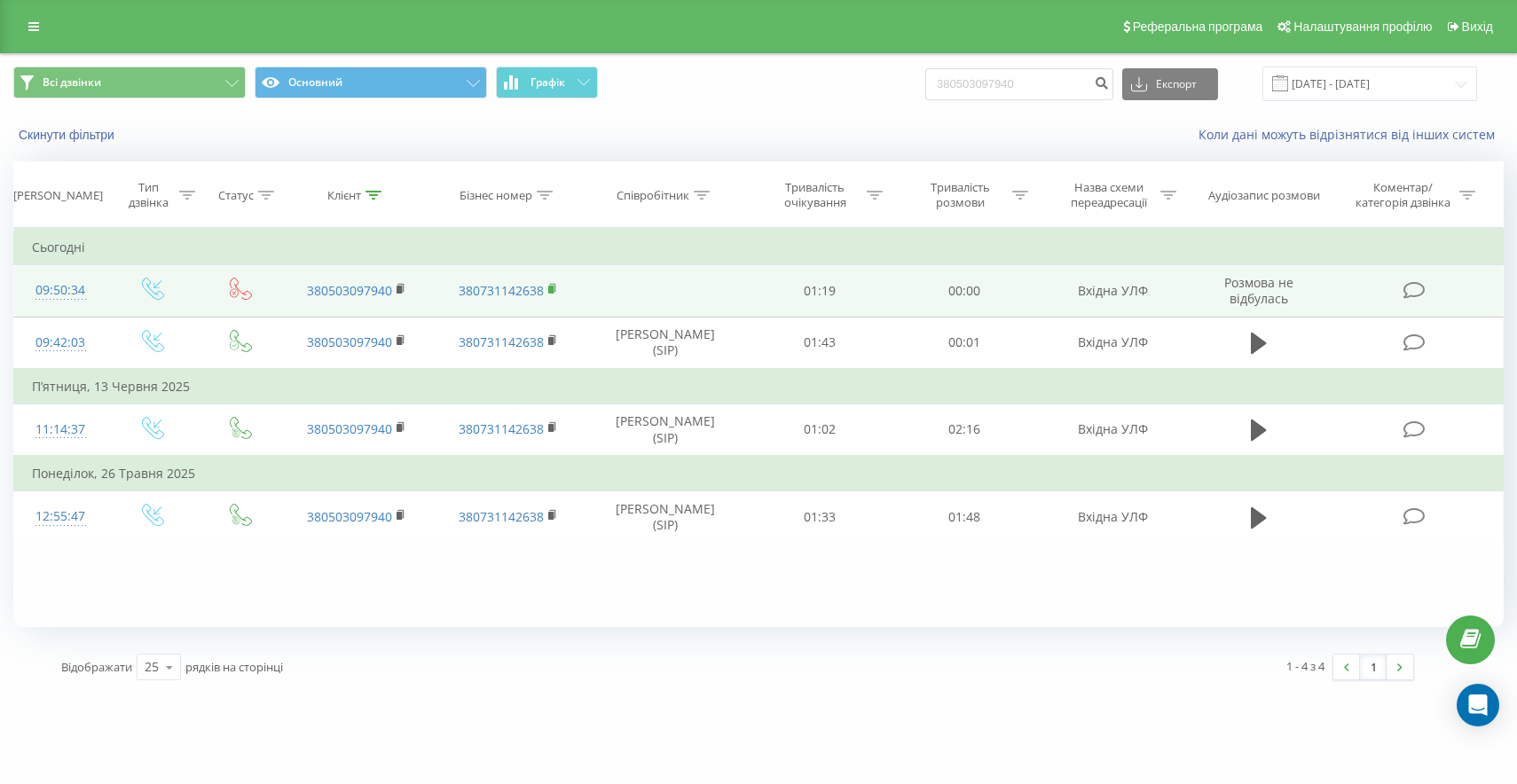
click at [551, 291] on rect at bounding box center [551, 290] width 5 height 8
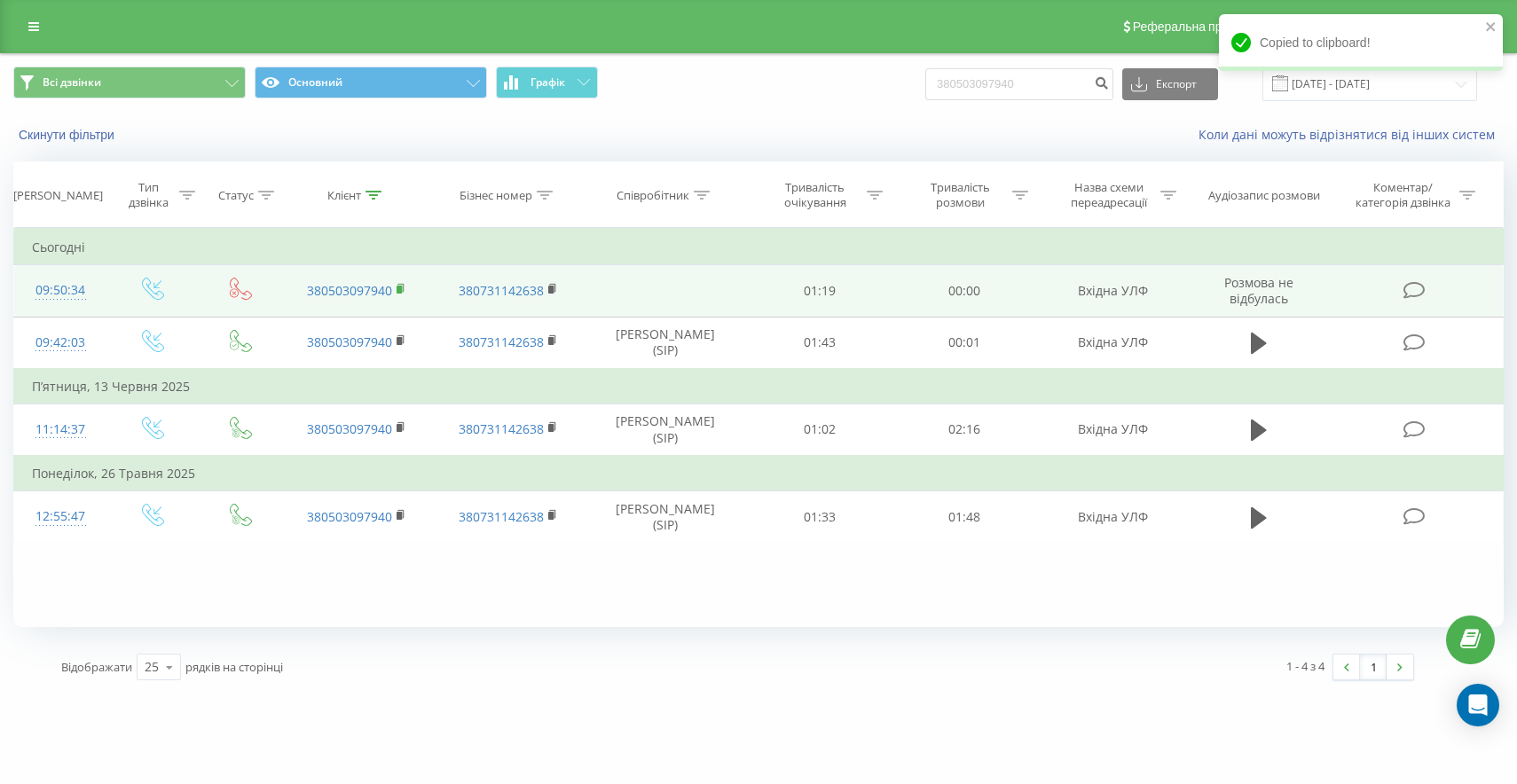
click at [401, 288] on rect at bounding box center [399, 290] width 5 height 8
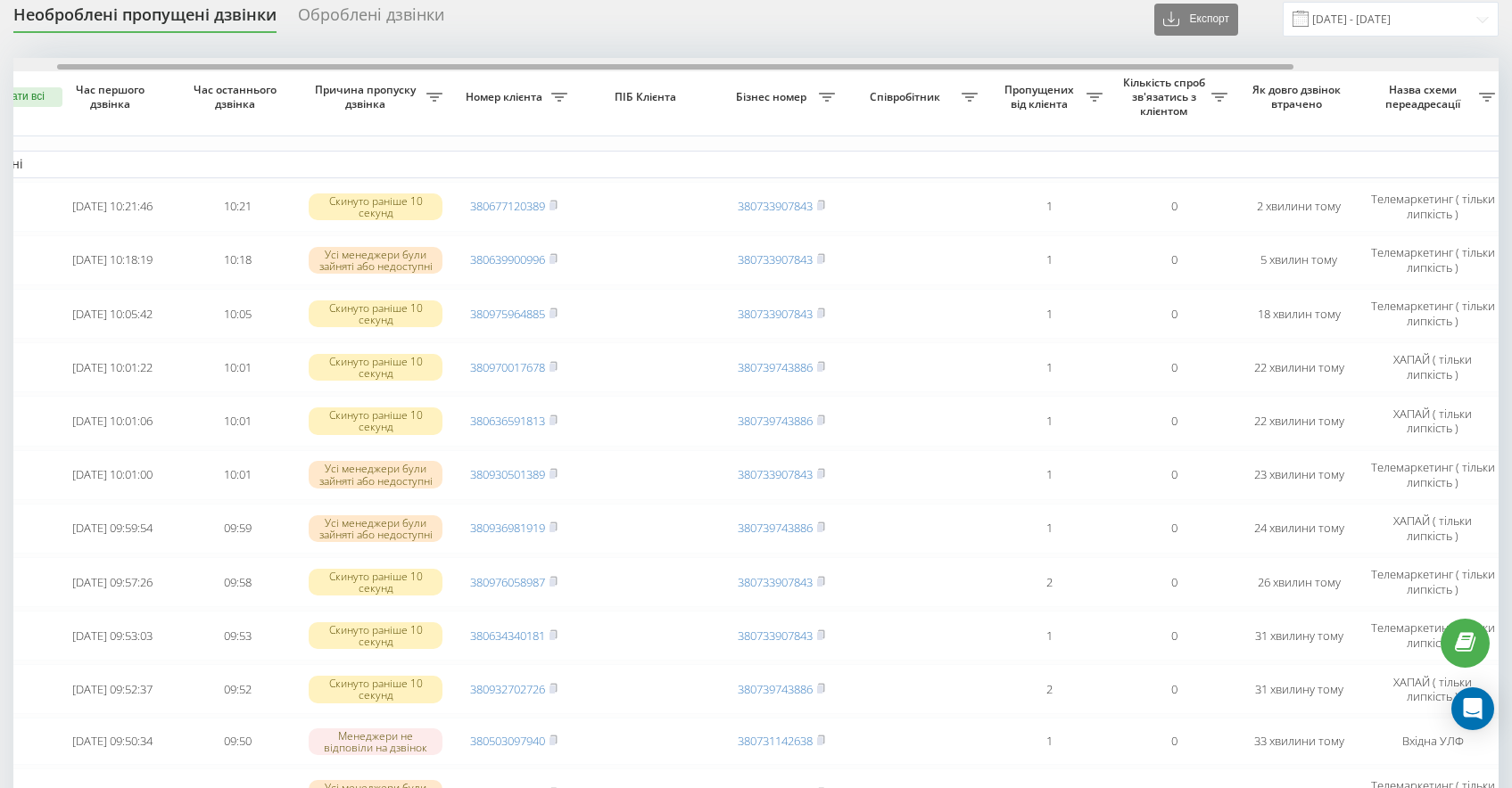
scroll to position [0, 50]
drag, startPoint x: 1047, startPoint y: 66, endPoint x: 1132, endPoint y: 127, distance: 104.6
click at [1090, 71] on div at bounding box center [758, 65] width 1485 height 14
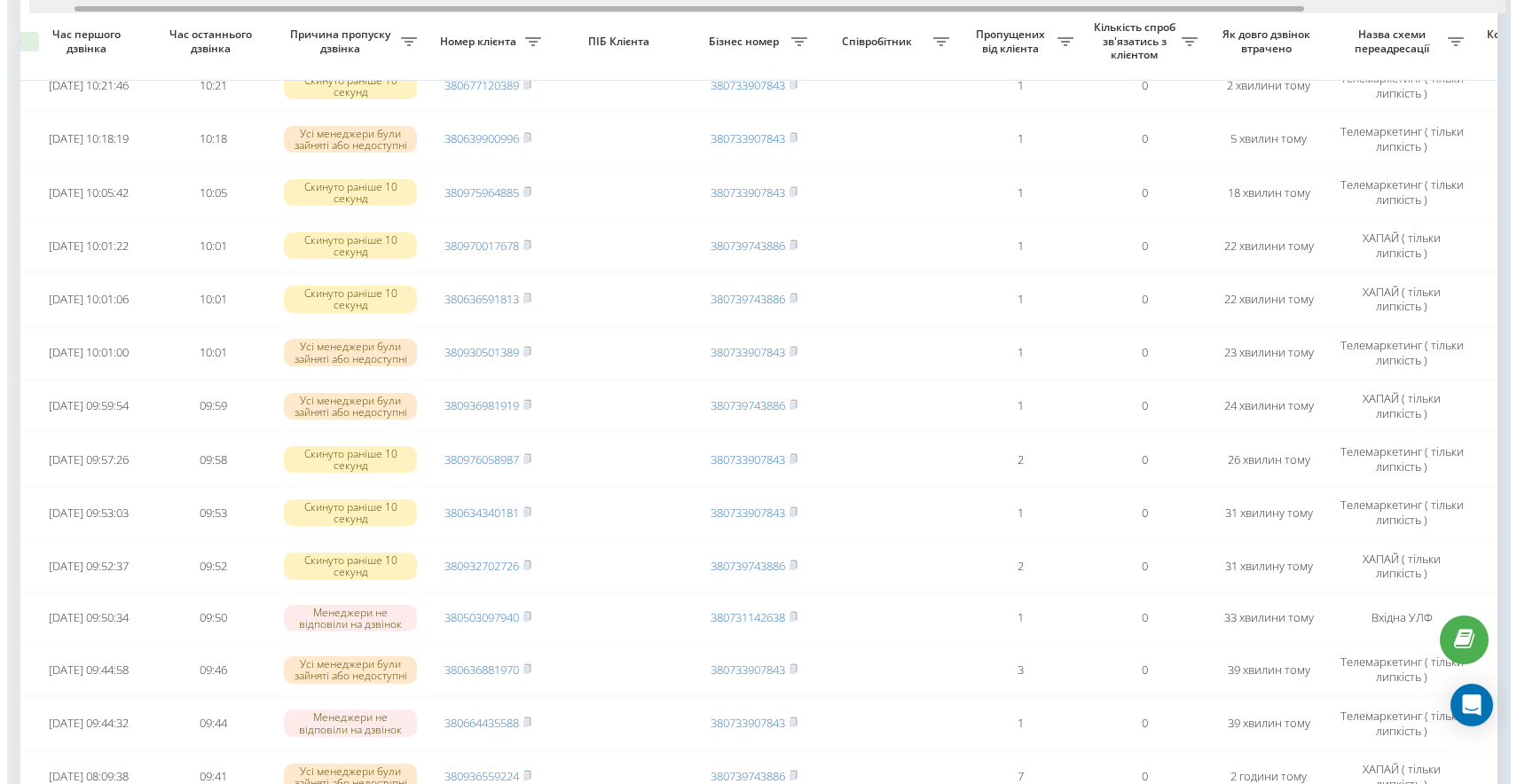
scroll to position [0, 297]
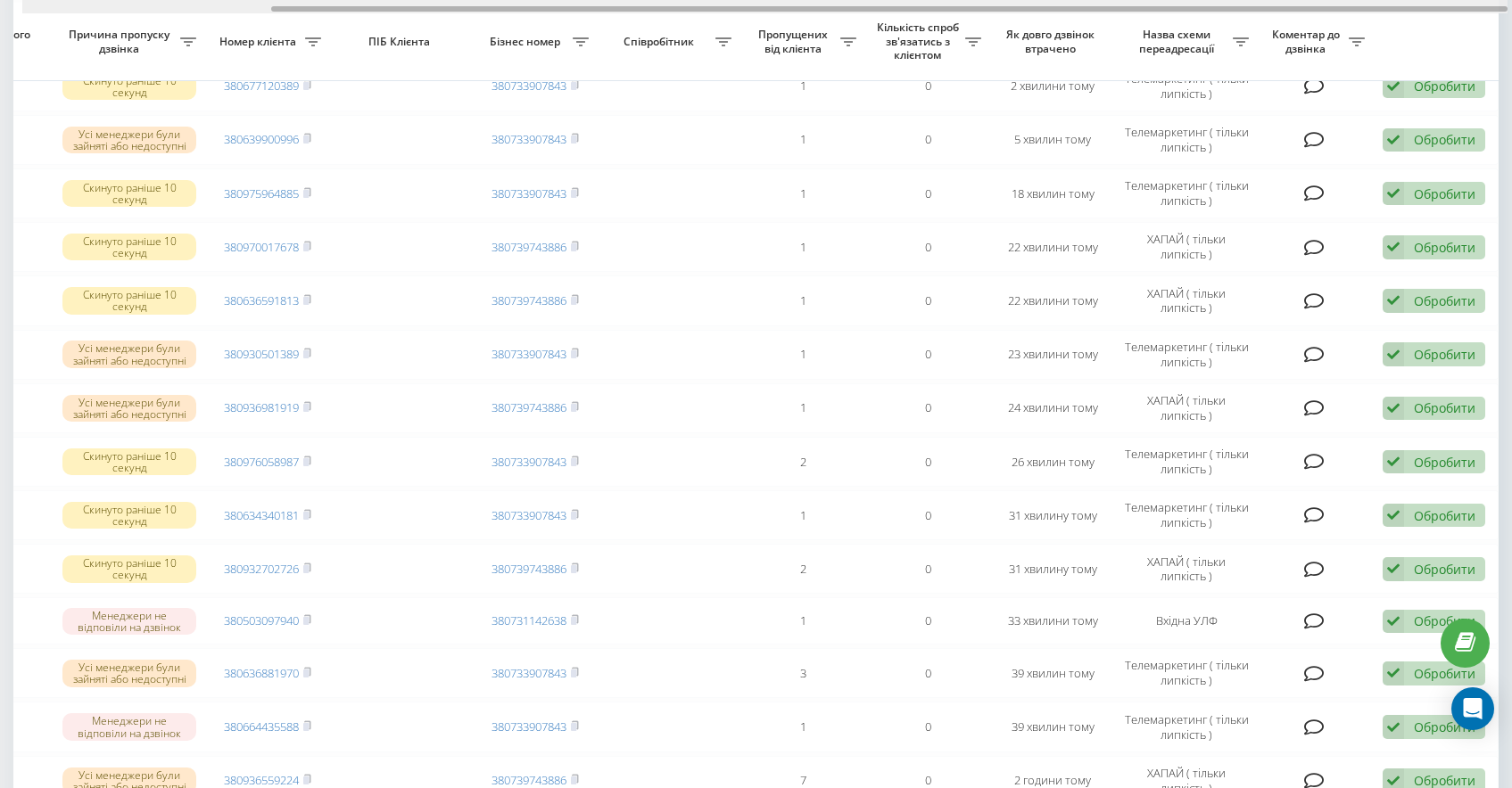
drag, startPoint x: 580, startPoint y: 10, endPoint x: 1000, endPoint y: 56, distance: 422.5
click at [1001, 56] on div "Обрати всі Час першого дзвінка Час останнього дзвінка Причина пропуску дзвінка …" at bounding box center [756, 543] width 1485 height 1210
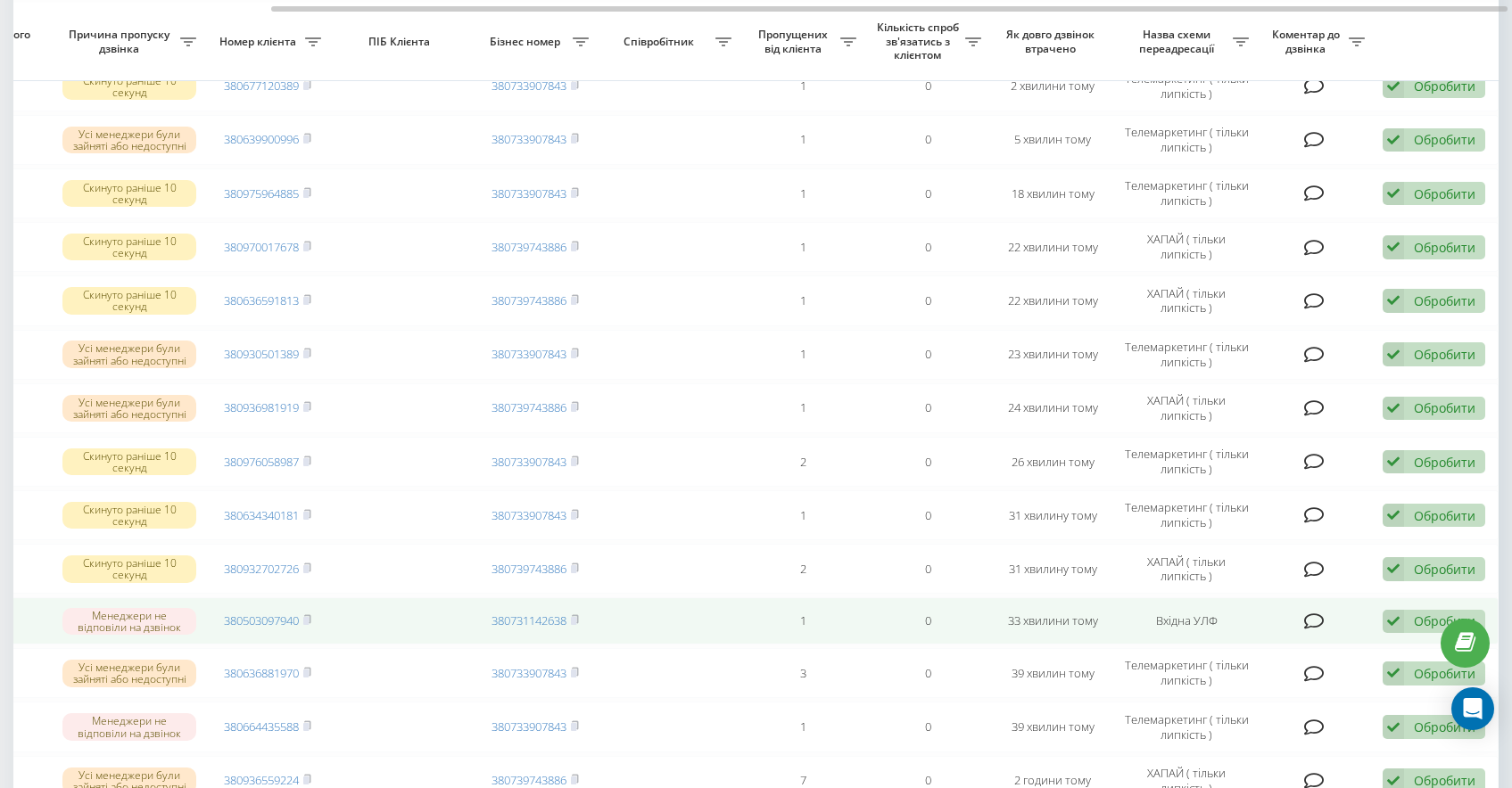
click at [1415, 628] on div "Обробити" at bounding box center [1444, 620] width 62 height 17
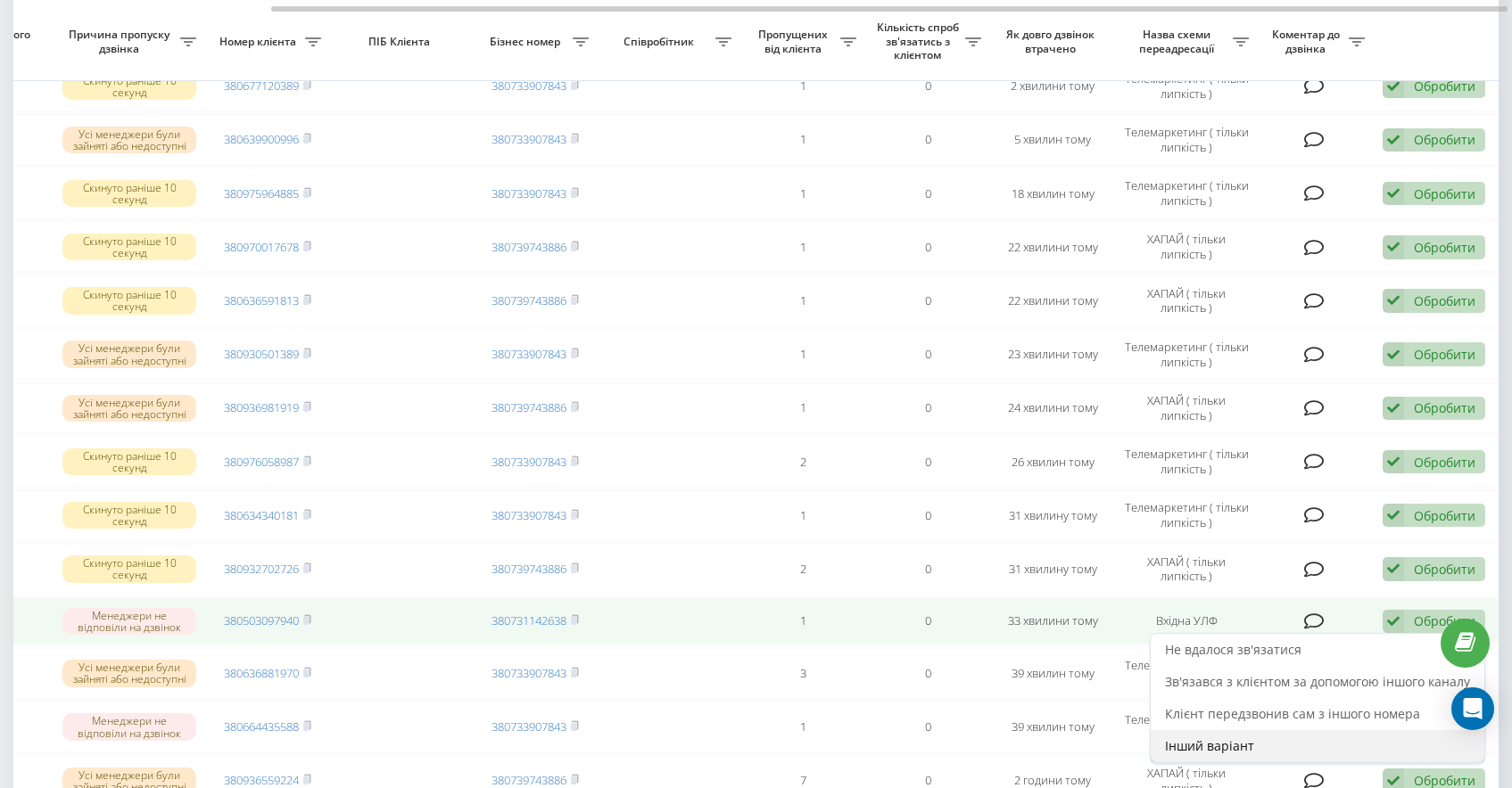
click at [1192, 744] on span "Інший варіант" at bounding box center [1209, 745] width 89 height 17
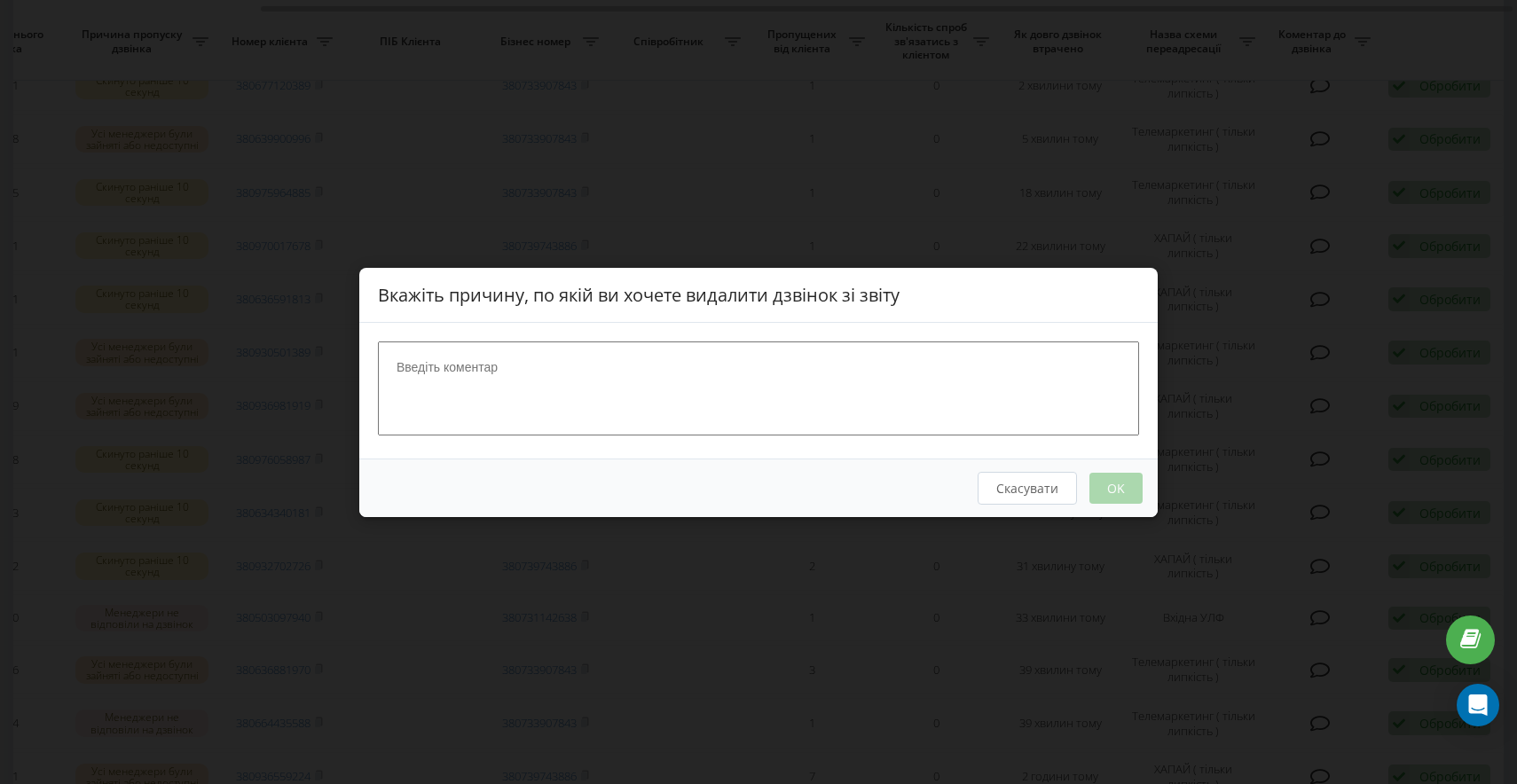
scroll to position [0, 284]
click at [495, 393] on textarea at bounding box center [758, 387] width 761 height 94
type textarea "опрацьовано"
click at [1115, 496] on button "OK" at bounding box center [1116, 487] width 54 height 31
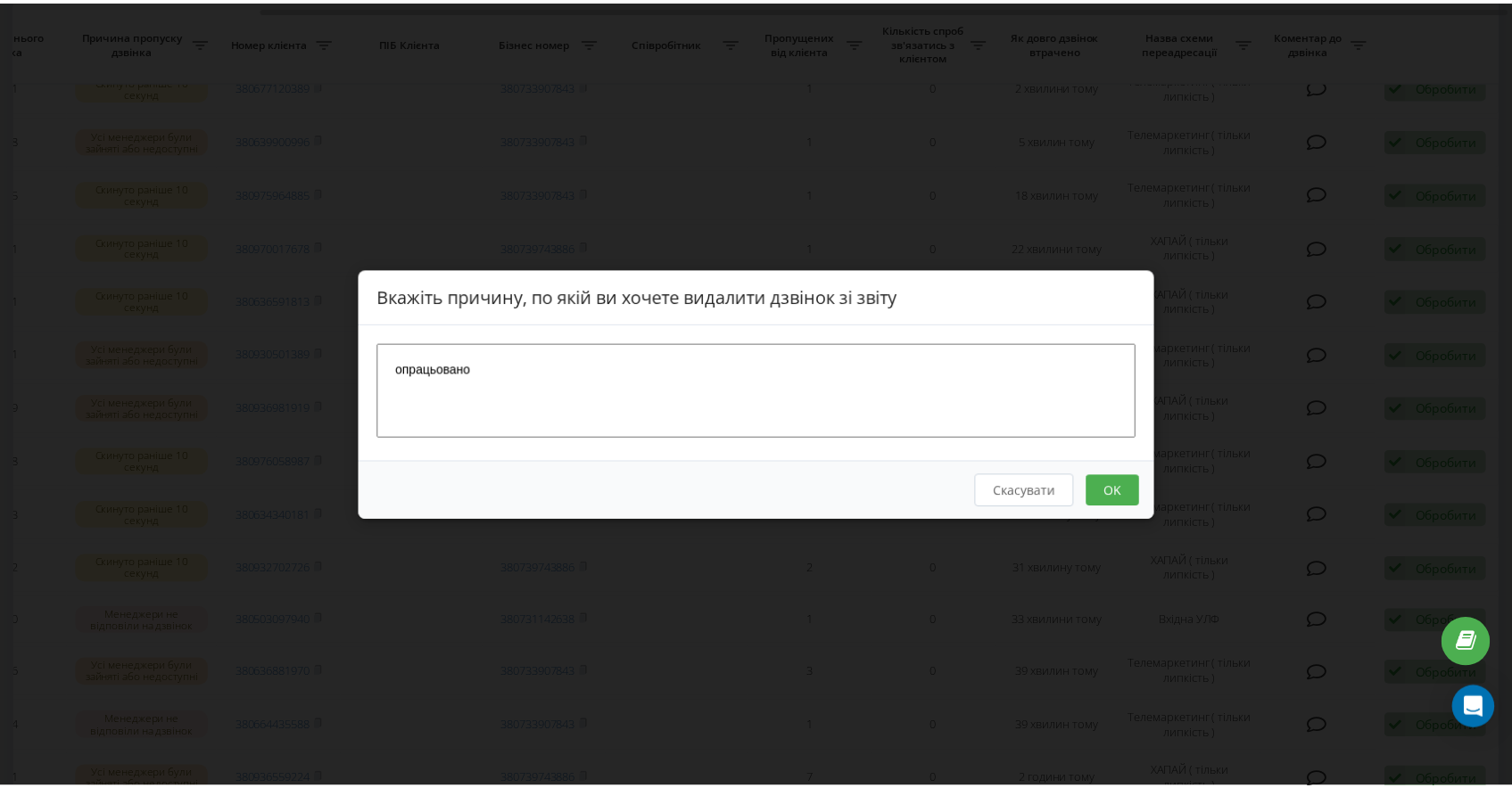
scroll to position [0, 0]
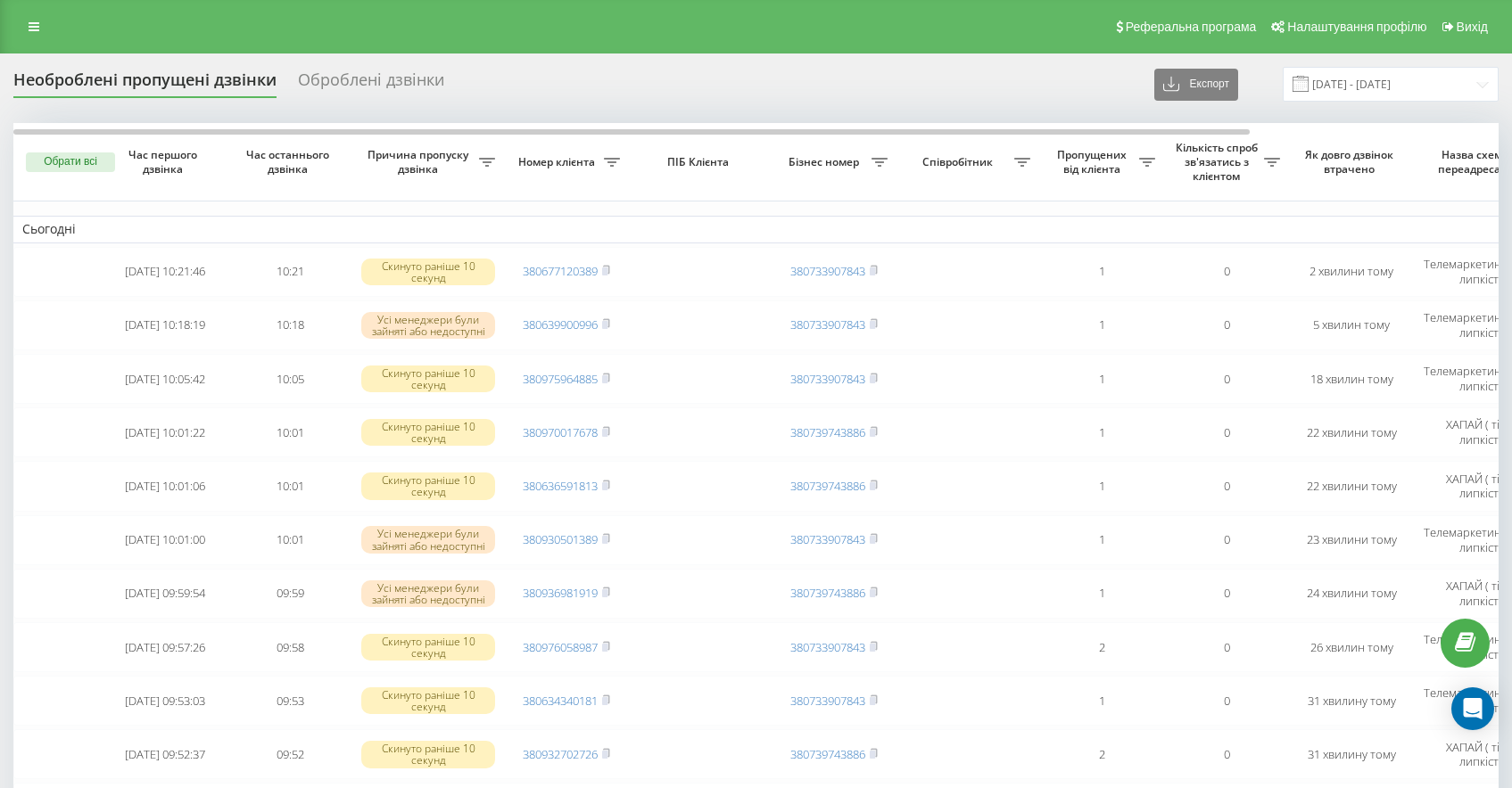
click at [1405, 159] on th "Як довго дзвінок втрачено" at bounding box center [1352, 162] width 125 height 78
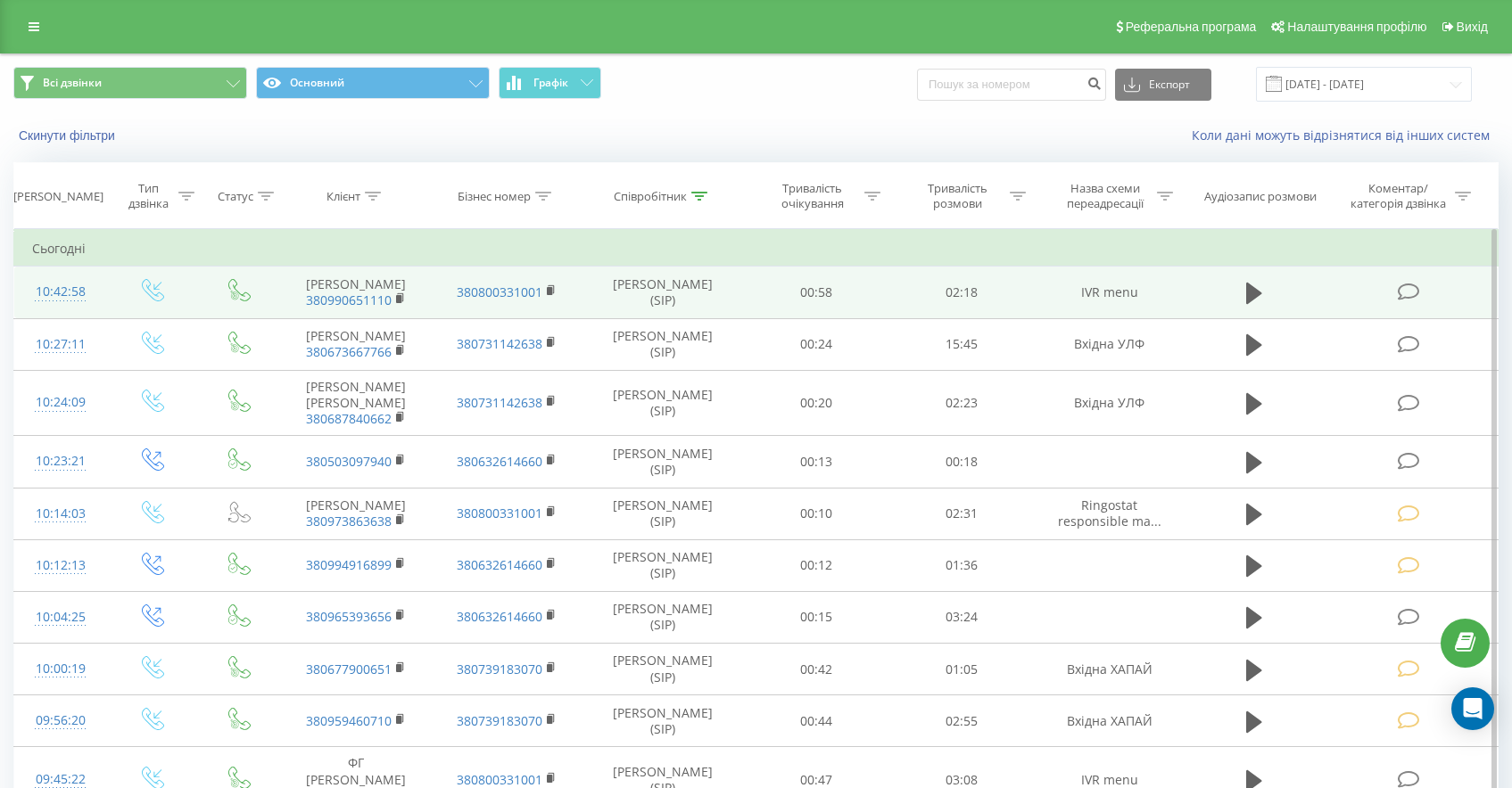
click at [1409, 296] on icon at bounding box center [1408, 291] width 22 height 19
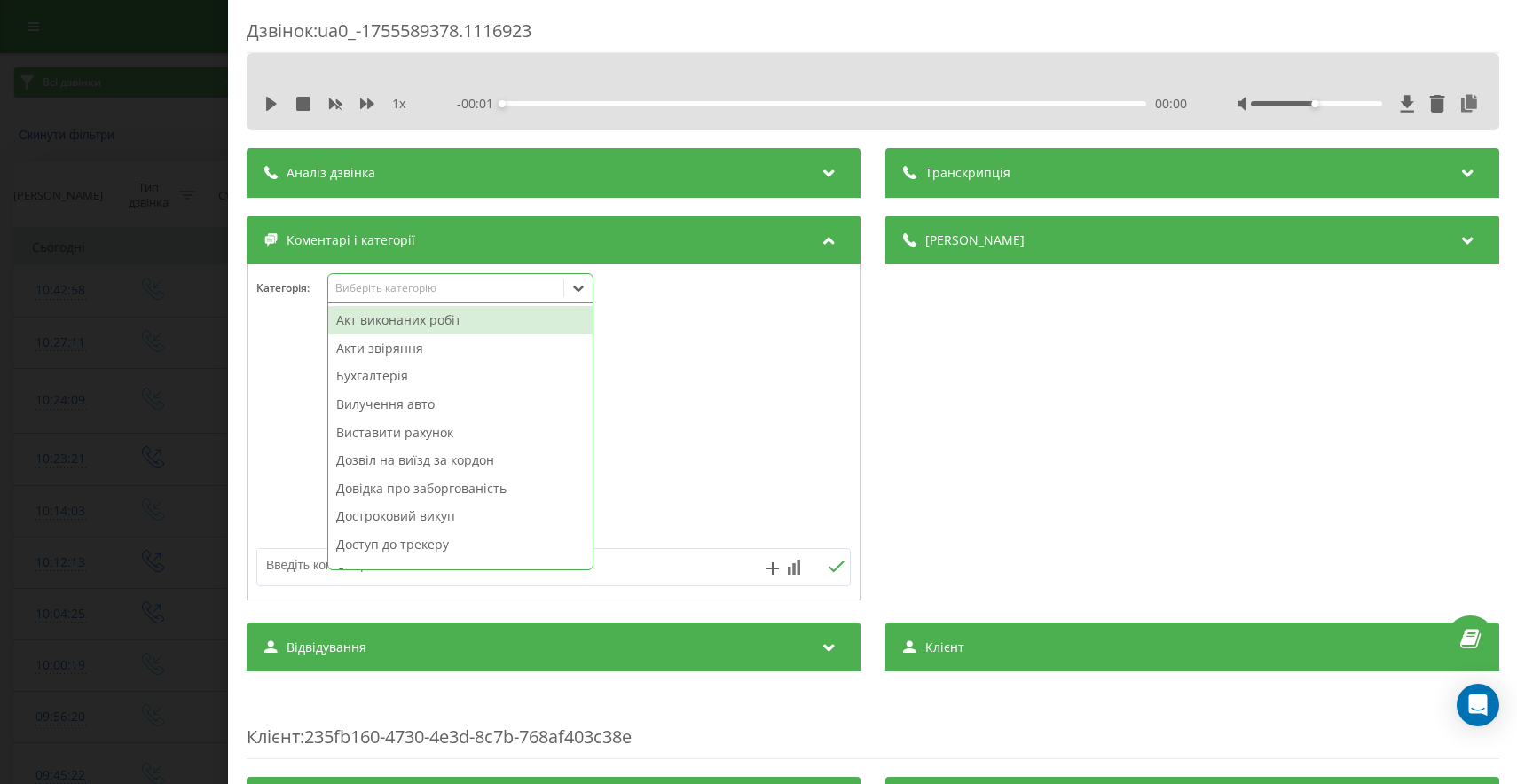
click at [431, 285] on div "Виберіть категорію" at bounding box center [446, 288] width 222 height 15
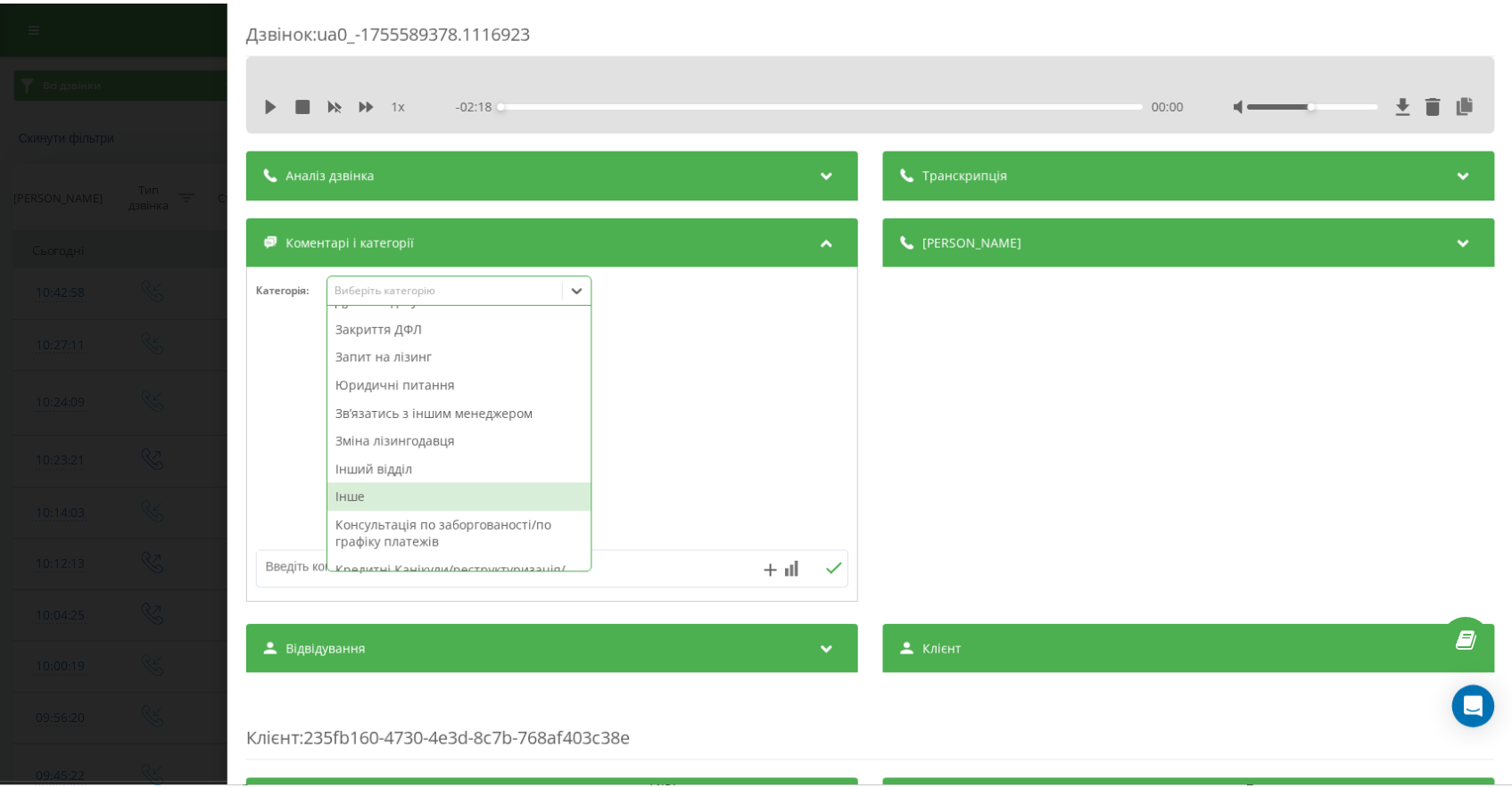
scroll to position [328, 0]
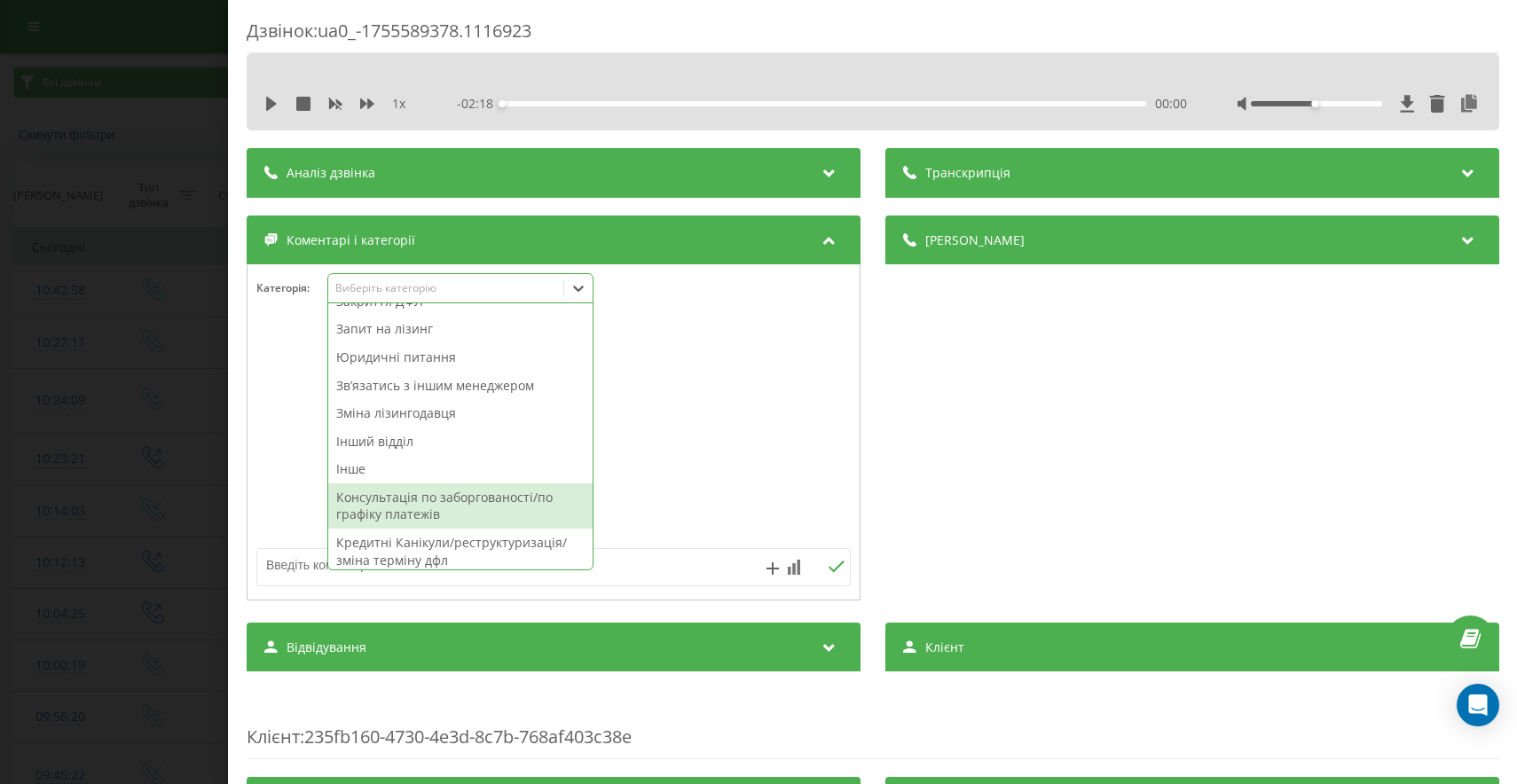
click at [513, 502] on div "Консультація по заборгованості/по графіку платежів" at bounding box center [460, 506] width 265 height 46
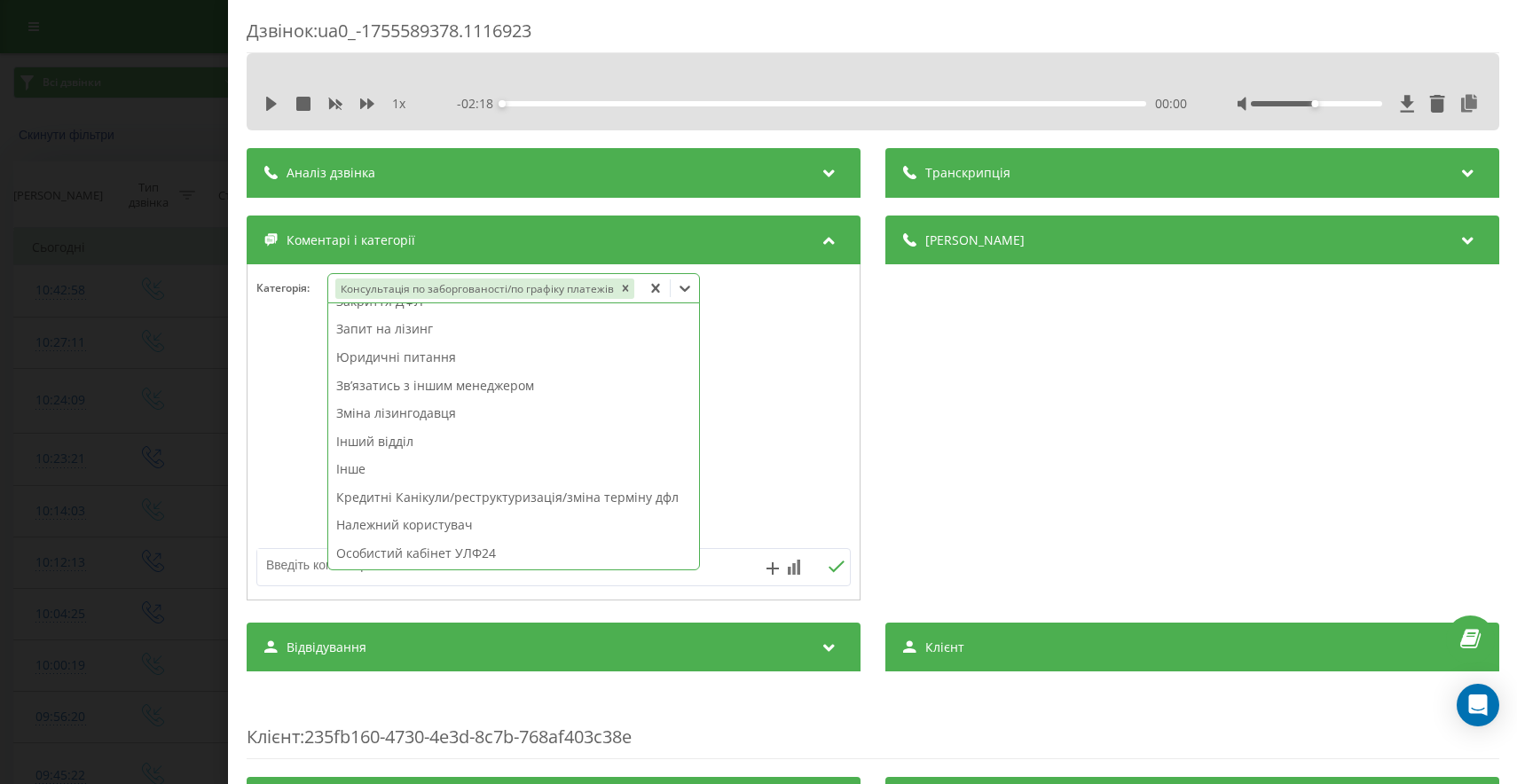
click at [100, 421] on div "Дзвінок : ua0_-1755589378.1116923 1 x - 02:18 00:00 00:00 Транскрипція Для AI-а…" at bounding box center [758, 392] width 1517 height 784
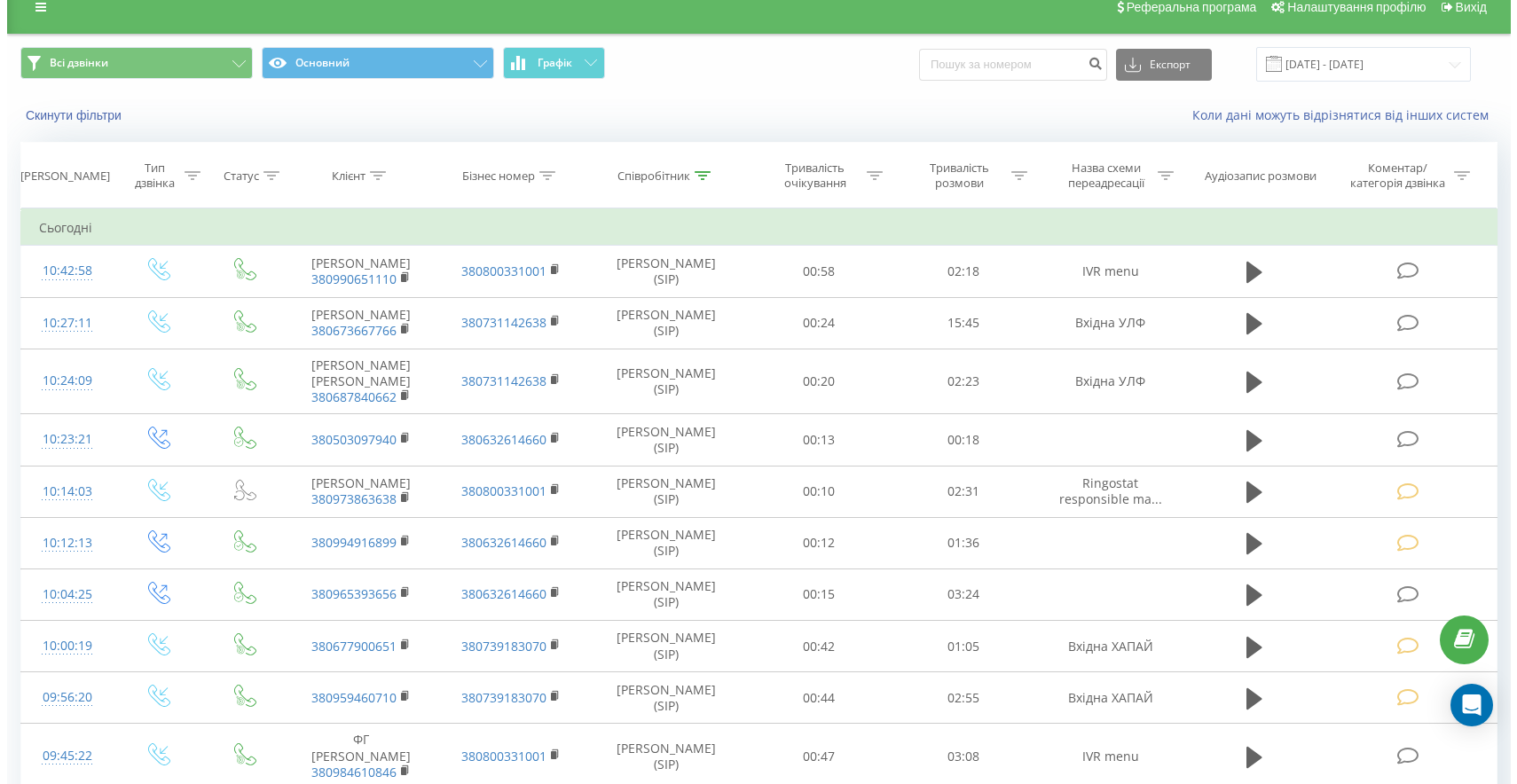
scroll to position [49, 0]
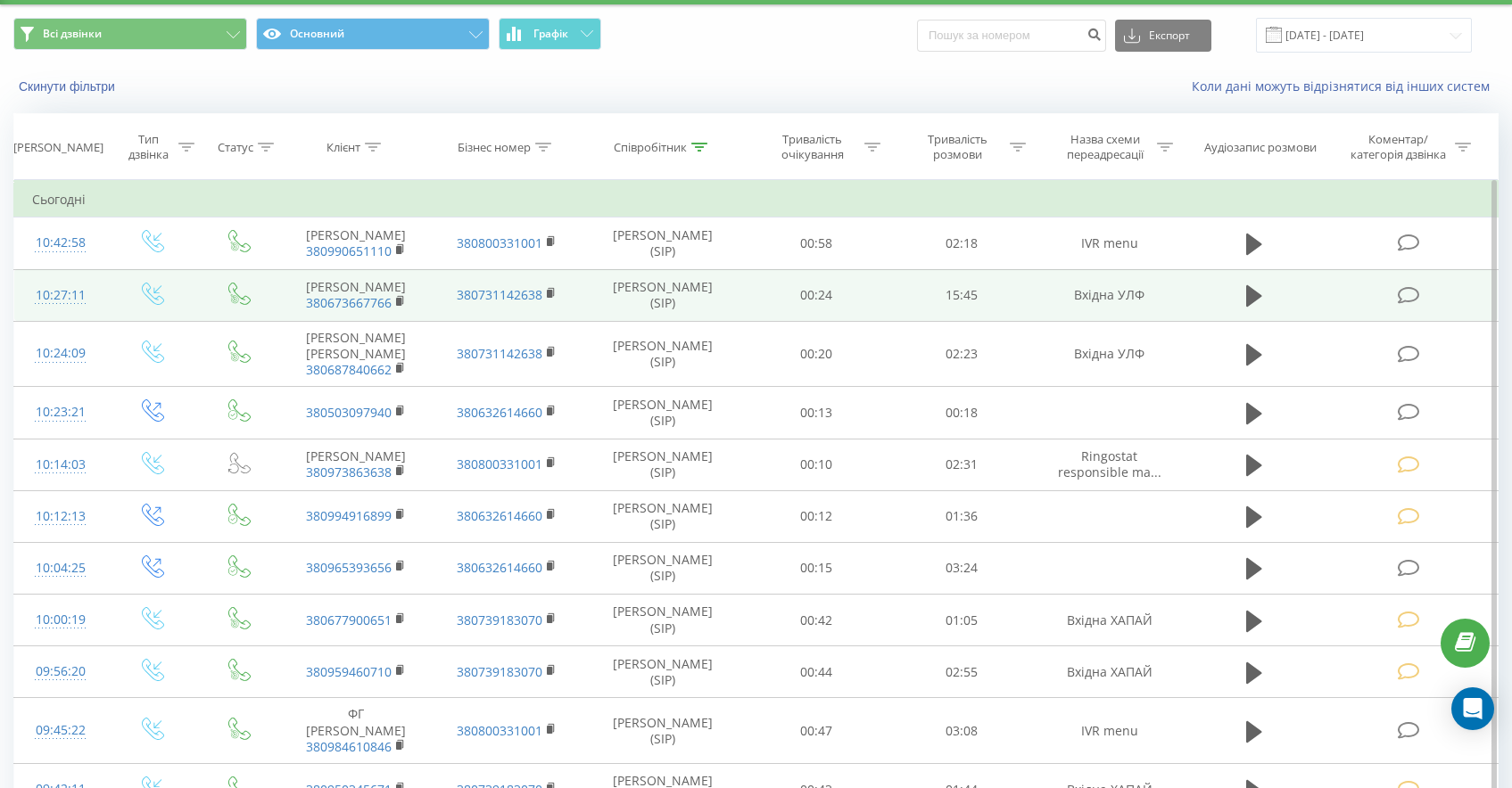
click at [1402, 305] on icon at bounding box center [1408, 295] width 22 height 19
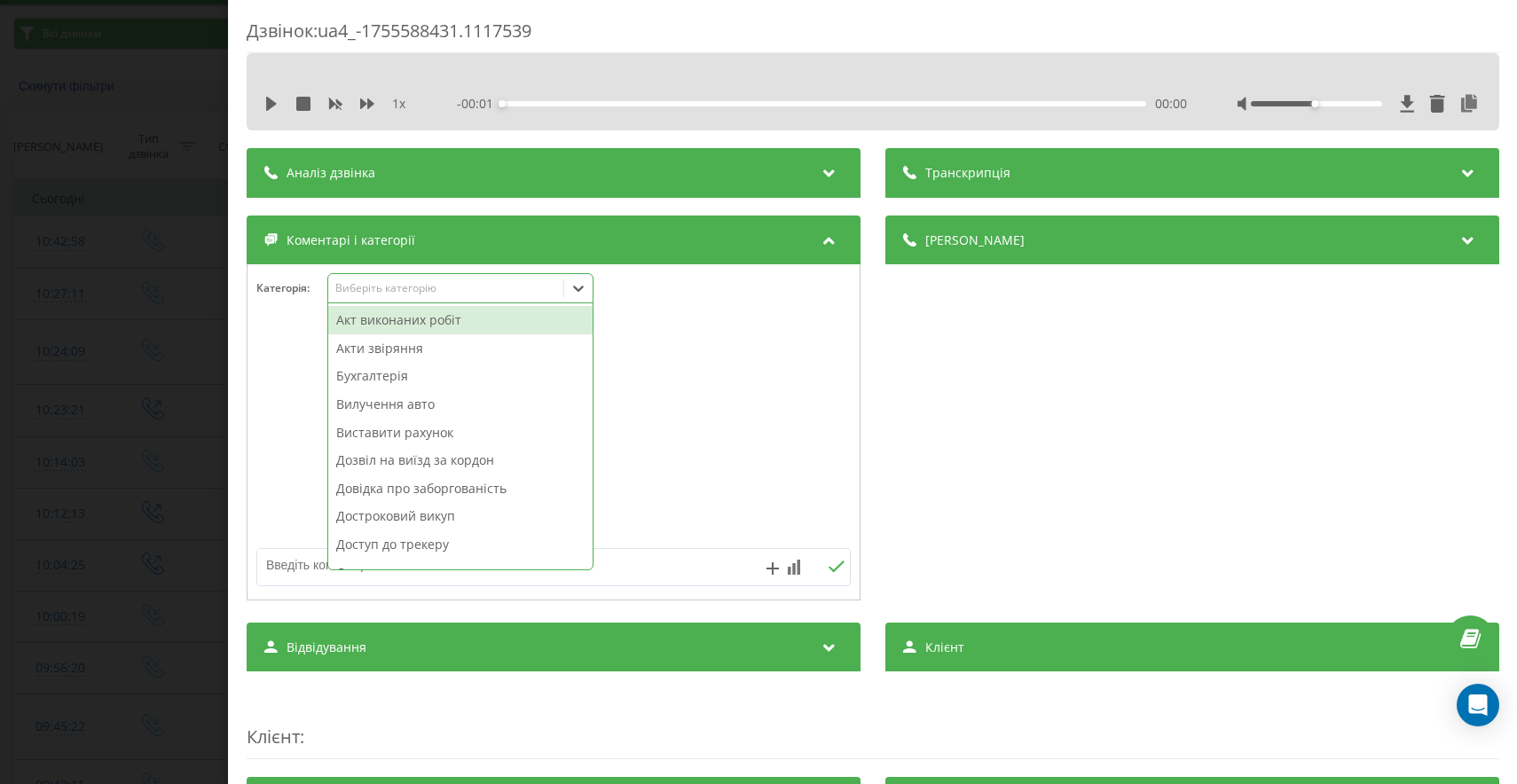
click at [418, 297] on div "Виберіть категорію" at bounding box center [460, 288] width 267 height 30
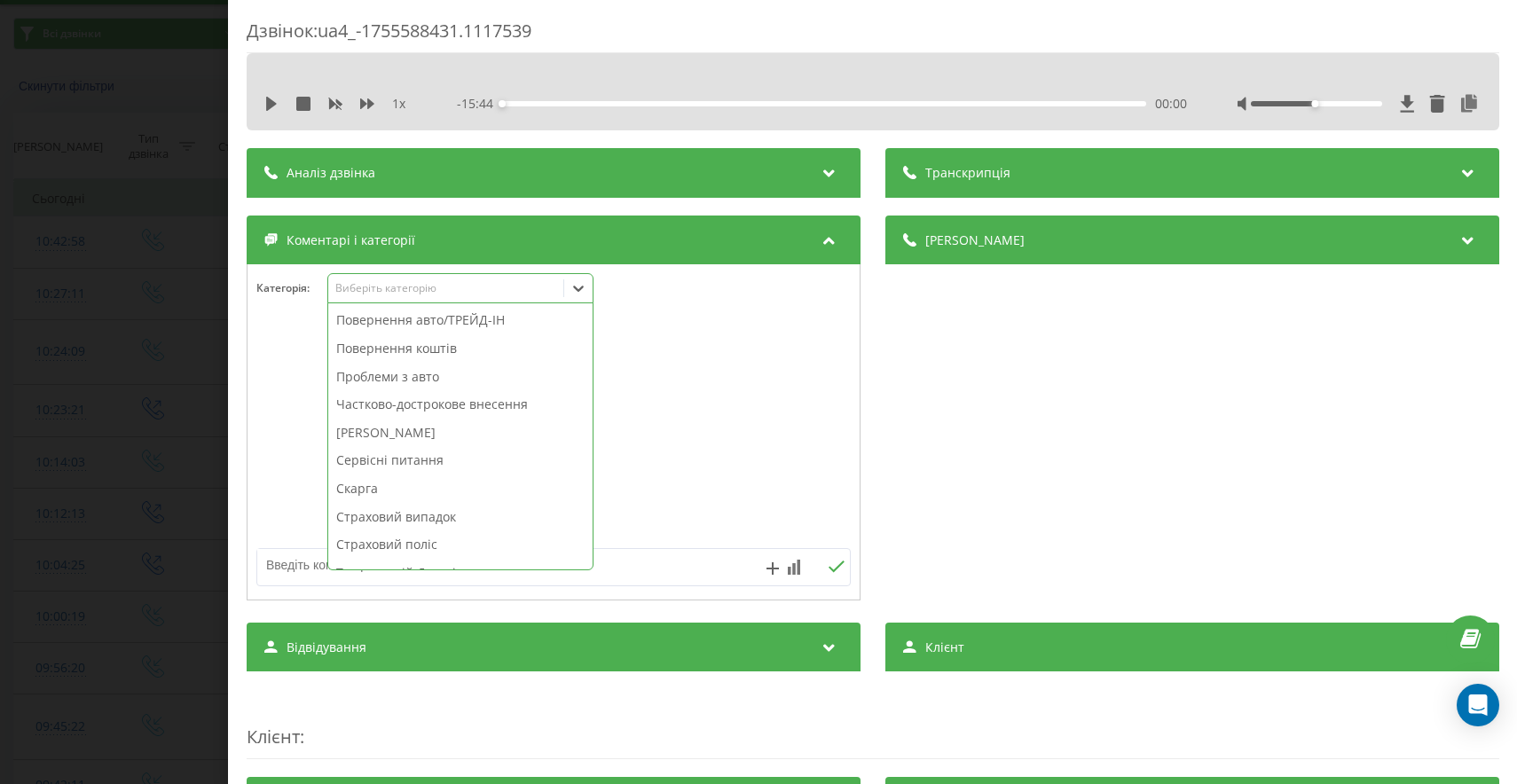
scroll to position [922, 0]
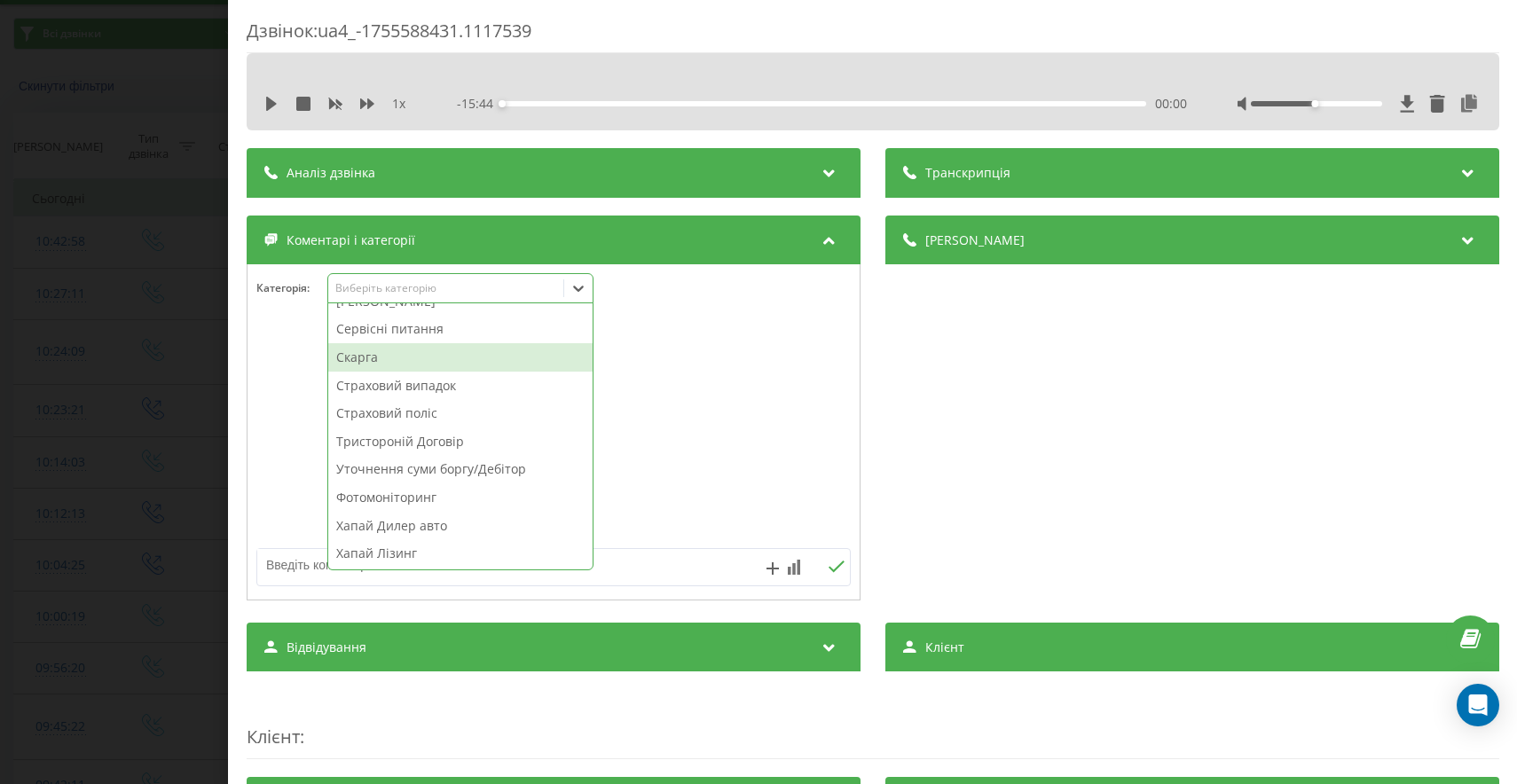
click at [386, 358] on div "Скарга" at bounding box center [460, 357] width 265 height 28
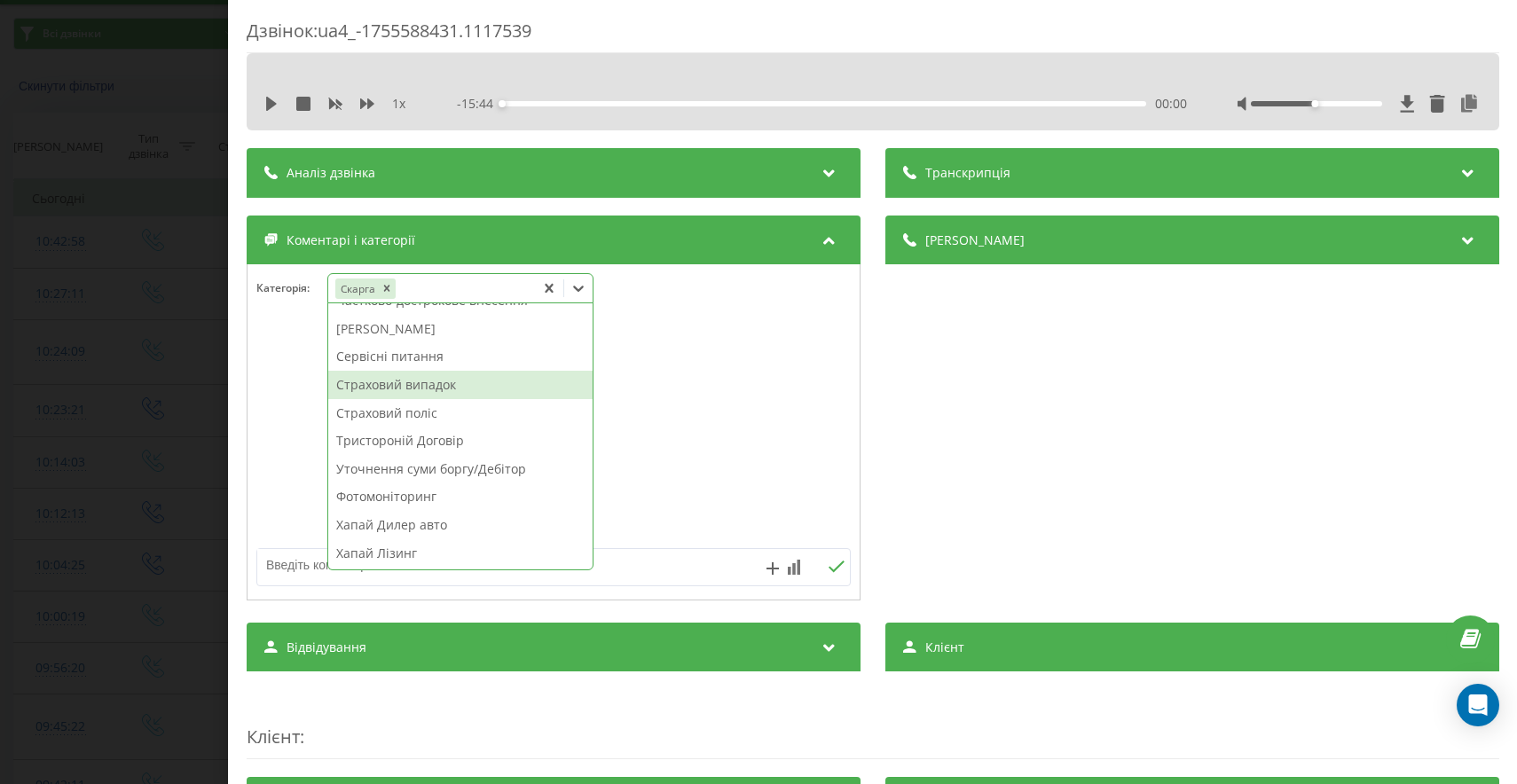
click at [410, 390] on div "Страховий випадок" at bounding box center [460, 384] width 265 height 28
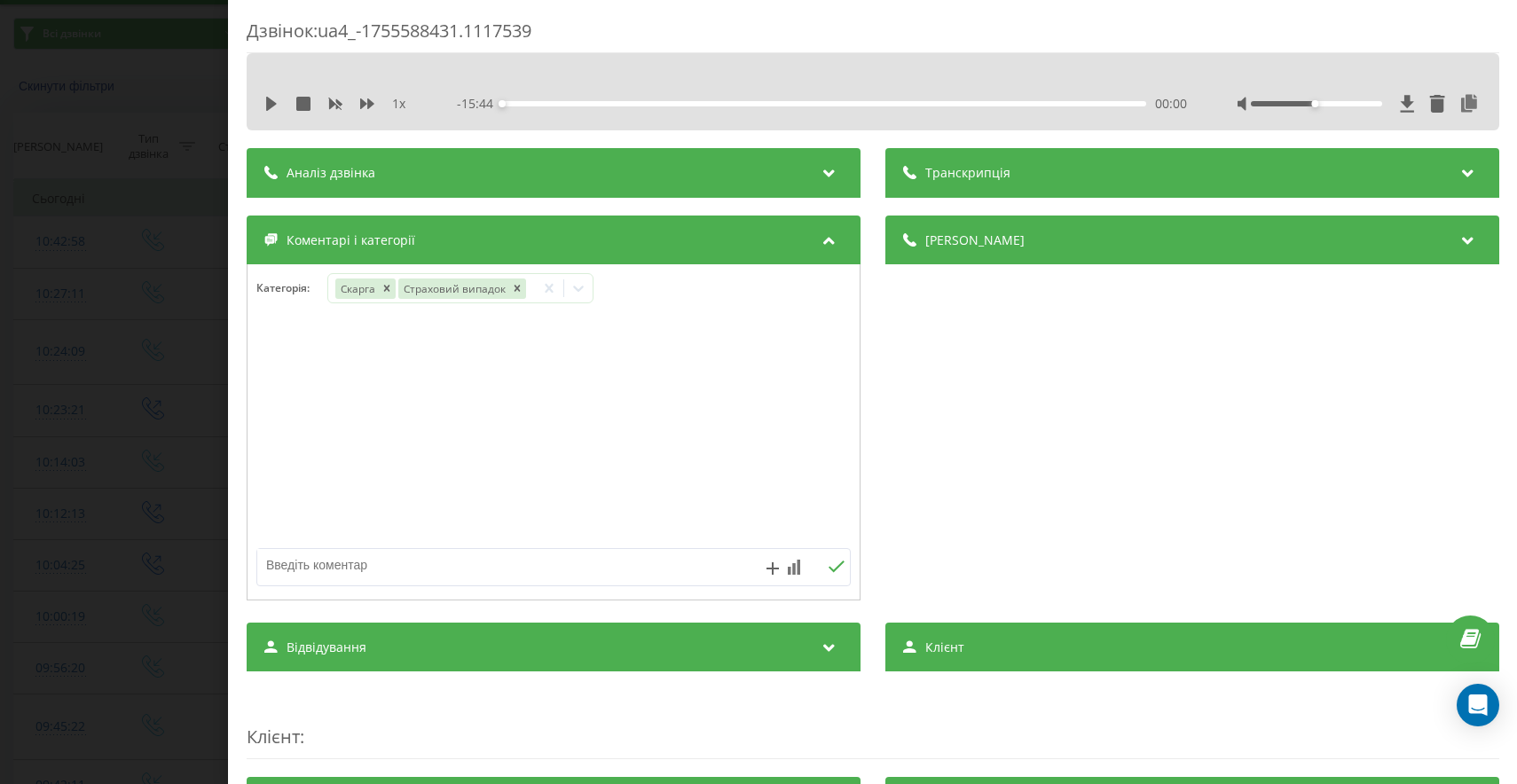
click at [178, 472] on div "Дзвінок : ua4_-1755588431.1117539 1 x - 15:44 00:00 00:00 Транскрипція Для AI-а…" at bounding box center [758, 392] width 1517 height 784
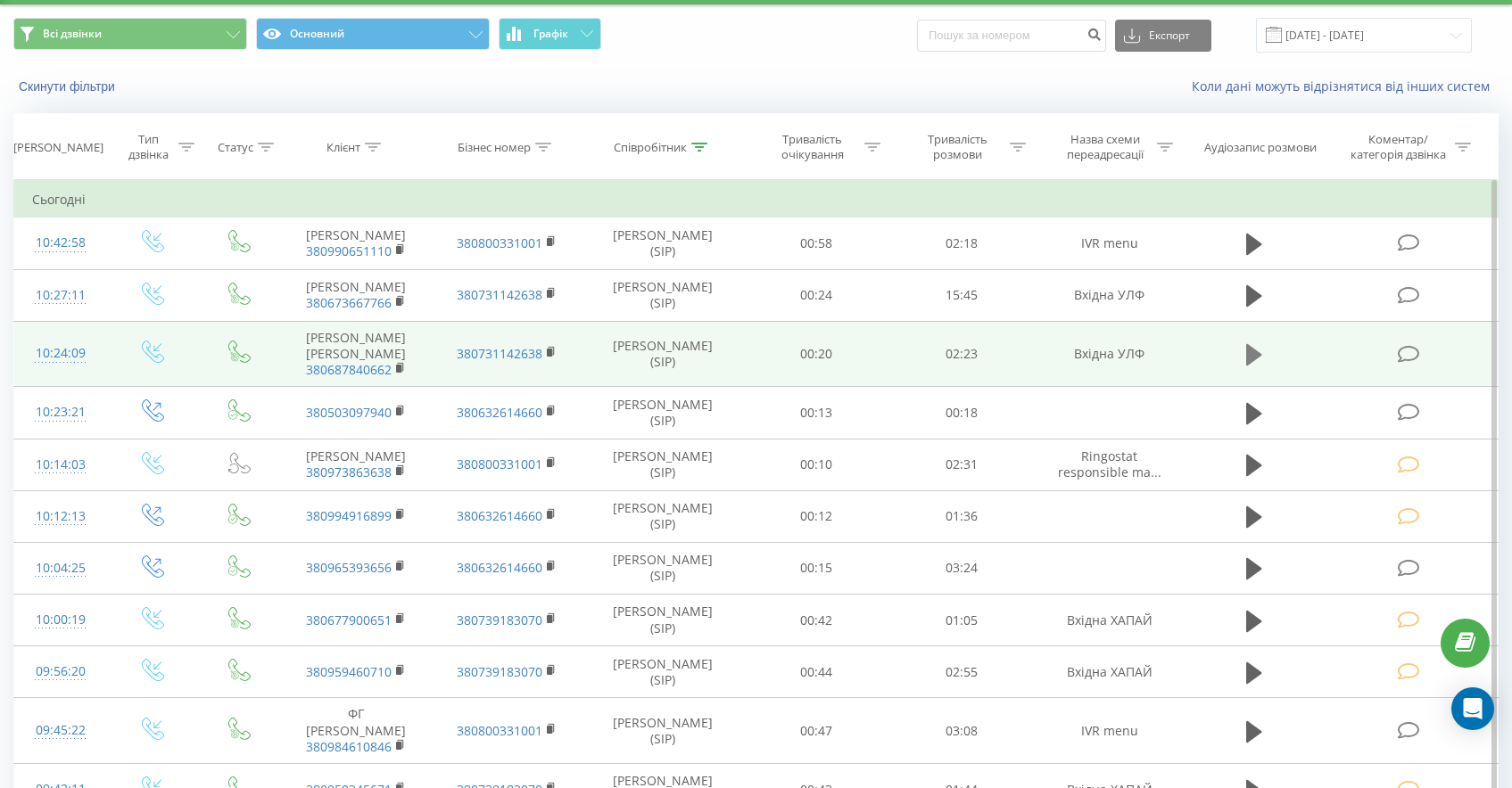
click at [1246, 366] on icon at bounding box center [1254, 355] width 16 height 22
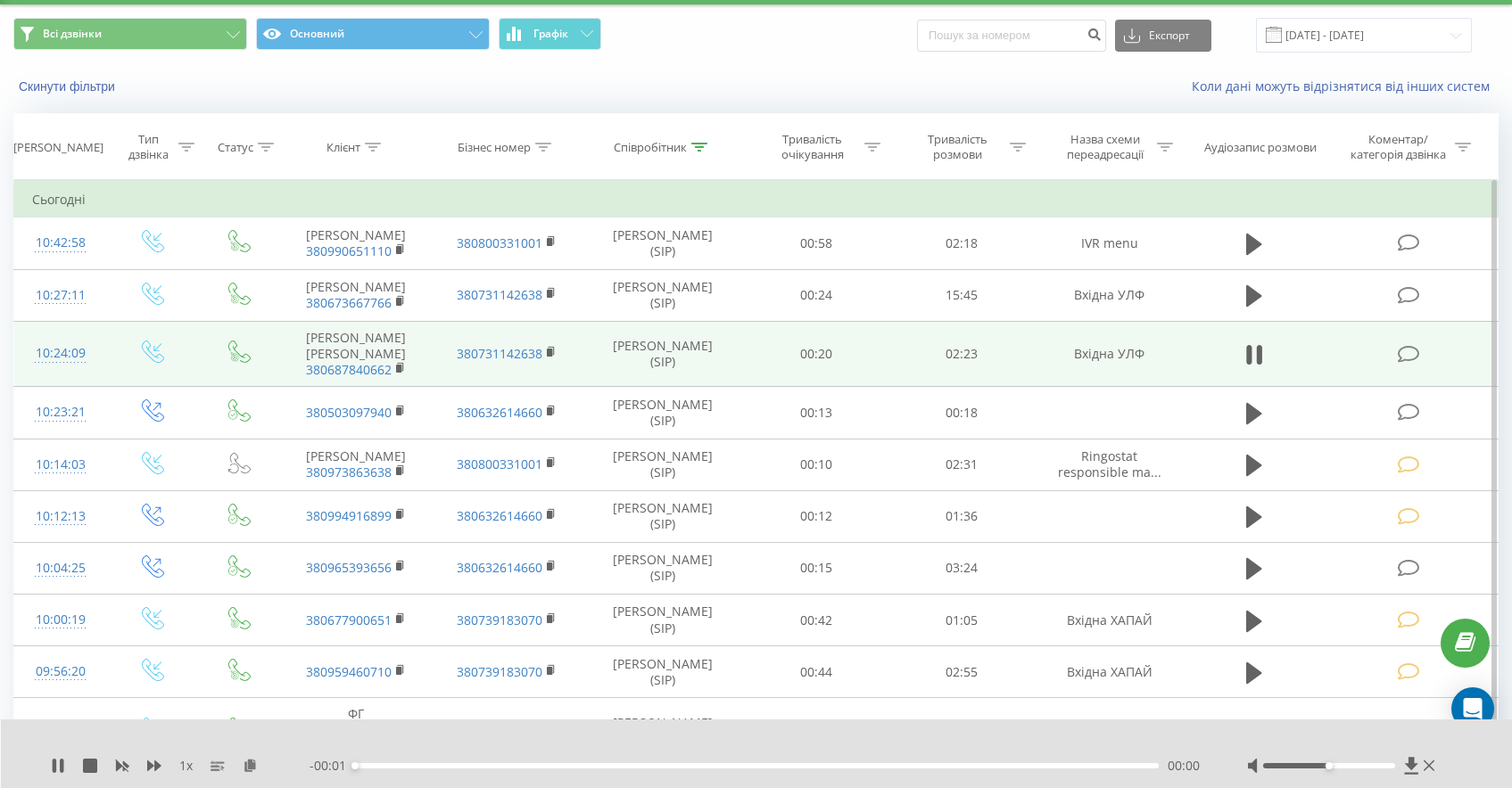
click at [147, 757] on div "1 x" at bounding box center [180, 766] width 258 height 18
click at [152, 766] on icon at bounding box center [154, 766] width 15 height 11
click at [405, 766] on div "00:00" at bounding box center [757, 766] width 804 height 5
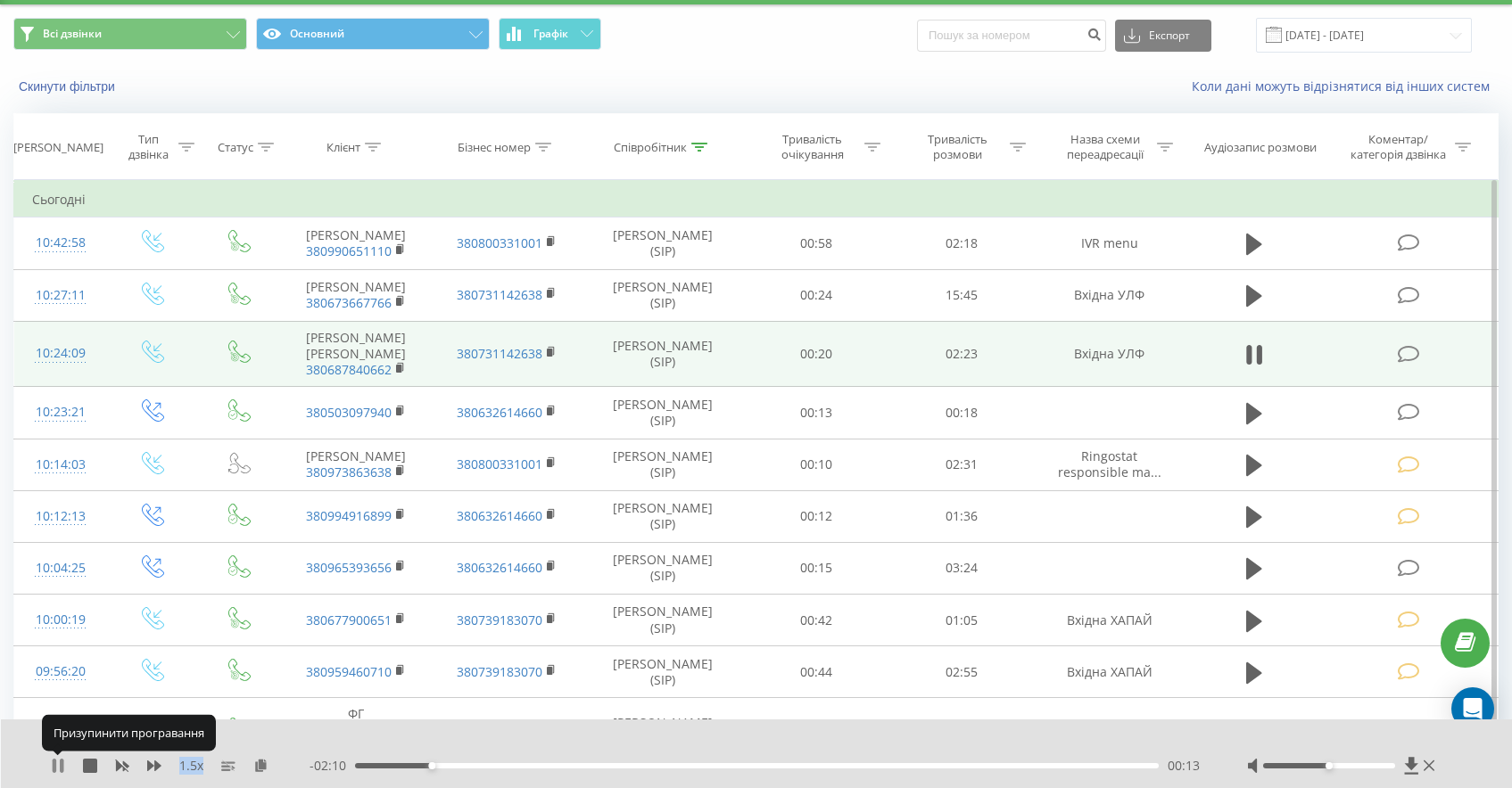
click at [58, 764] on icon at bounding box center [58, 766] width 15 height 15
click at [1412, 364] on icon at bounding box center [1408, 354] width 22 height 19
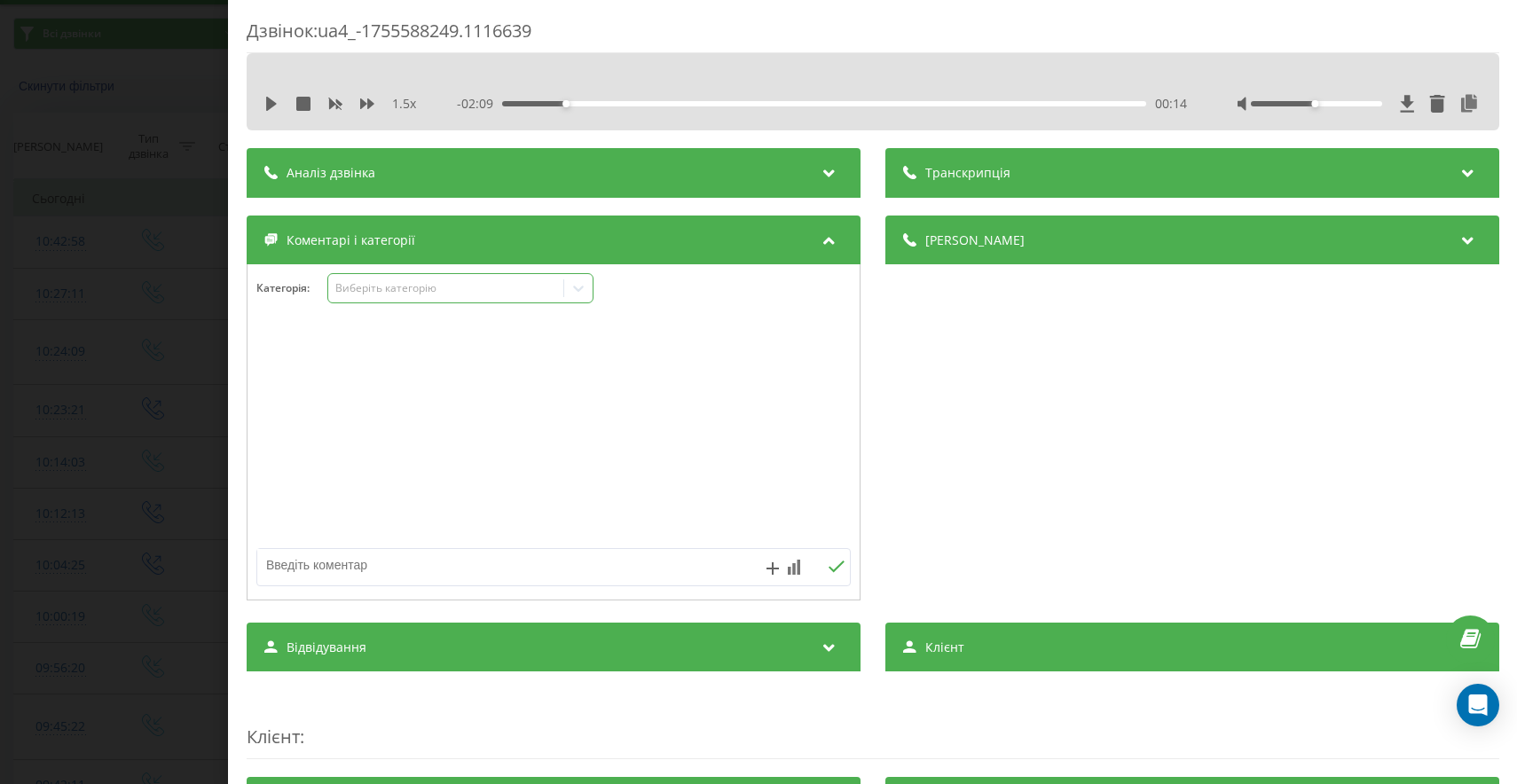
click at [417, 276] on div "Виберіть категорію" at bounding box center [460, 288] width 267 height 30
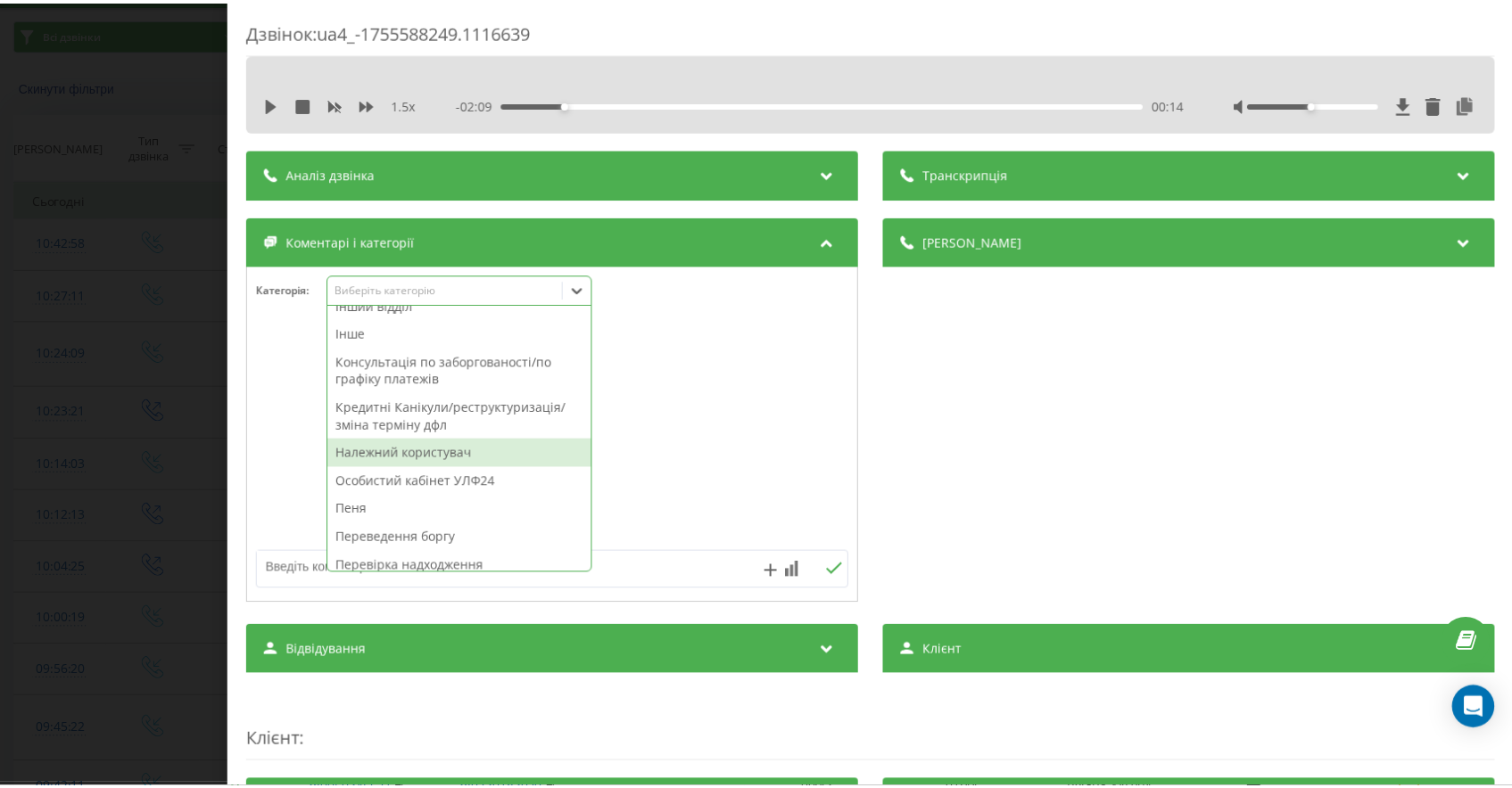
scroll to position [412, 0]
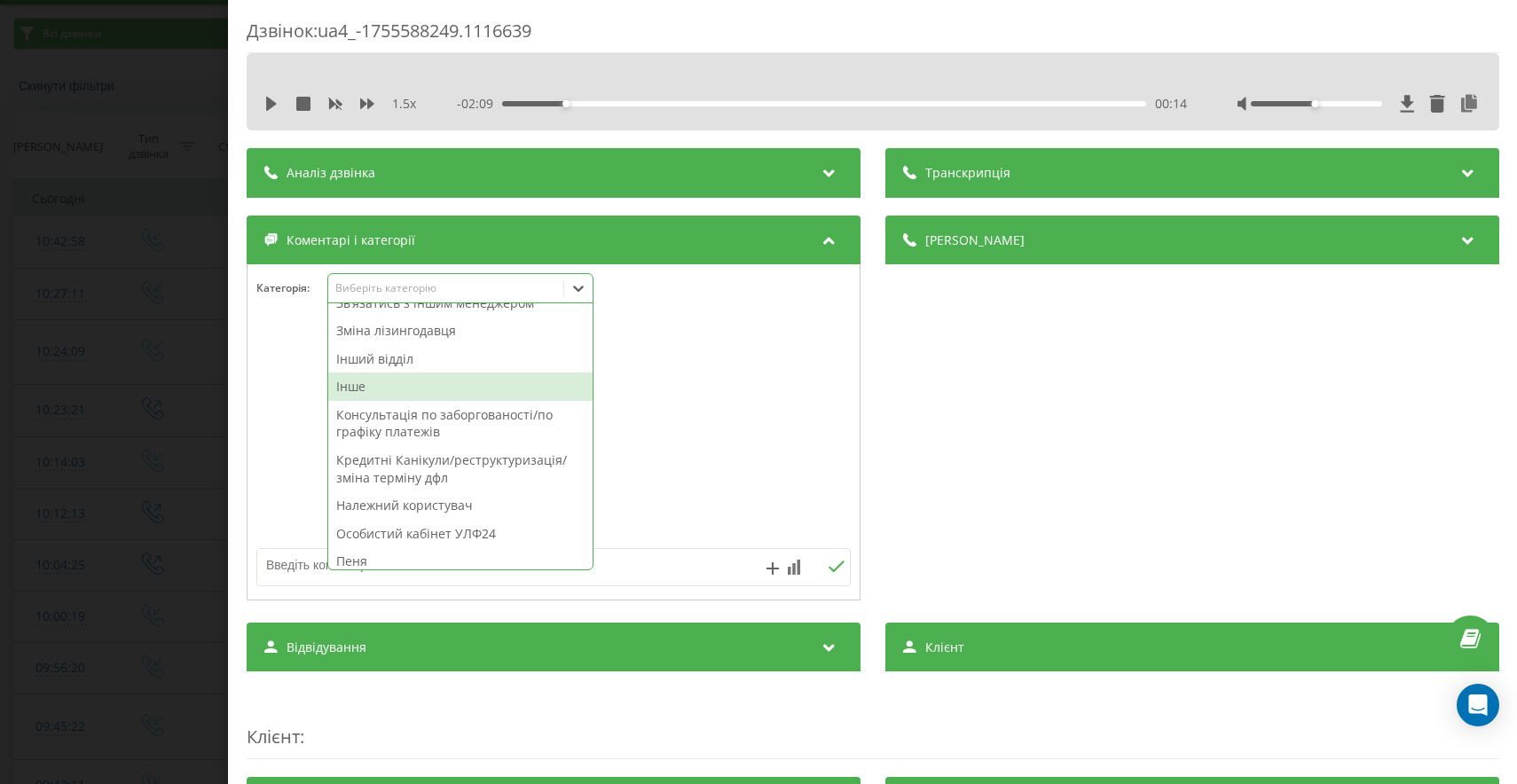
click at [366, 381] on div "Інше" at bounding box center [460, 386] width 265 height 28
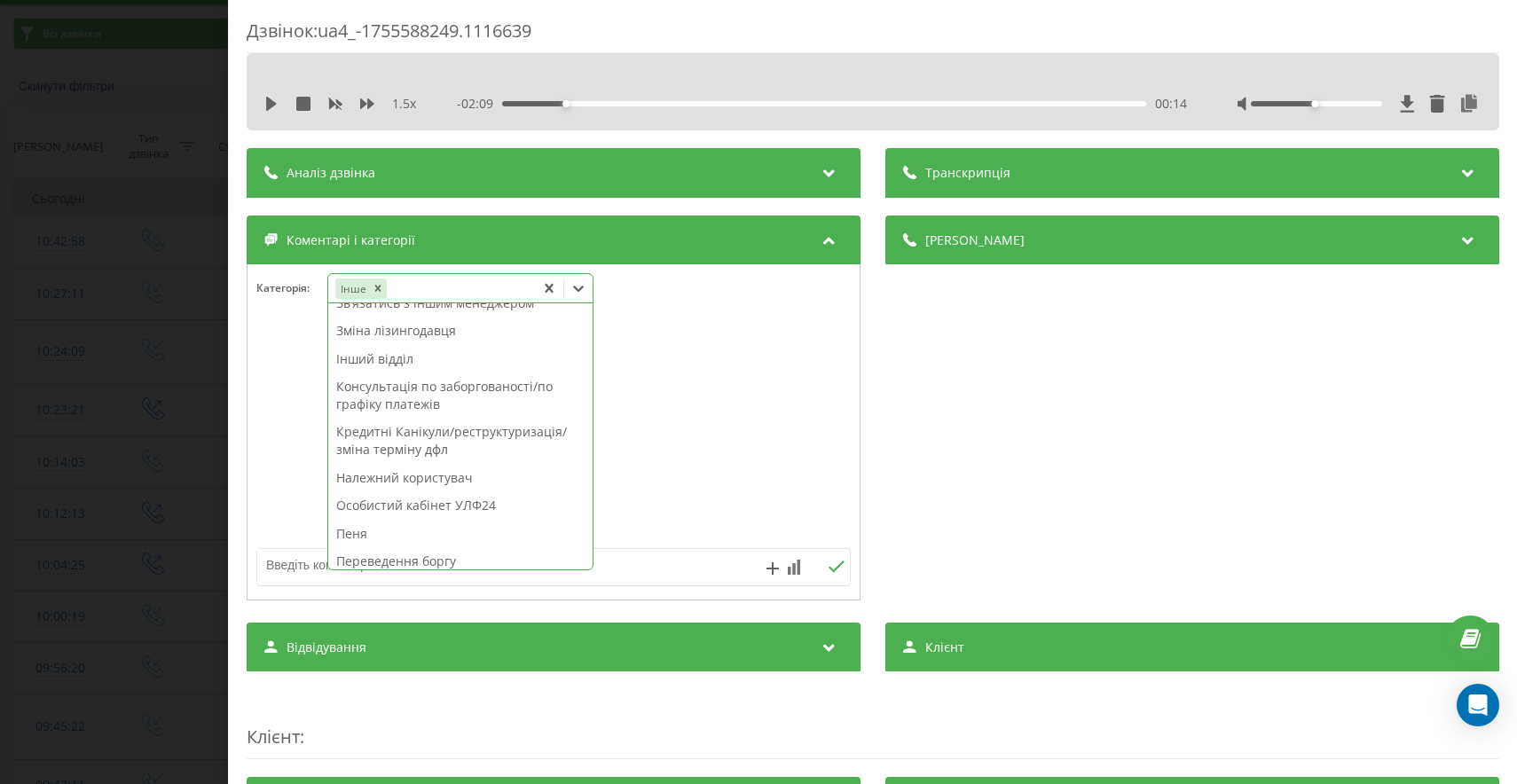
click at [268, 569] on textarea at bounding box center [493, 564] width 474 height 32
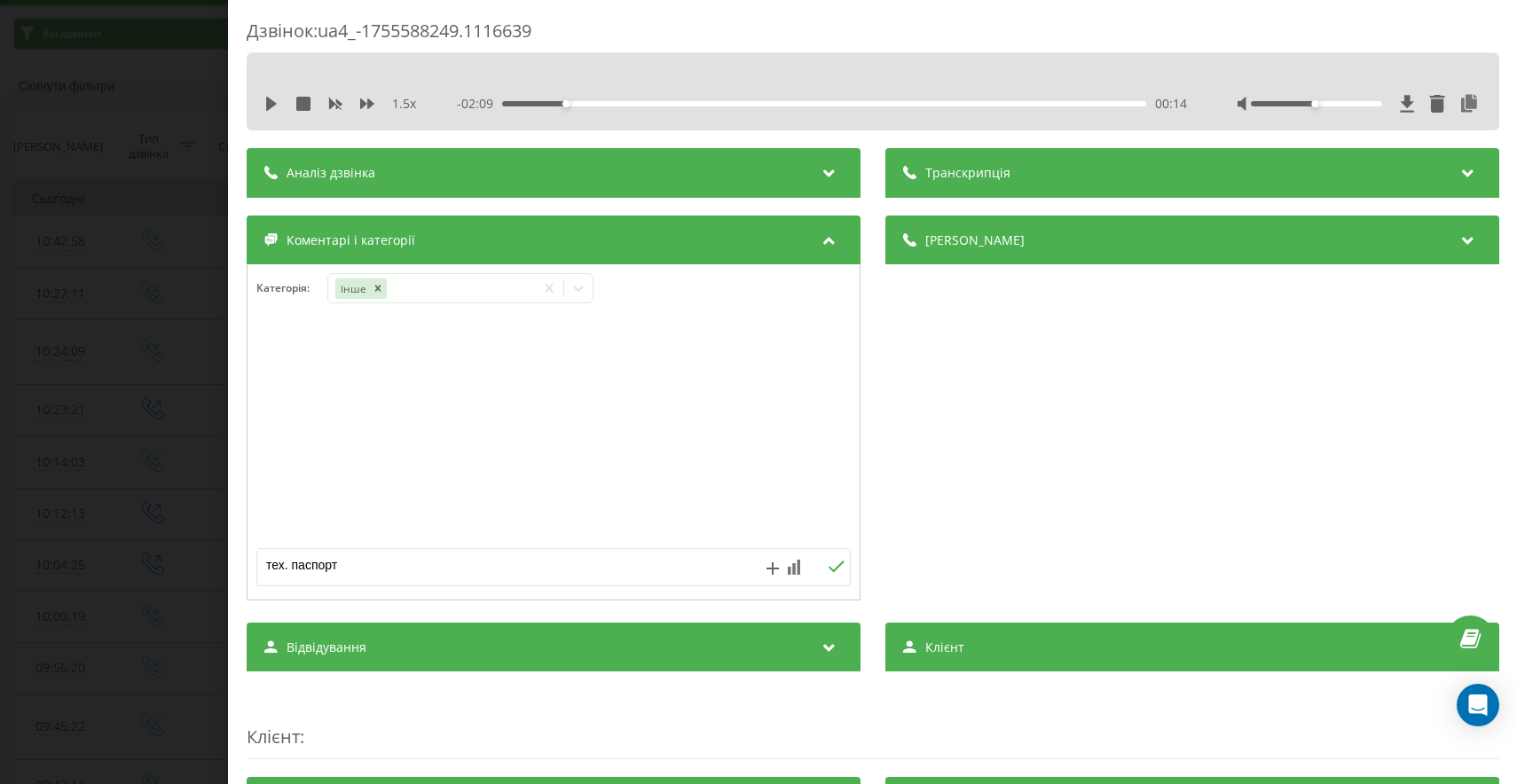
type textarea "тех. паспорт"
click at [829, 572] on icon at bounding box center [835, 566] width 17 height 13
click at [128, 403] on div "Дзвінок : ua4_-1755588249.1116639 1.5 x - 02:09 00:14 00:14 Транскрипція Для AI…" at bounding box center [758, 392] width 1517 height 784
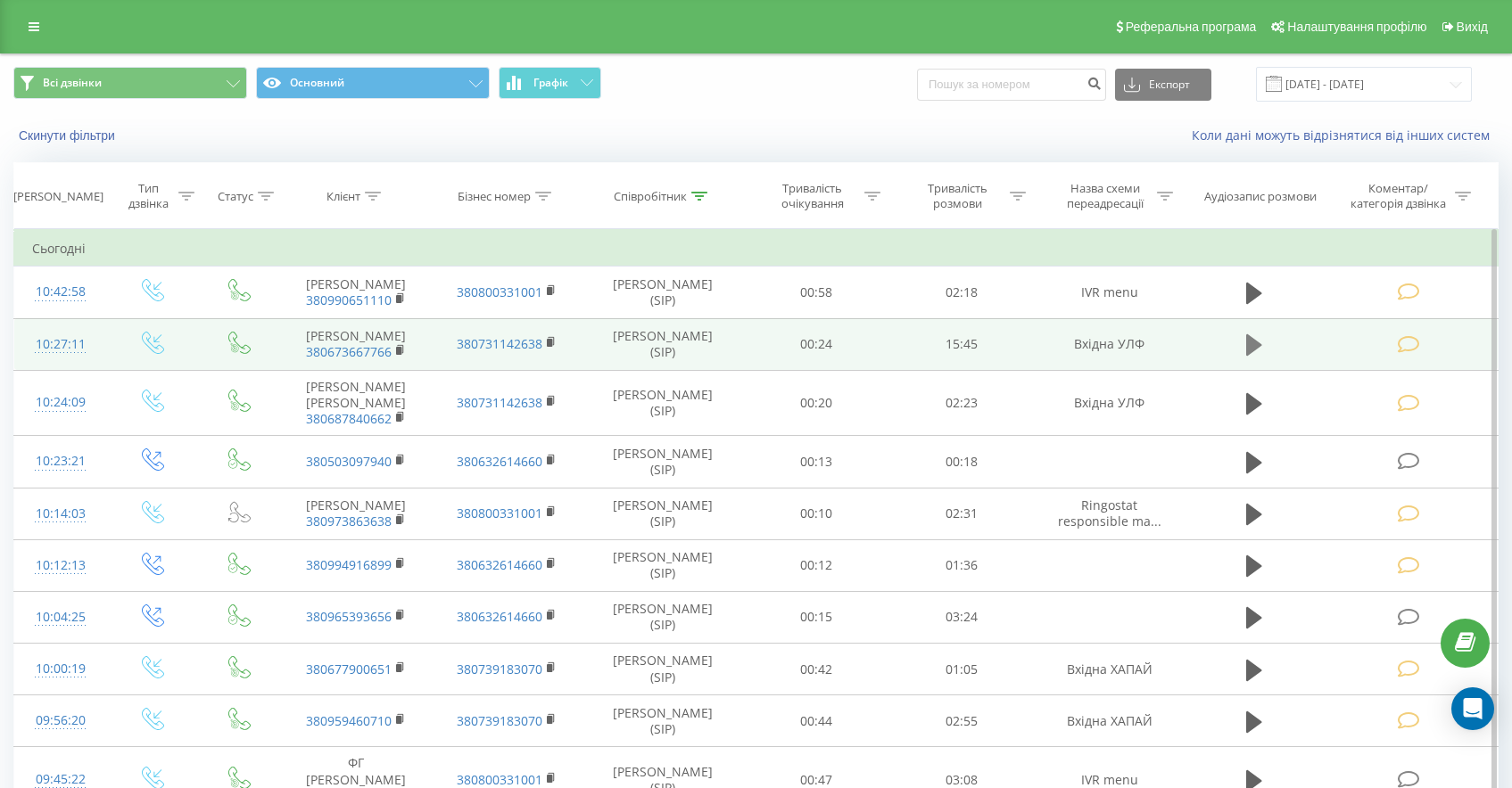
click at [1250, 356] on icon at bounding box center [1254, 345] width 16 height 25
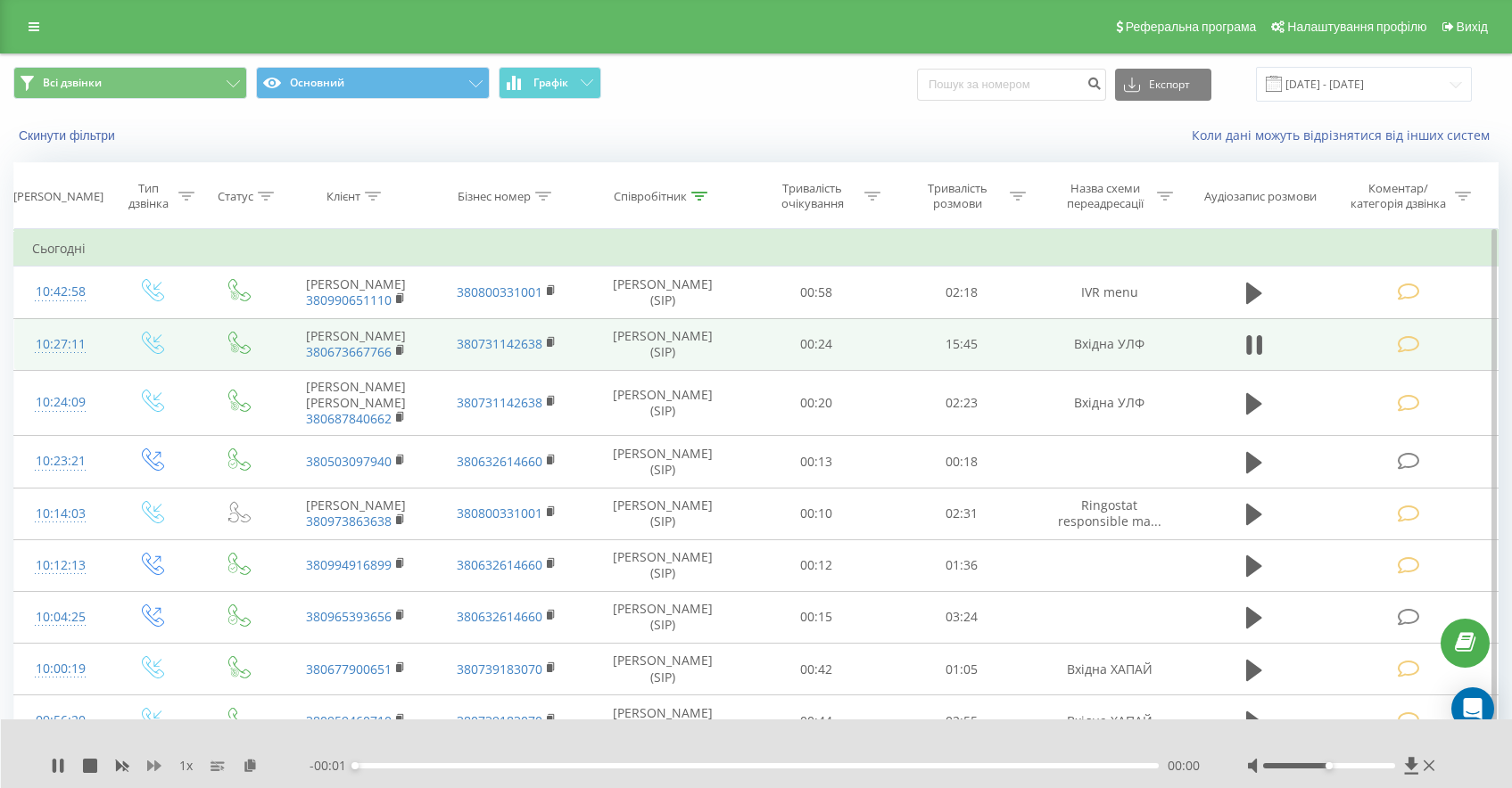
click at [154, 764] on icon at bounding box center [154, 766] width 15 height 15
drag, startPoint x: 154, startPoint y: 764, endPoint x: 176, endPoint y: 765, distance: 22.0
click at [154, 764] on icon at bounding box center [154, 766] width 15 height 15
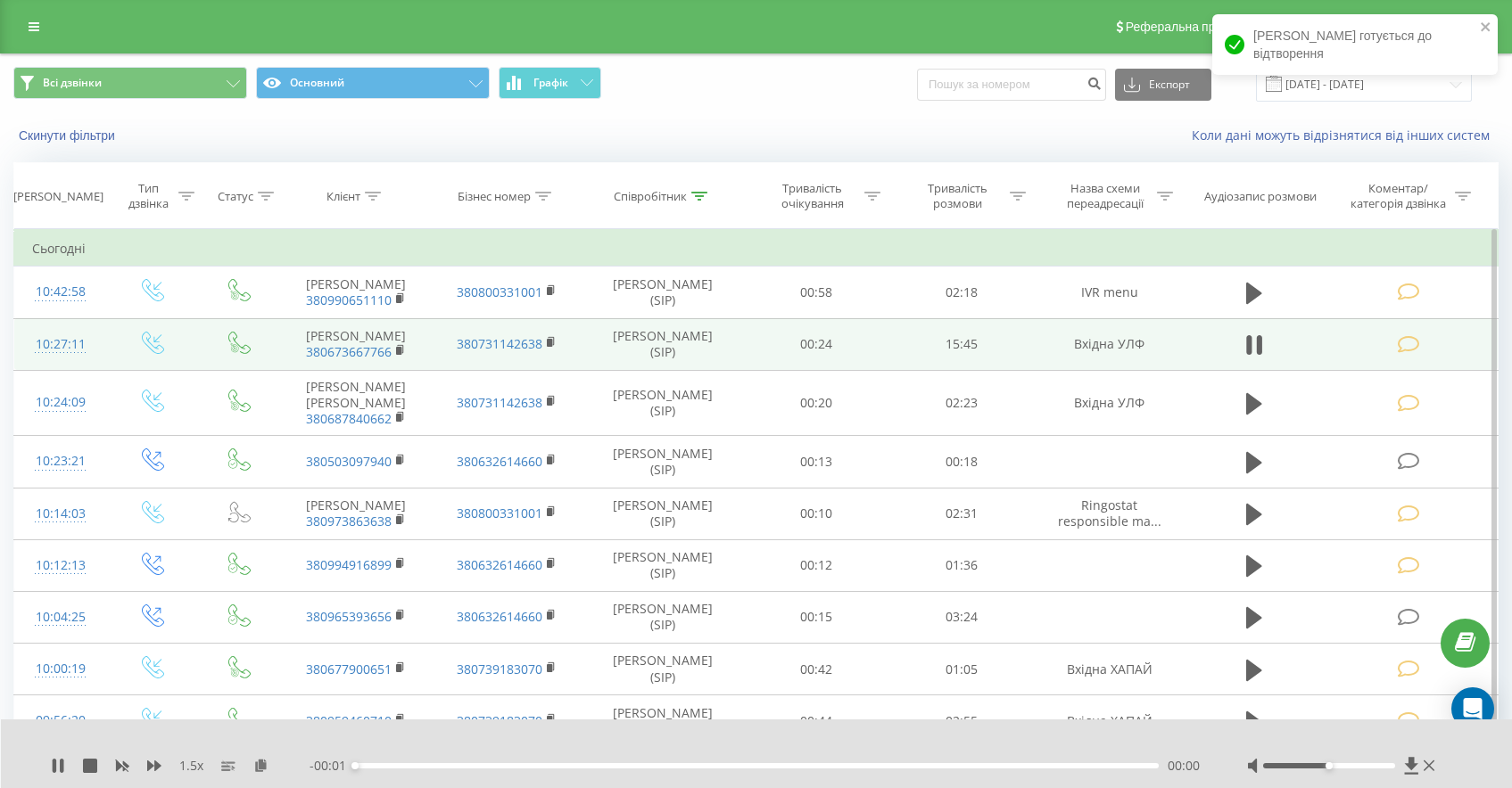
click at [385, 765] on div "00:00" at bounding box center [757, 766] width 804 height 5
click at [388, 766] on div "00:01" at bounding box center [757, 766] width 804 height 5
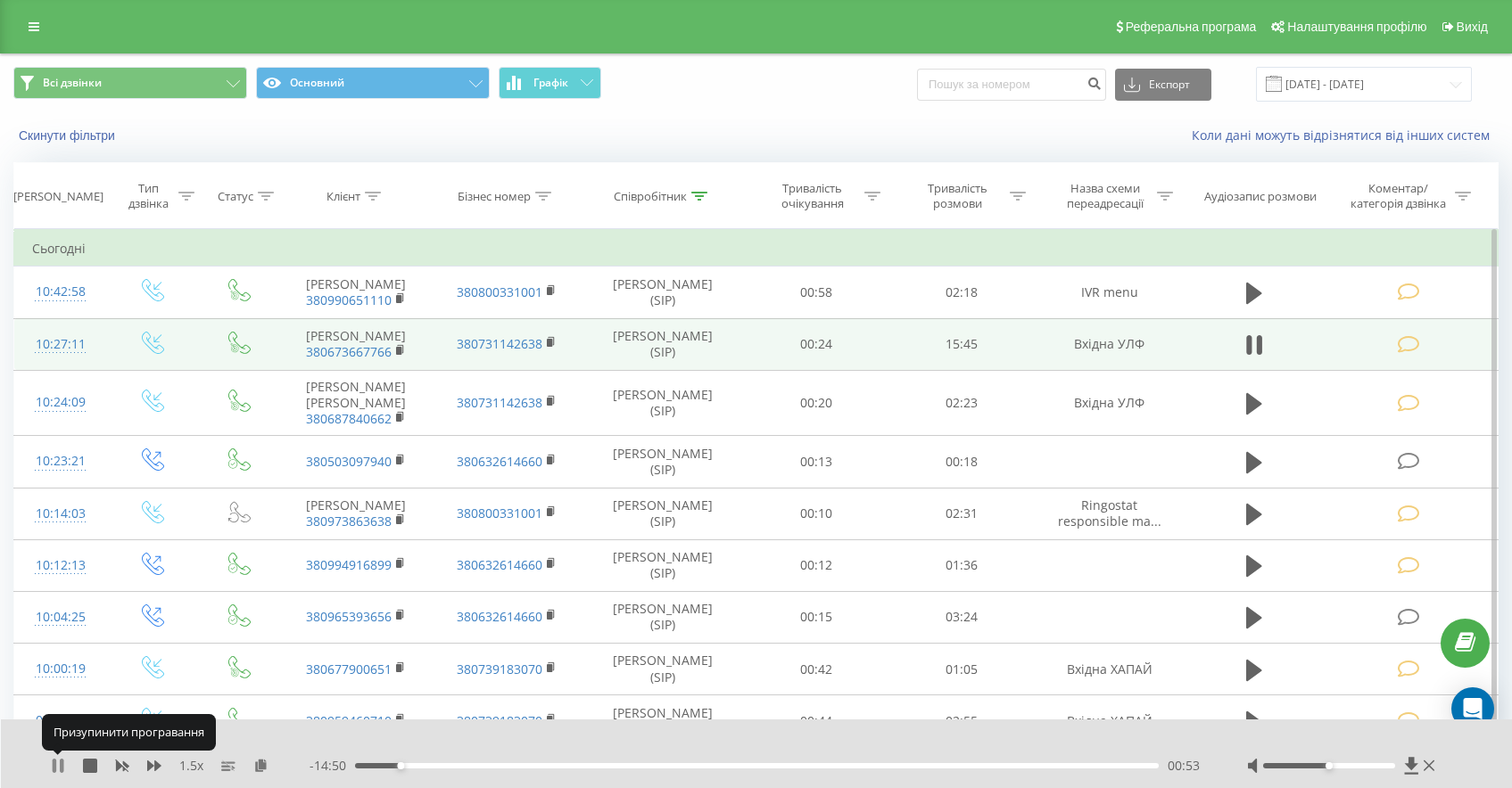
click at [63, 768] on icon at bounding box center [62, 766] width 4 height 15
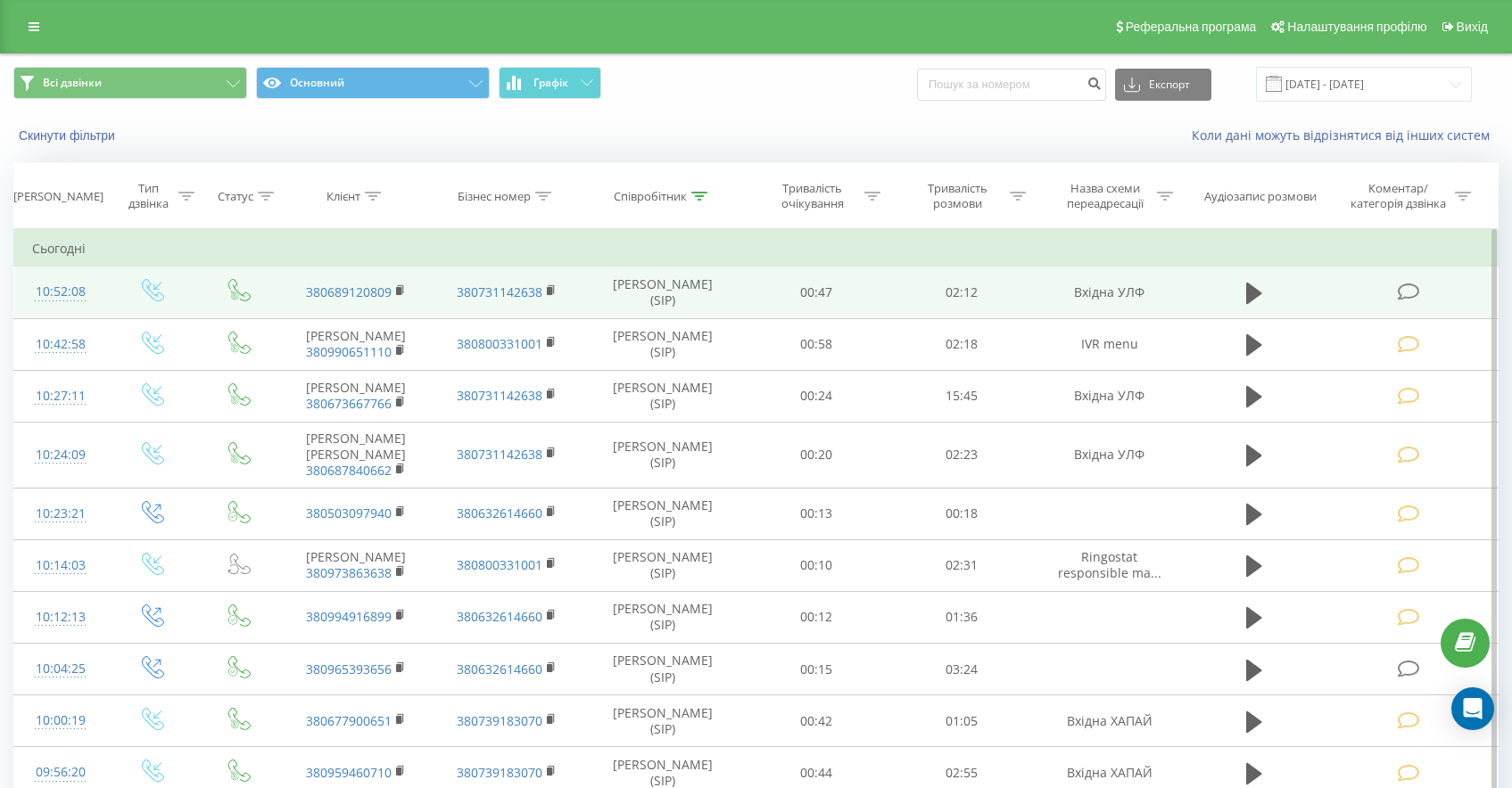
click at [1402, 293] on icon at bounding box center [1408, 291] width 22 height 19
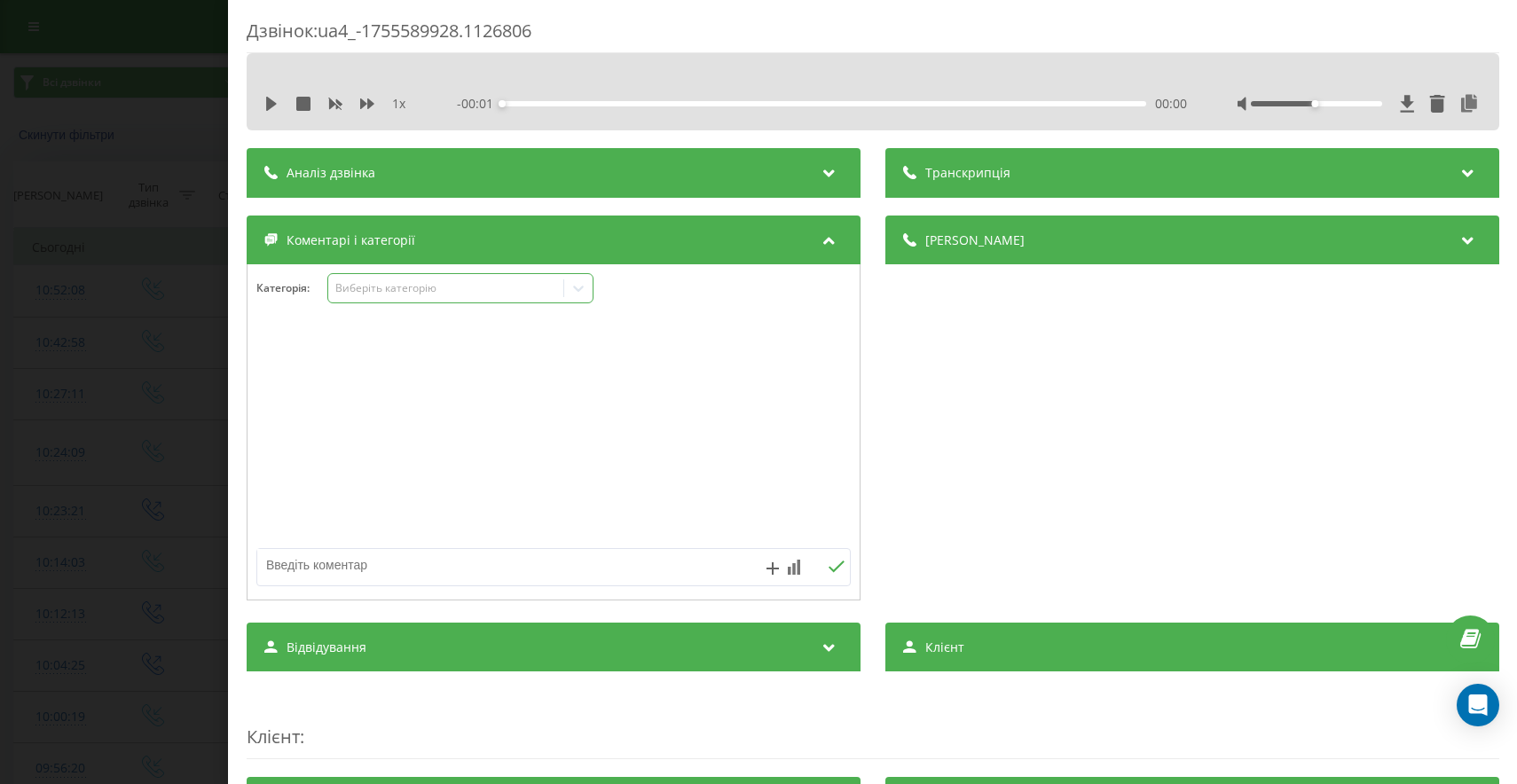
click at [412, 292] on div "Виберіть категорію" at bounding box center [446, 288] width 222 height 15
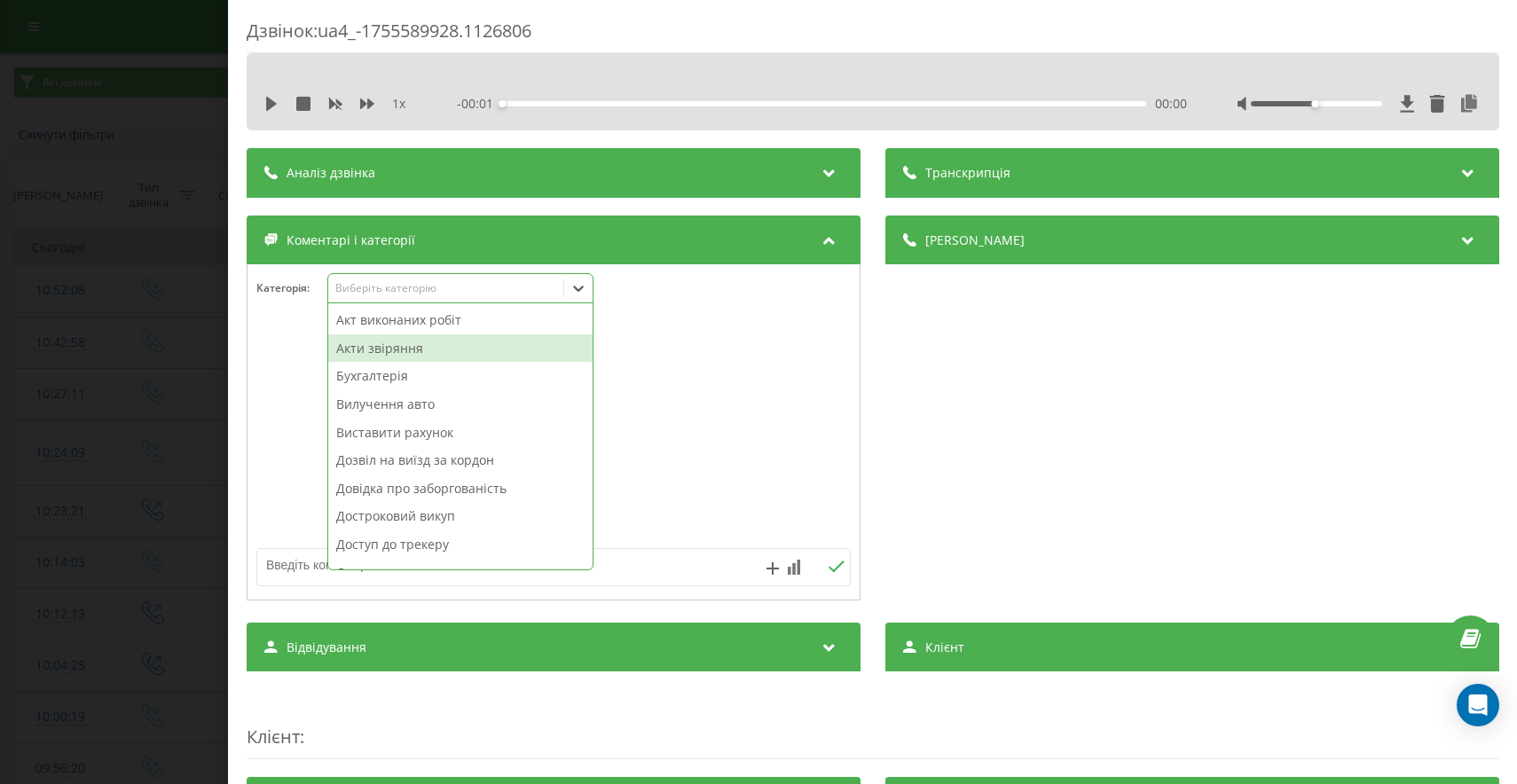
click at [392, 350] on div "Акти звіряння" at bounding box center [460, 348] width 265 height 28
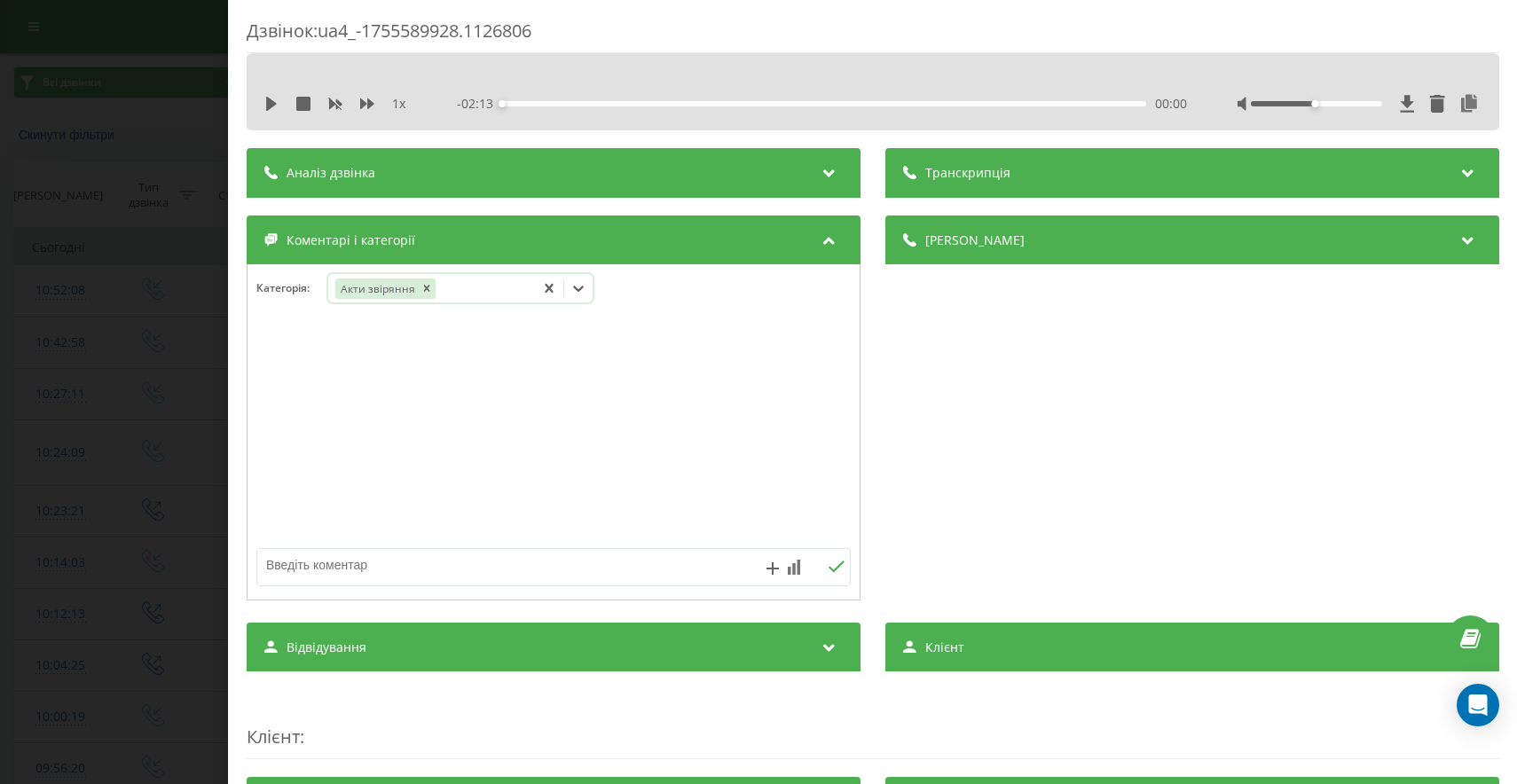
click at [83, 257] on div "Дзвінок : ua4_-1755589928.1126806 1 x - 02:13 00:00 00:00 Транскрипція Для AI-а…" at bounding box center [758, 392] width 1517 height 784
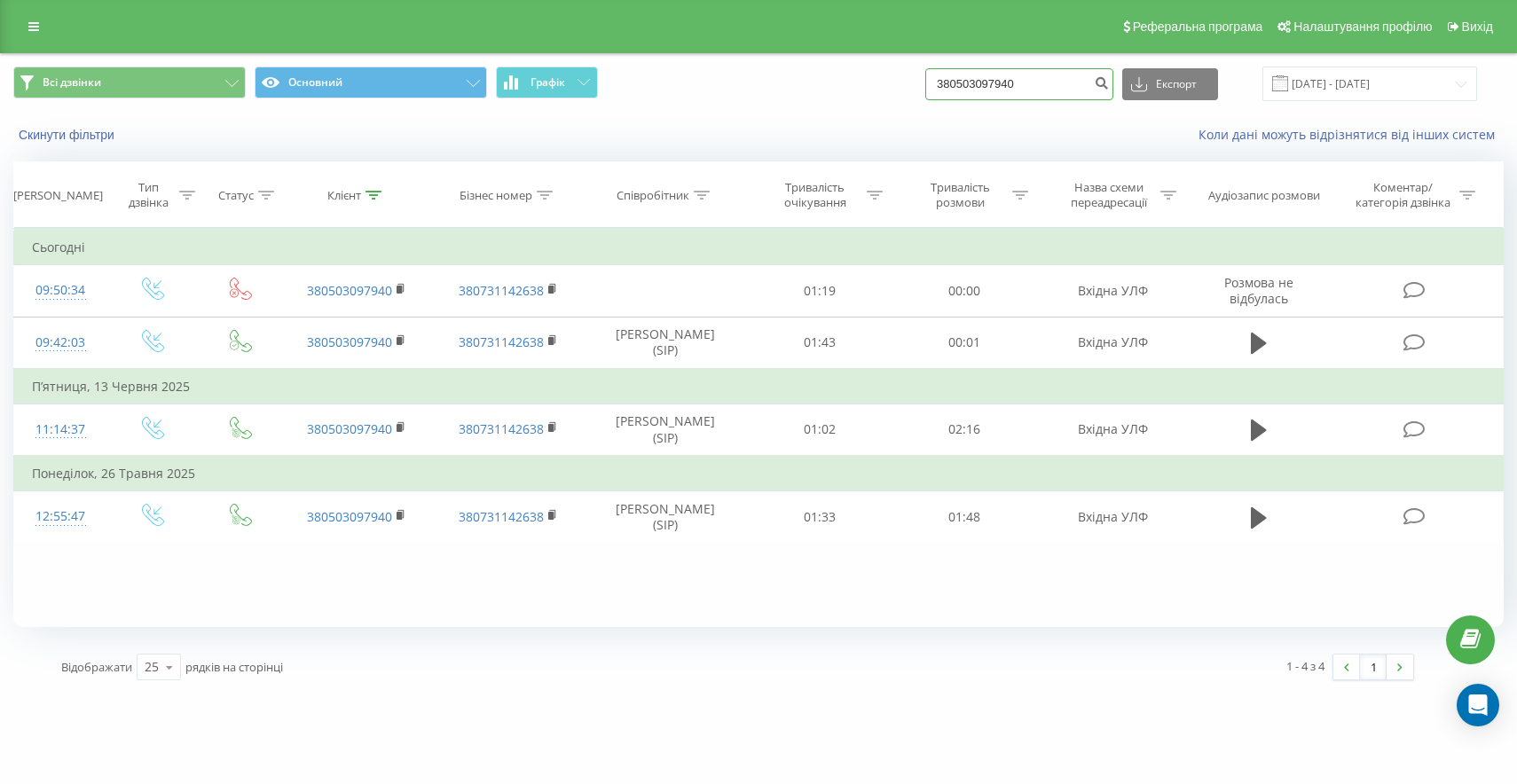
click at [1066, 88] on input "380503097940" at bounding box center [1019, 84] width 188 height 32
drag, startPoint x: 1066, startPoint y: 88, endPoint x: 813, endPoint y: 34, distance: 258.7
click at [909, 72] on div "Всі дзвінки Основний Графік 380503097940 Експорт .csv .xls .xlsx [DATE] - [DATE]" at bounding box center [759, 84] width 1491 height 35
paste input "380674097796"
type input "380674097796"
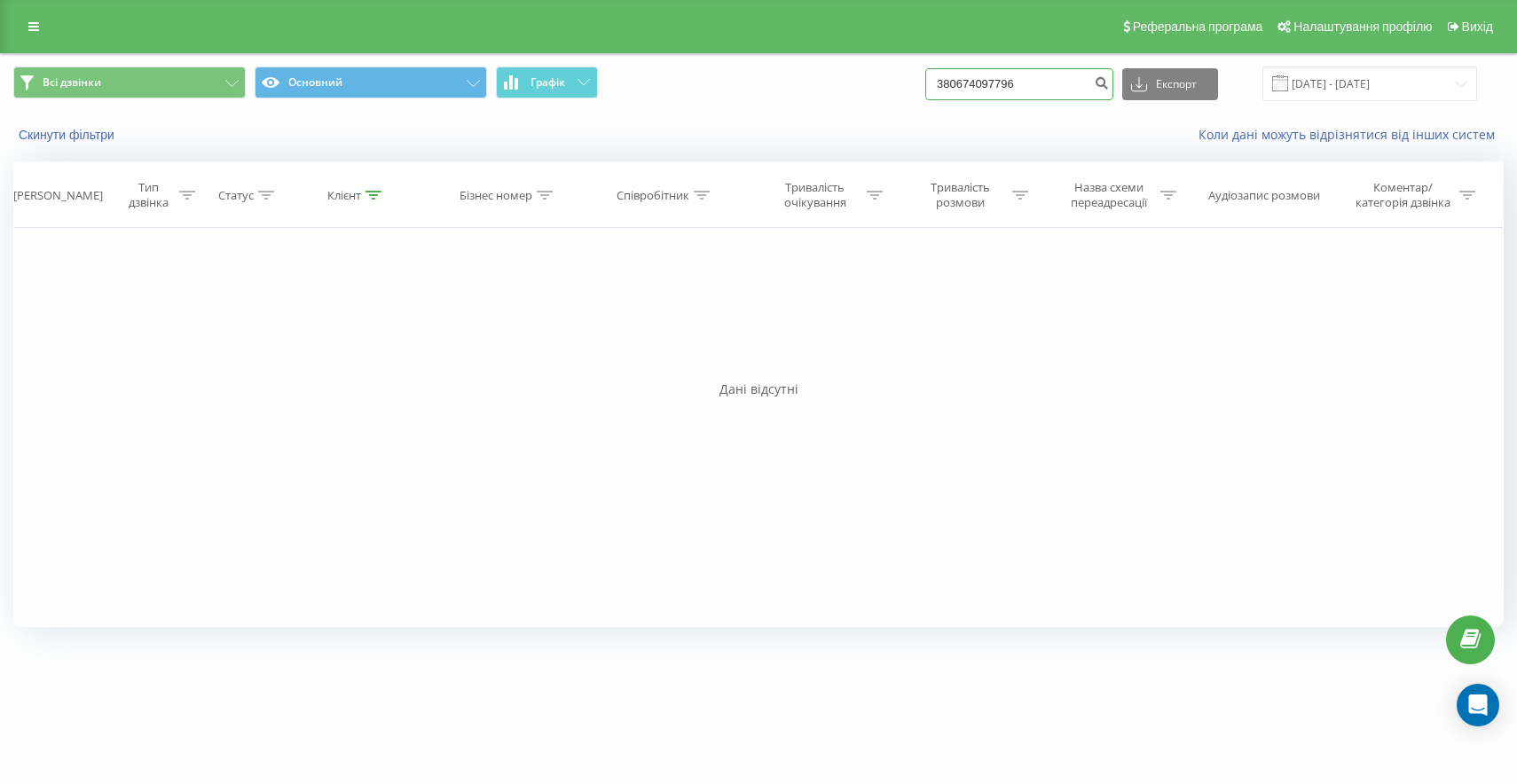
click at [1006, 80] on input "380674097796" at bounding box center [1019, 84] width 188 height 32
drag, startPoint x: 999, startPoint y: 86, endPoint x: 959, endPoint y: 63, distance: 46.1
click at [958, 87] on div "Всі дзвінки Основний Графік 380674097796 Експорт .csv .xls .xlsx [DATE] - [DATE]" at bounding box center [759, 84] width 1491 height 35
type input "0674097796"
drag, startPoint x: 1048, startPoint y: 87, endPoint x: 780, endPoint y: 0, distance: 281.8
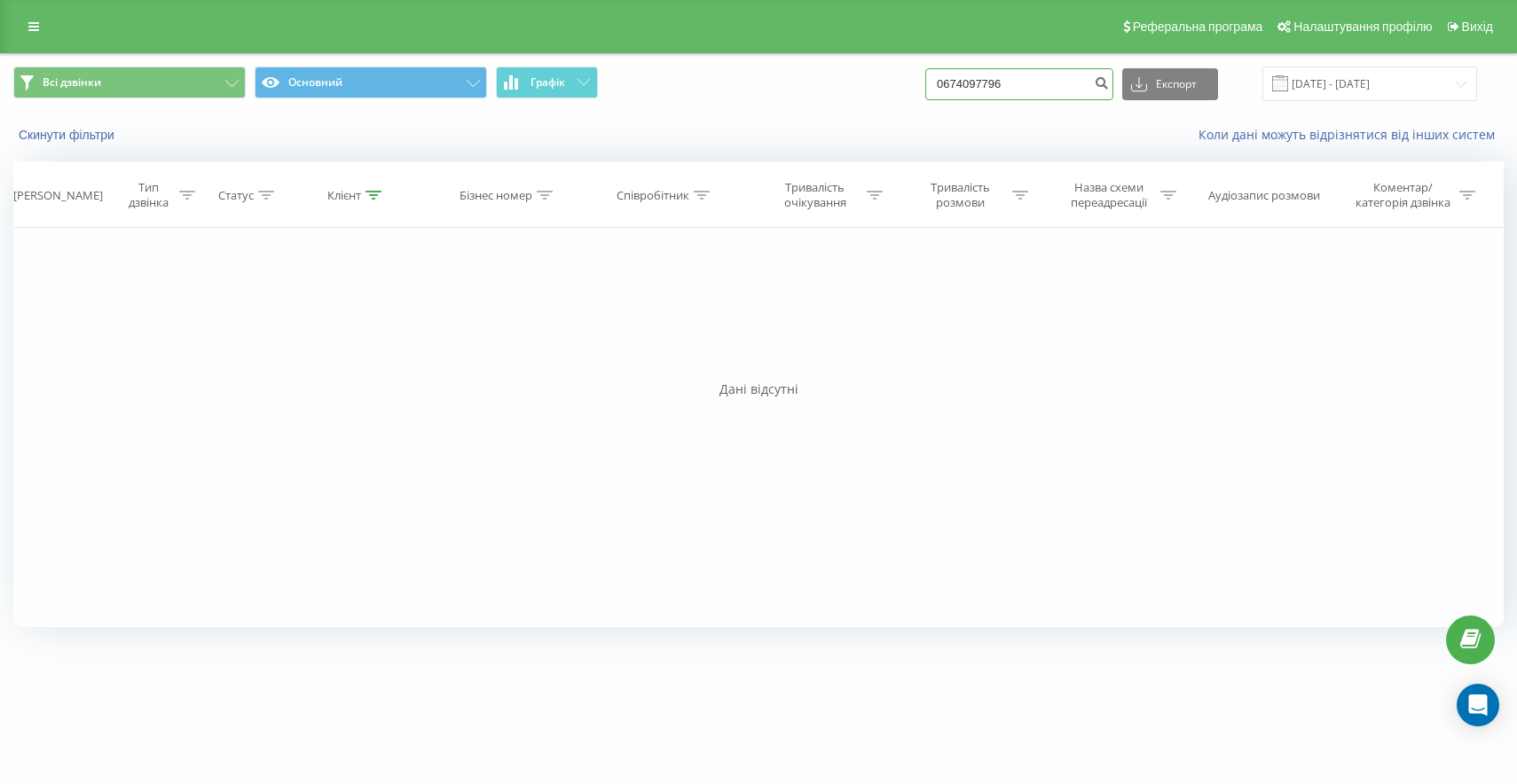
click at [829, 36] on div "Реферальна програма Налаштування профілю Вихід Всі дзвінки Основний Графік 0674…" at bounding box center [758, 321] width 1517 height 642
paste input "380951722082"
type input "380951722082"
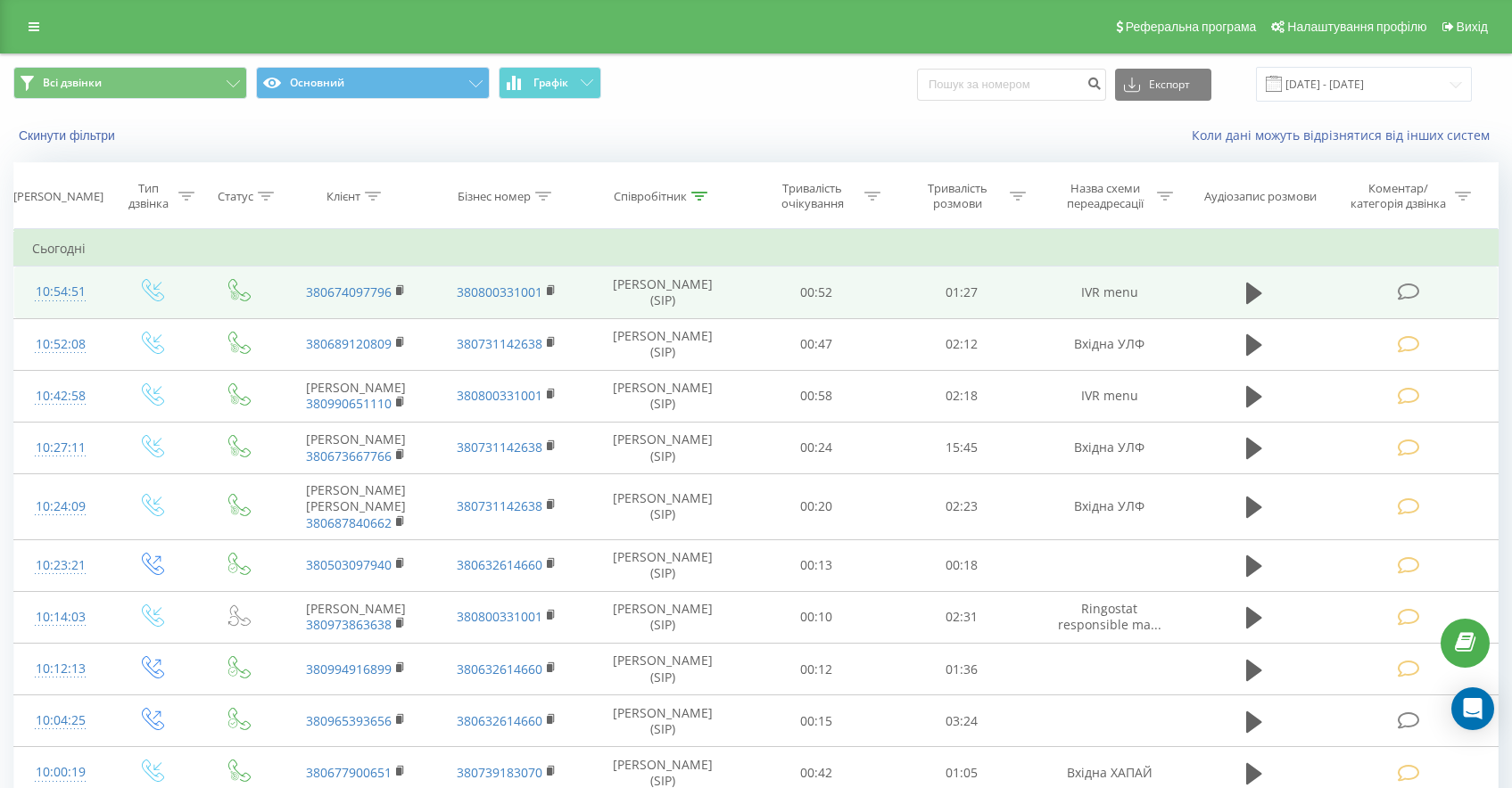
click at [1401, 289] on icon at bounding box center [1408, 291] width 22 height 19
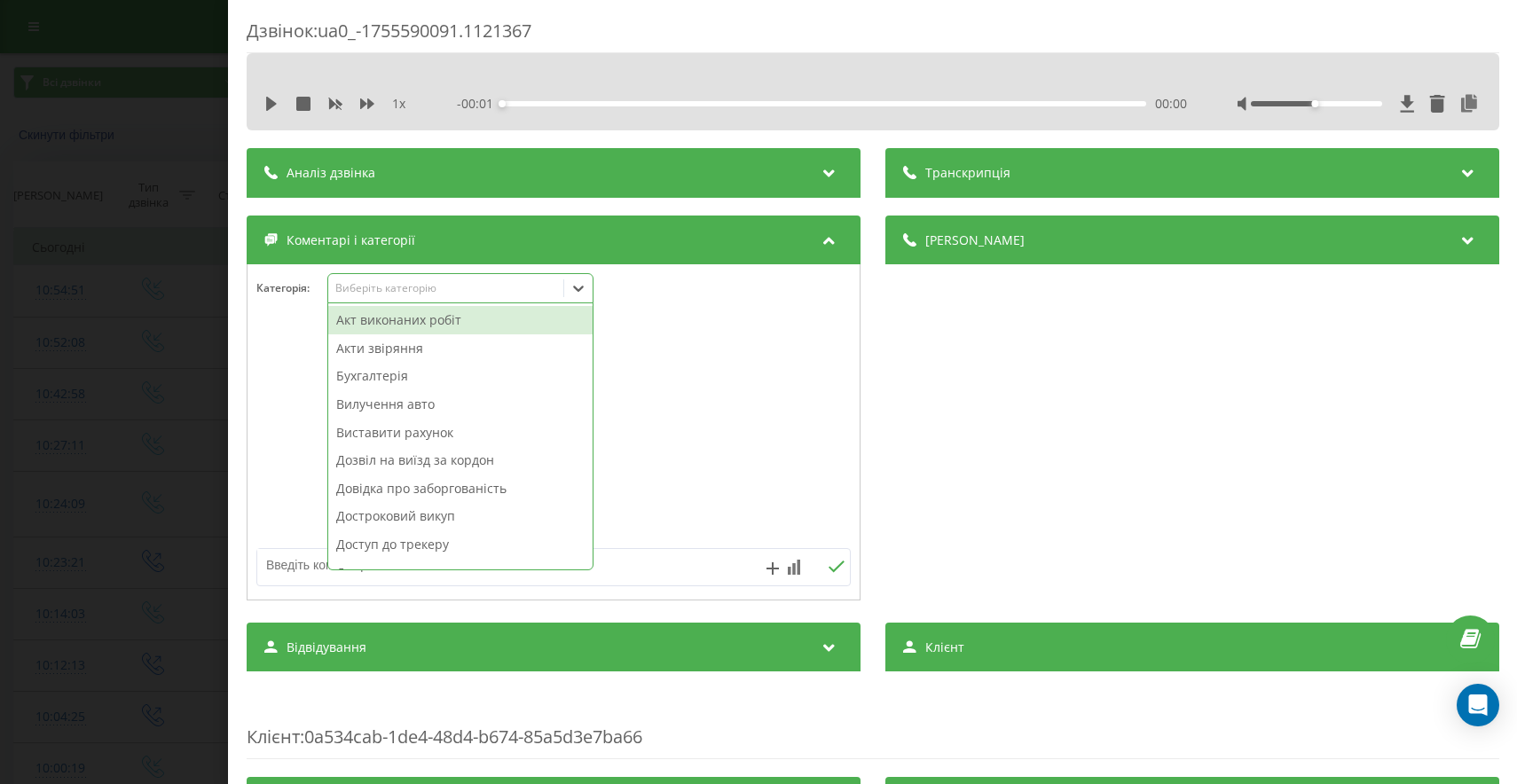
click at [380, 287] on div "Виберіть категорію" at bounding box center [446, 288] width 222 height 15
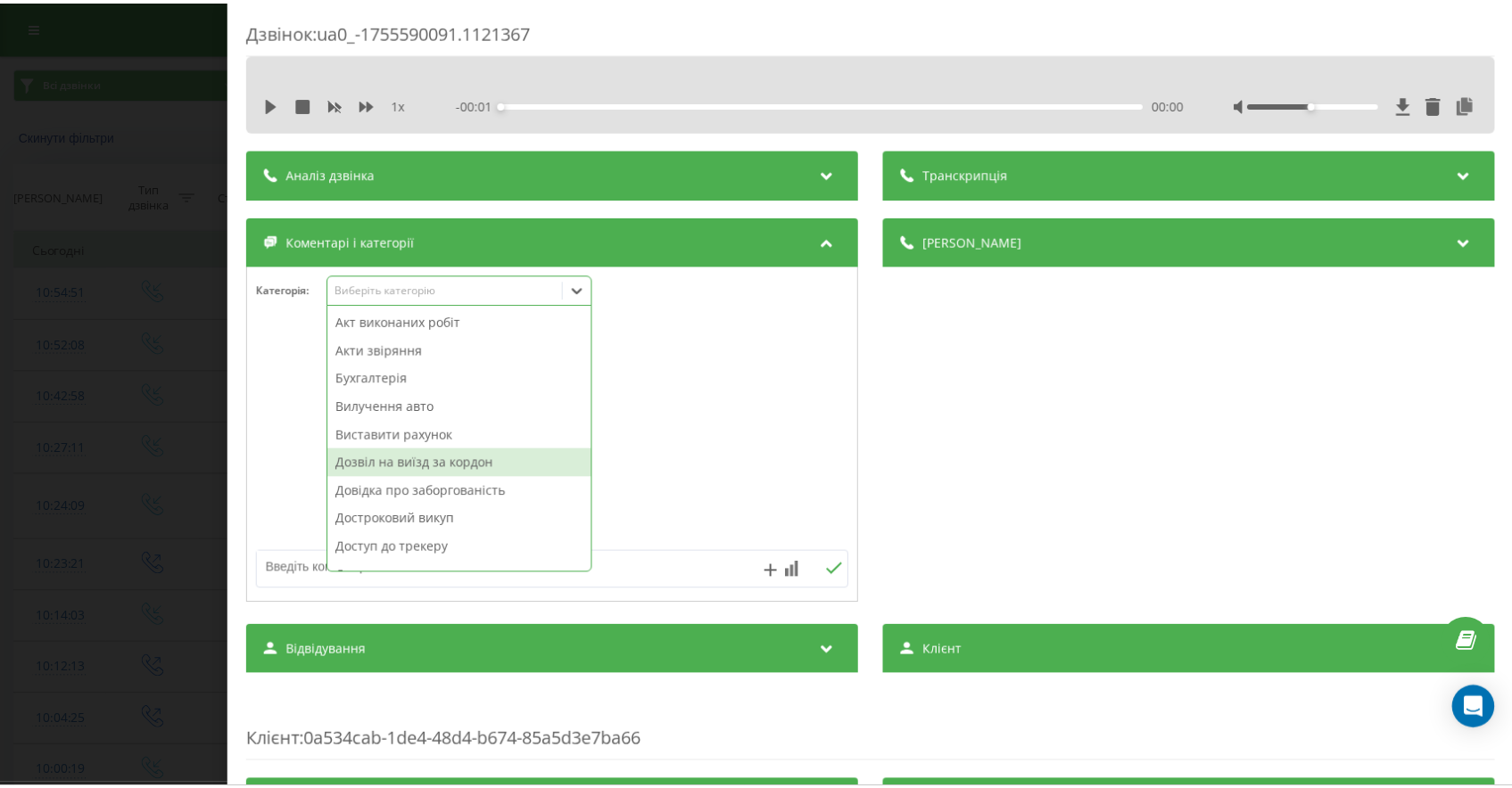
scroll to position [927, 0]
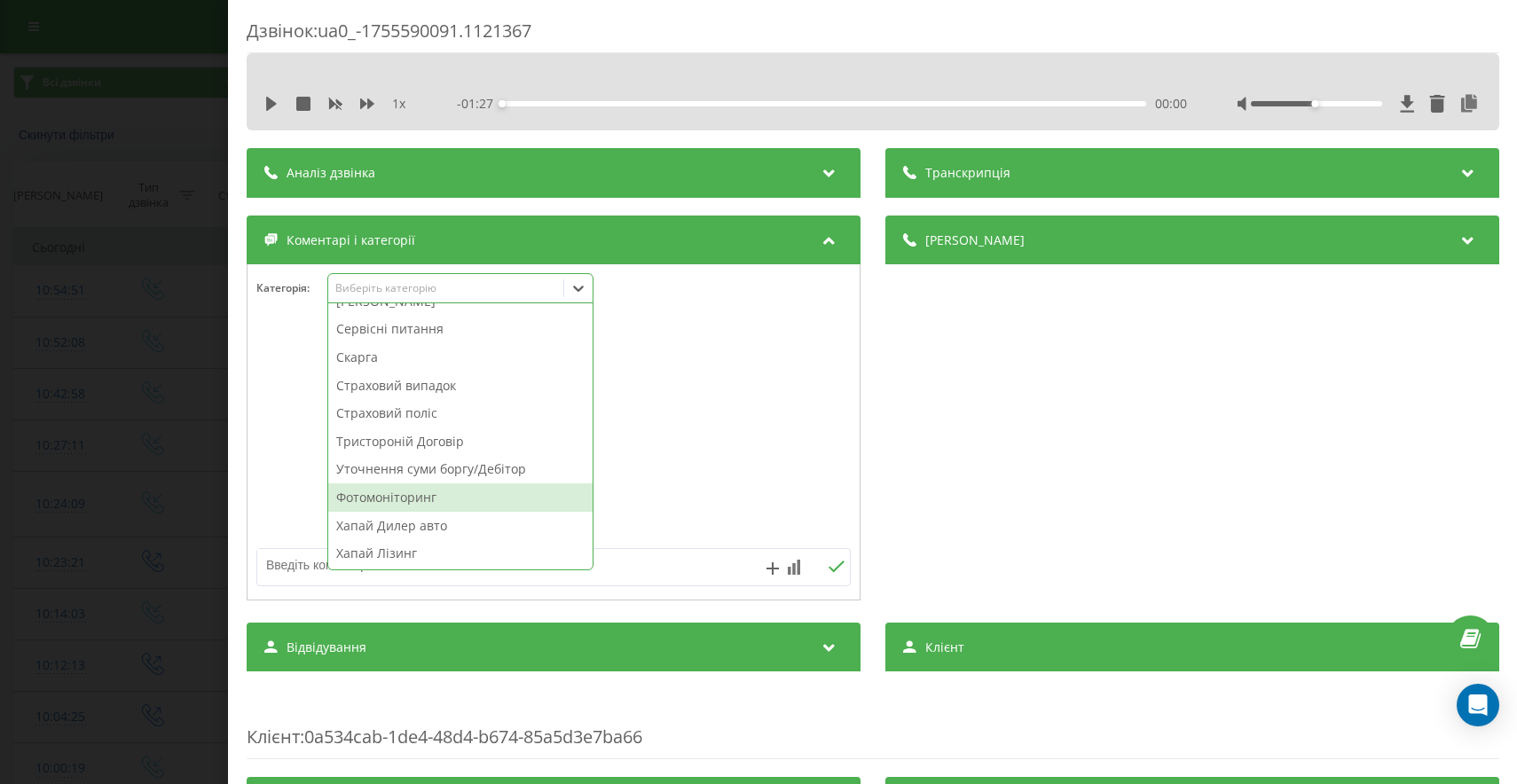
click at [417, 501] on div "Фотомоніторинг" at bounding box center [460, 497] width 265 height 28
click at [126, 499] on div "Дзвінок : ua0_-1755590091.1121367 1 x - 01:27 00:00 00:00 Транскрипція Для AI-а…" at bounding box center [758, 392] width 1517 height 784
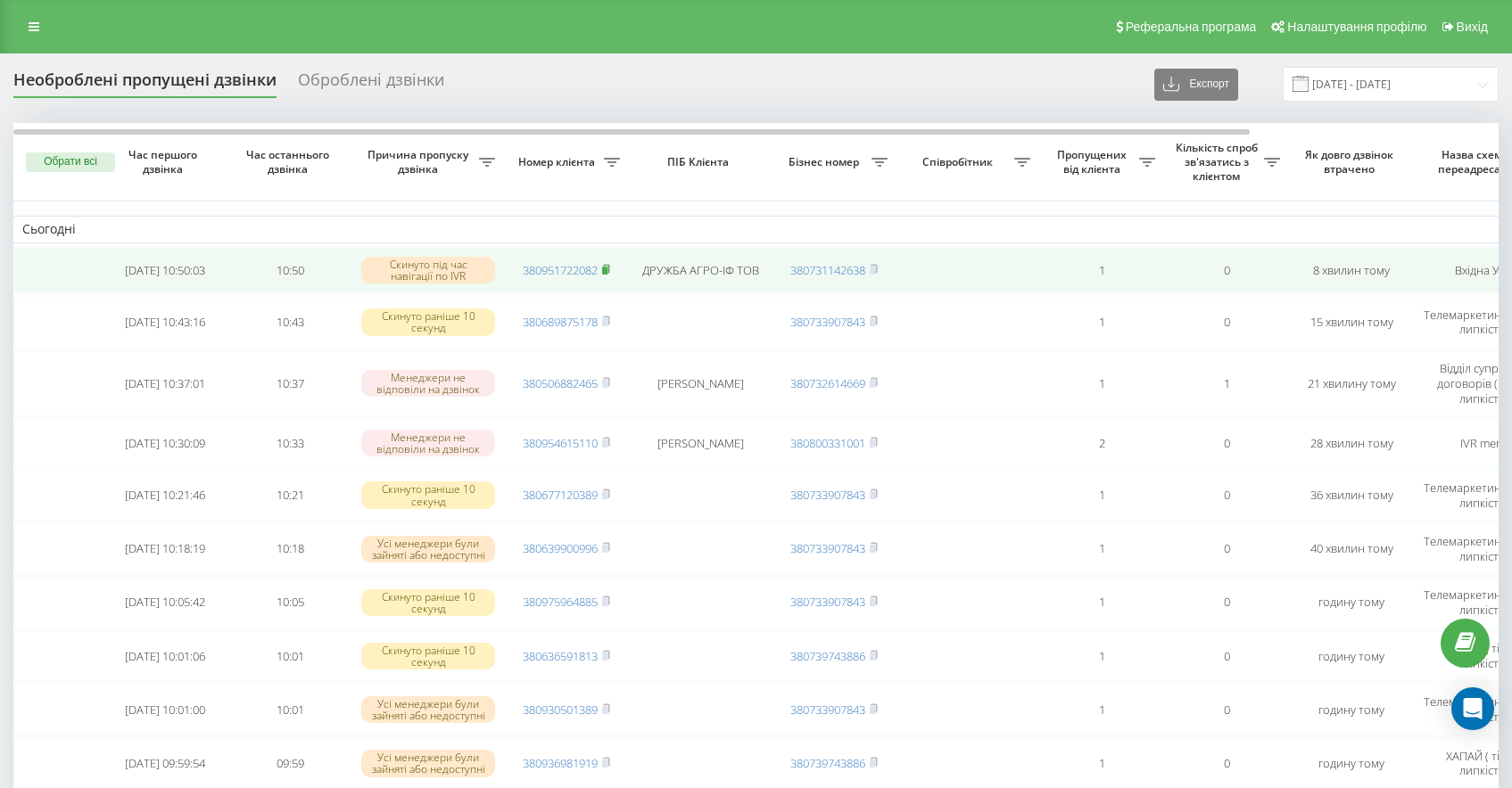
click at [607, 272] on rect at bounding box center [604, 271] width 5 height 8
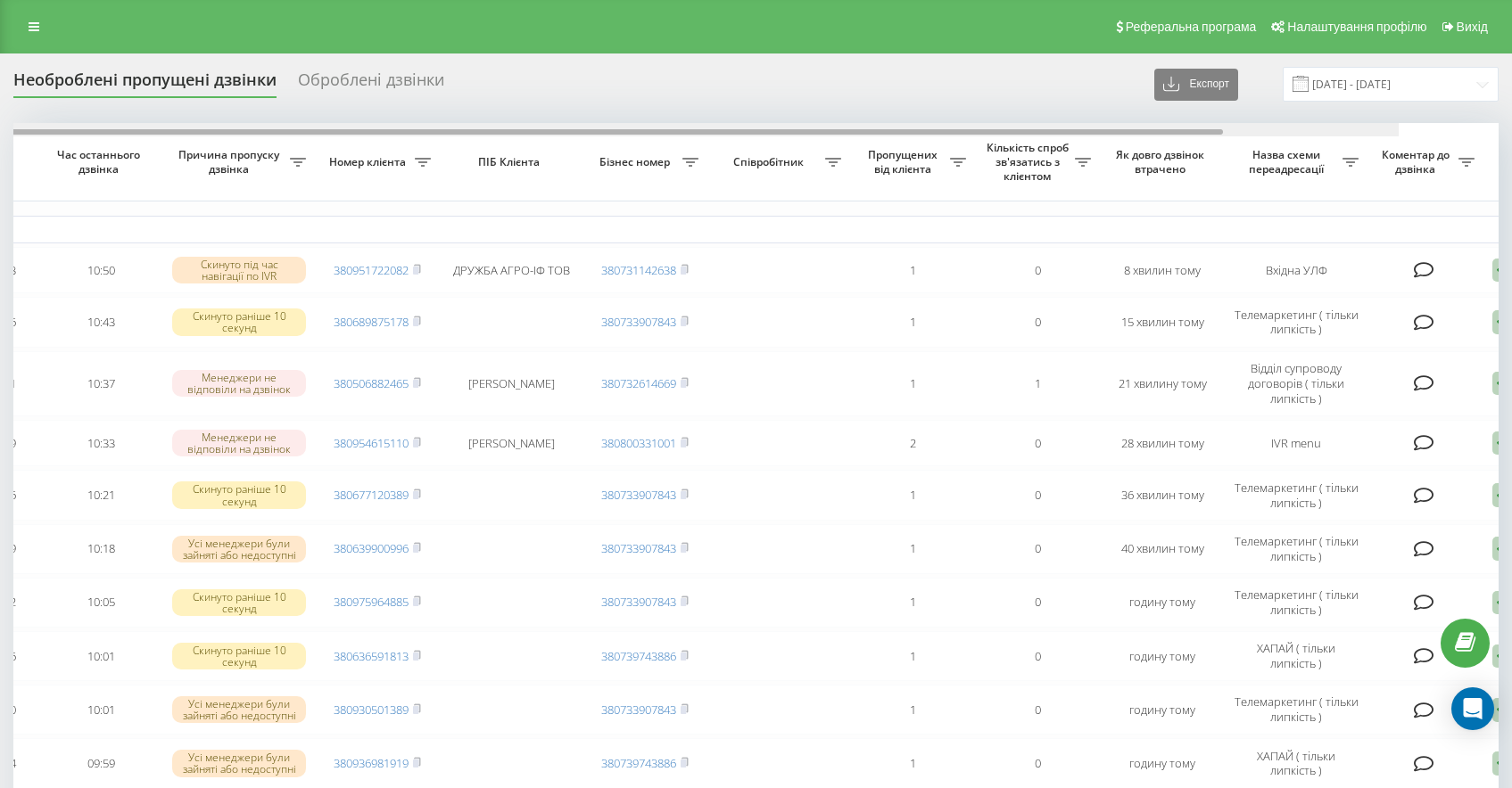
scroll to position [0, 298]
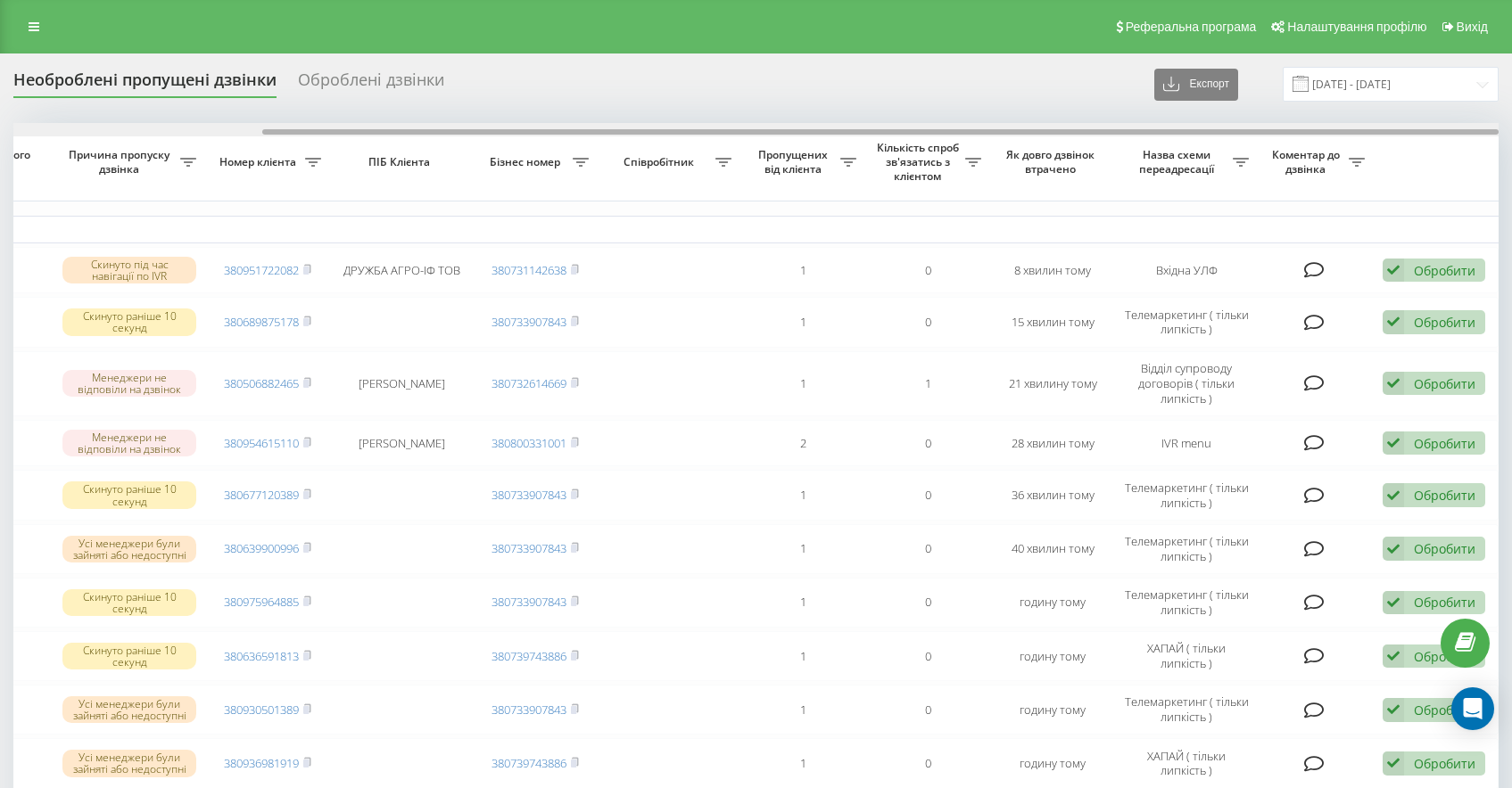
drag, startPoint x: 680, startPoint y: 133, endPoint x: 1085, endPoint y: 156, distance: 405.7
click at [1085, 156] on div "Обрати всі Час першого дзвінка Час останнього дзвінка Причина пропуску дзвінка …" at bounding box center [756, 734] width 1485 height 1223
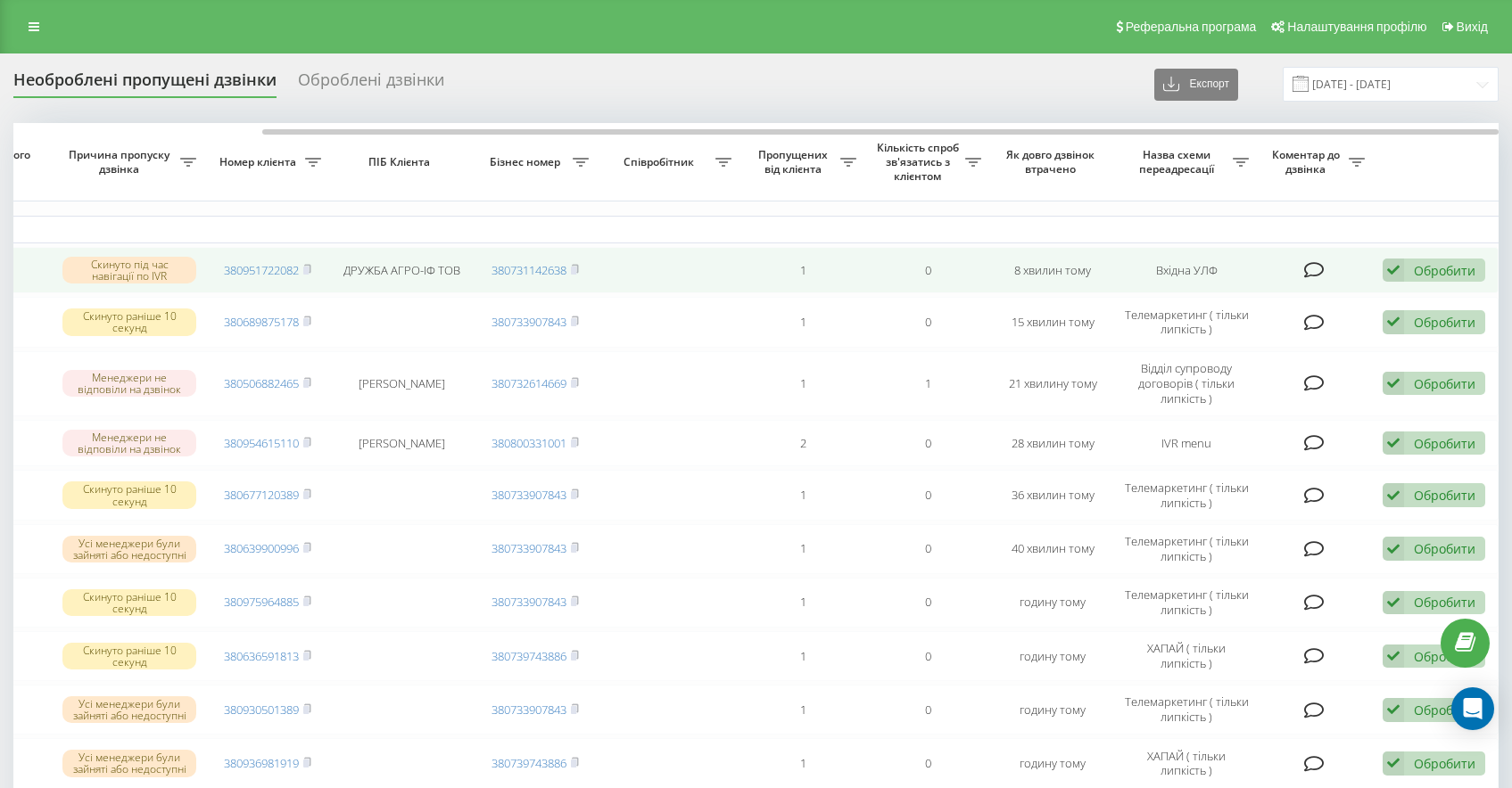
click at [1443, 278] on div "Обробити" at bounding box center [1444, 270] width 62 height 17
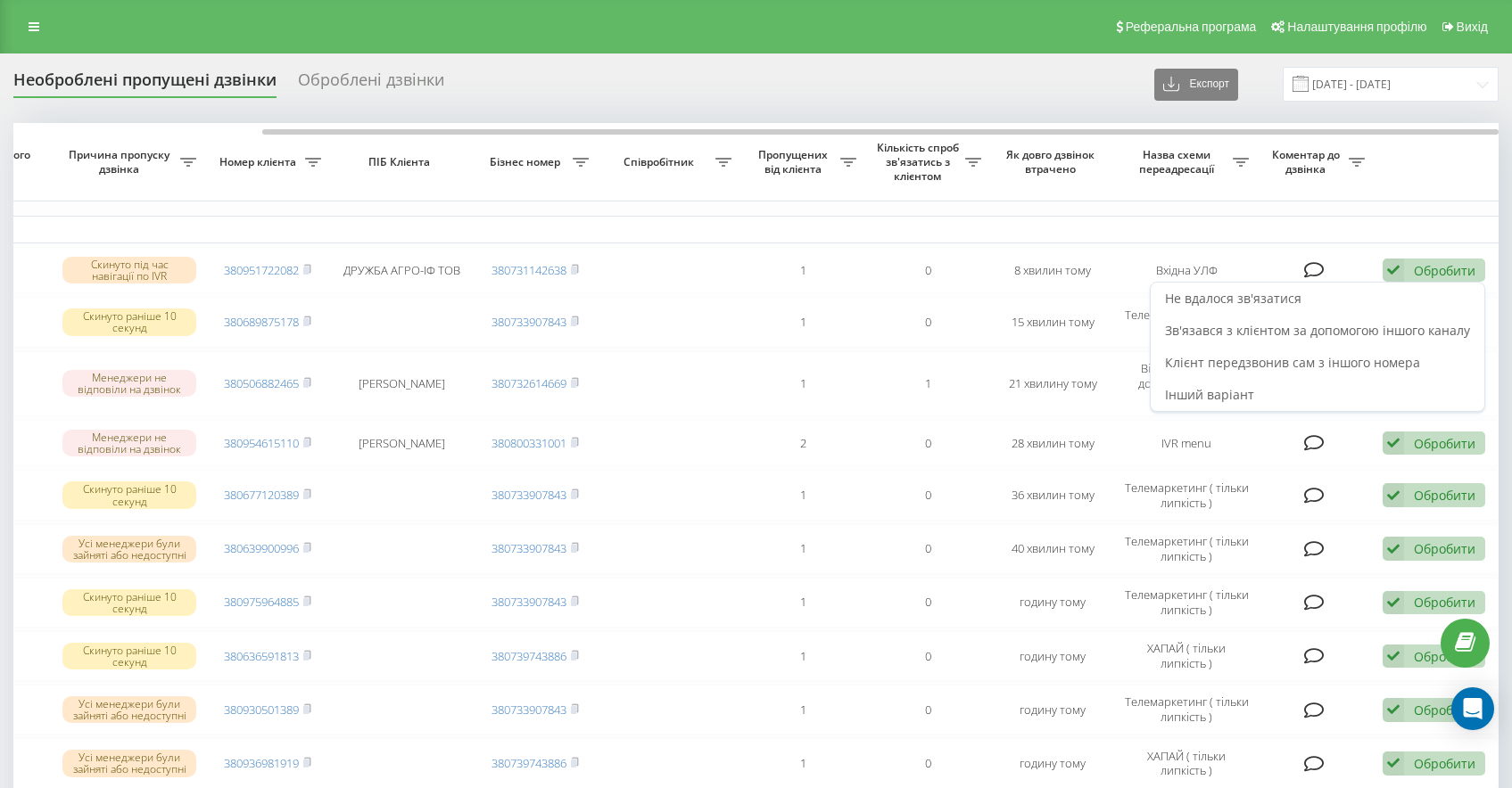
click at [870, 207] on table "Сьогодні 2025-08-19 10:50:03 10:50 Скинуто під час навігації по IVR 38095172208…" at bounding box center [606, 734] width 1784 height 1223
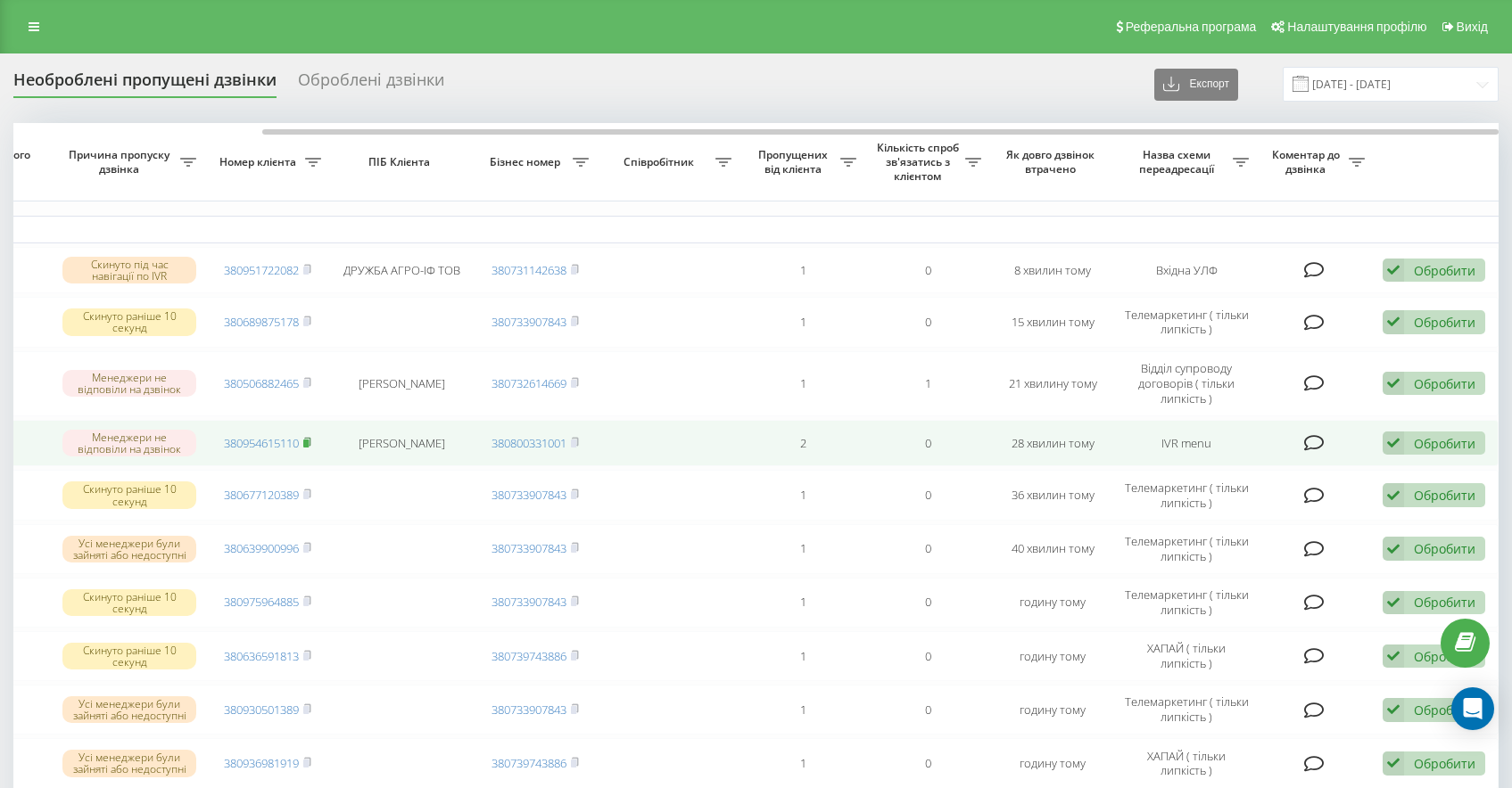
click at [309, 445] on rect at bounding box center [305, 444] width 5 height 8
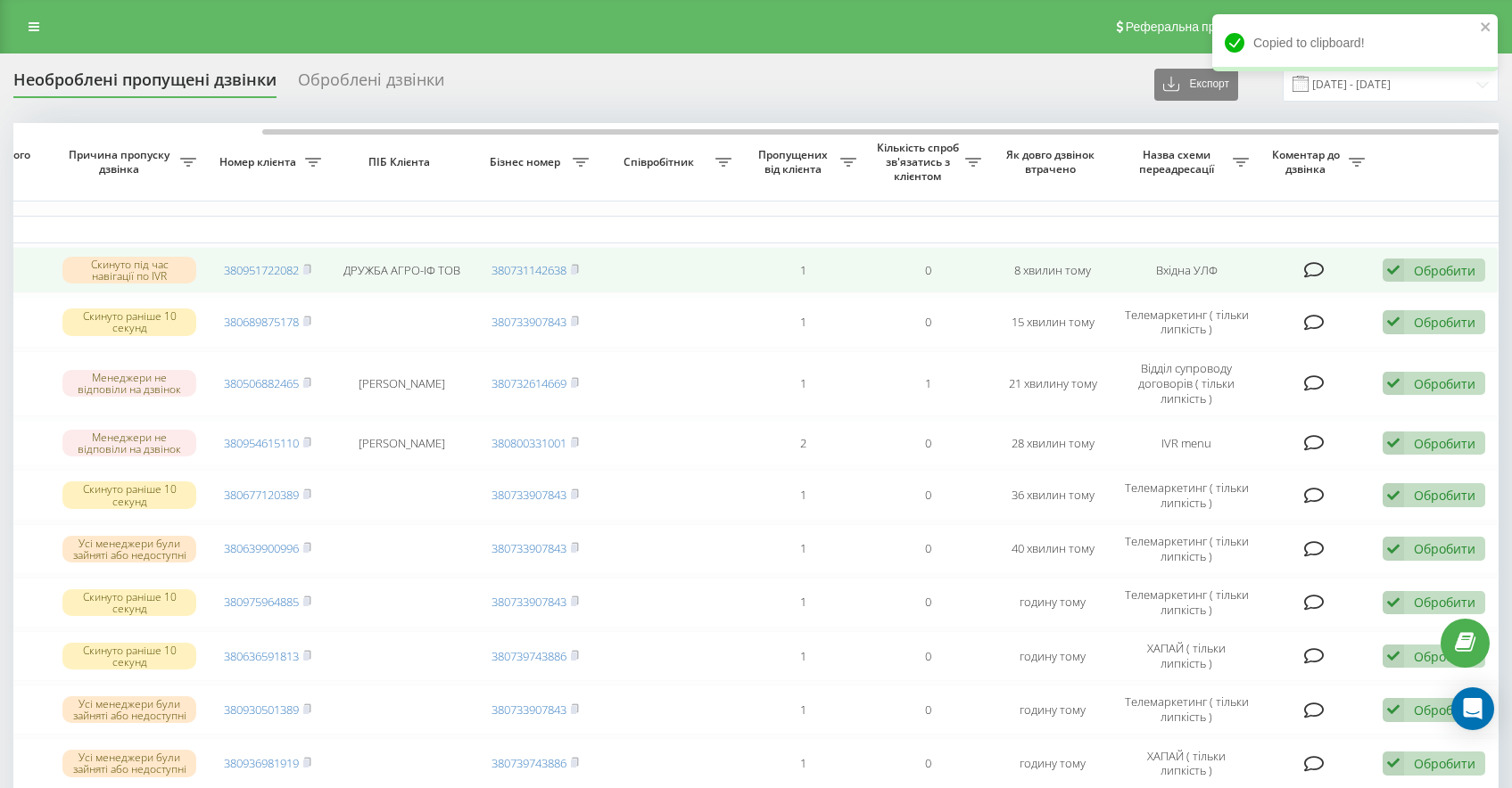
click at [1432, 273] on div "Обробити" at bounding box center [1444, 270] width 62 height 17
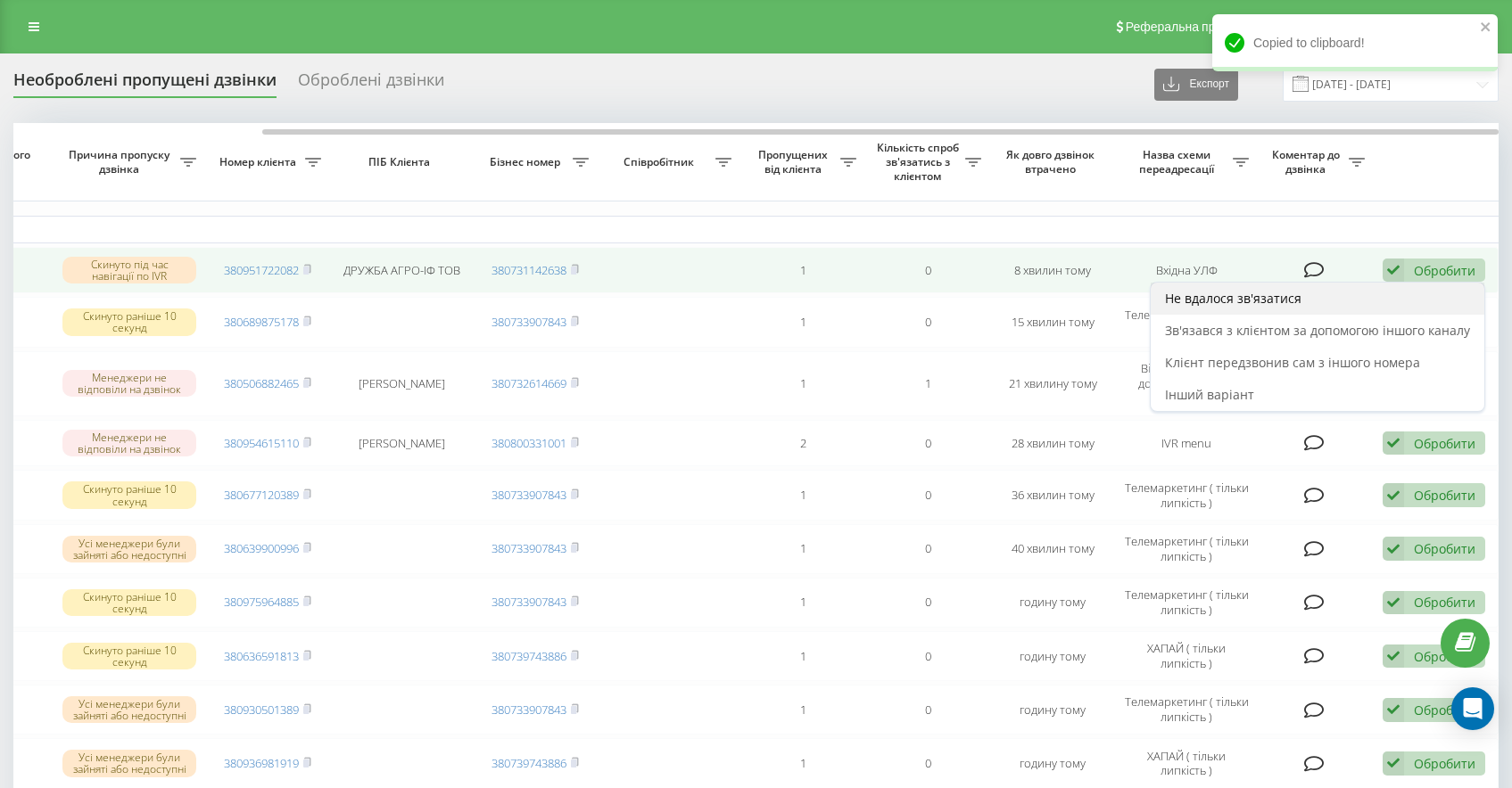
click at [1372, 293] on div "Не вдалося зв'язатися" at bounding box center [1316, 298] width 334 height 32
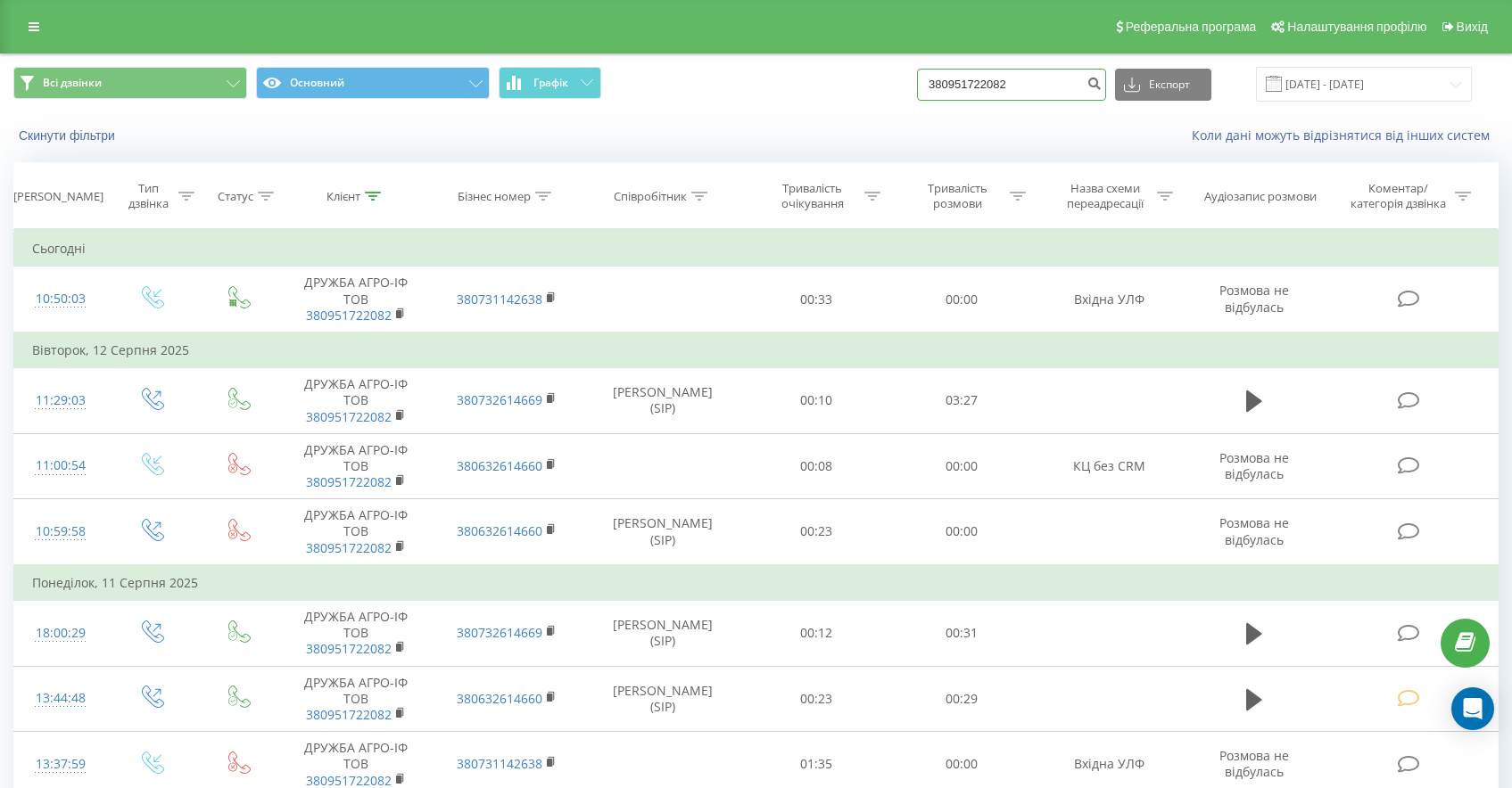
drag, startPoint x: 1058, startPoint y: 90, endPoint x: 673, endPoint y: 22, distance: 391.0
click at [746, 58] on div "Всі дзвінки Основний Графік 380951722082 Експорт .csv .xls .xlsx [DATE] - [DATE]" at bounding box center [756, 84] width 1510 height 60
paste input "380954615110"
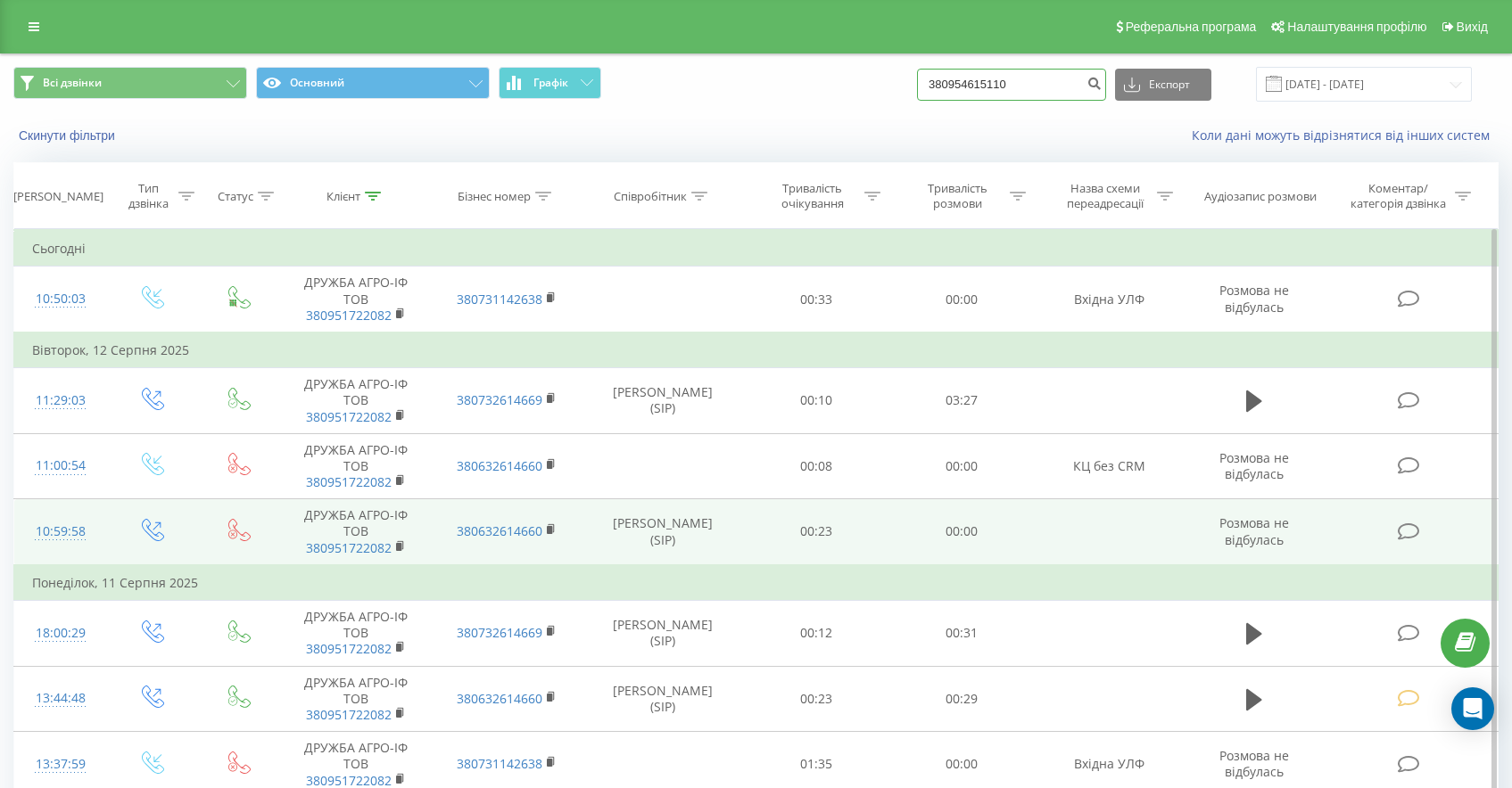
type input "380954615110"
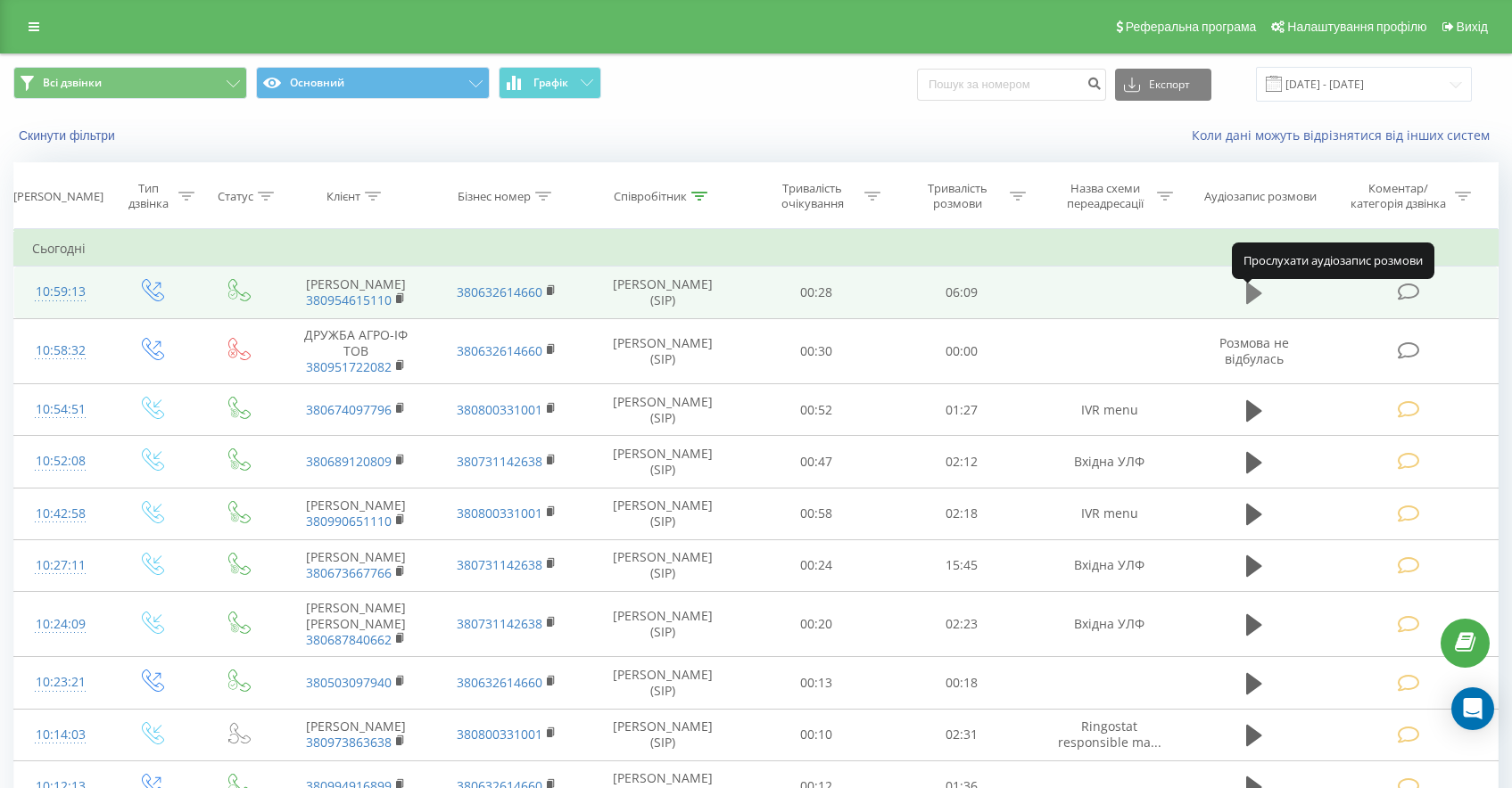
click at [1251, 304] on icon at bounding box center [1254, 293] width 16 height 22
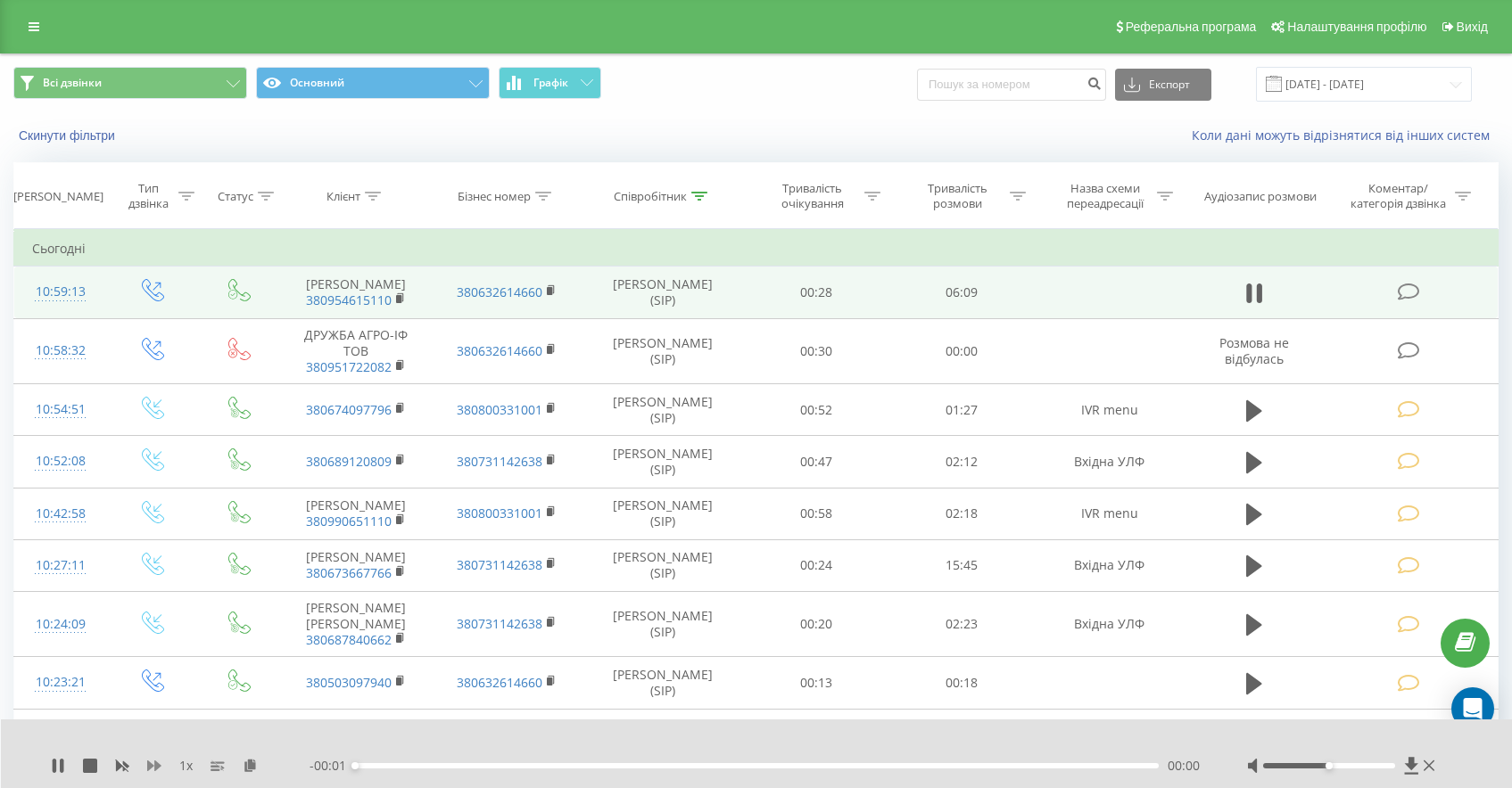
click at [155, 766] on icon at bounding box center [154, 766] width 15 height 11
click at [71, 757] on div "1.5 x" at bounding box center [180, 766] width 258 height 18
click at [56, 771] on icon at bounding box center [55, 766] width 4 height 15
click at [45, 761] on div "1.5 x - 05:43 00:19 00:19" at bounding box center [757, 754] width 1512 height 68
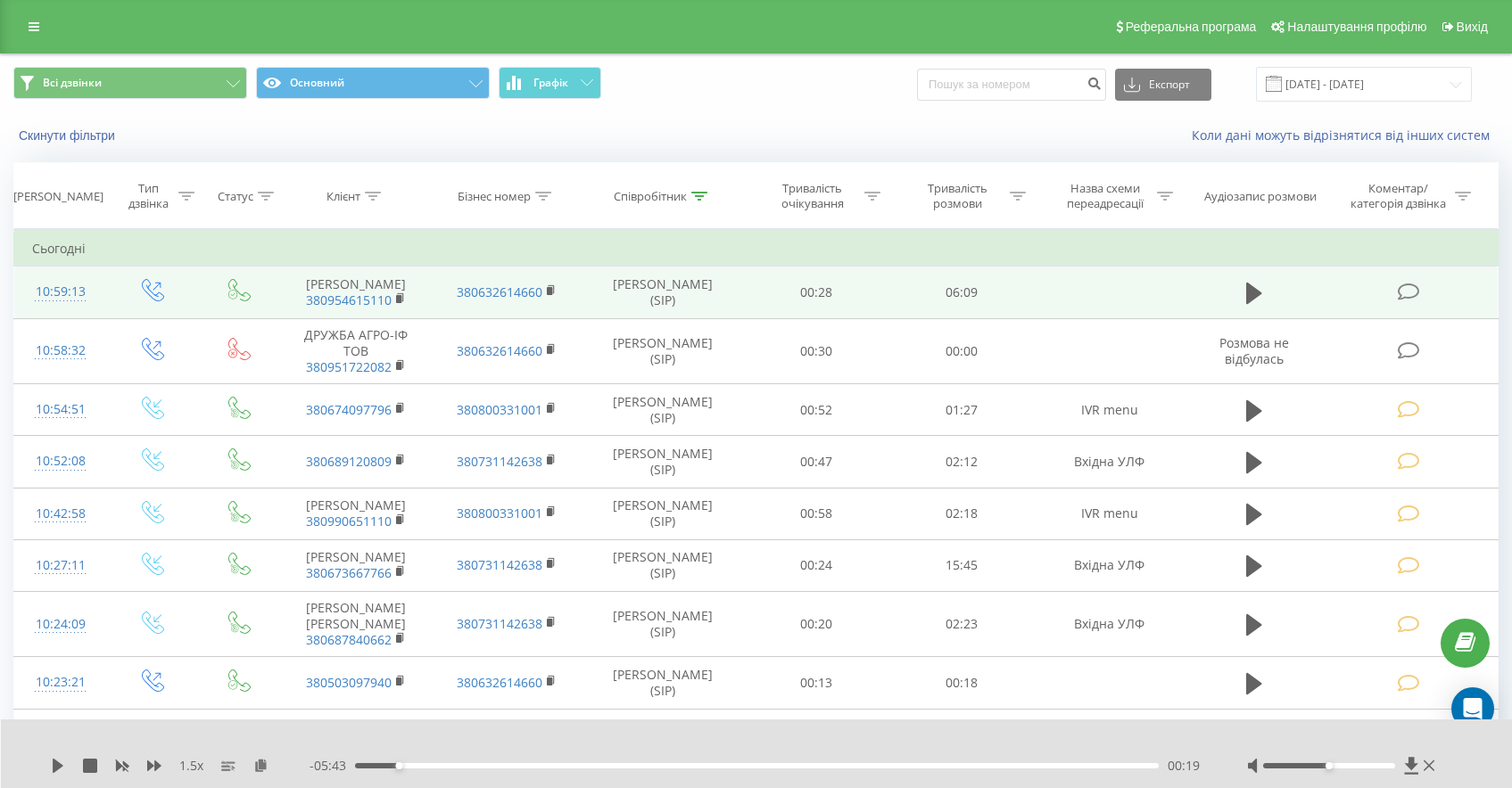
click at [50, 764] on div "1.5 x - 05:43 00:19 00:19" at bounding box center [757, 754] width 1512 height 68
click at [56, 769] on icon at bounding box center [58, 766] width 11 height 15
click at [422, 765] on div "00:36" at bounding box center [757, 766] width 804 height 5
click at [416, 764] on div "00:27" at bounding box center [757, 766] width 804 height 5
click at [156, 763] on icon at bounding box center [154, 766] width 15 height 11
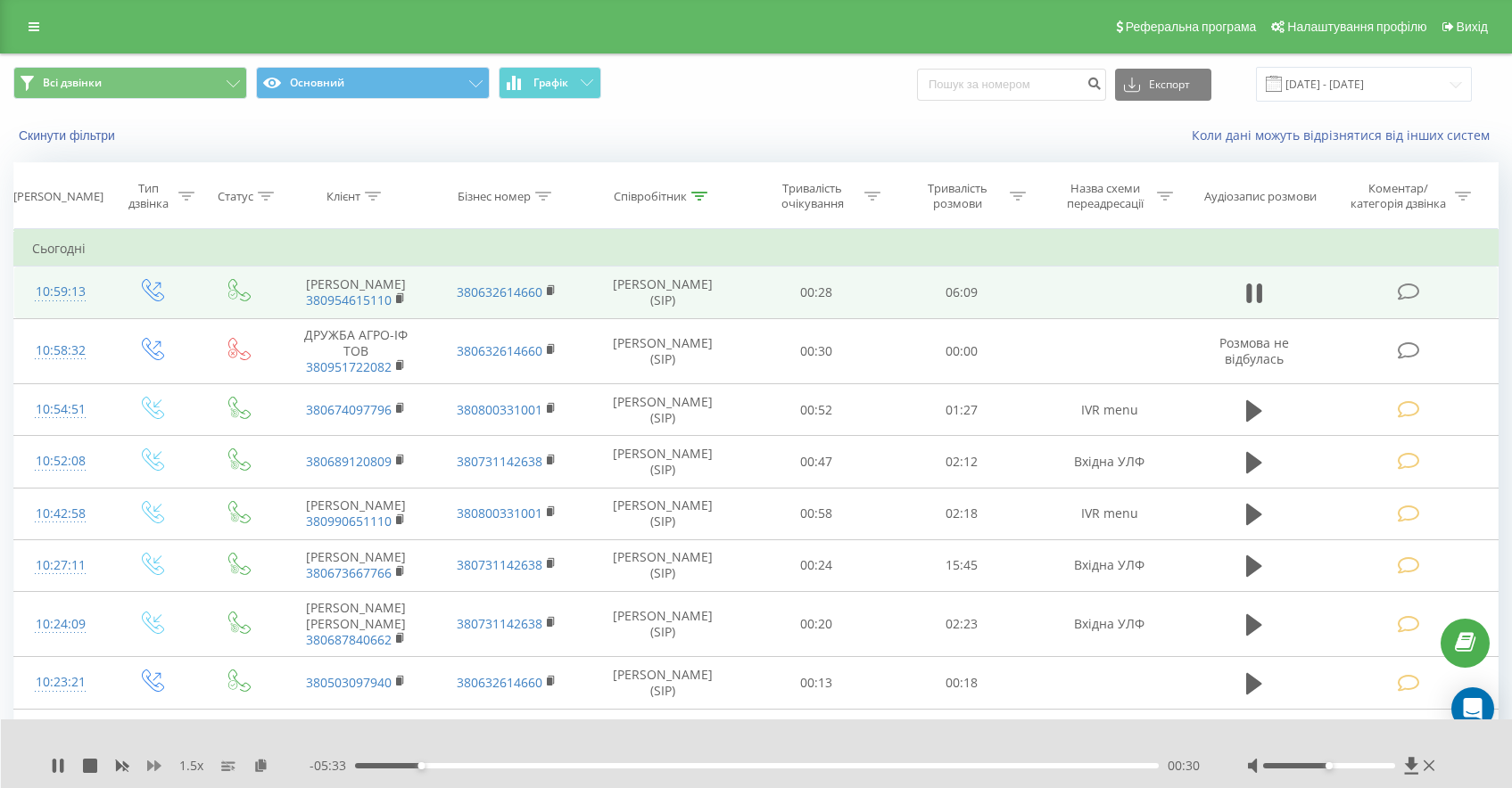
click at [156, 763] on icon at bounding box center [154, 766] width 15 height 11
click at [420, 764] on div "00:29" at bounding box center [757, 766] width 804 height 5
click at [65, 766] on icon at bounding box center [58, 766] width 15 height 15
click at [60, 766] on icon at bounding box center [58, 766] width 11 height 15
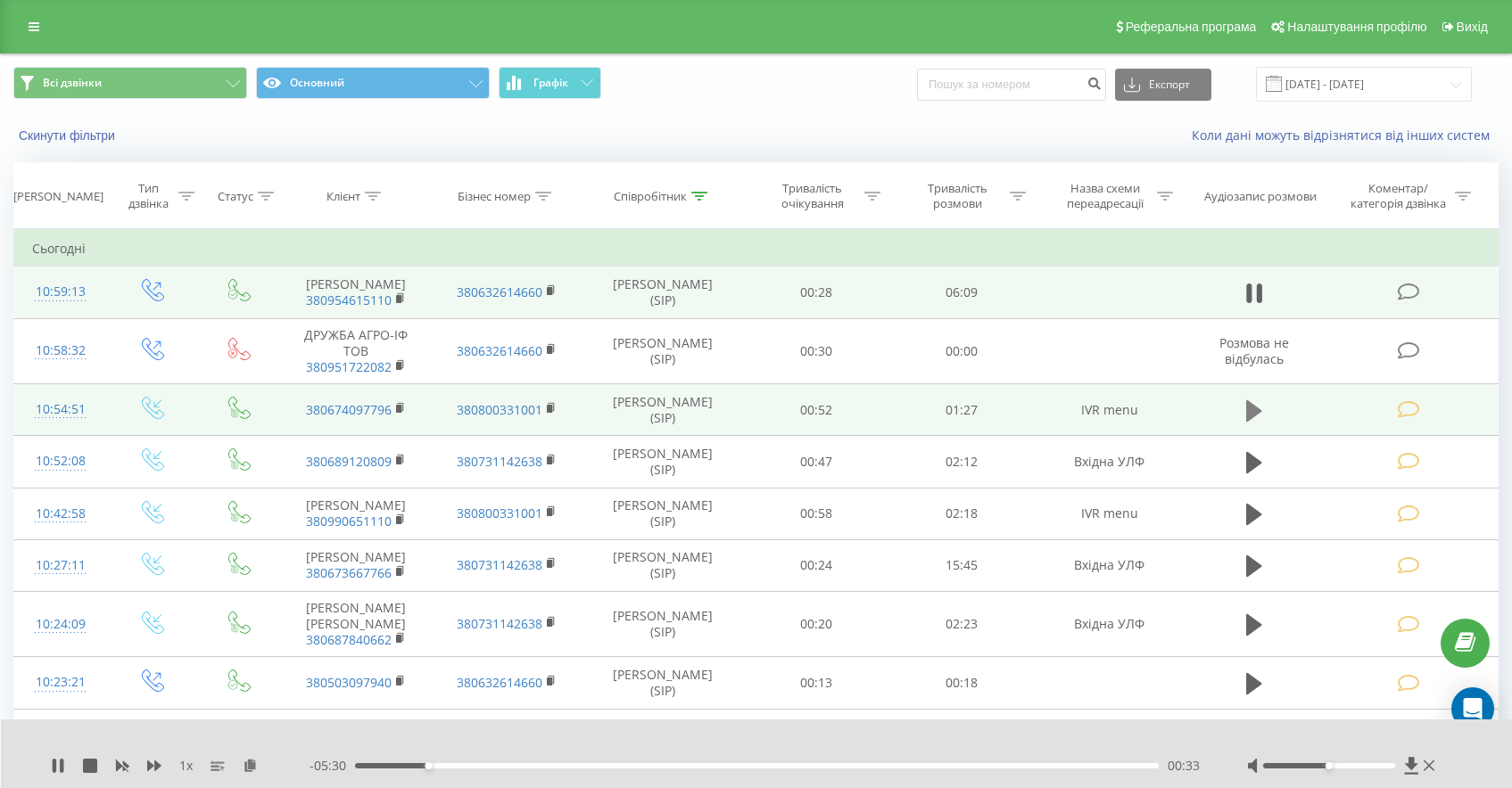
click at [1257, 420] on icon at bounding box center [1254, 411] width 16 height 22
click at [1258, 298] on icon at bounding box center [1254, 293] width 16 height 22
click at [153, 764] on icon at bounding box center [154, 766] width 15 height 15
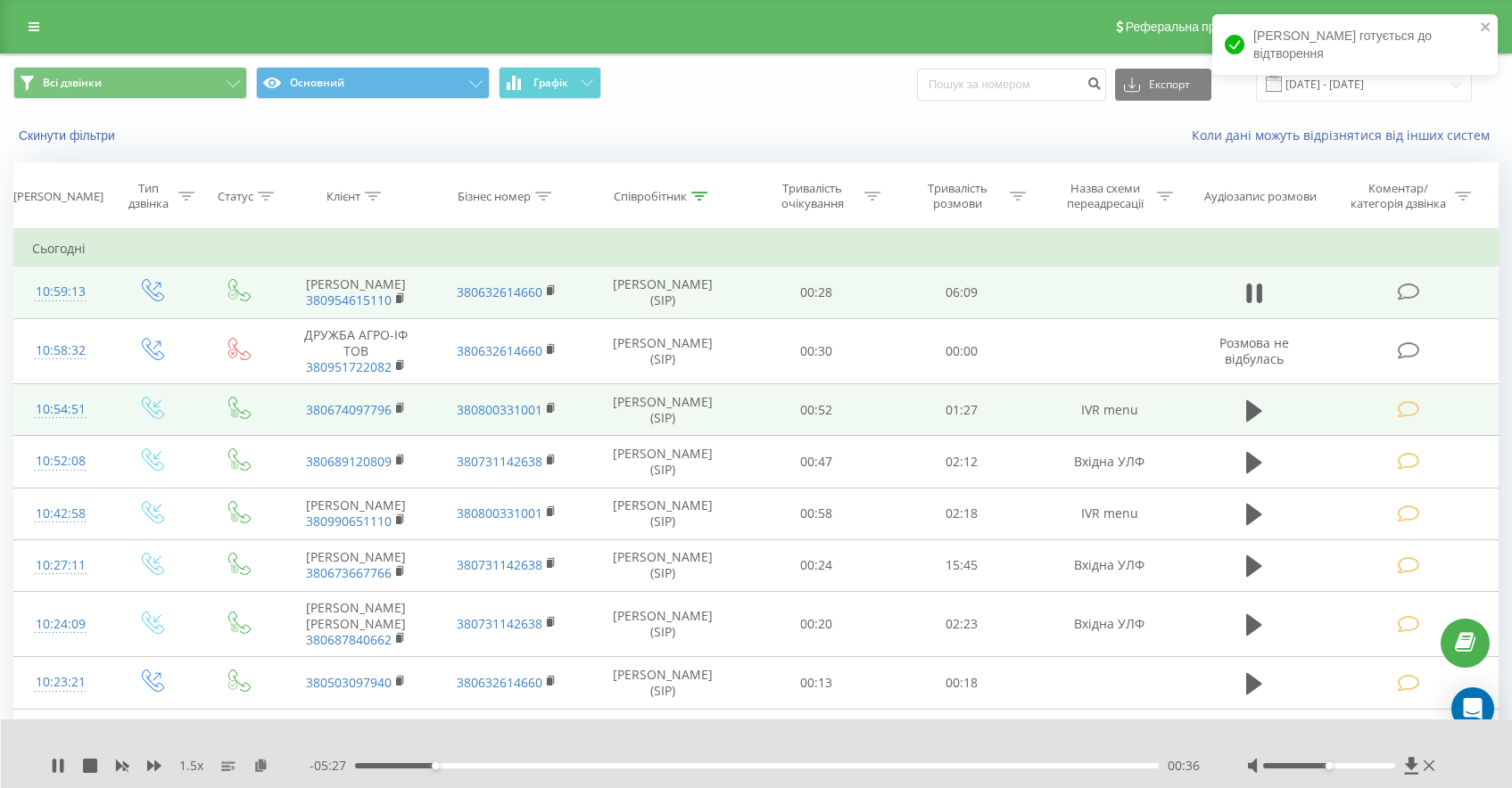
click at [420, 766] on div "00:36" at bounding box center [757, 766] width 804 height 5
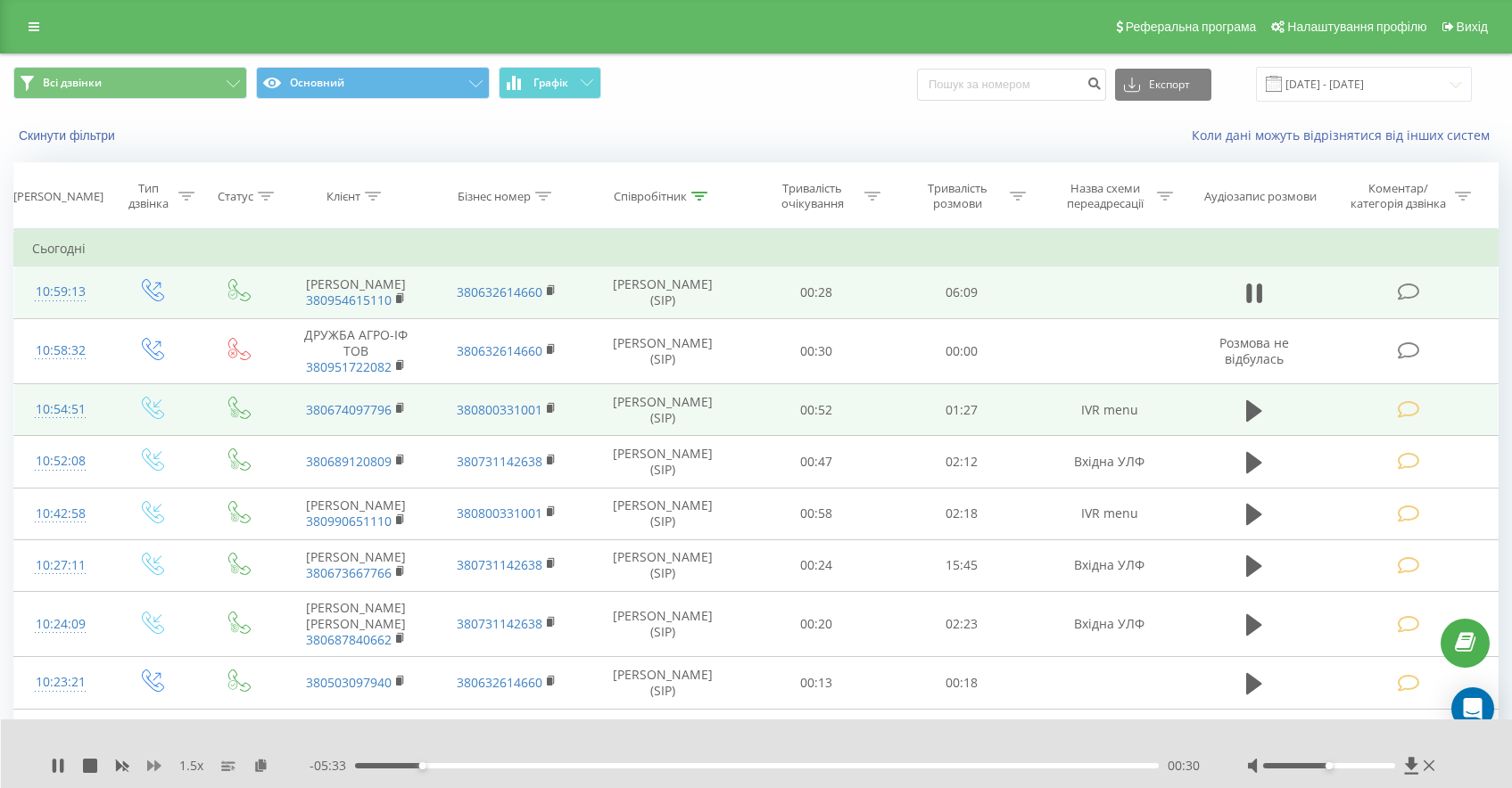
click at [150, 759] on icon at bounding box center [154, 766] width 15 height 15
click at [418, 764] on div "00:33" at bounding box center [757, 766] width 804 height 5
click at [432, 765] on div "00:42" at bounding box center [757, 766] width 804 height 5
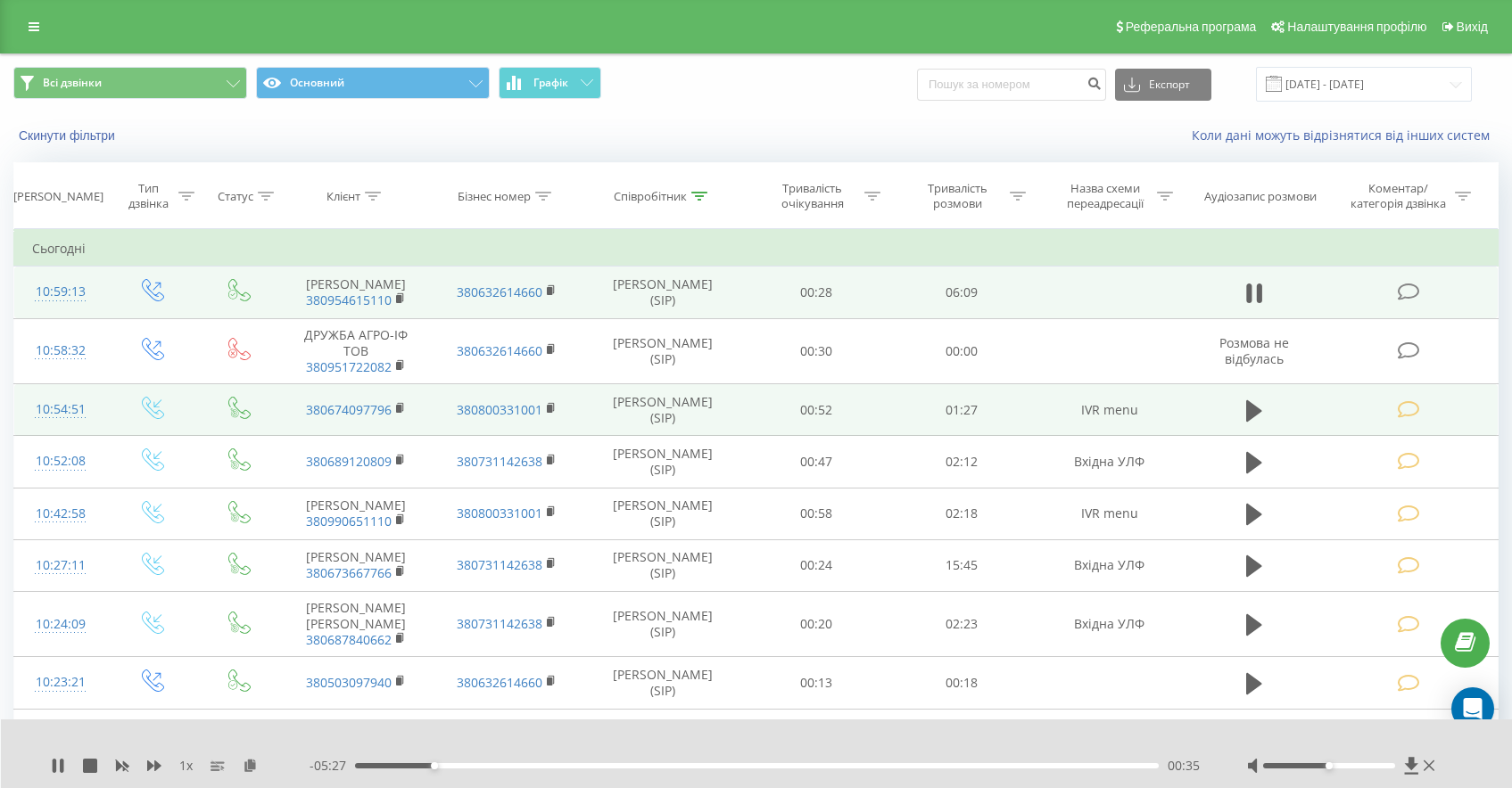
click at [414, 764] on div "00:35" at bounding box center [757, 766] width 804 height 5
click at [64, 766] on icon at bounding box center [58, 766] width 15 height 15
click at [427, 764] on div "00:37" at bounding box center [757, 766] width 804 height 5
click at [56, 764] on icon at bounding box center [58, 766] width 11 height 15
click at [424, 765] on div "00:37" at bounding box center [757, 766] width 804 height 5
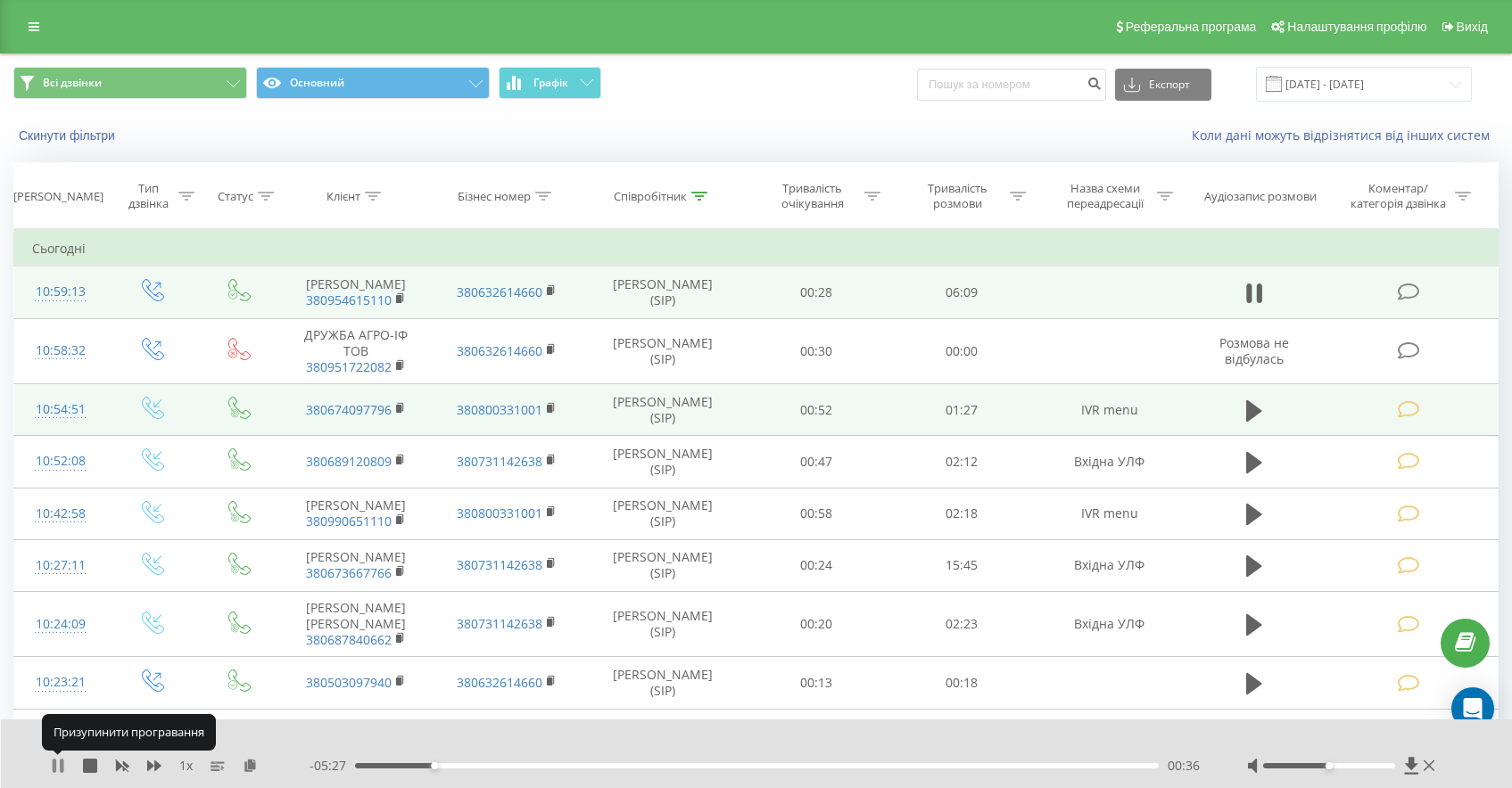
click at [64, 766] on icon at bounding box center [62, 766] width 4 height 15
click at [54, 763] on icon at bounding box center [58, 766] width 11 height 15
click at [430, 764] on div "00:34" at bounding box center [757, 766] width 804 height 5
click at [62, 767] on icon at bounding box center [62, 766] width 4 height 15
click at [54, 762] on icon at bounding box center [58, 766] width 11 height 15
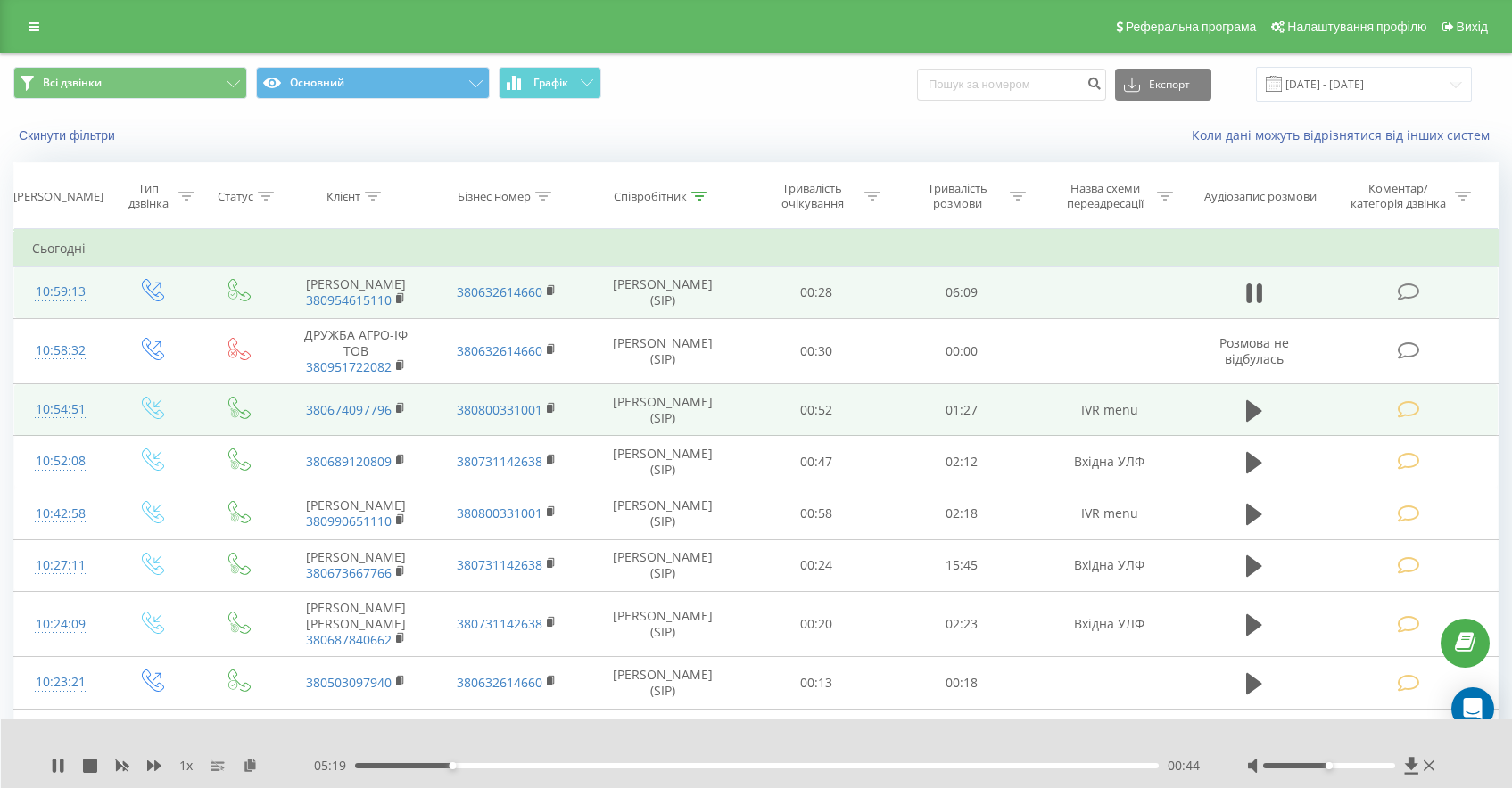
click at [442, 765] on div "00:44" at bounding box center [757, 766] width 804 height 5
click at [435, 766] on div "00:41" at bounding box center [757, 766] width 804 height 5
click at [52, 768] on icon at bounding box center [58, 766] width 15 height 15
click at [51, 772] on icon at bounding box center [58, 766] width 15 height 15
click at [55, 764] on icon at bounding box center [55, 766] width 4 height 15
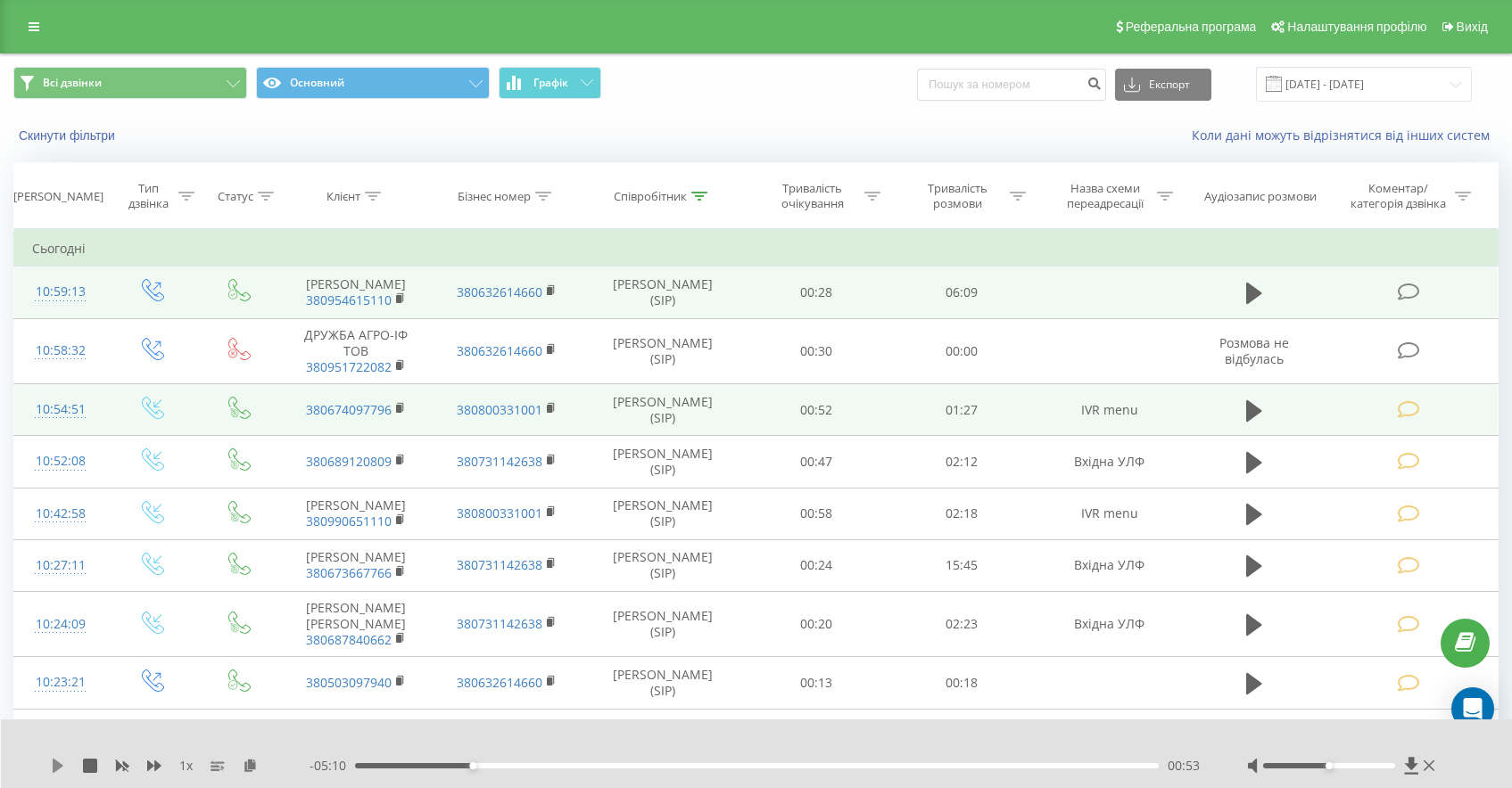
click at [54, 764] on icon at bounding box center [58, 766] width 11 height 15
click at [55, 763] on icon at bounding box center [55, 766] width 4 height 15
click at [1417, 301] on icon at bounding box center [1408, 291] width 22 height 19
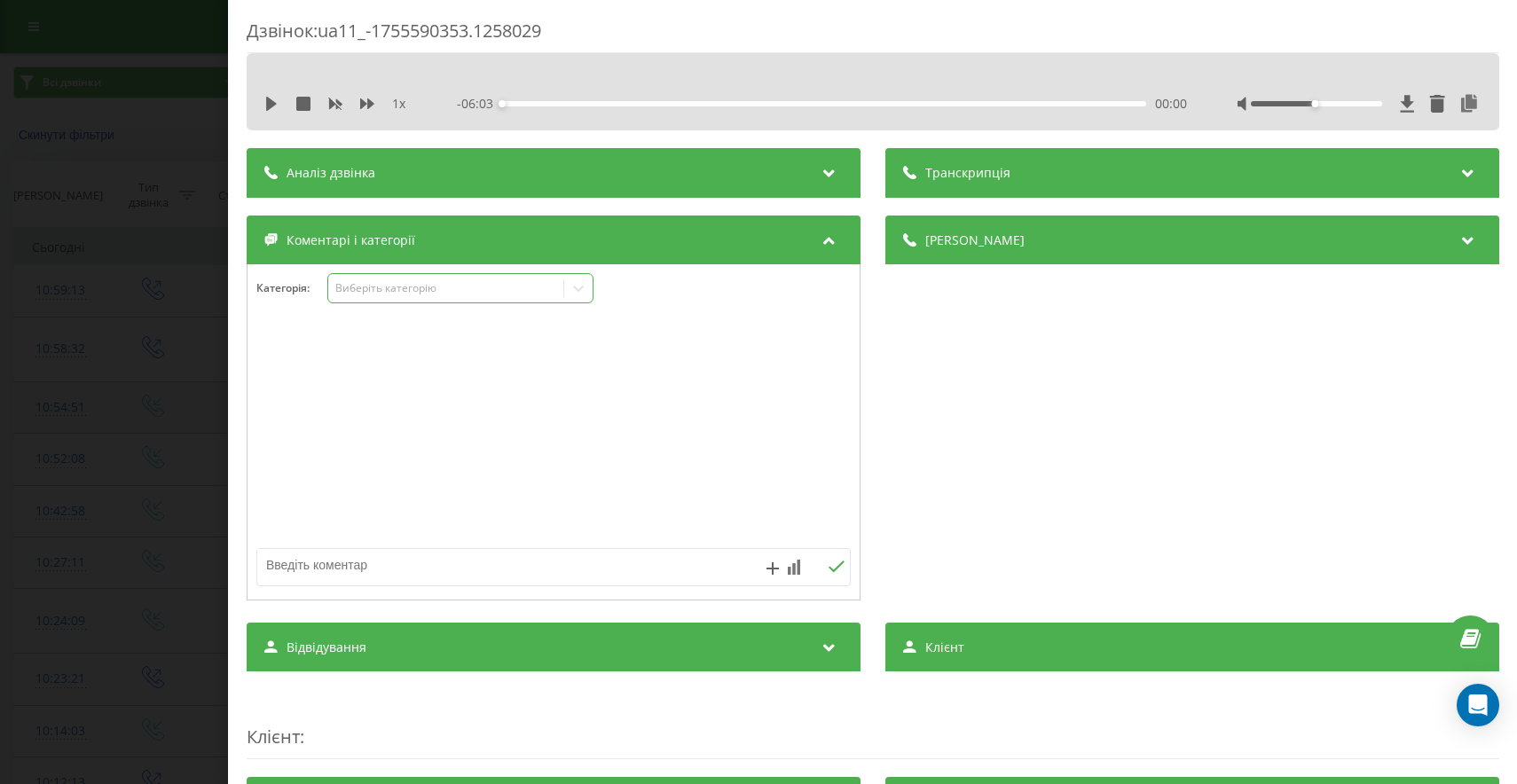
click at [429, 282] on div "Виберіть категорію" at bounding box center [446, 288] width 222 height 15
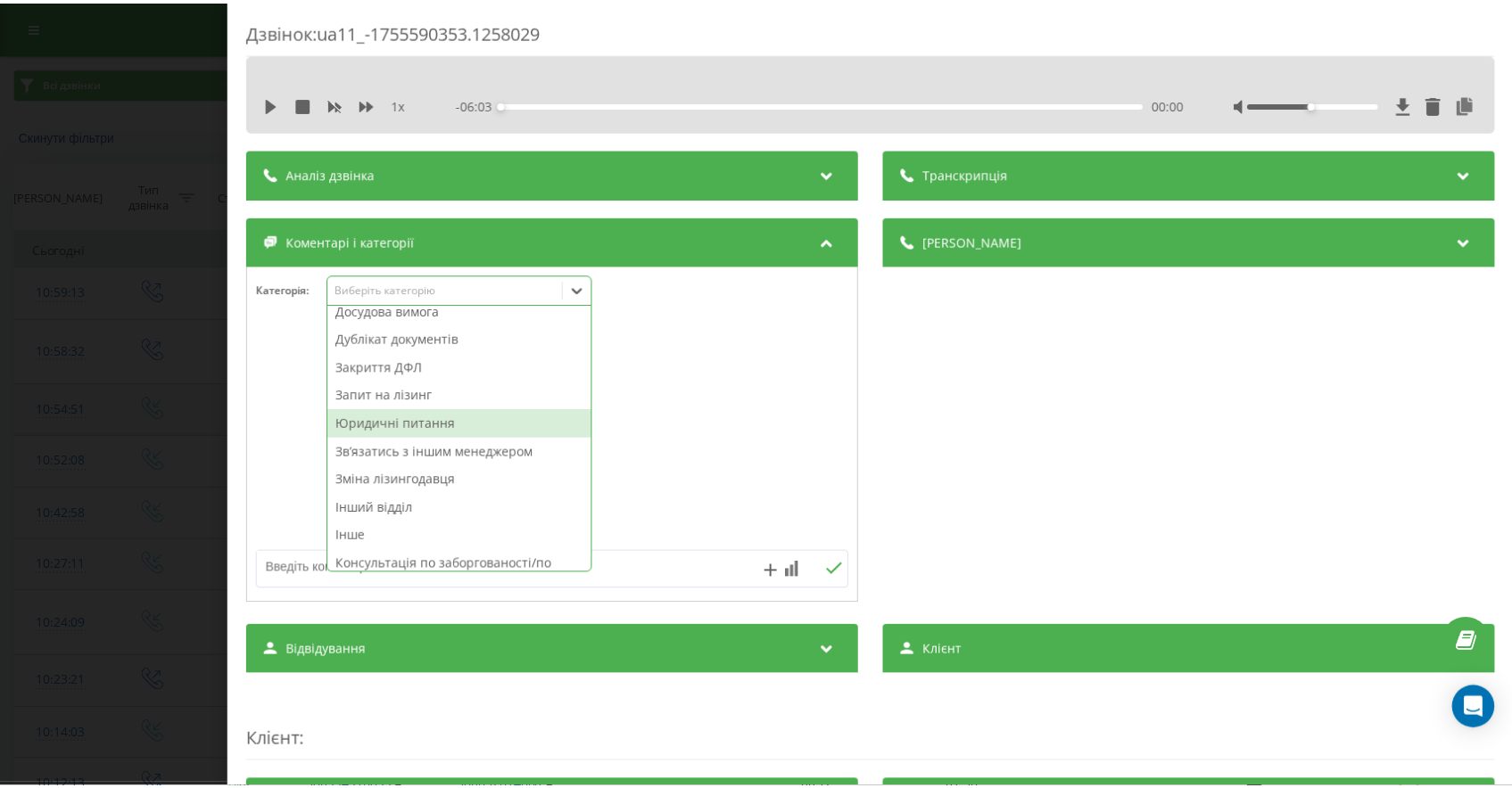
scroll to position [305, 0]
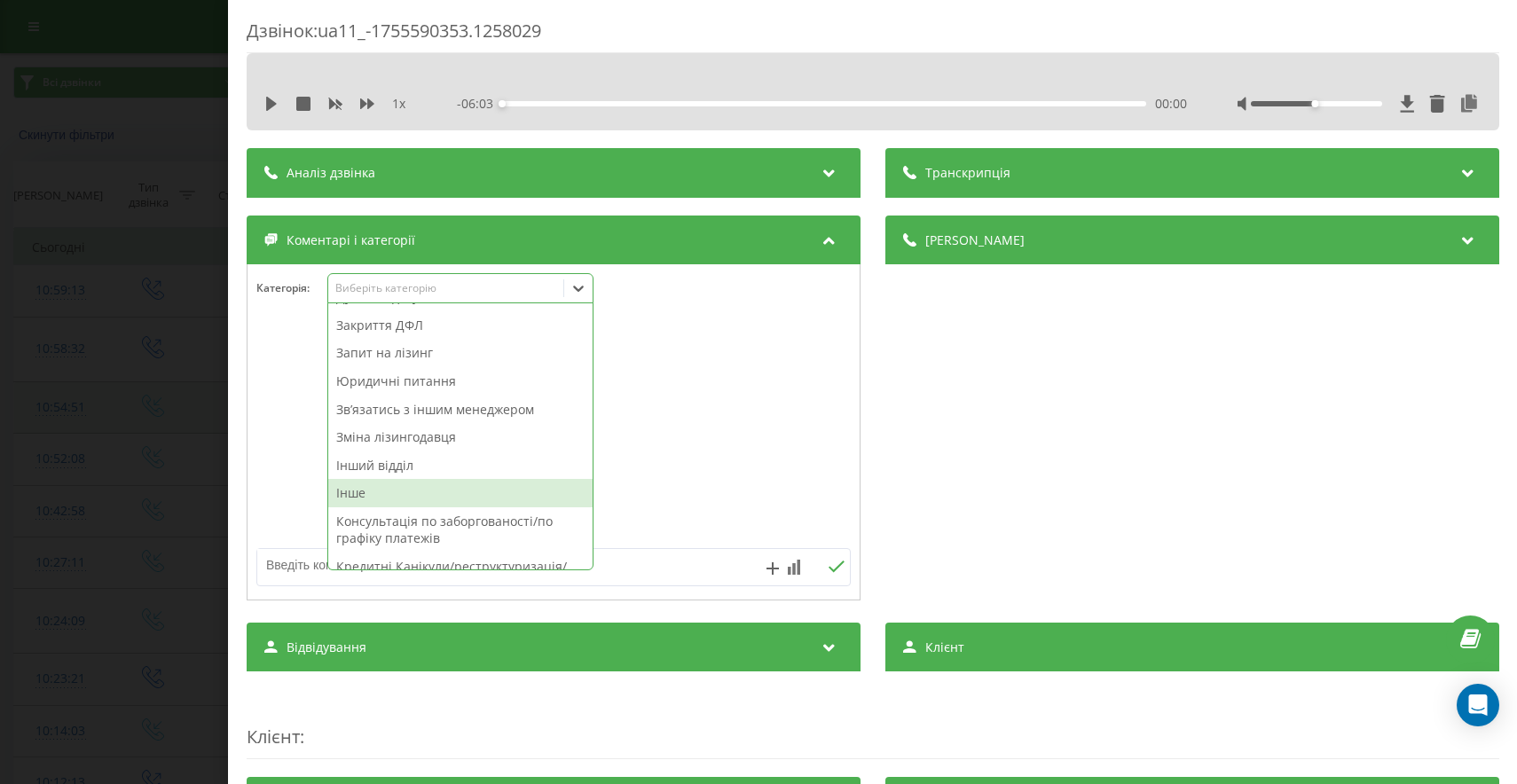
click at [414, 503] on div "Інше" at bounding box center [460, 492] width 265 height 28
click at [806, 472] on div at bounding box center [553, 433] width 612 height 213
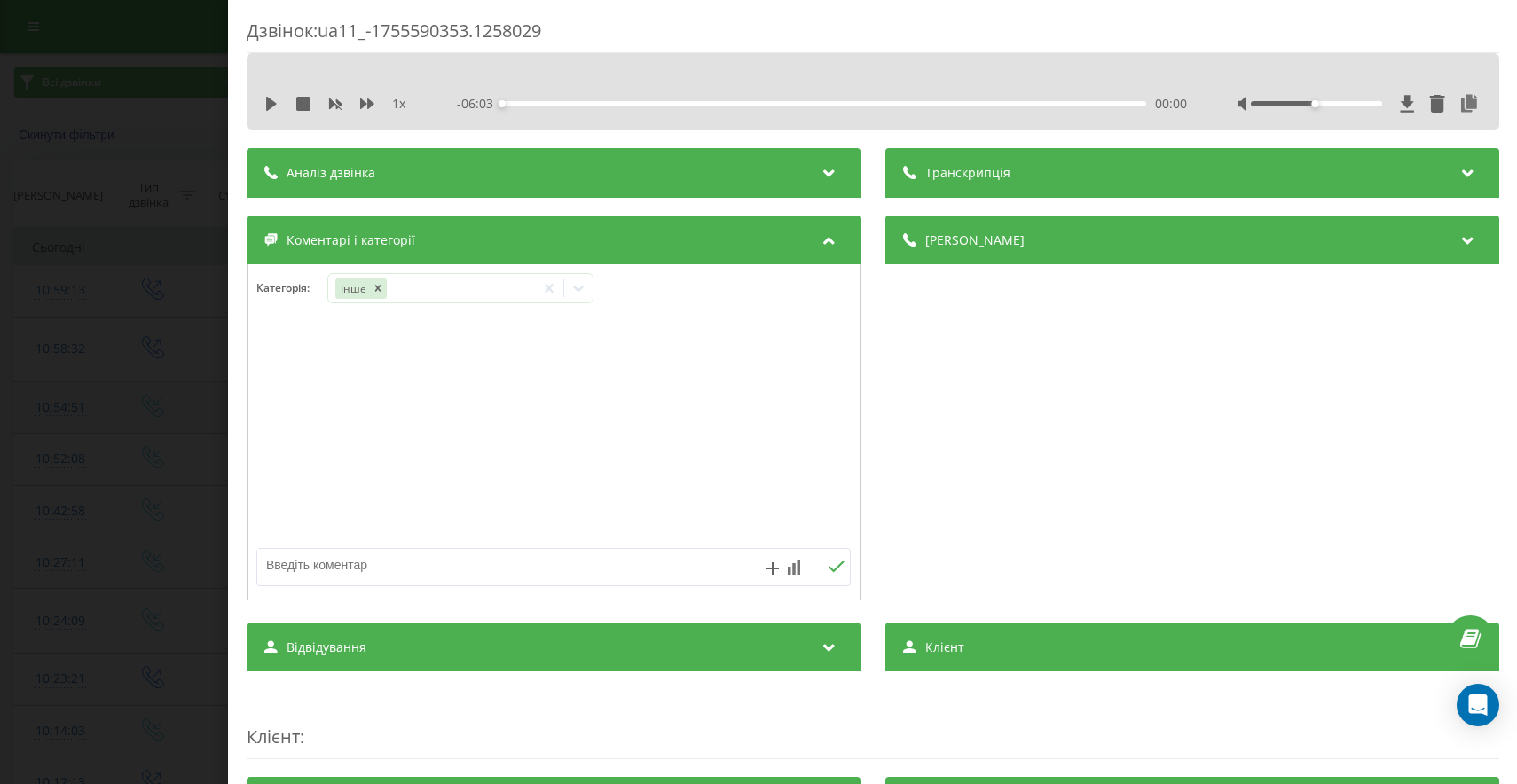
click at [416, 575] on textarea at bounding box center [493, 564] width 474 height 32
type textarea "договір регресу"
click at [831, 568] on icon at bounding box center [835, 566] width 17 height 13
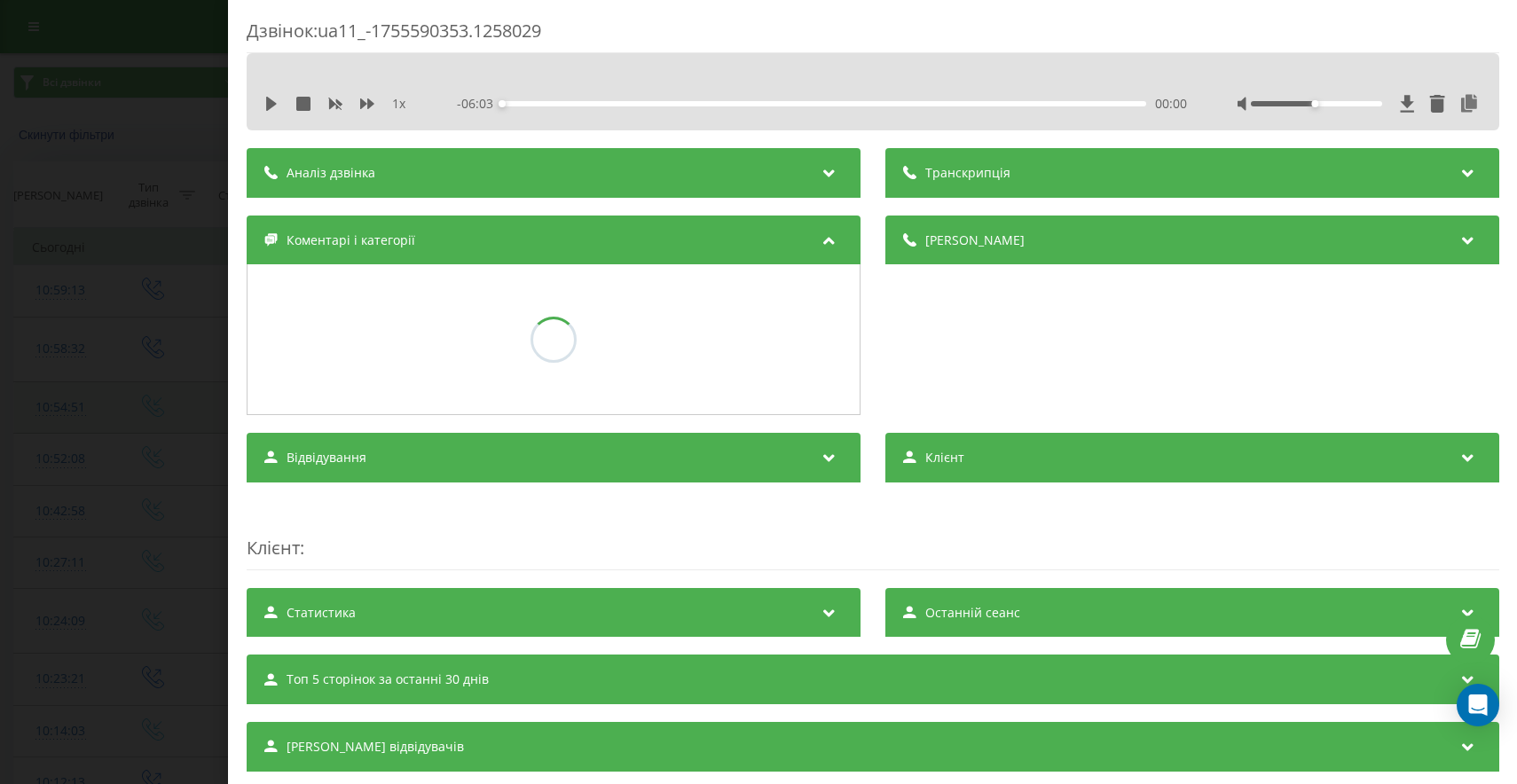
click at [109, 493] on div "Дзвінок : ua11_-1755590353.1258029 1 x - 06:03 00:00 00:00 Транскрипція Для AI-…" at bounding box center [758, 392] width 1517 height 784
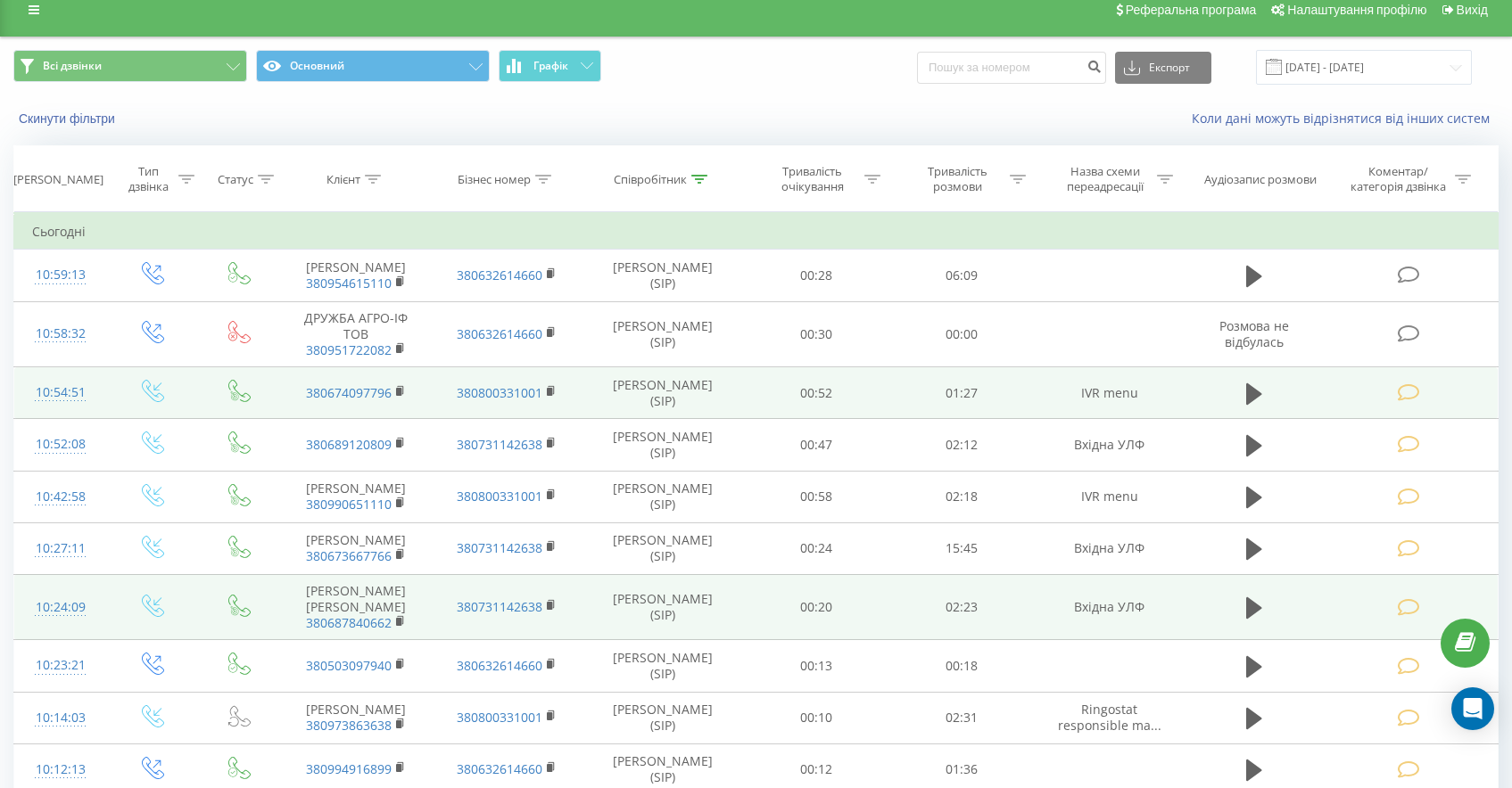
scroll to position [18, 0]
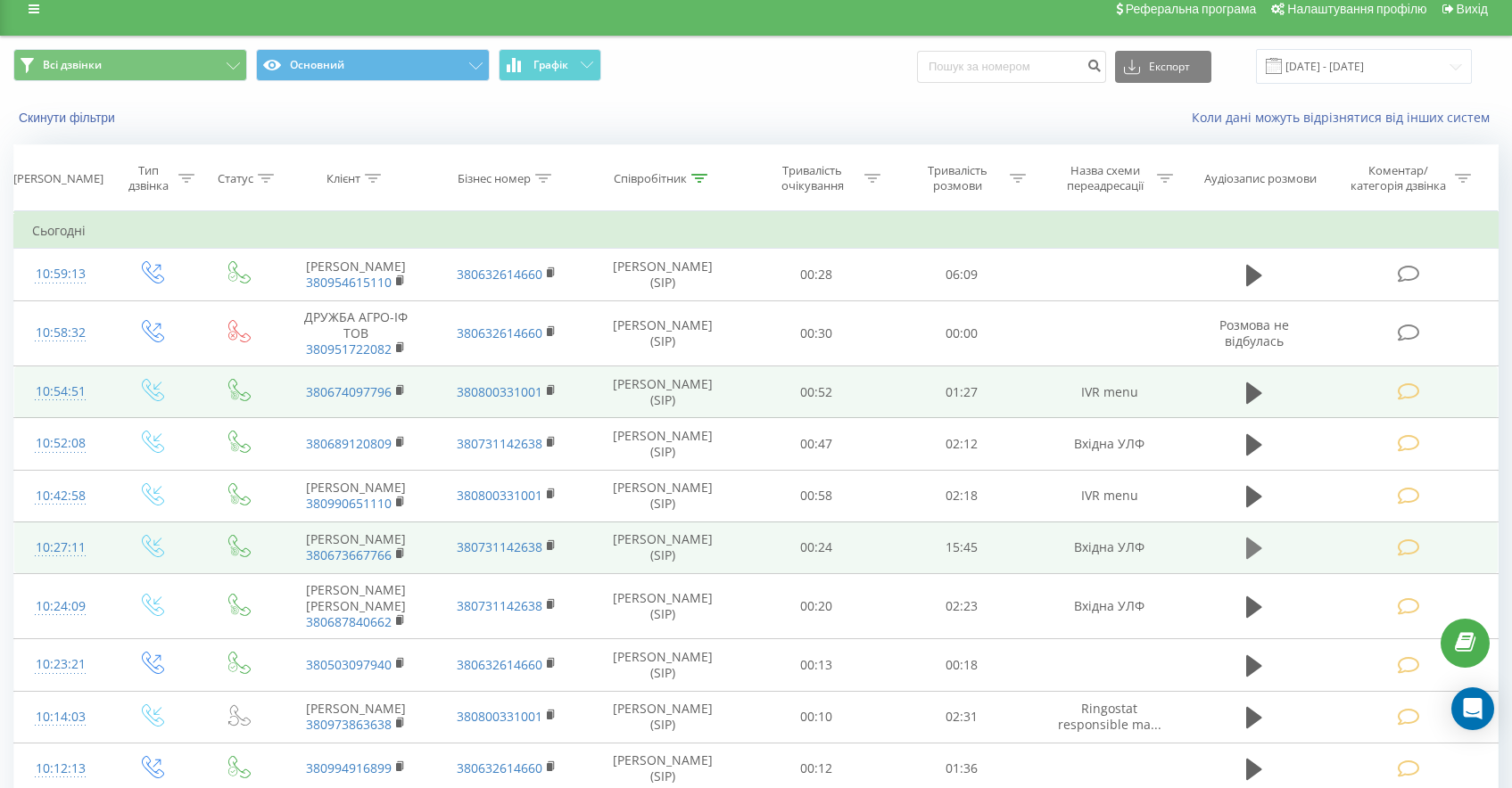
click at [1249, 559] on icon at bounding box center [1254, 548] width 16 height 22
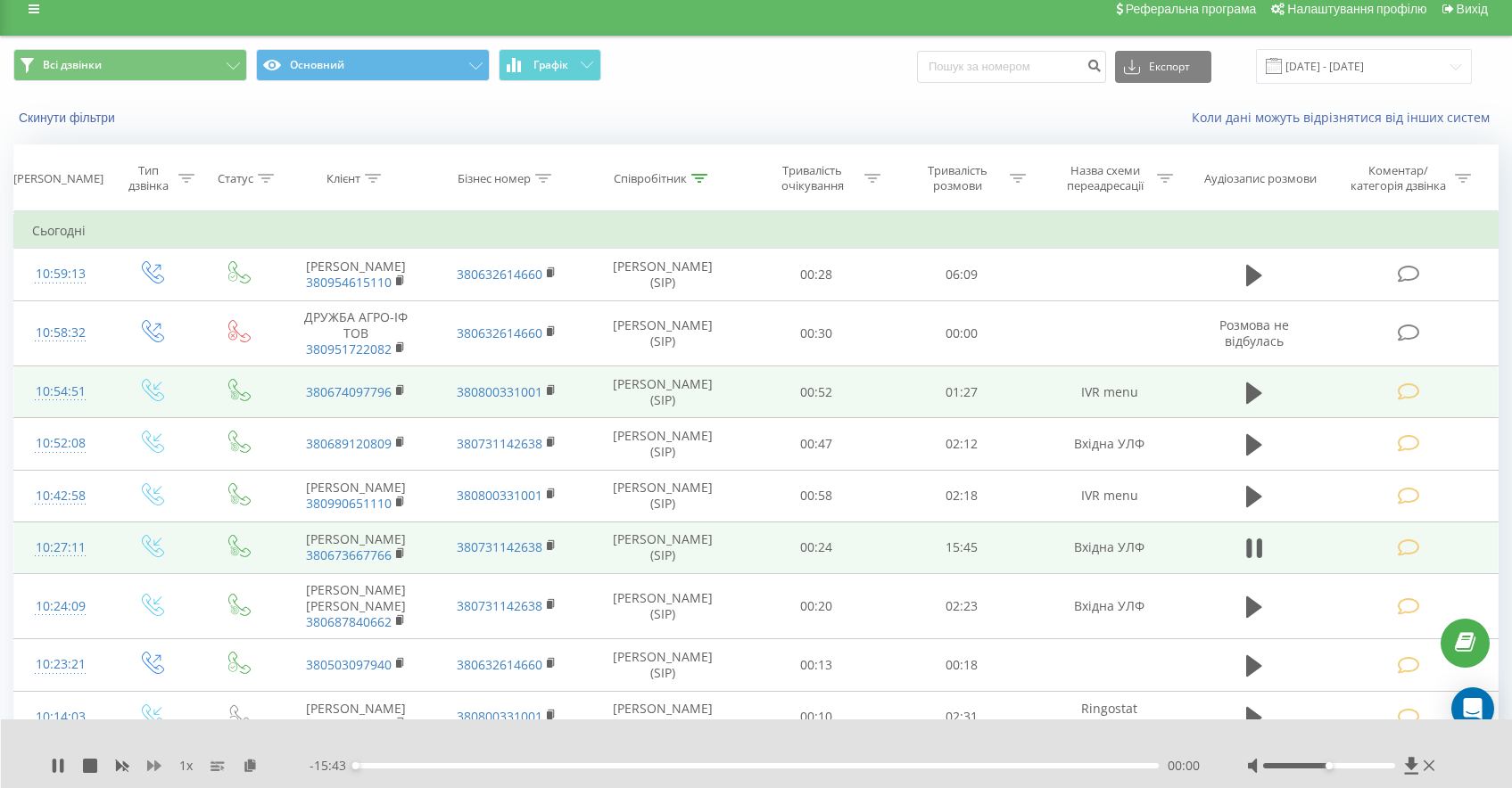
click at [153, 764] on icon at bounding box center [154, 766] width 15 height 15
click at [153, 763] on icon at bounding box center [154, 766] width 15 height 15
click at [152, 763] on icon at bounding box center [154, 766] width 15 height 15
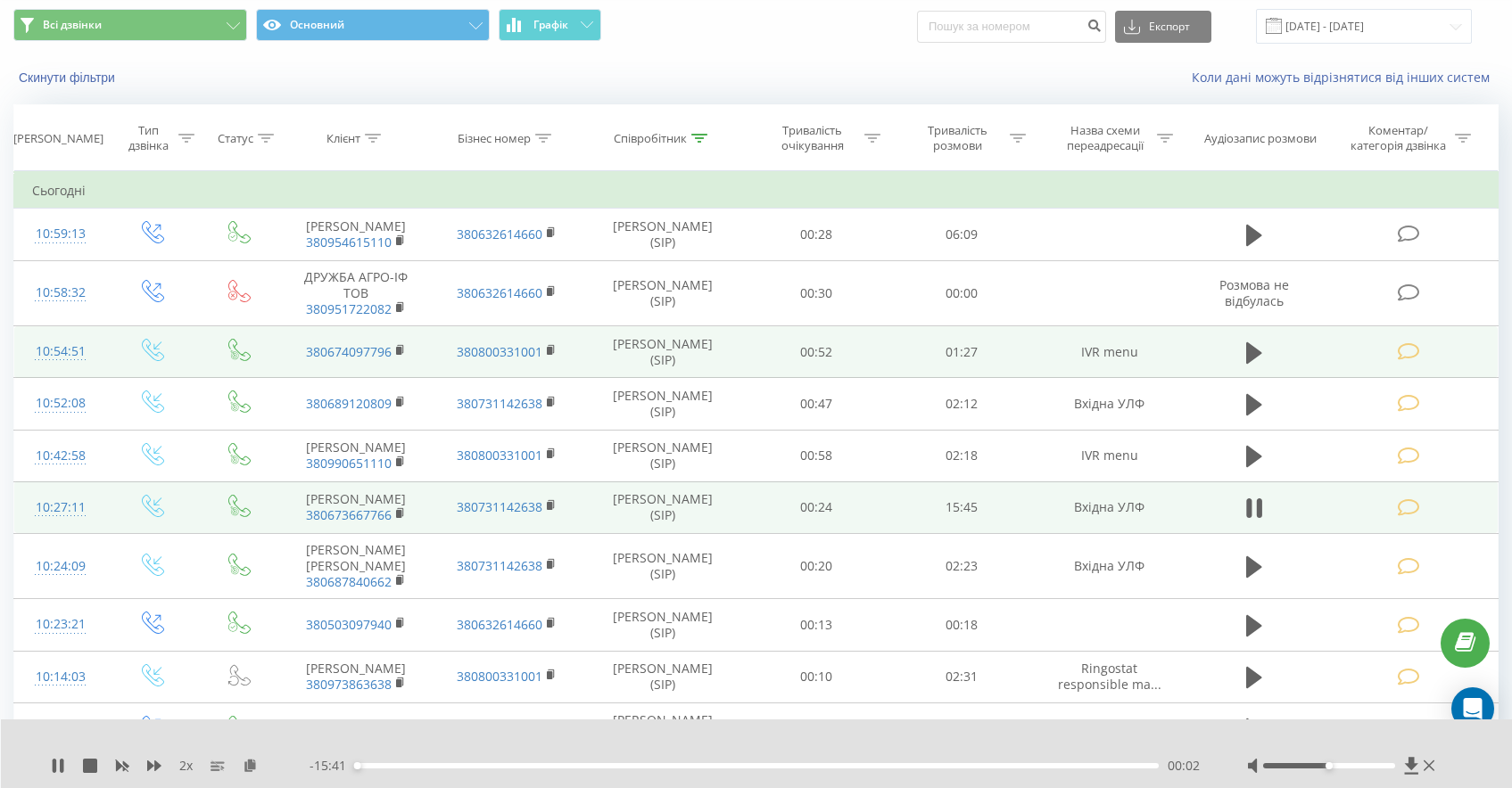
scroll to position [77, 0]
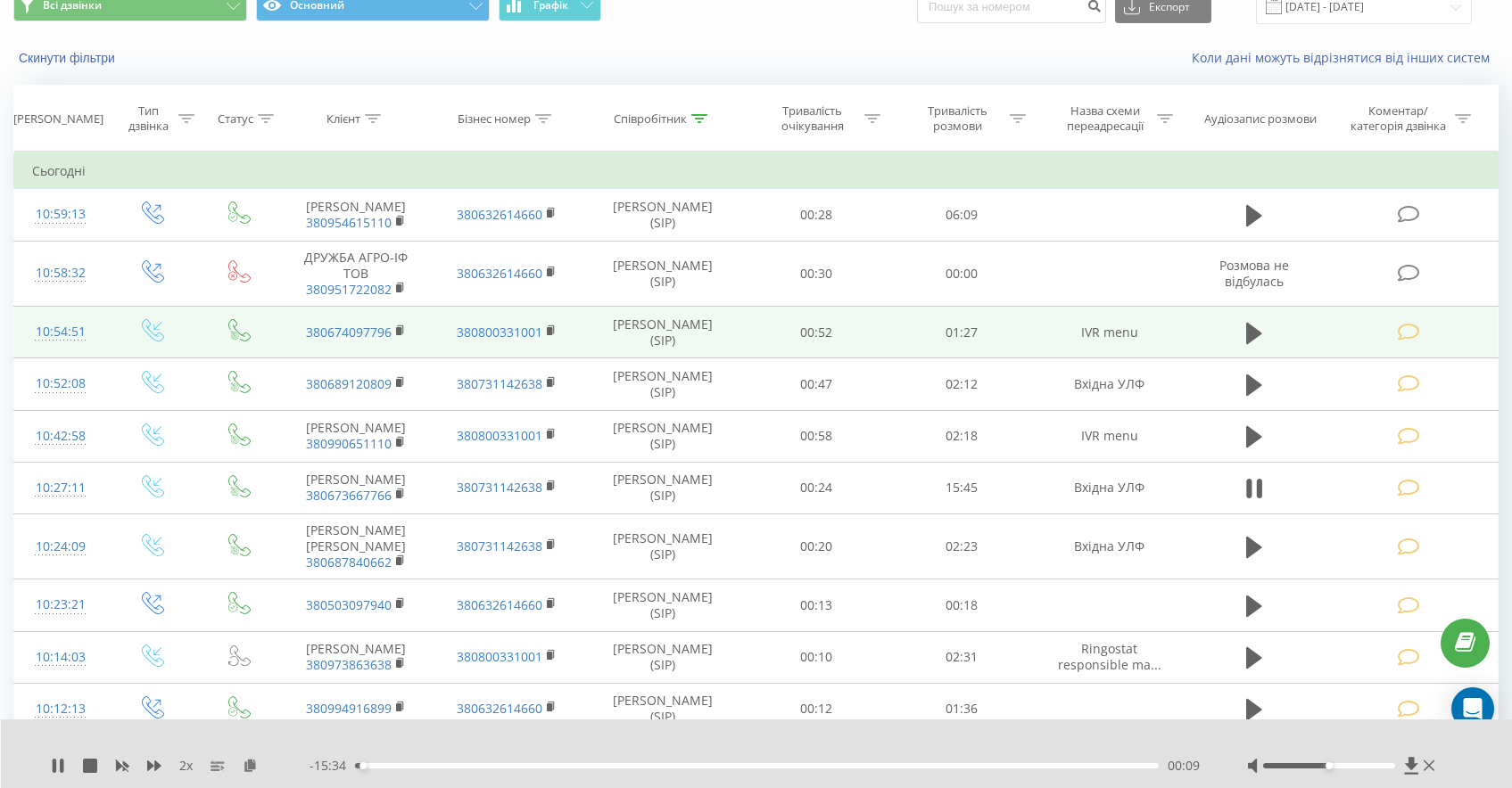
click at [143, 763] on div "2 x" at bounding box center [180, 766] width 258 height 18
click at [147, 764] on icon at bounding box center [154, 766] width 15 height 15
click at [151, 764] on icon at bounding box center [154, 766] width 15 height 11
click at [53, 766] on icon at bounding box center [55, 766] width 4 height 15
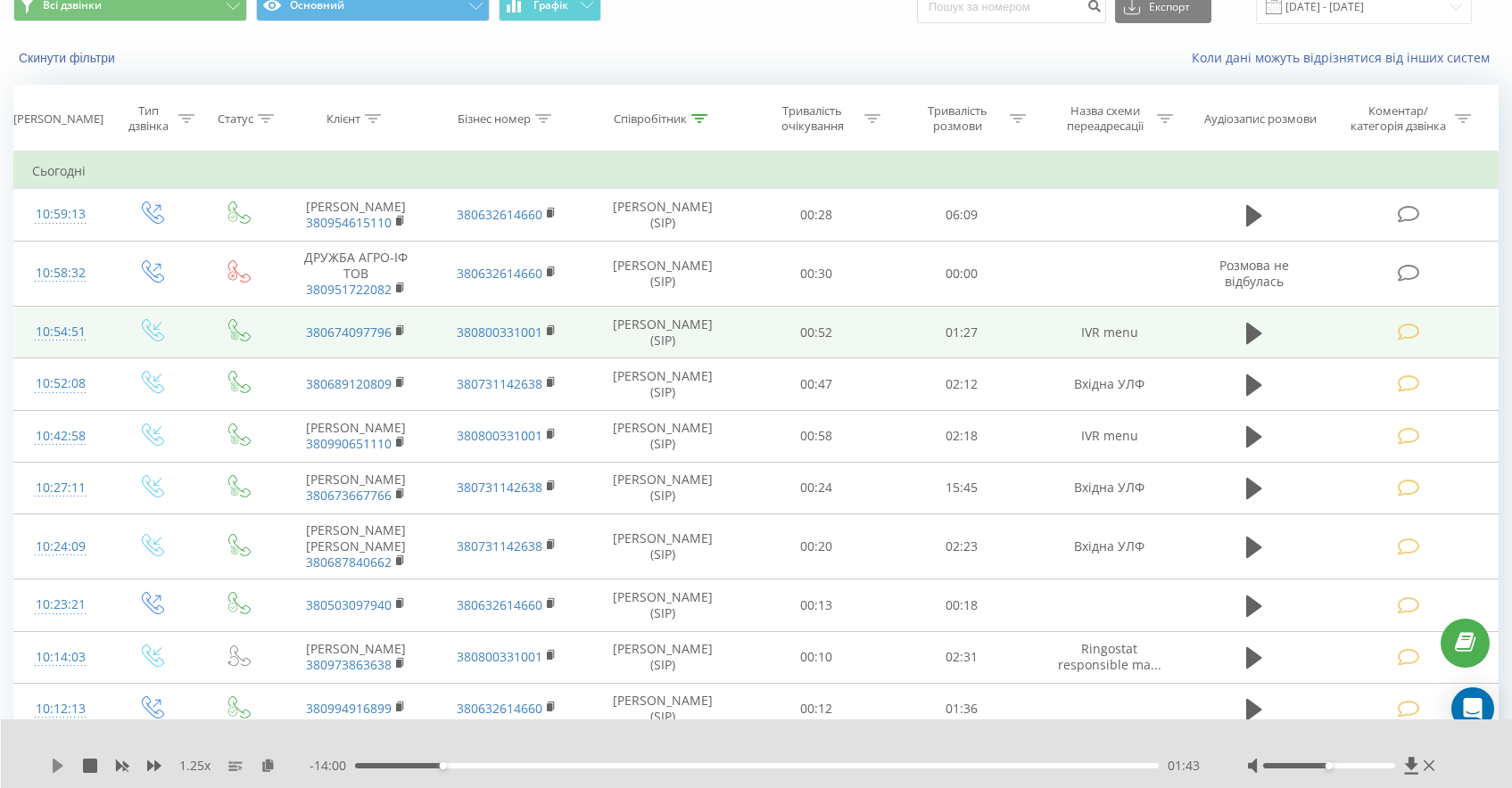
click at [54, 762] on icon at bounding box center [58, 766] width 11 height 15
click at [56, 762] on icon at bounding box center [55, 766] width 4 height 15
click at [70, 770] on div "1.25 x" at bounding box center [180, 766] width 258 height 18
click at [45, 762] on div "1.25 x - 13:58 01:45 01:45" at bounding box center [757, 754] width 1512 height 68
click at [56, 765] on icon at bounding box center [58, 766] width 11 height 15
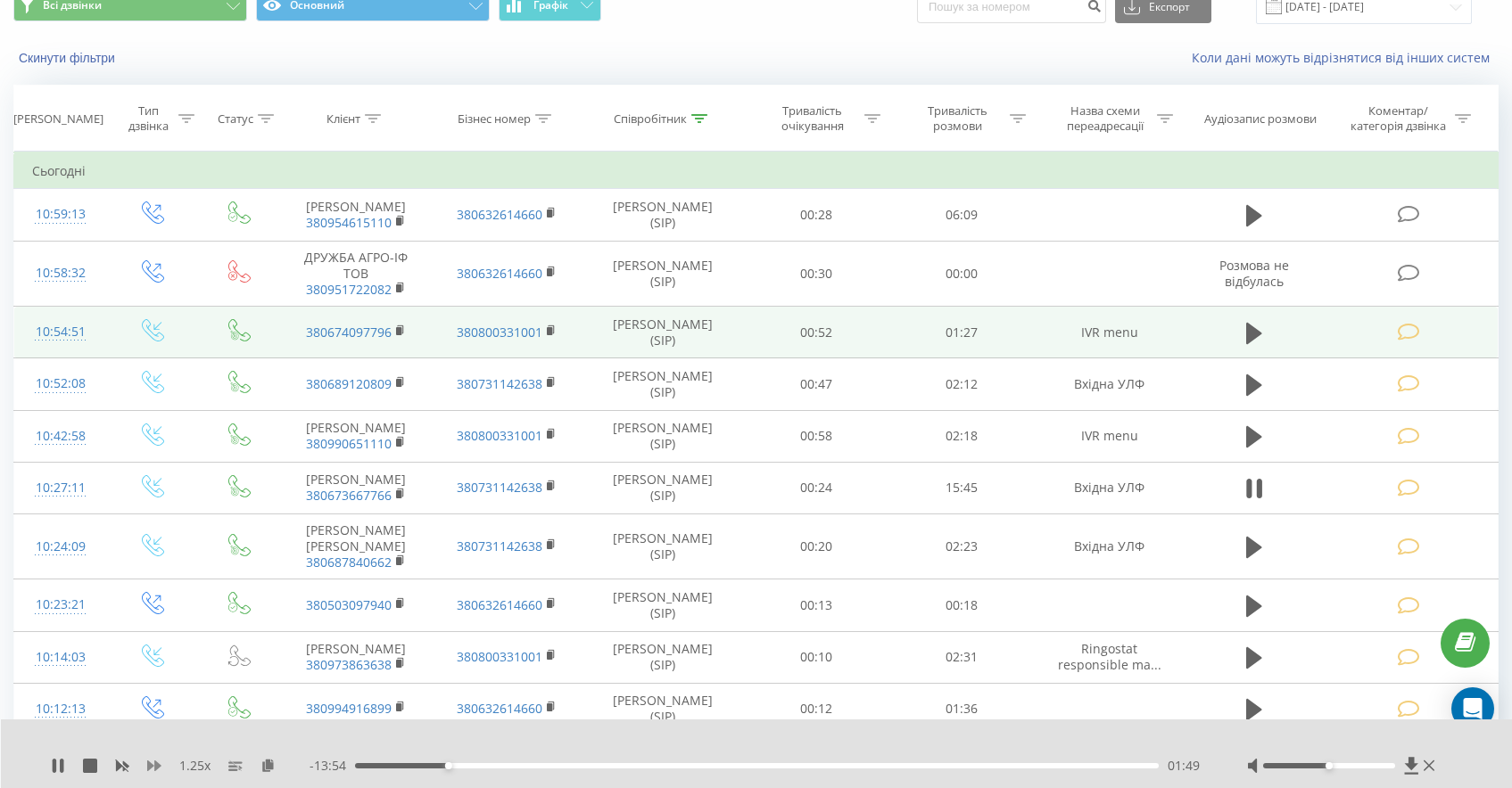
click at [150, 766] on icon at bounding box center [154, 766] width 15 height 11
click at [58, 766] on icon at bounding box center [58, 766] width 15 height 15
click at [446, 764] on div "01:58" at bounding box center [757, 766] width 804 height 5
click at [61, 766] on icon at bounding box center [58, 766] width 11 height 15
click at [63, 766] on icon at bounding box center [62, 766] width 4 height 15
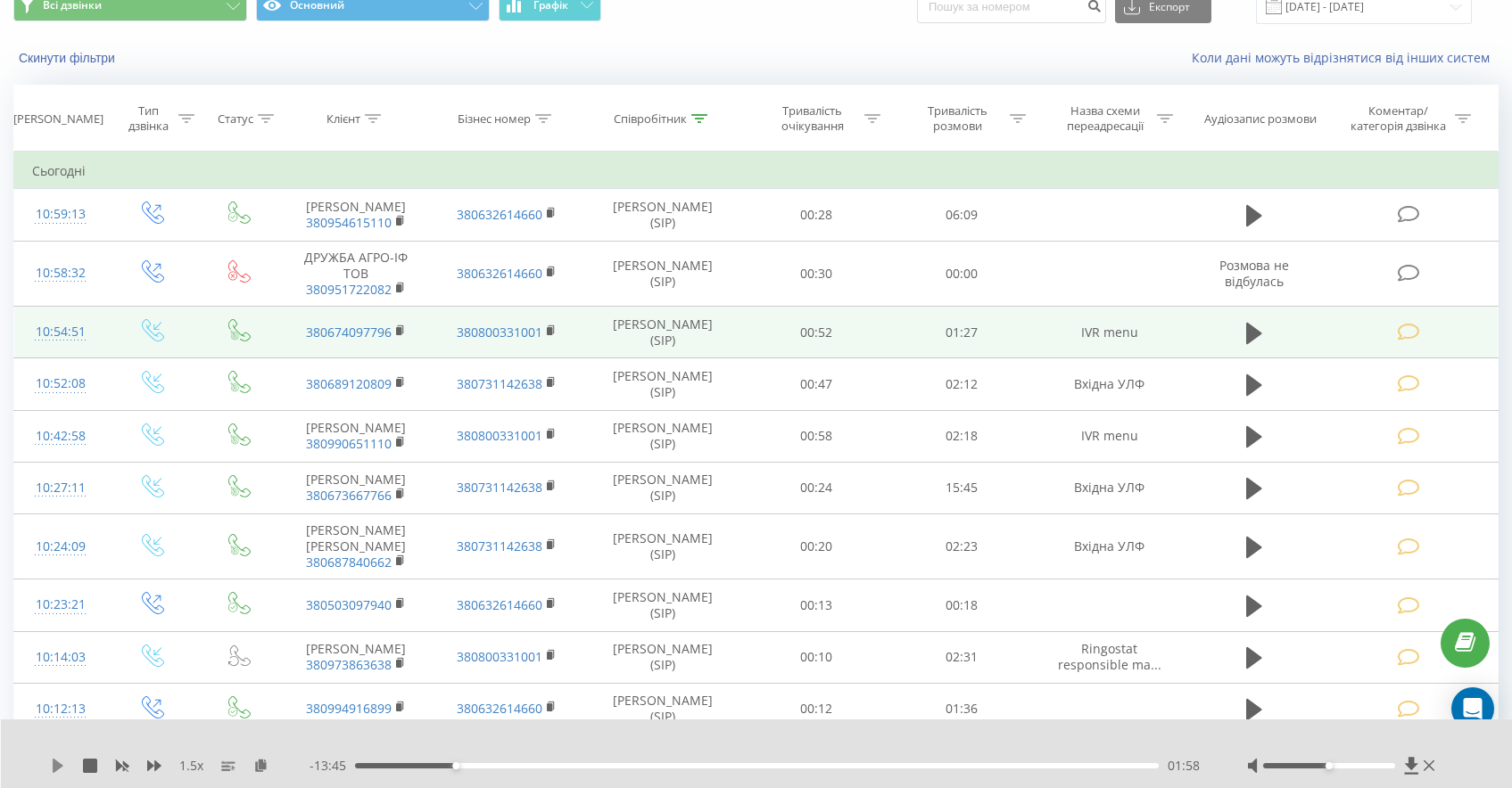
click at [54, 766] on icon at bounding box center [58, 766] width 15 height 15
click at [58, 768] on icon at bounding box center [58, 766] width 15 height 15
click at [51, 763] on icon at bounding box center [58, 766] width 15 height 15
click at [52, 765] on icon at bounding box center [58, 766] width 15 height 15
click at [62, 760] on icon at bounding box center [58, 766] width 15 height 15
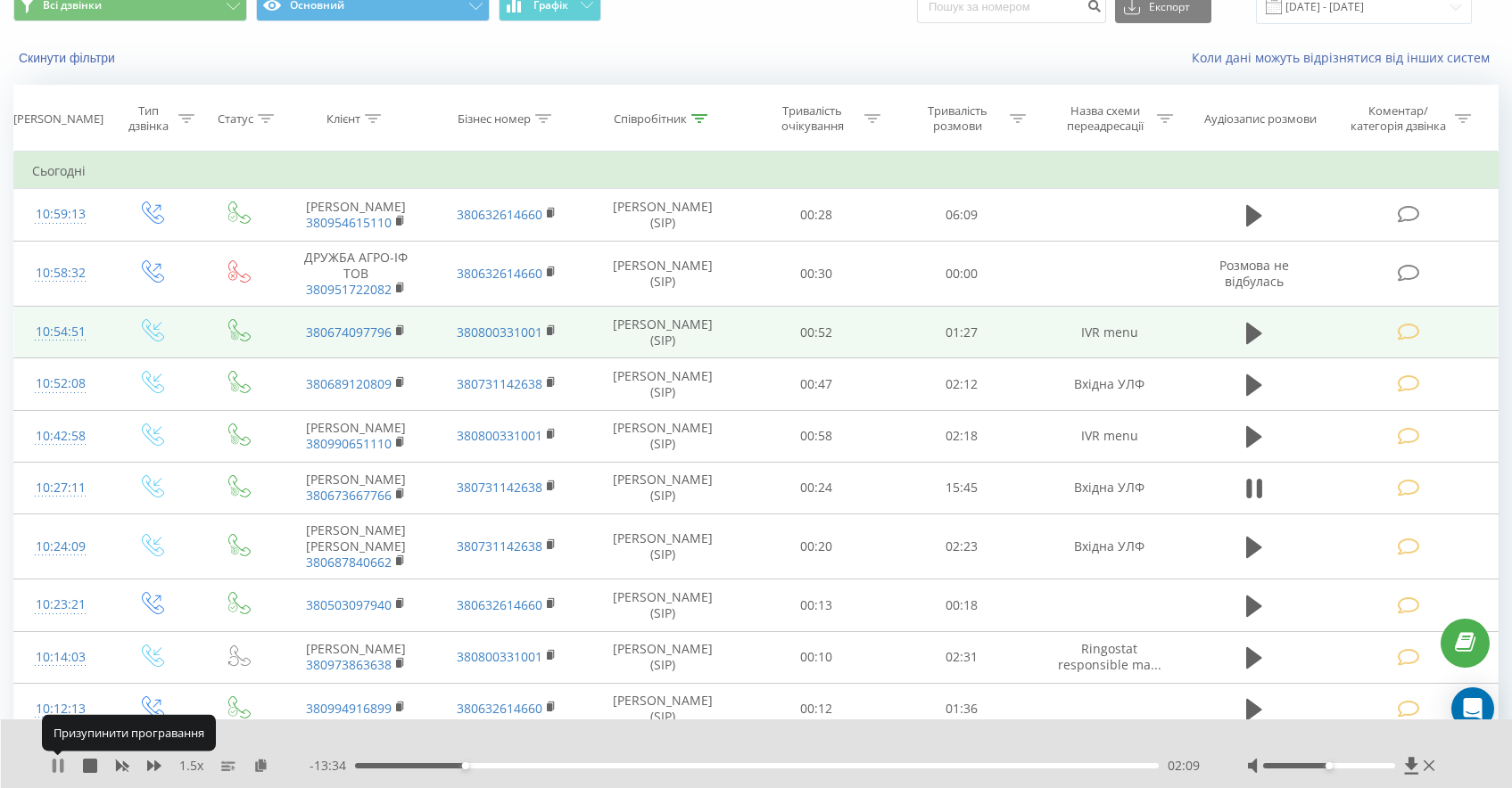
click at [58, 766] on icon at bounding box center [58, 766] width 15 height 15
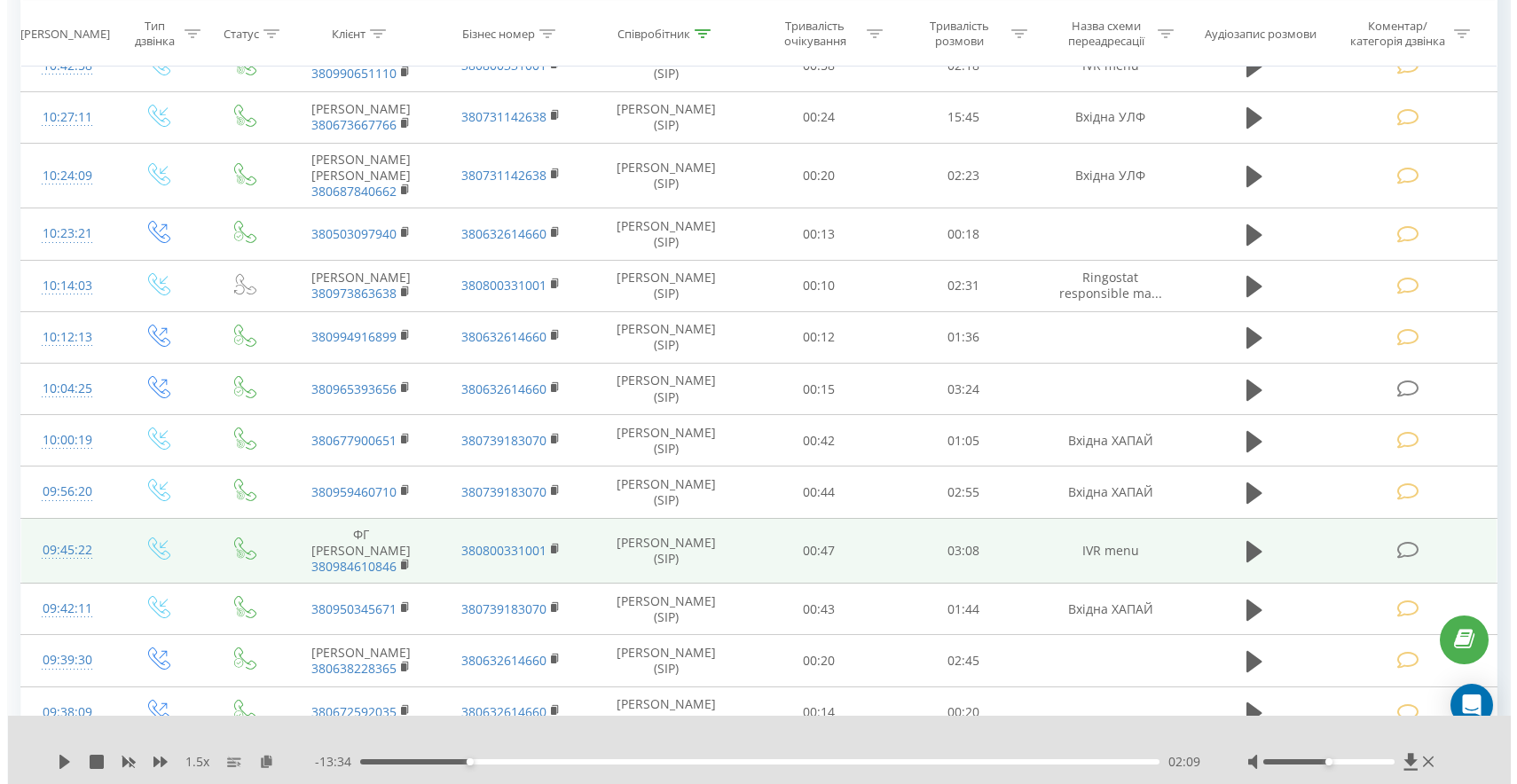
scroll to position [481, 0]
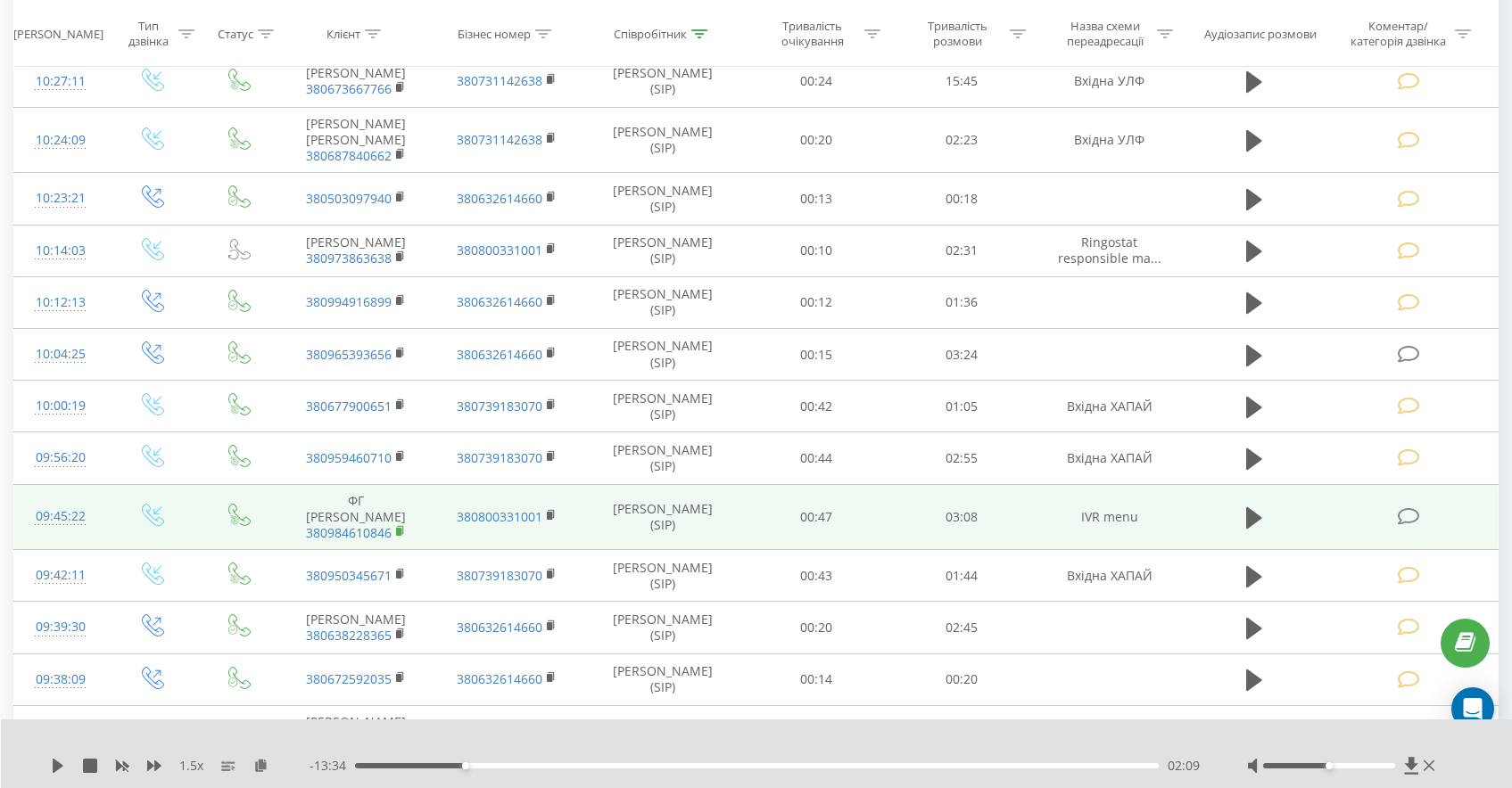
click at [400, 536] on rect at bounding box center [398, 532] width 5 height 8
click at [1403, 526] on icon at bounding box center [1408, 516] width 22 height 19
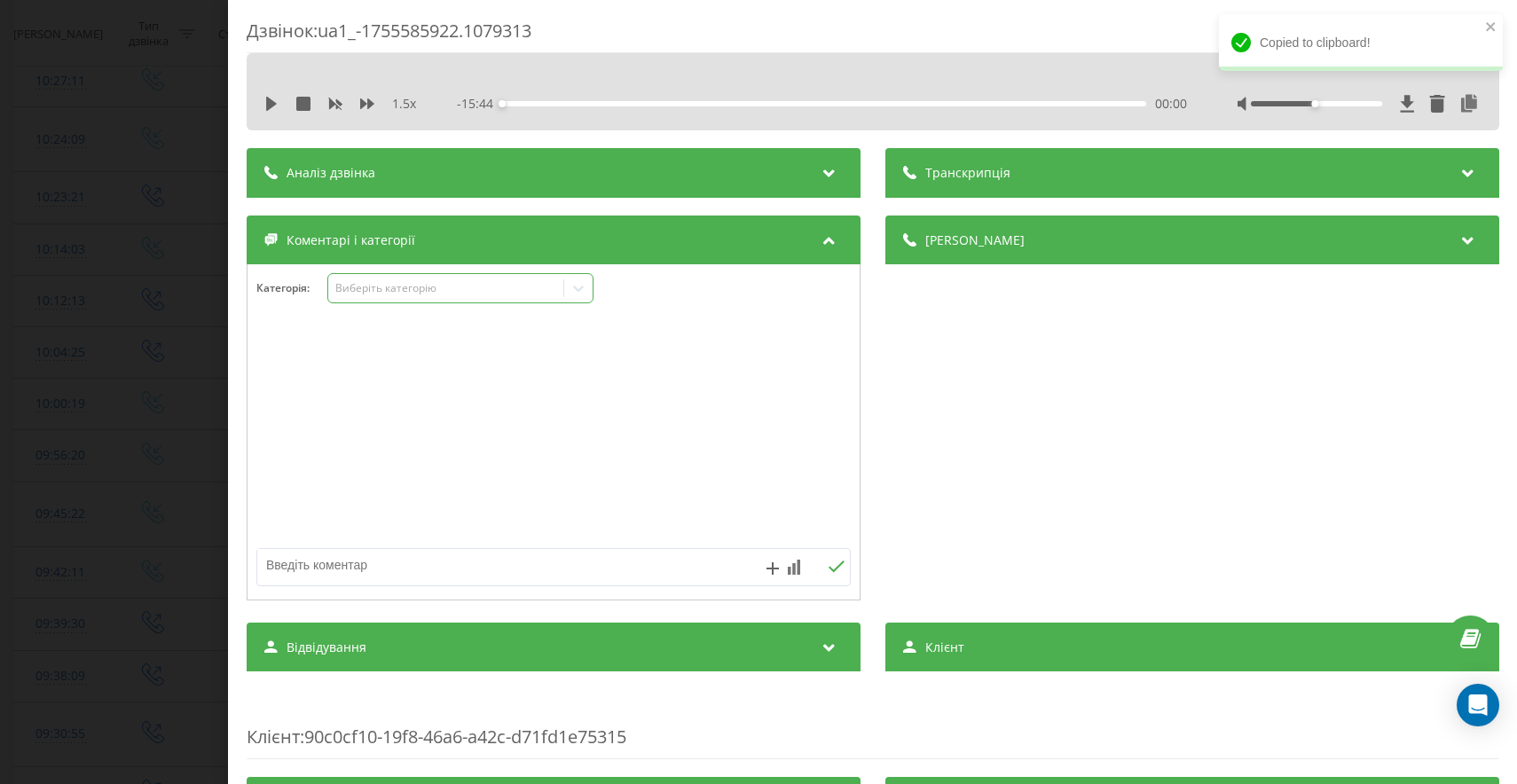
click at [448, 284] on div "Виберіть категорію" at bounding box center [446, 288] width 222 height 15
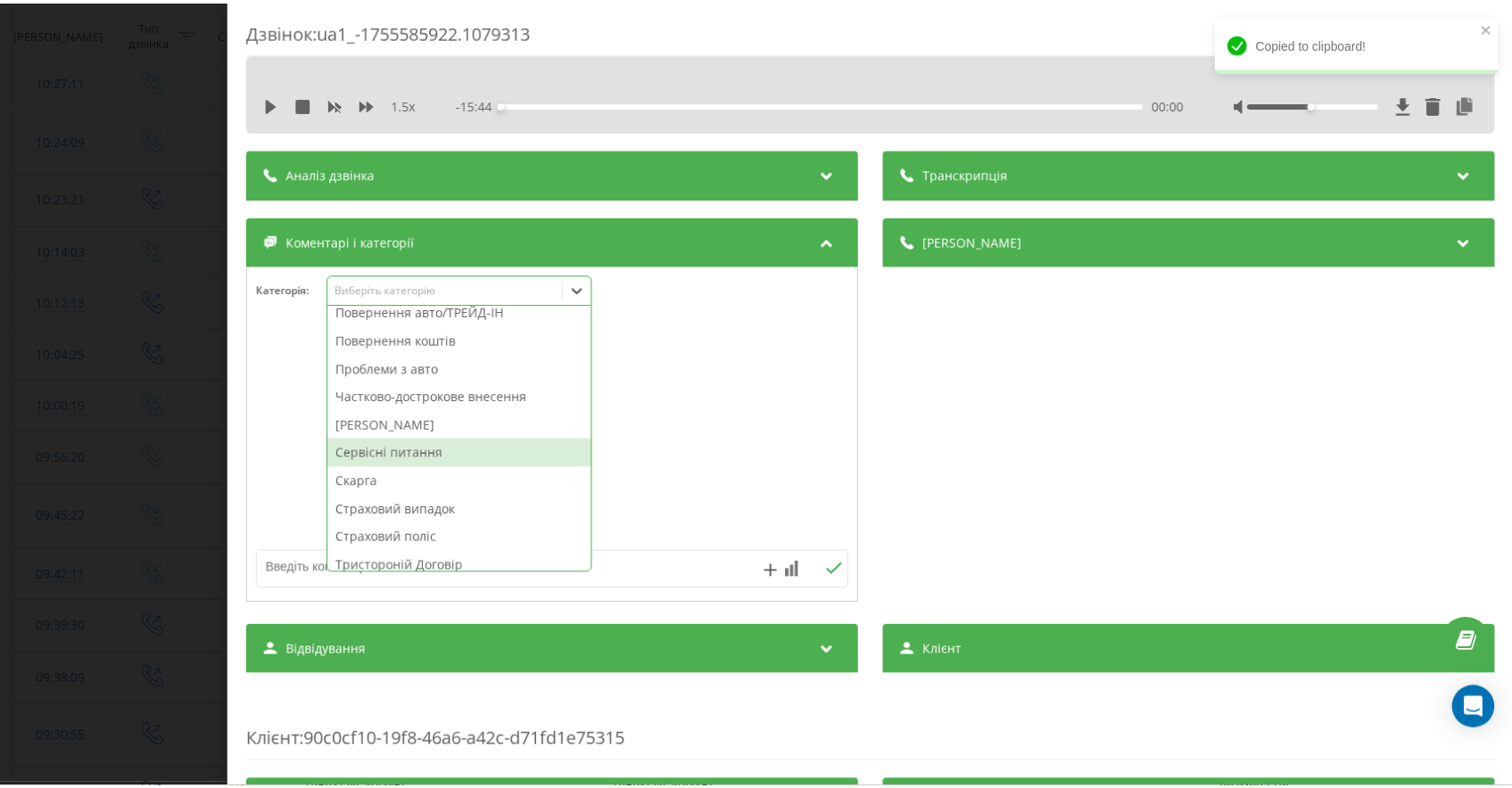
scroll to position [927, 0]
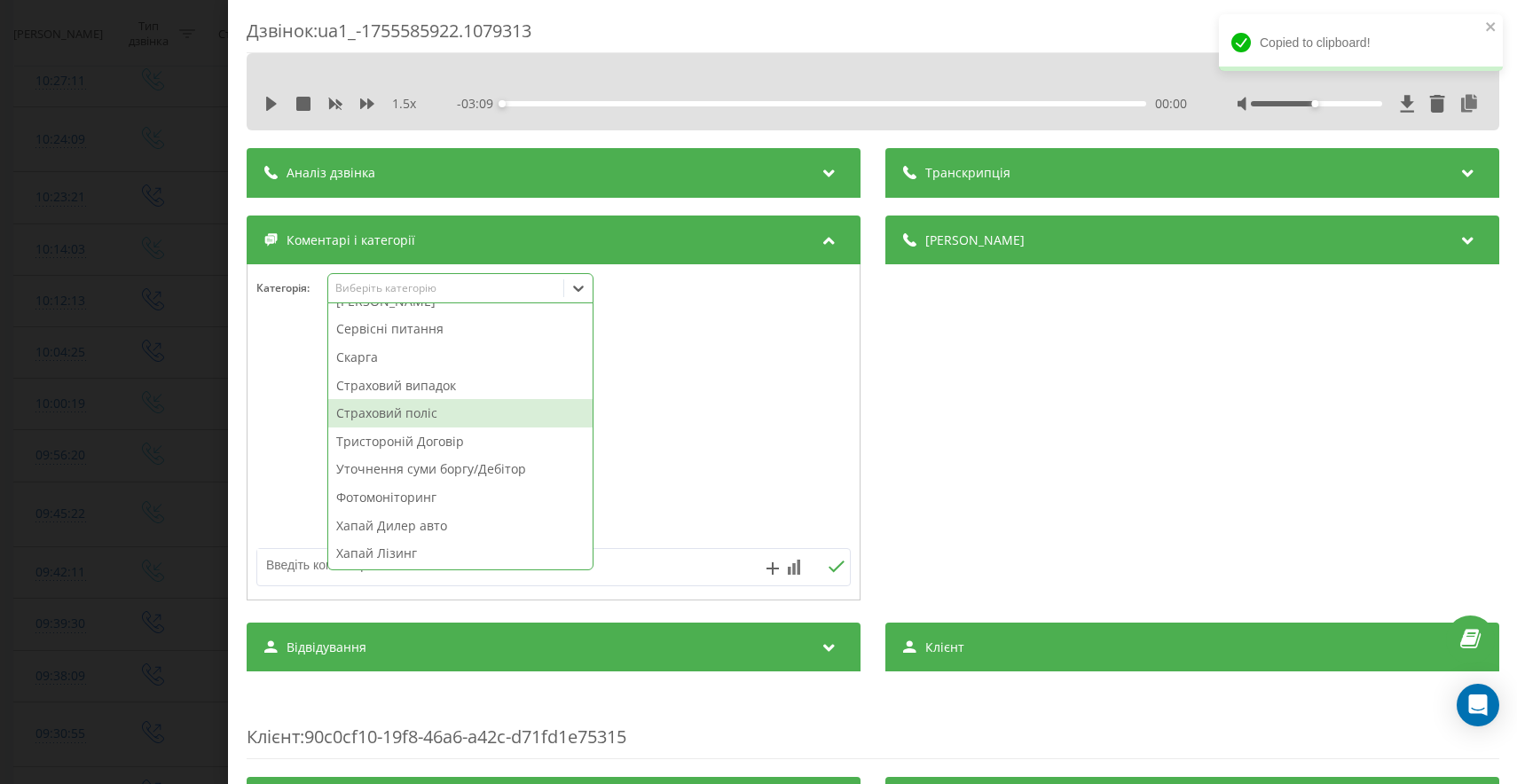
click at [466, 417] on div "Страховий поліс" at bounding box center [460, 412] width 265 height 28
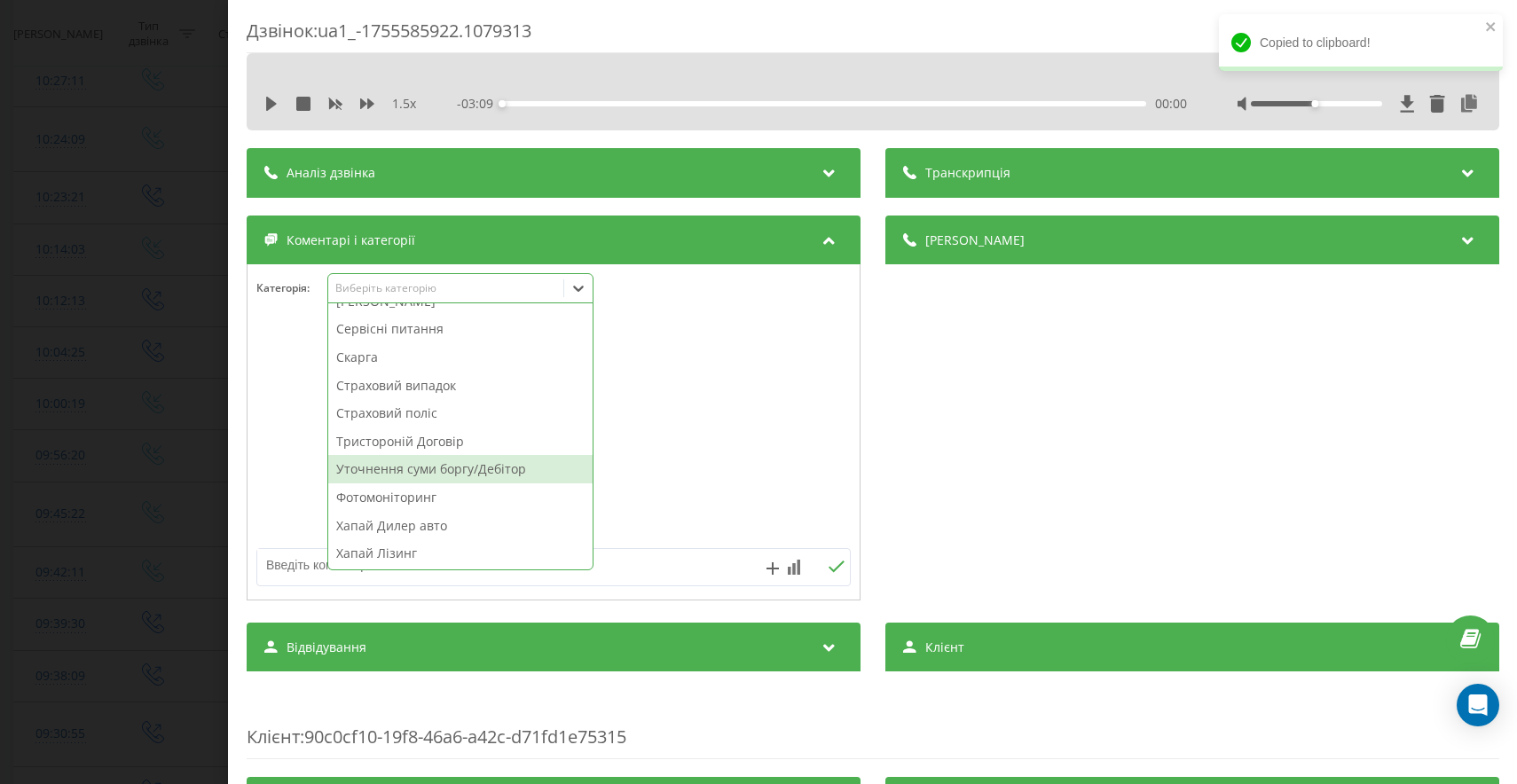
click at [127, 542] on div "Дзвінок : ua1_-1755585922.1079313 1.5 x - 03:09 00:00 00:00 Транскрипція Для AI…" at bounding box center [758, 392] width 1517 height 784
